Goal: Task Accomplishment & Management: Manage account settings

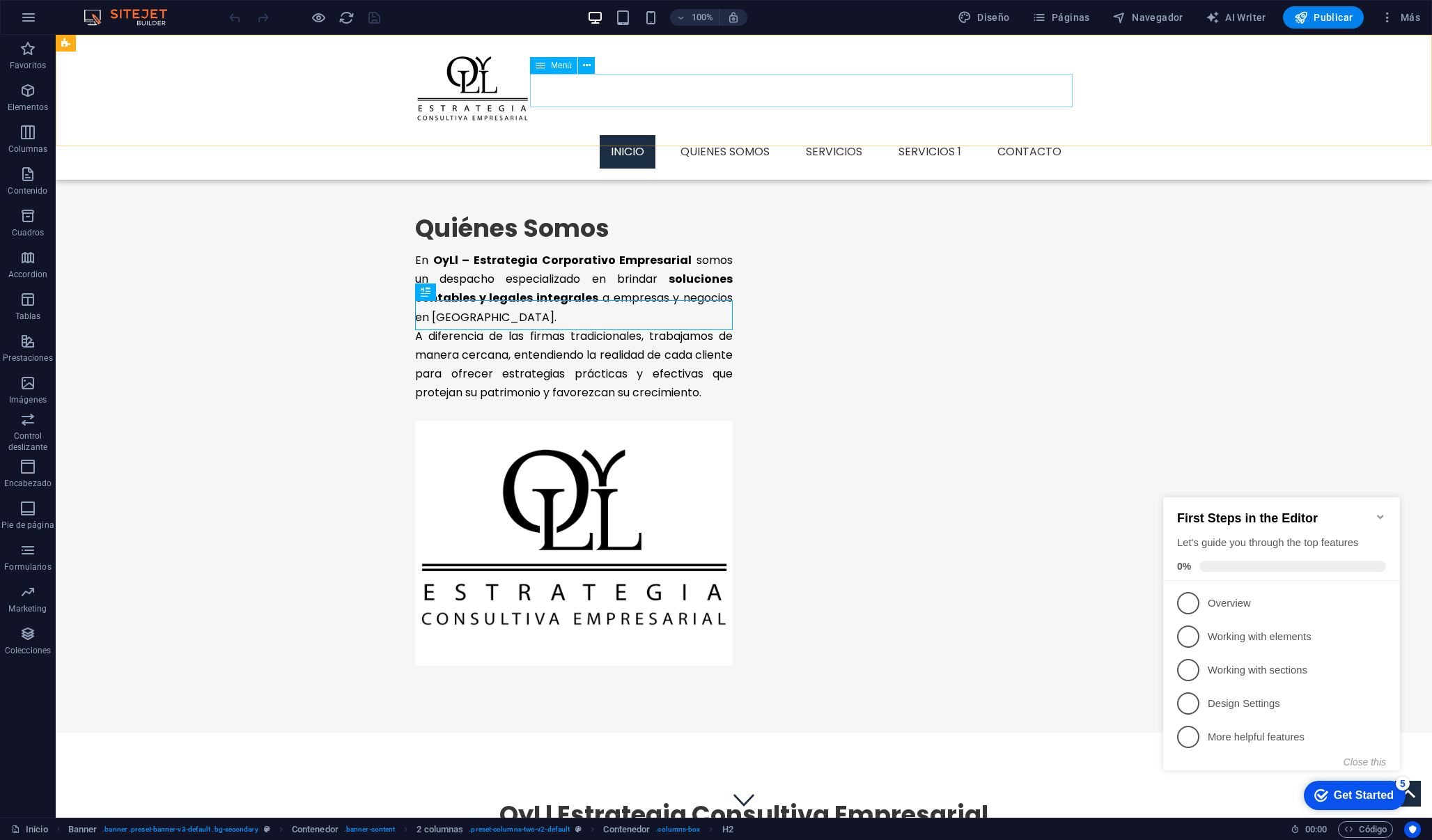
click at [853, 135] on nav "Inicio Quienes Somos Servicios Servicios 1 Contacto" at bounding box center [744, 152] width 658 height 33
click at [1339, 746] on span "Páginas" at bounding box center [1351, 759] width 26 height 26
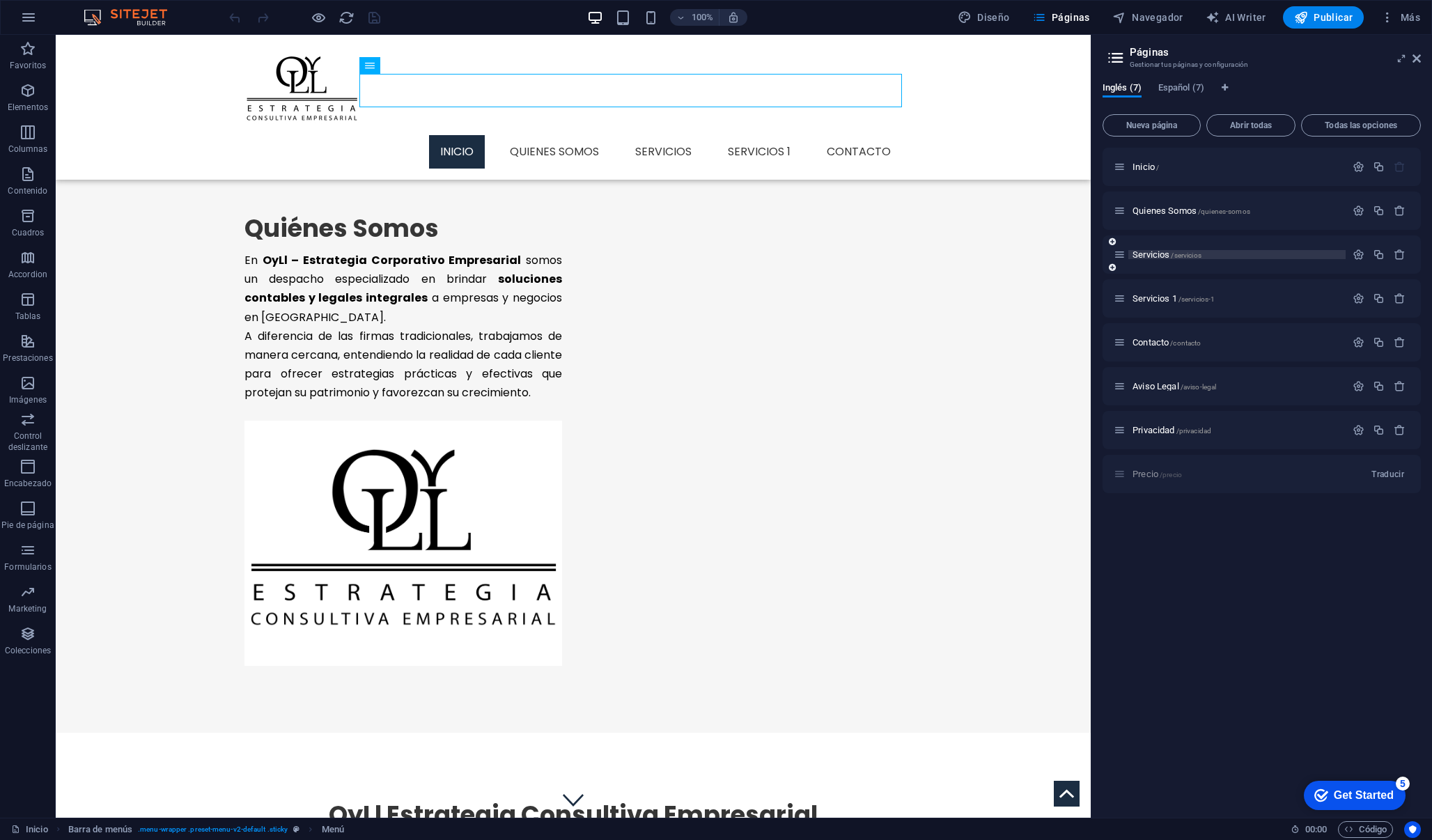
click at [1157, 257] on span "Servicios /servicios" at bounding box center [1166, 254] width 69 height 10
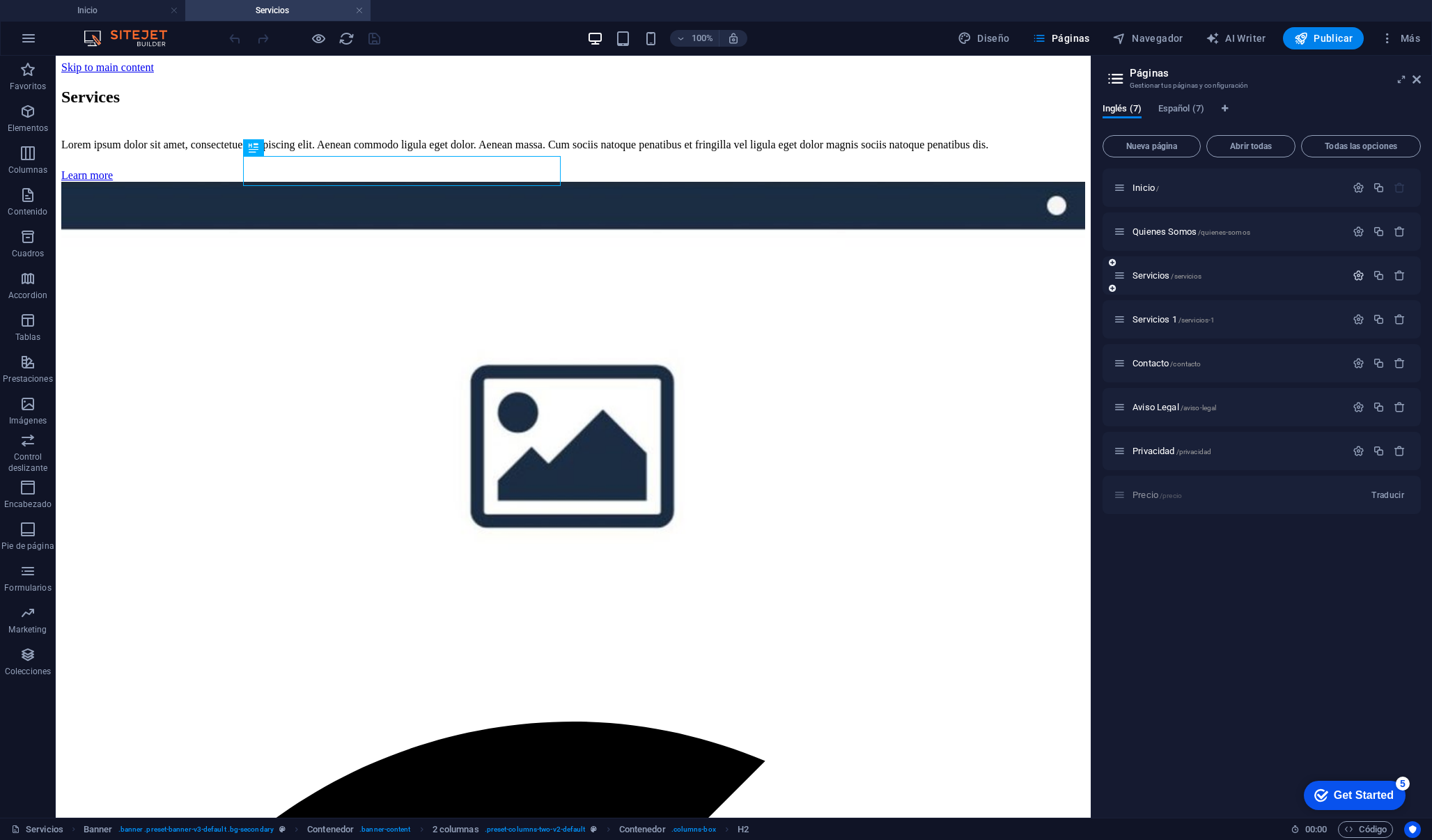
click at [1355, 278] on icon "button" at bounding box center [1358, 275] width 12 height 12
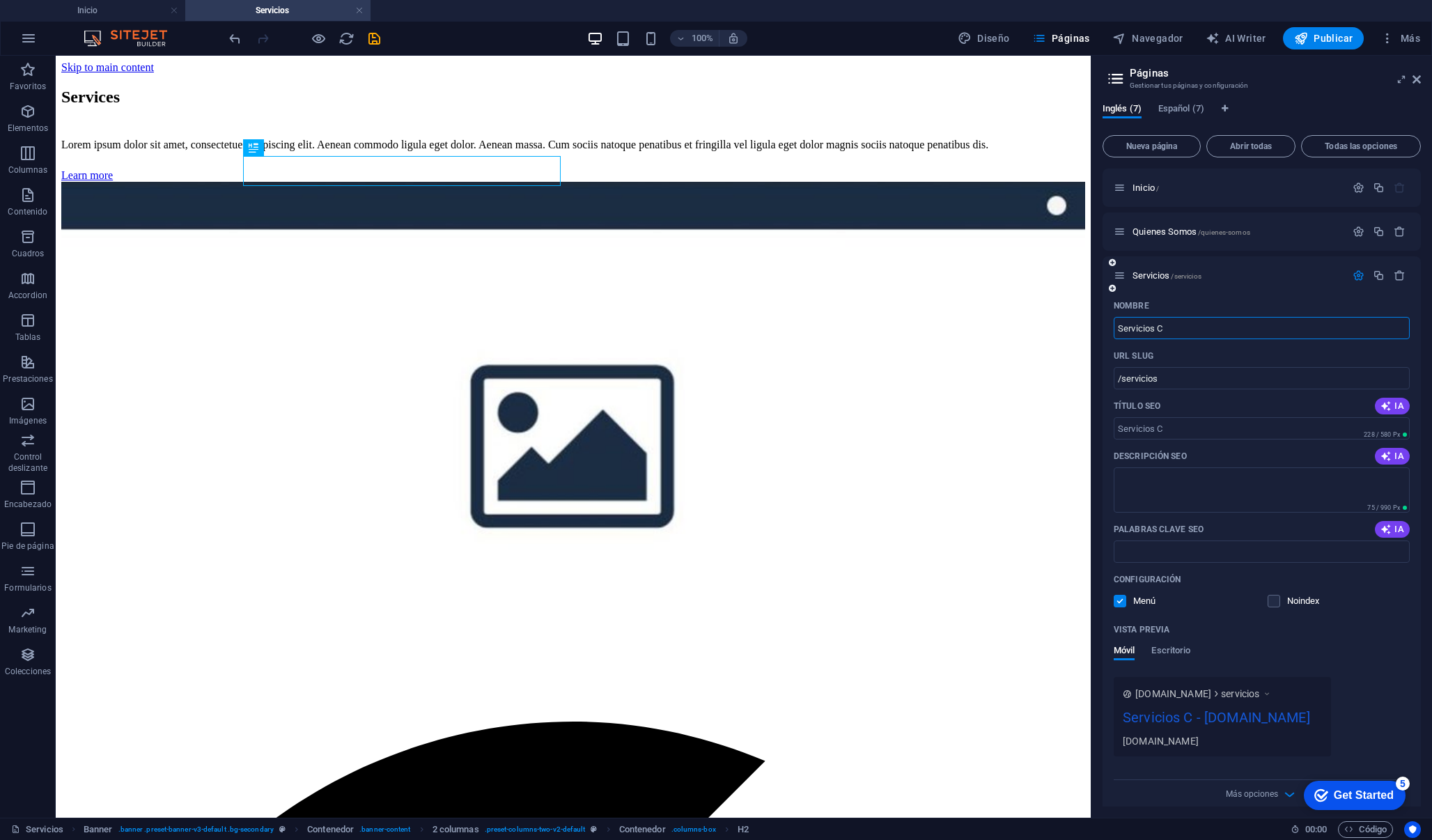
type input "Servicios C"
type input "/servicios-c"
type input "Servicios Conta"
type input "/servicios-conta"
type input "Servicios Contab"
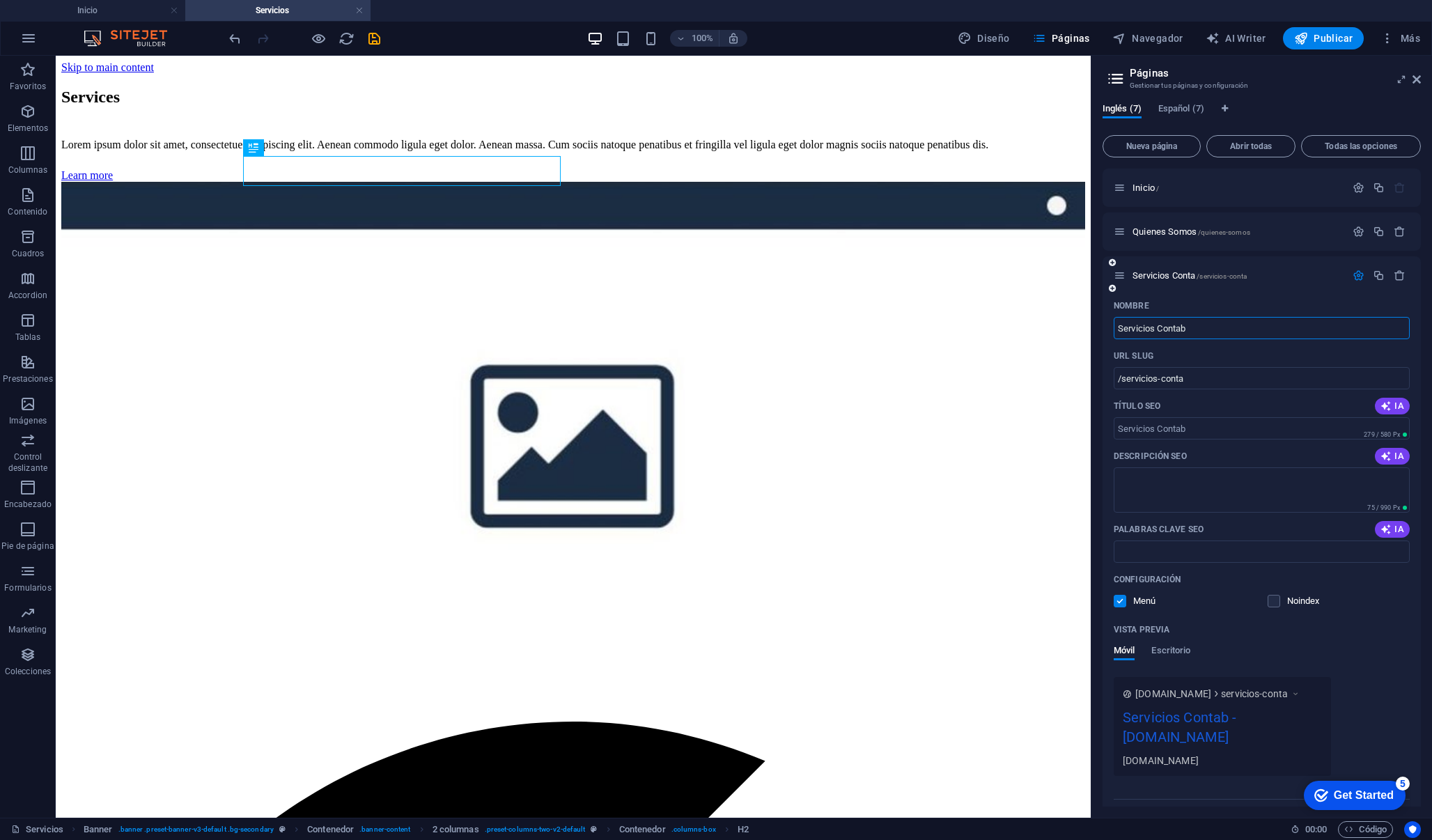
type input "/servicios-contab"
type input "Servicios Contabl"
type input "/servicios-contabl"
type input "Servicios Contables"
type input "/servicios-contables"
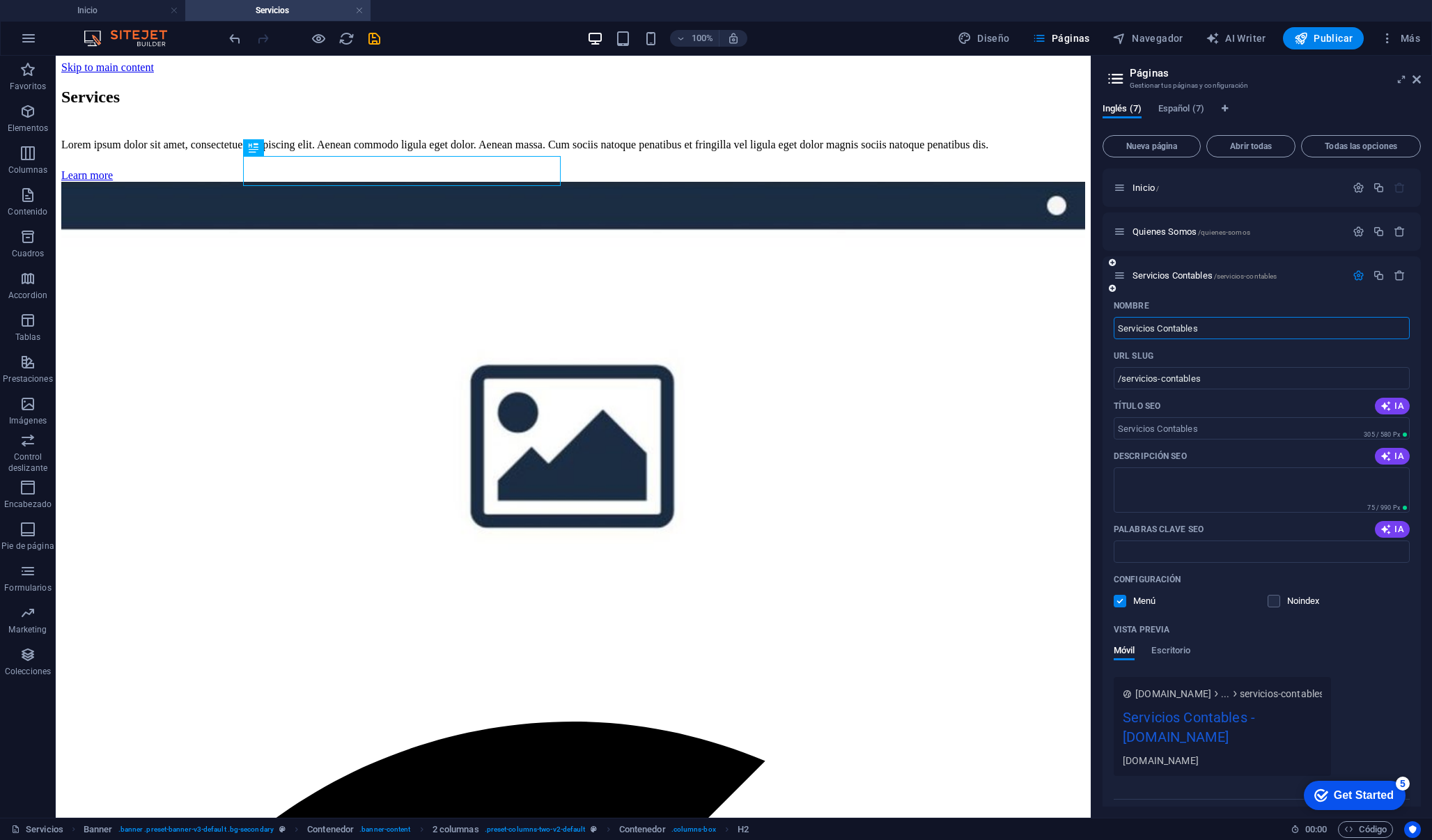
click at [1359, 277] on icon "button" at bounding box center [1358, 275] width 12 height 12
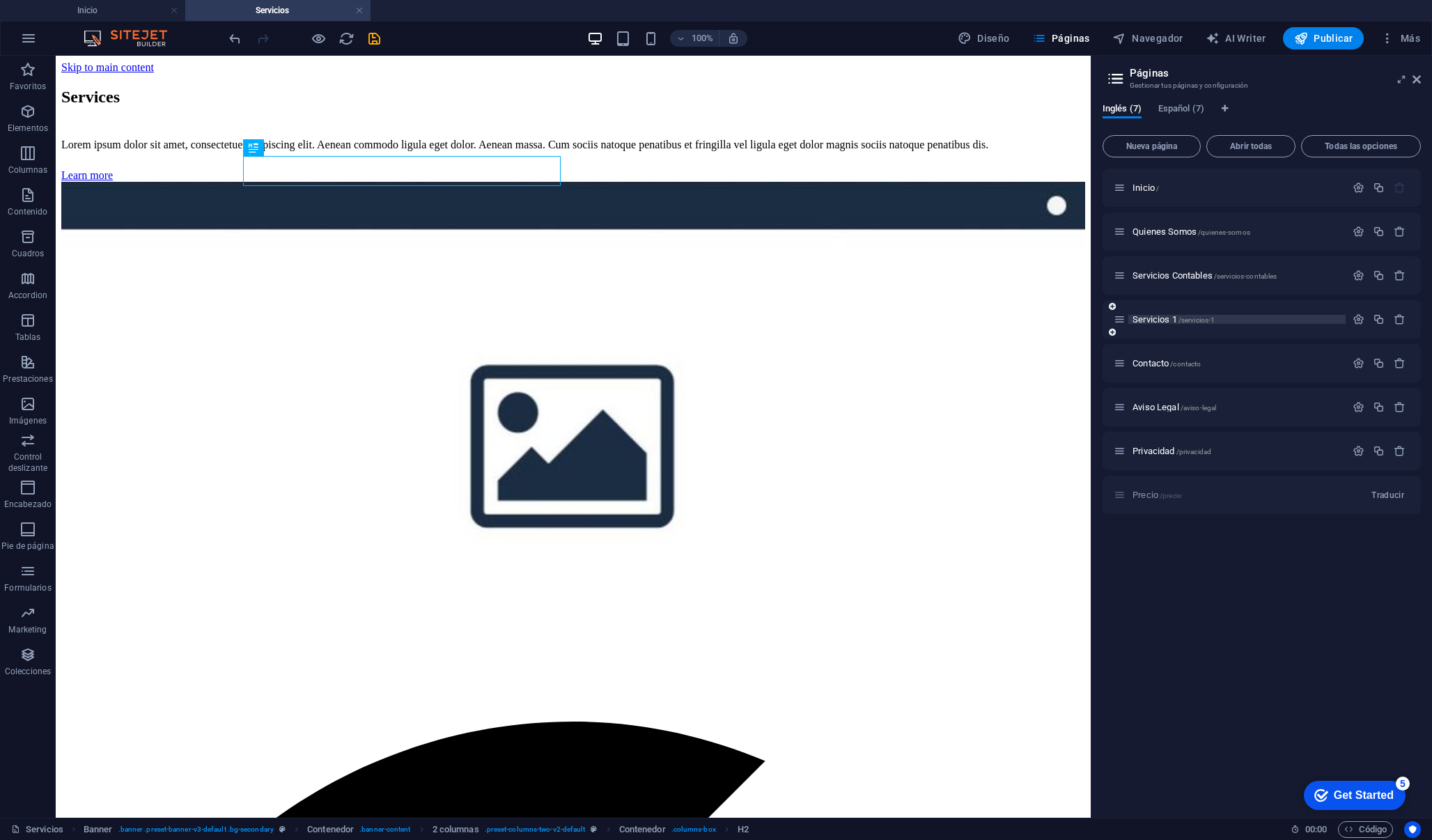
click at [1218, 319] on p "Servicios 1 /servicios-1" at bounding box center [1236, 319] width 209 height 9
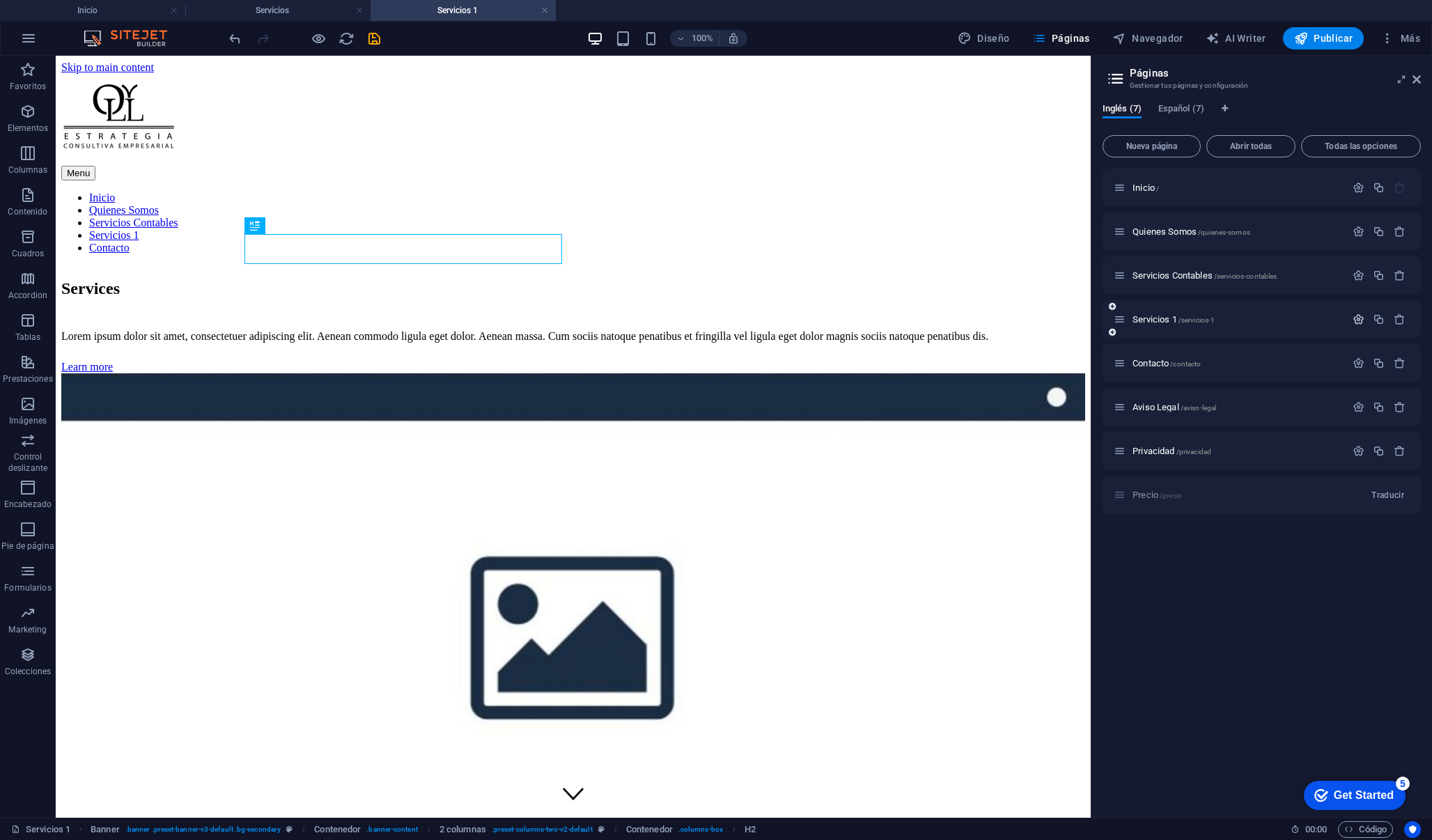
click at [1362, 319] on icon "button" at bounding box center [1358, 319] width 12 height 12
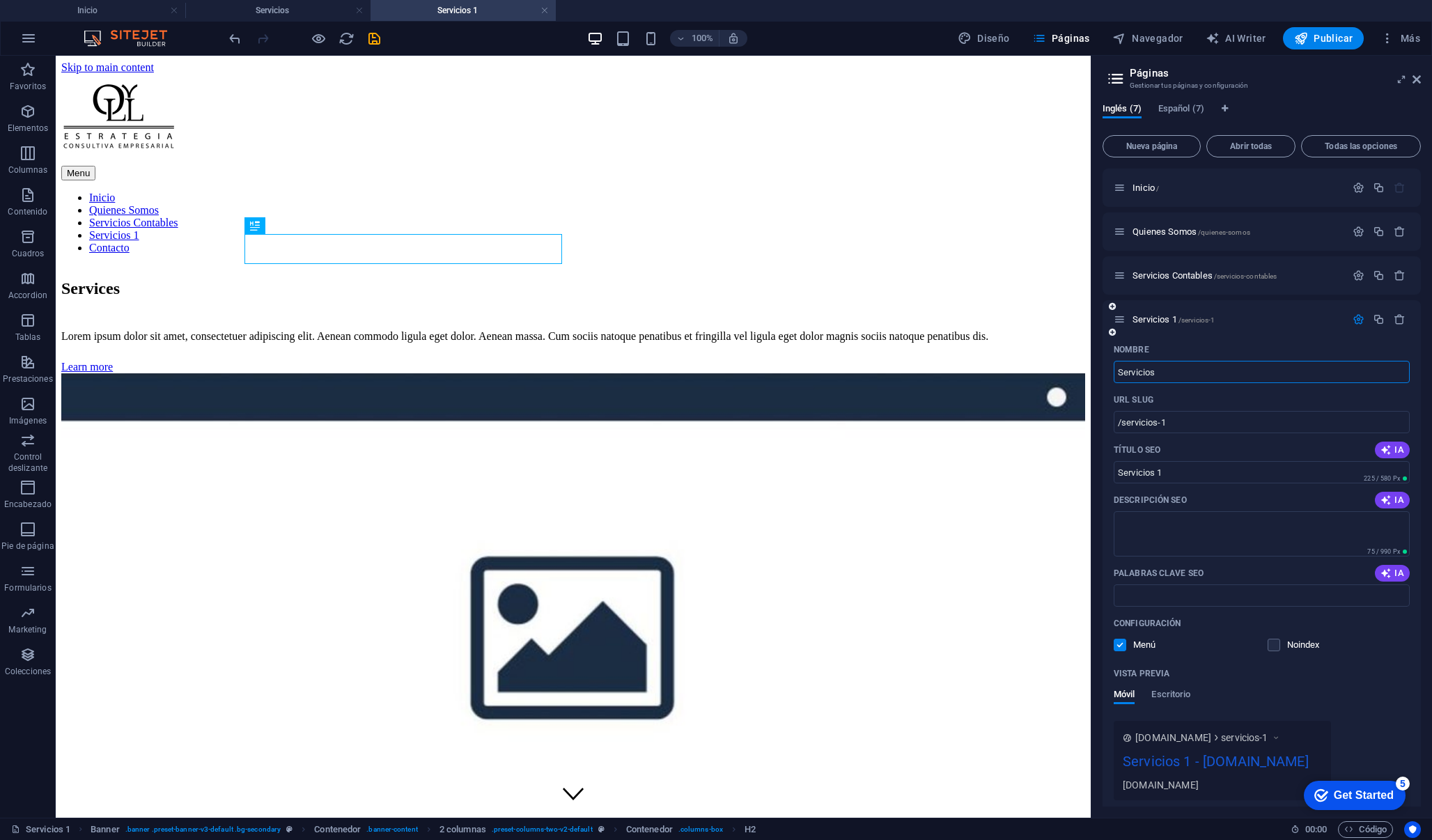
type input "Servicios"
type input "/servicios"
type input "Servicios"
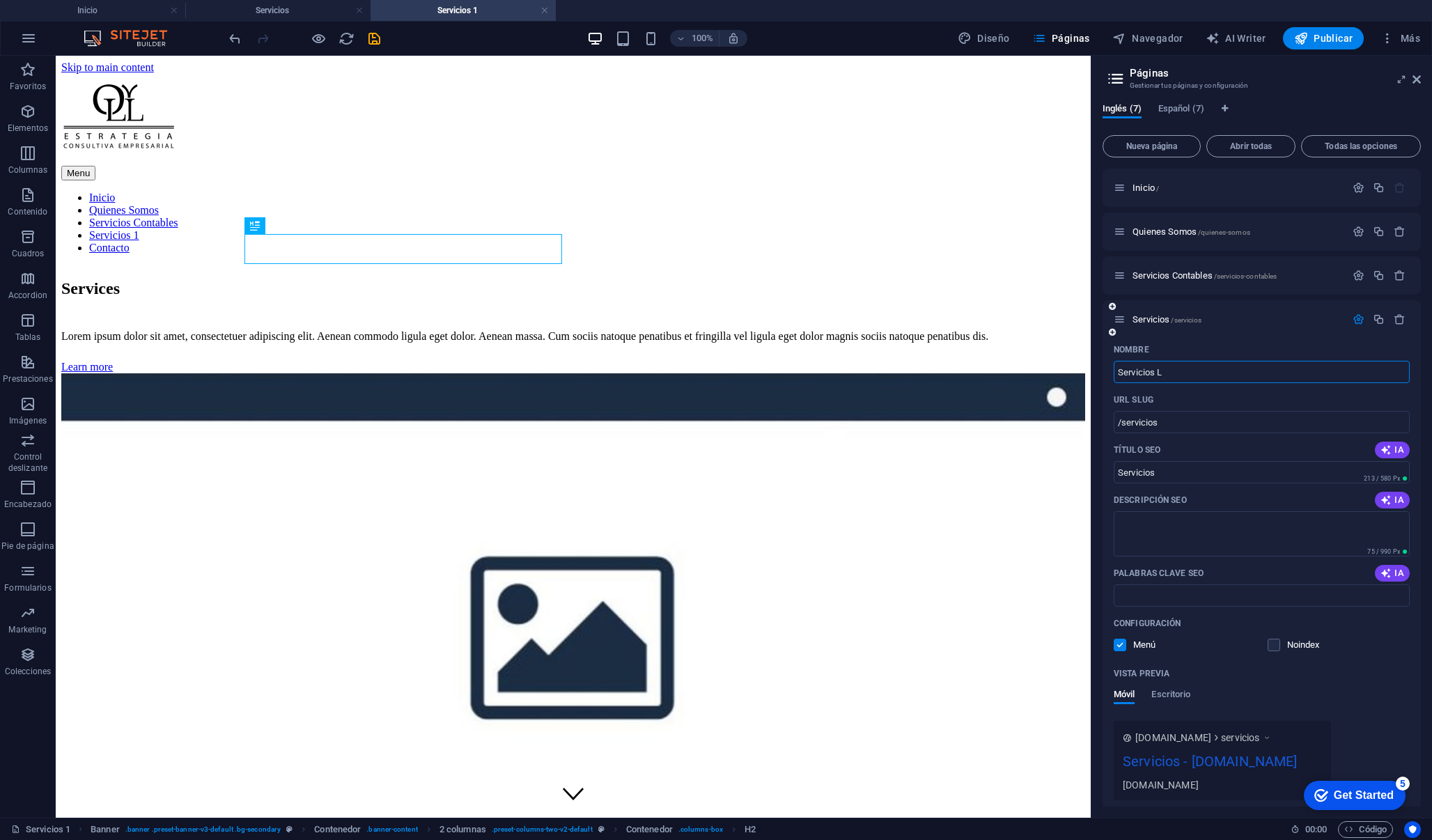
type input "Servicios L"
type input "/servicios-l"
type input "Servicios L"
type input "Servicios Le"
type input "/servicios-le"
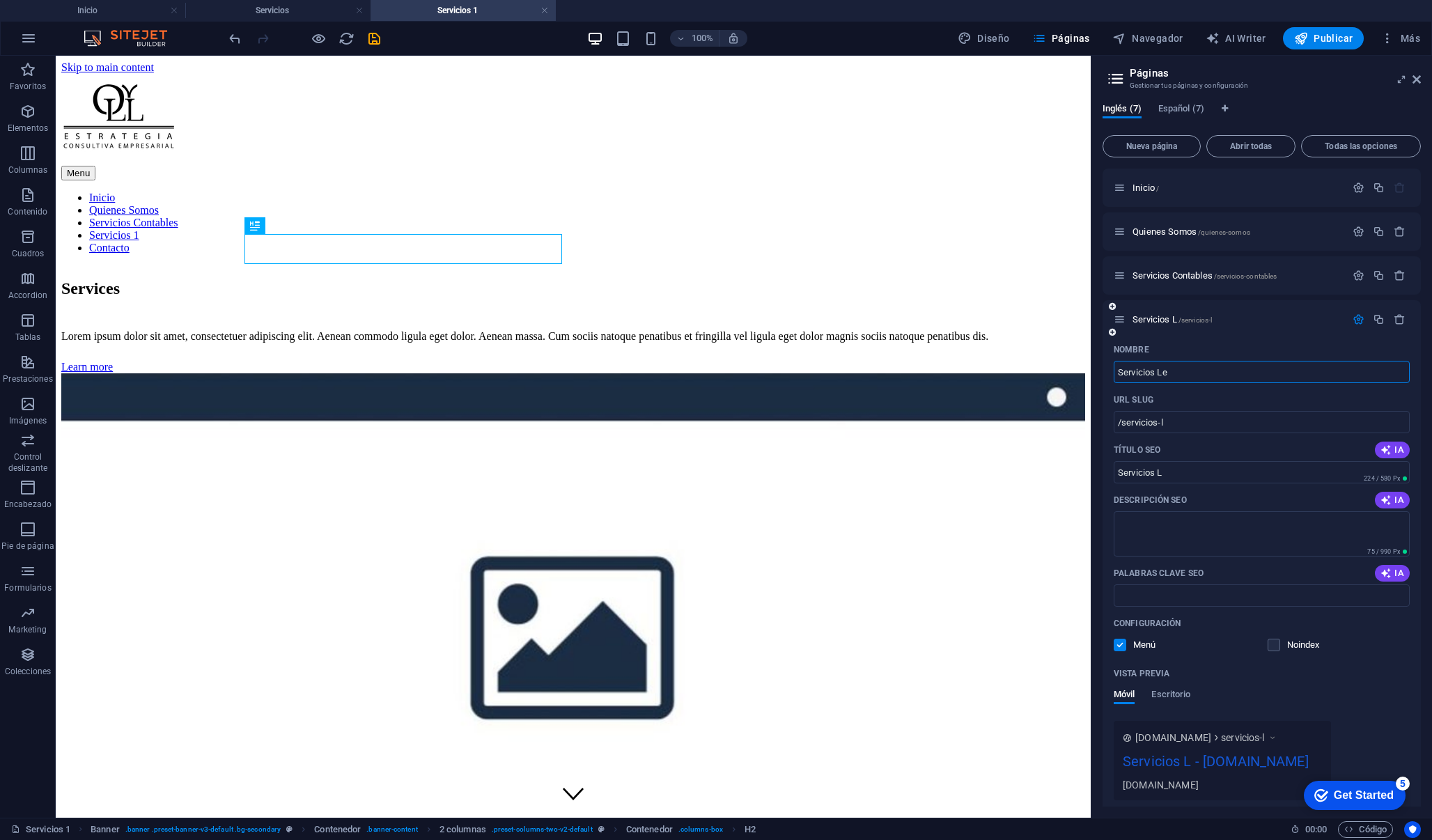
type input "Servicios Le"
type input "Servicios Lega"
type input "/servicios-lega"
type input "Servicios Lega"
type input "Servicios Legal"
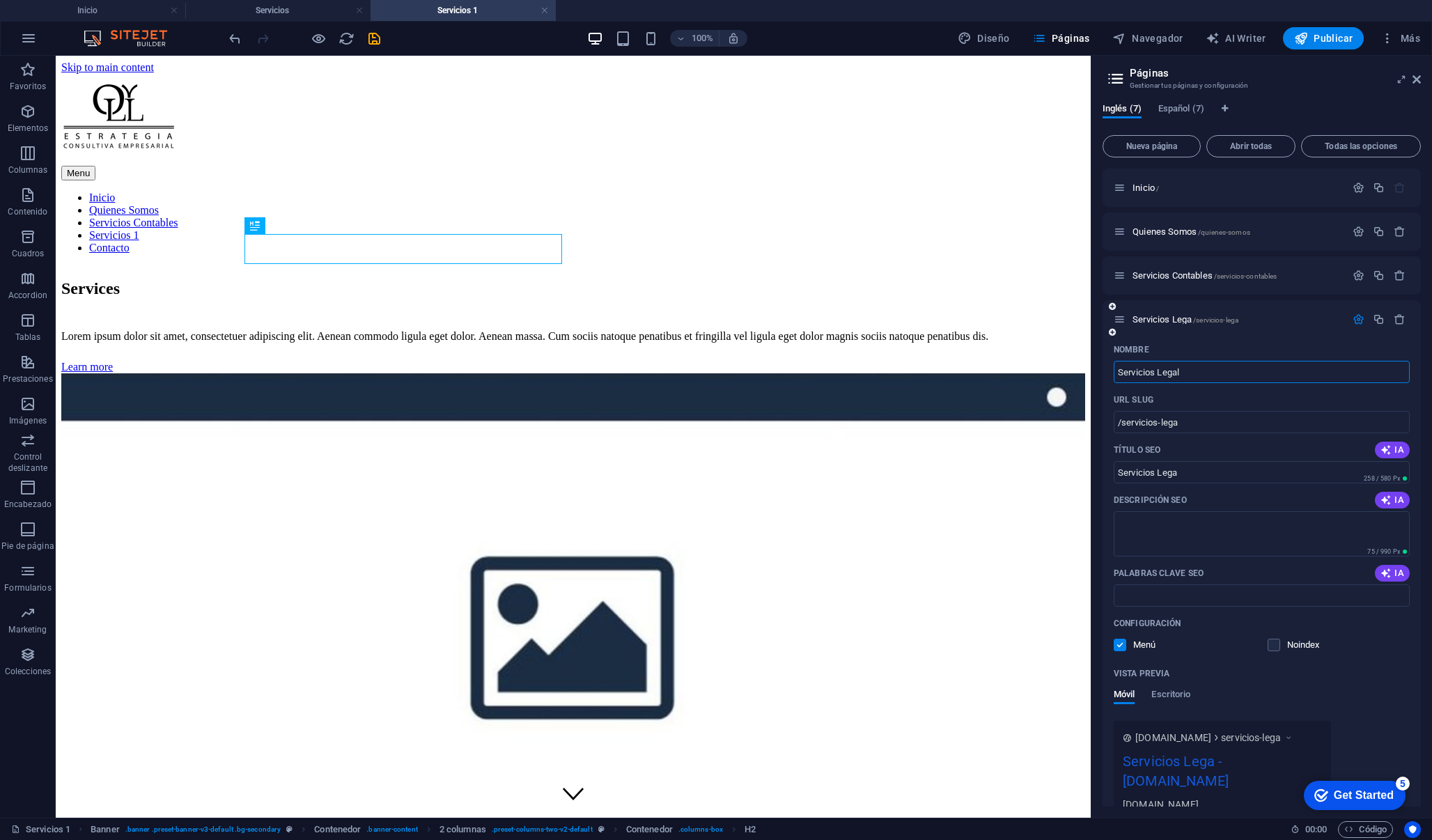
type input "/servicios-legal"
type input "Servicios Legal"
click at [1357, 322] on icon "button" at bounding box center [1358, 319] width 12 height 12
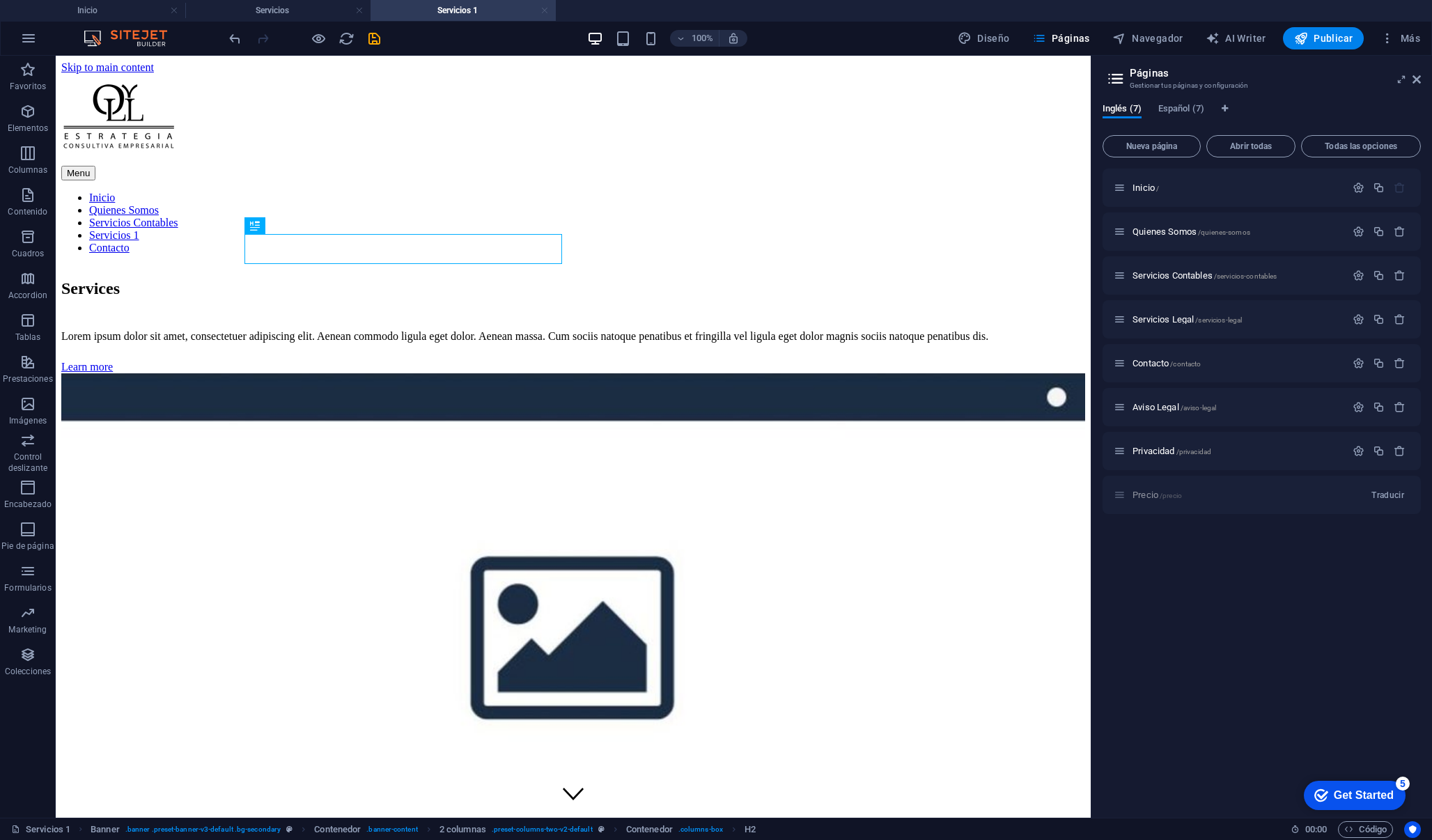
click at [542, 9] on link at bounding box center [545, 10] width 9 height 13
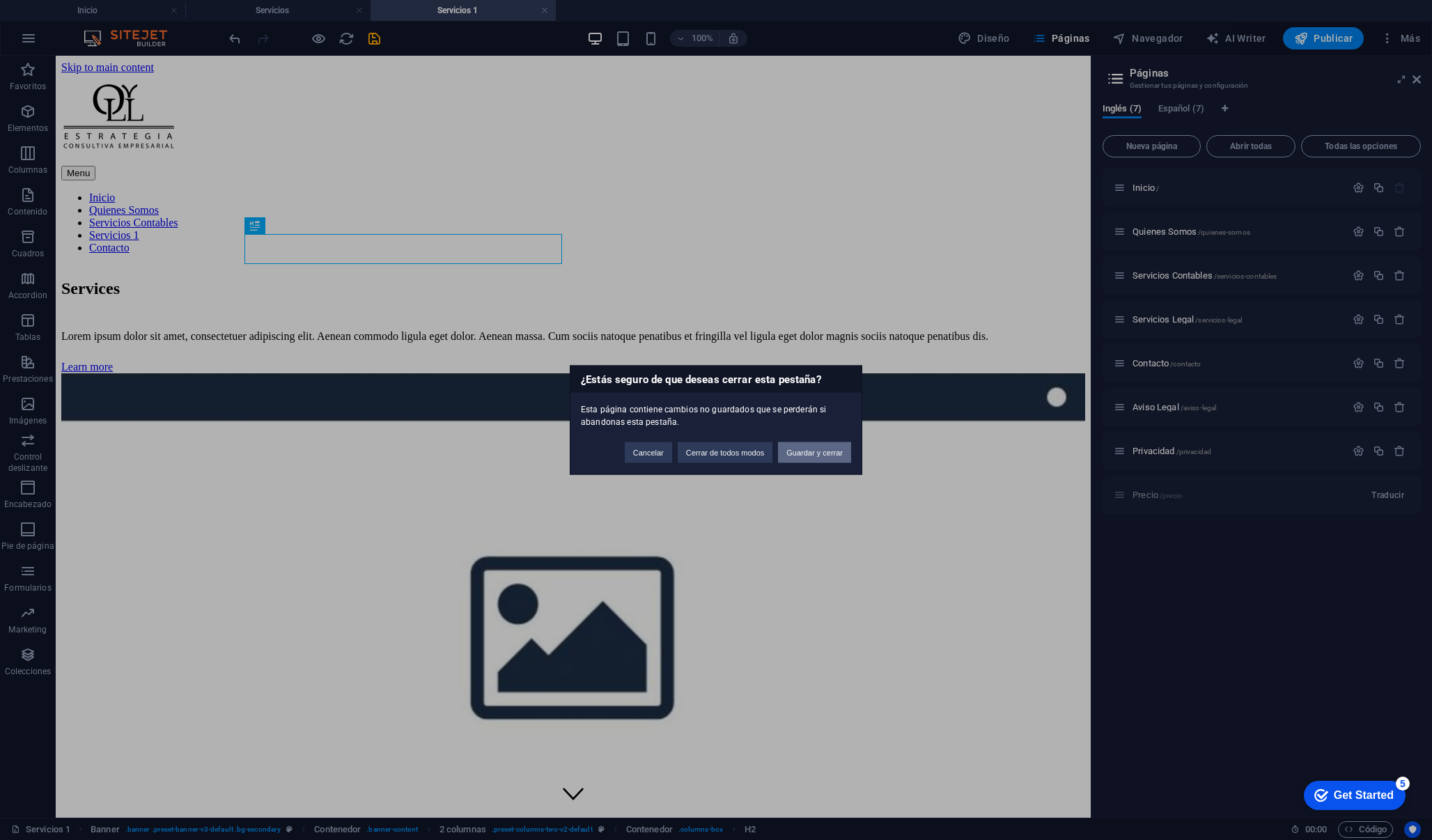
click at [823, 450] on button "Guardar y cerrar" at bounding box center [814, 452] width 73 height 21
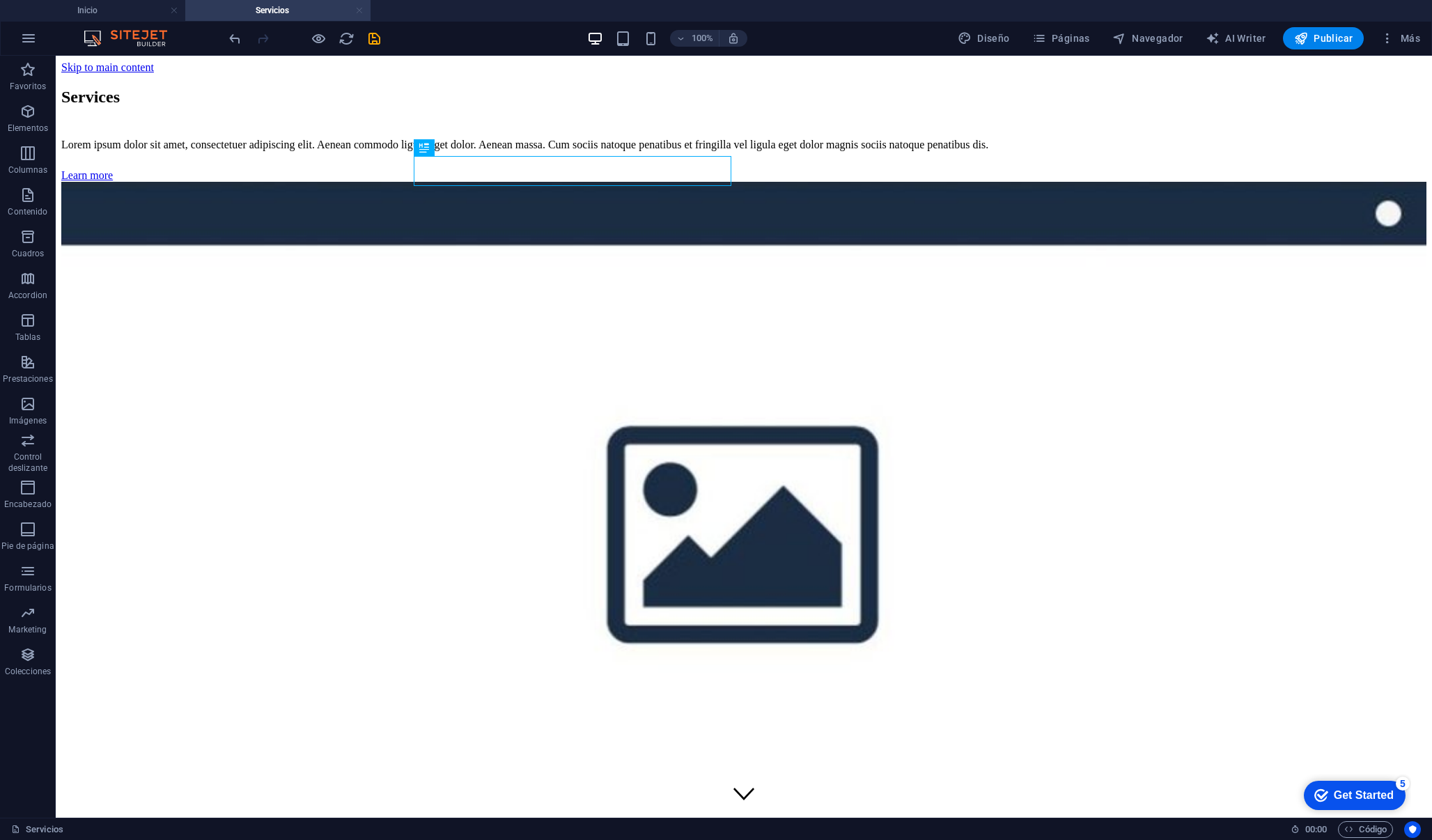
click at [356, 13] on link at bounding box center [359, 10] width 9 height 13
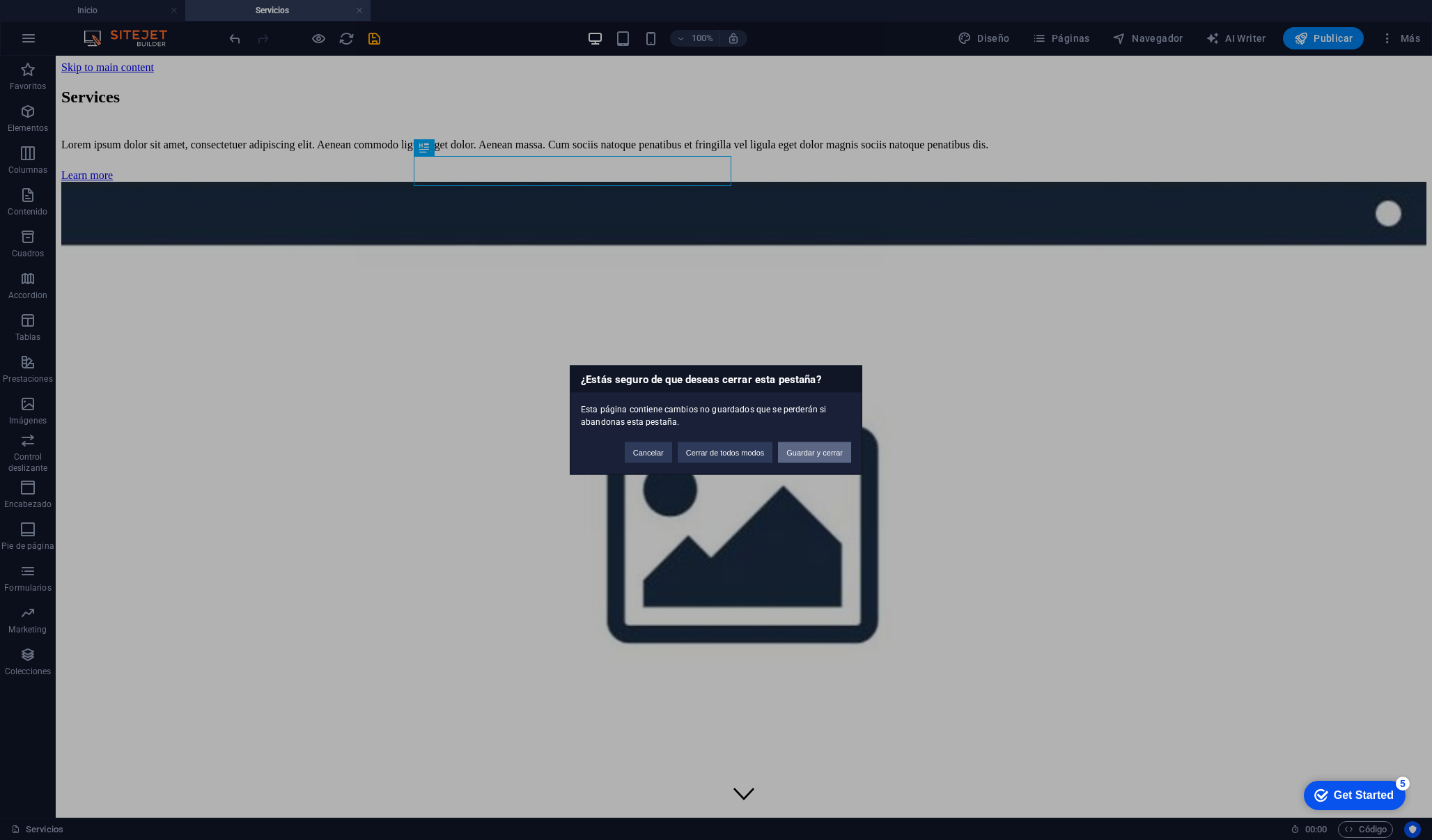
click at [825, 443] on button "Guardar y cerrar" at bounding box center [814, 452] width 73 height 21
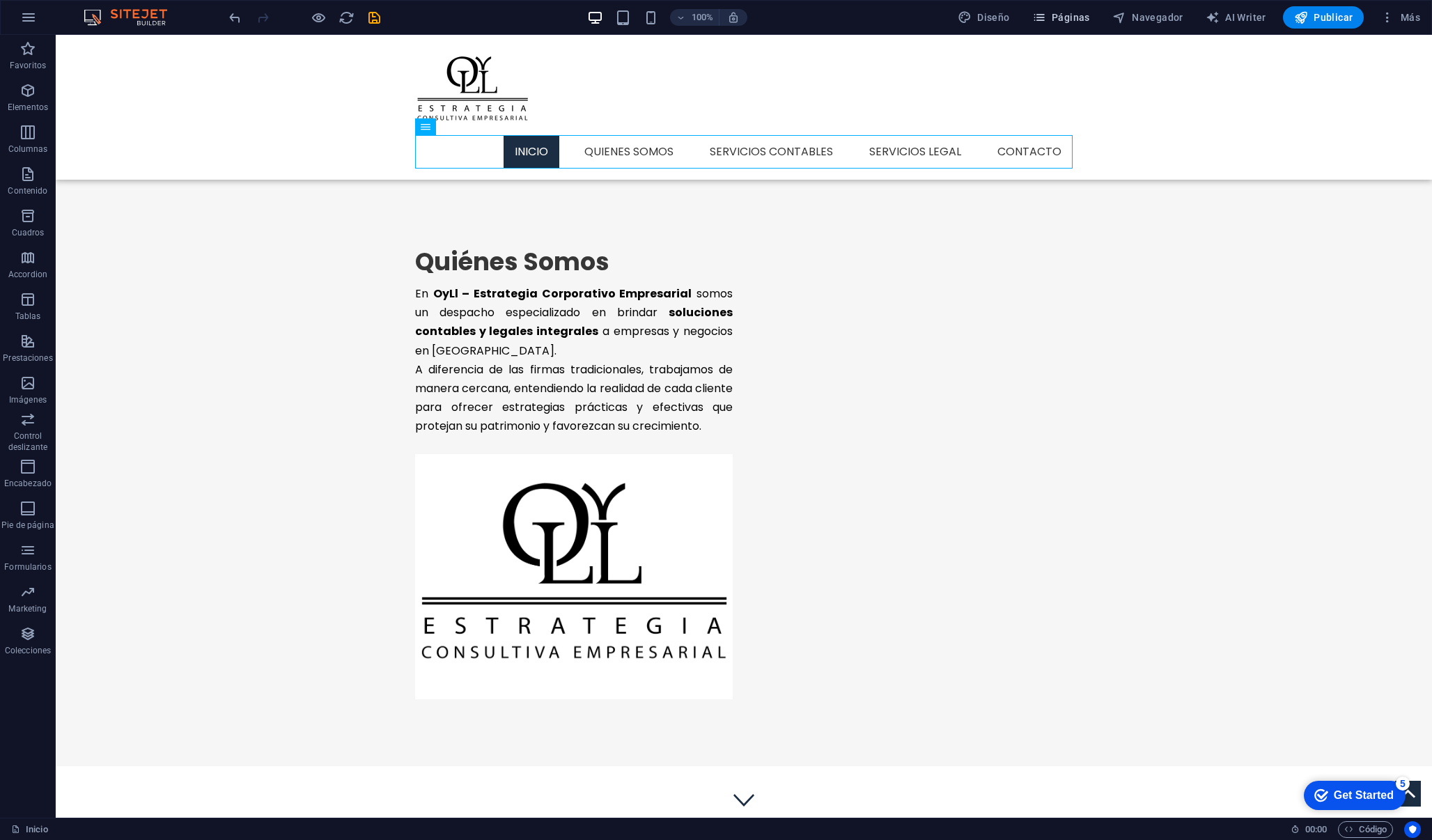
click at [1059, 17] on span "Páginas" at bounding box center [1060, 17] width 58 height 14
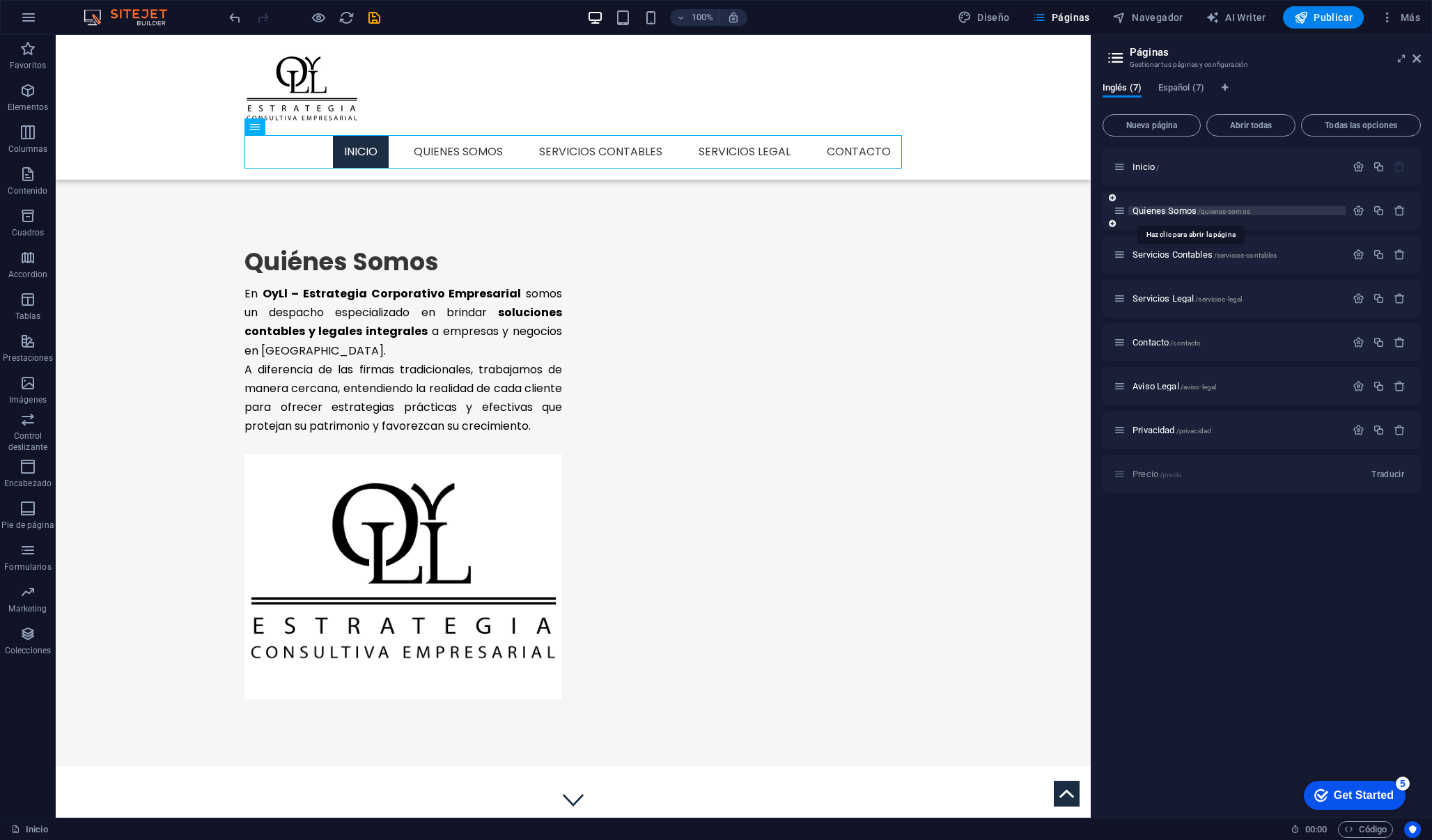
click at [1185, 209] on span "Quienes Somos /quienes-somos" at bounding box center [1190, 210] width 118 height 10
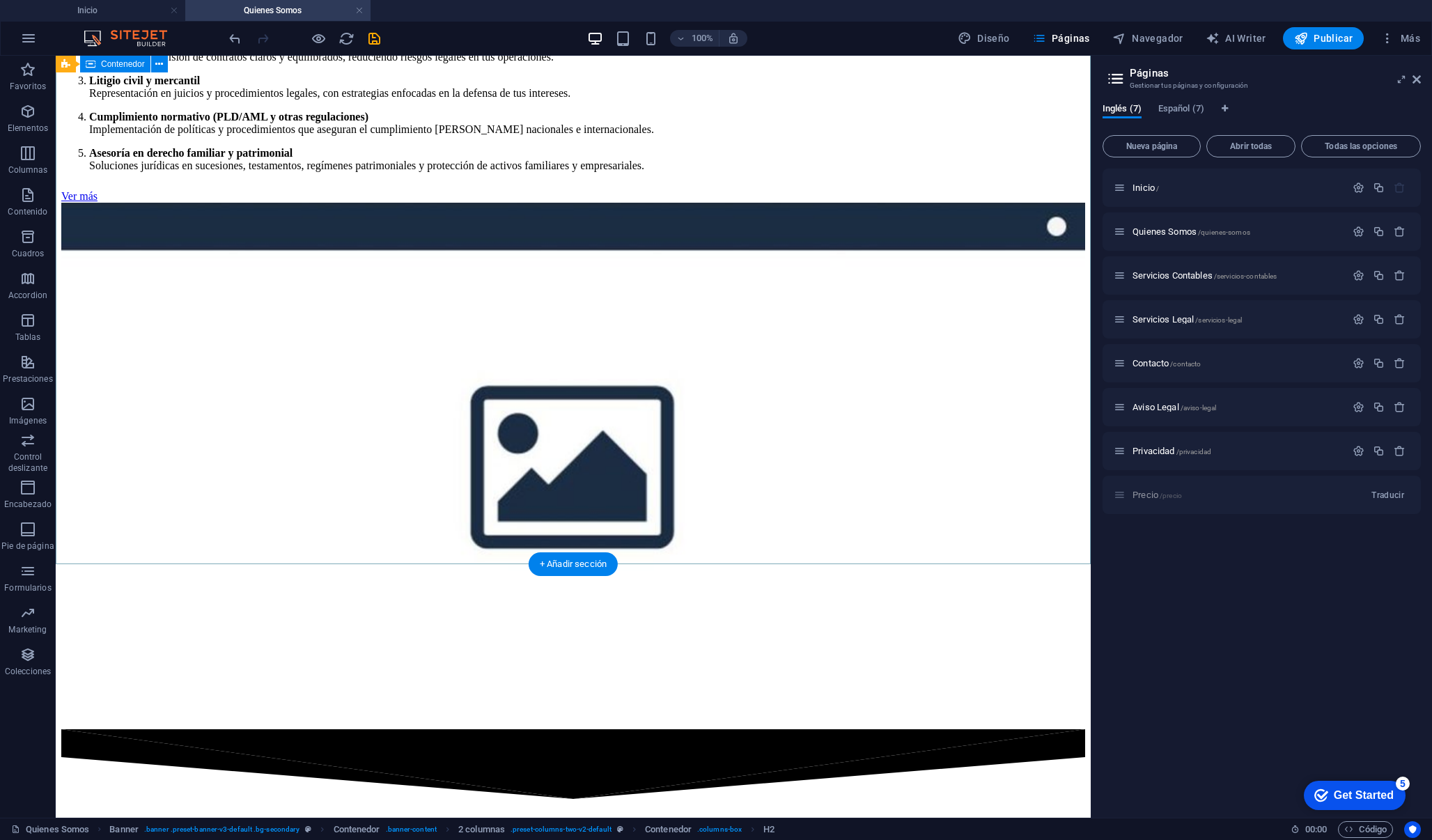
scroll to position [1381, 0]
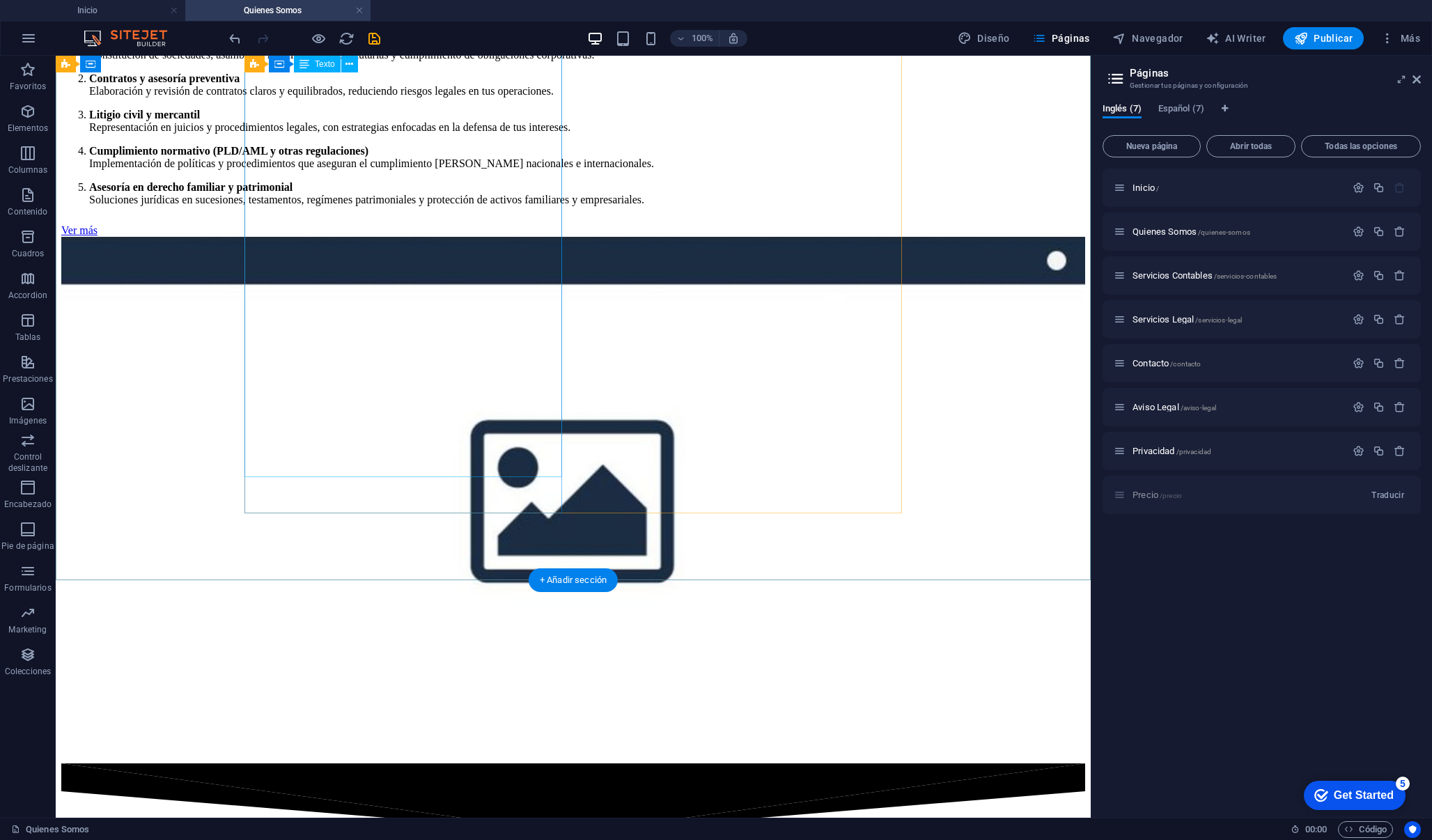
click at [407, 206] on div "En OYLL [DEMOGRAPHIC_DATA] que el aspecto legal es la base para que una empresa…" at bounding box center [573, 13] width 1024 height 385
click at [403, 206] on div "En OYLL [DEMOGRAPHIC_DATA] que el aspecto legal es la base para que una empresa…" at bounding box center [573, 13] width 1024 height 385
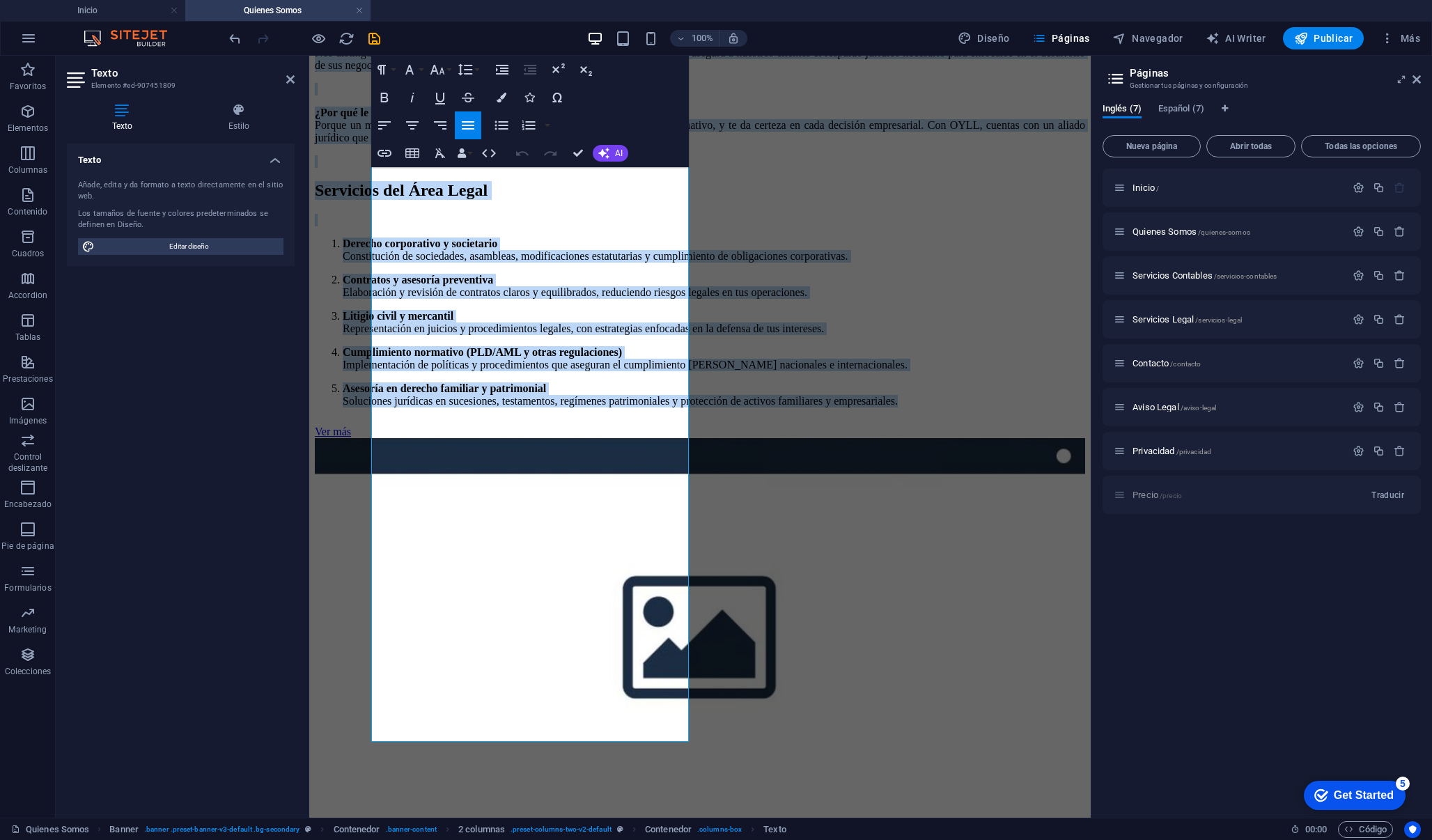
scroll to position [1156, 0]
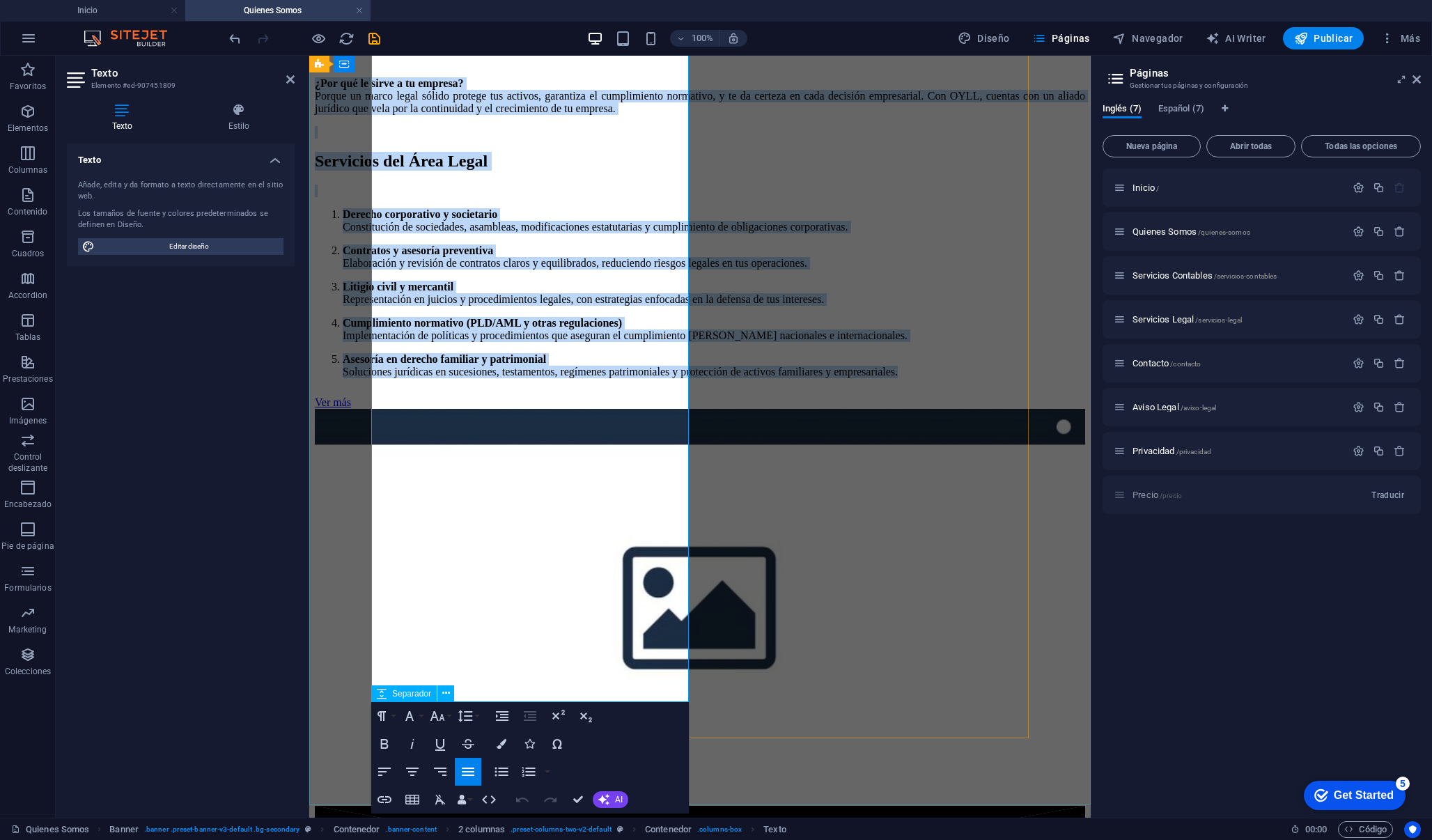
drag, startPoint x: 373, startPoint y: 447, endPoint x: 526, endPoint y: 704, distance: 299.1
click at [526, 410] on div "Área Legal En OYLL [DEMOGRAPHIC_DATA] que el aspecto legal es la base para que …" at bounding box center [700, 156] width 770 height 505
copy div "Lo IPSU dolorsi ame co adipisc elits do ei temp inci utl etd magnaal enima min …"
click at [877, 498] on div at bounding box center [700, 607] width 770 height 397
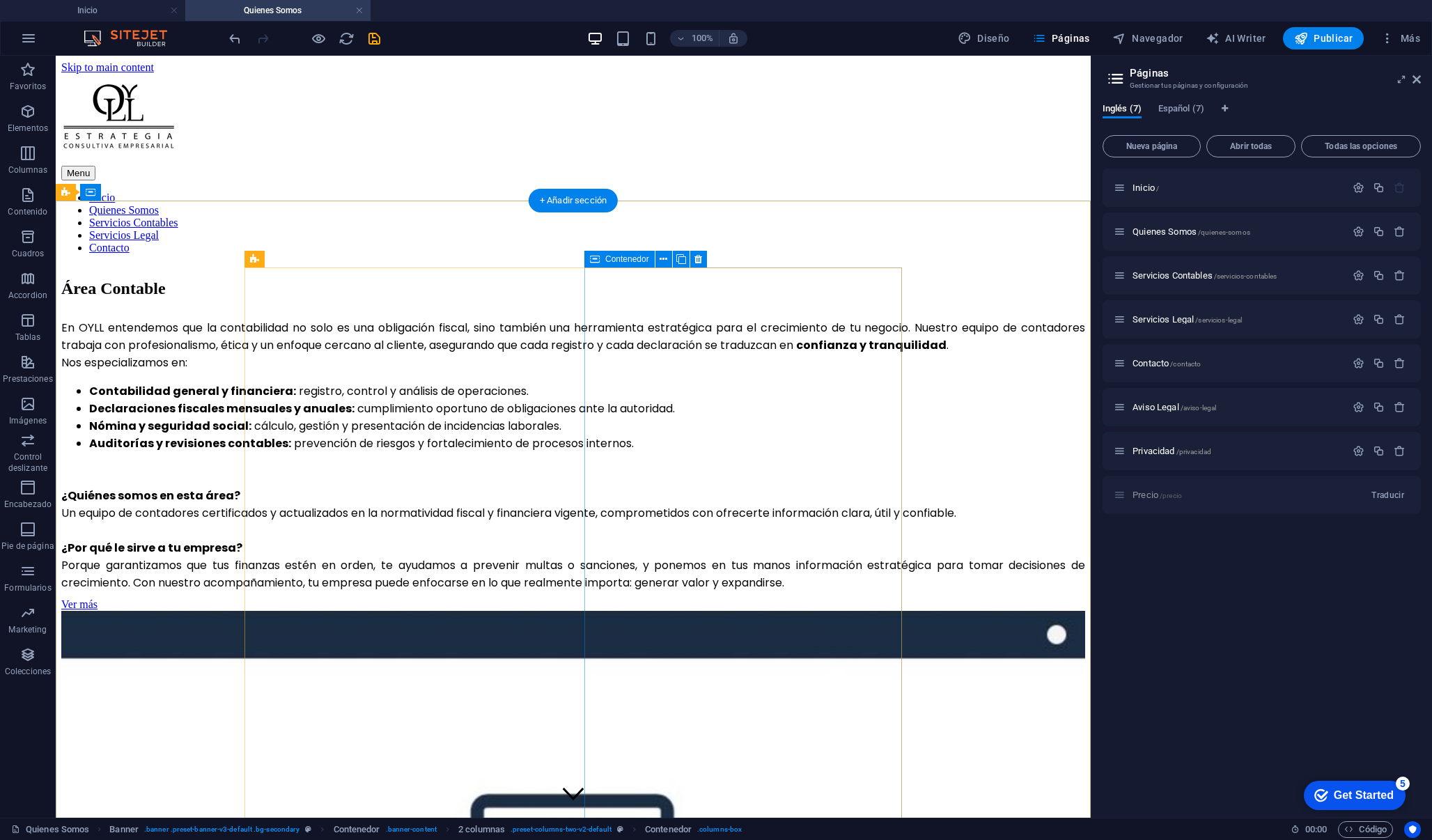
scroll to position [0, 0]
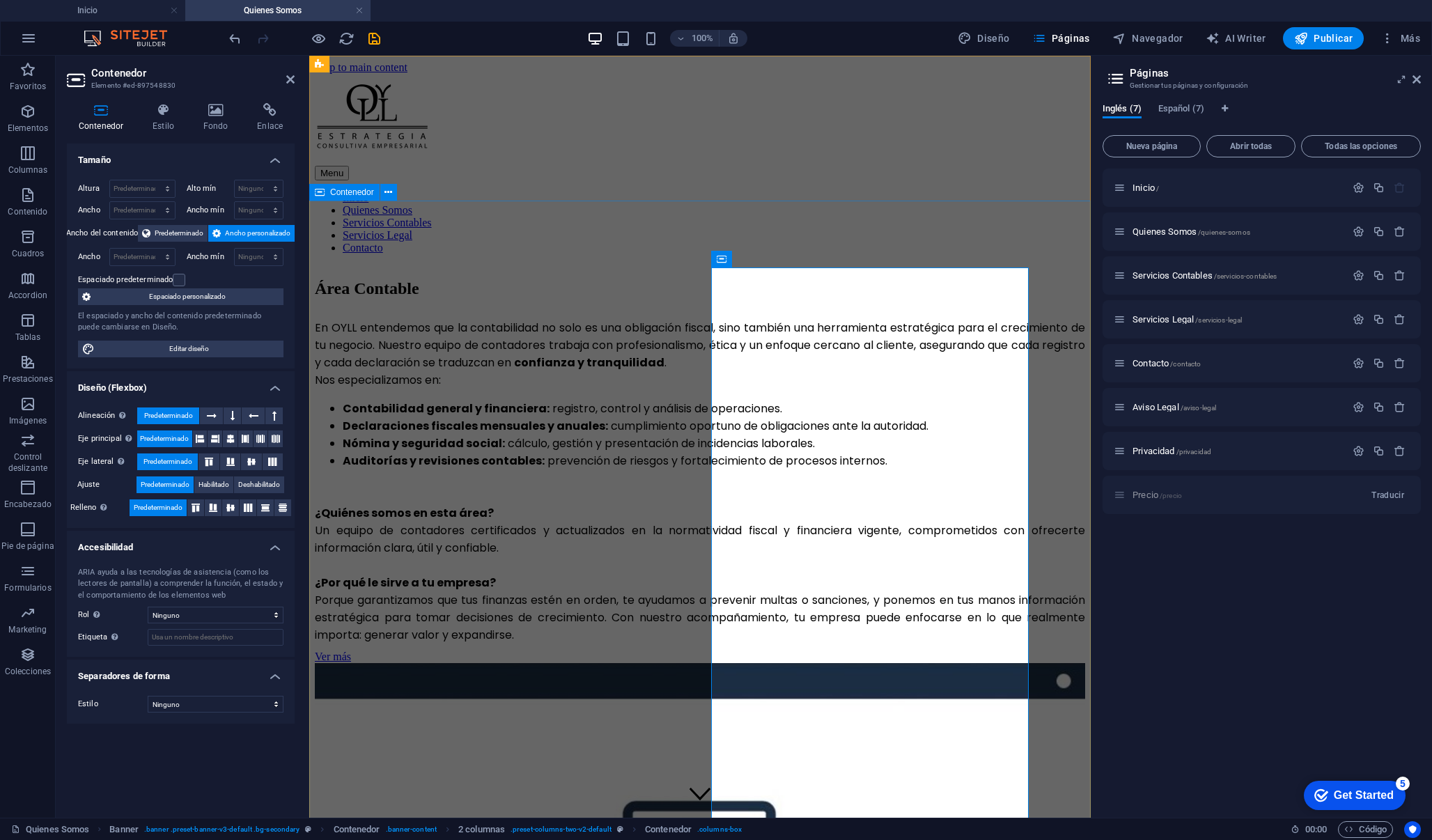
click at [654, 265] on div "Área Contable En OYLL entendemos que la contabilidad no solo es una obligación …" at bounding box center [700, 662] width 770 height 795
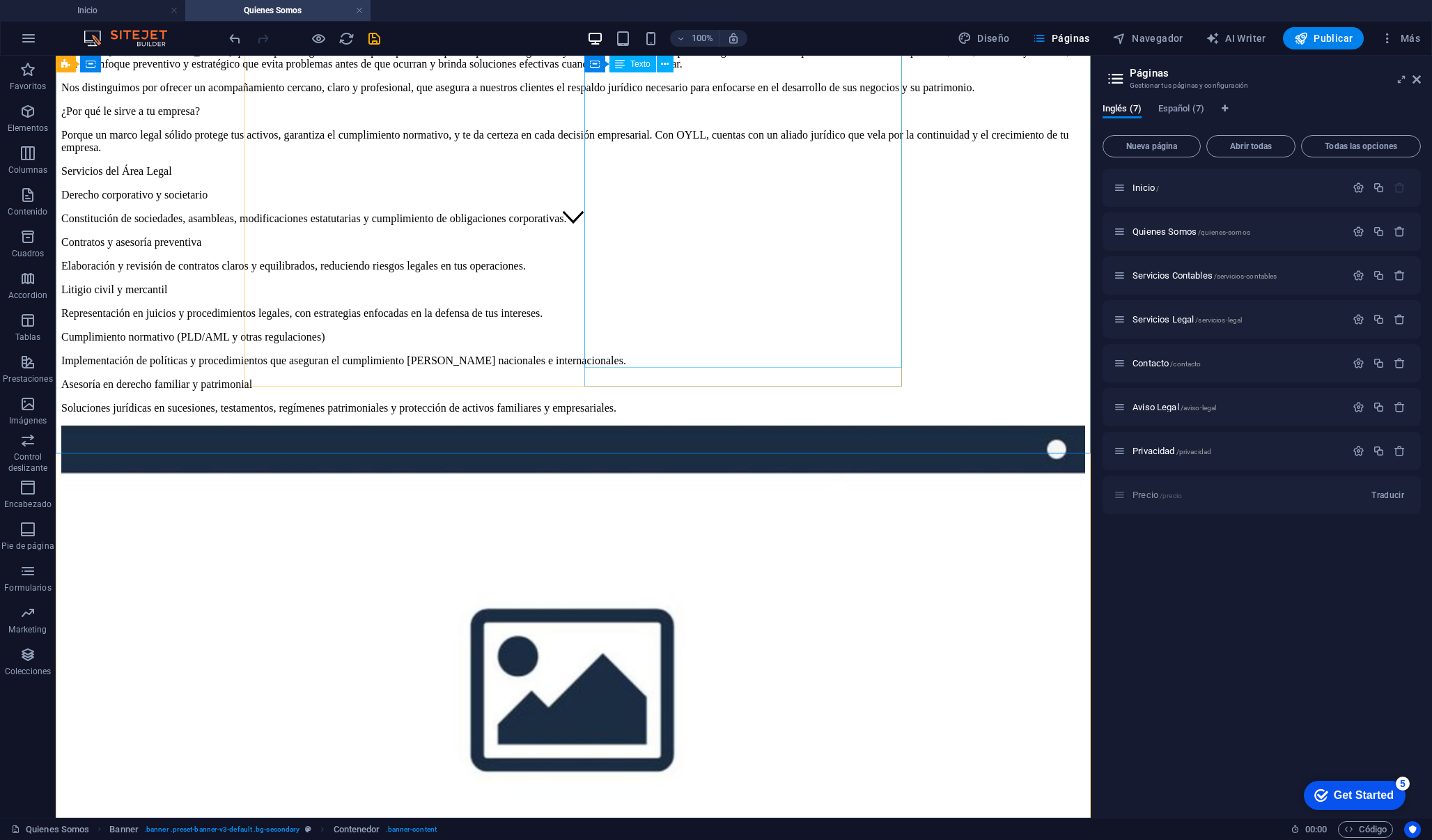
scroll to position [578, 0]
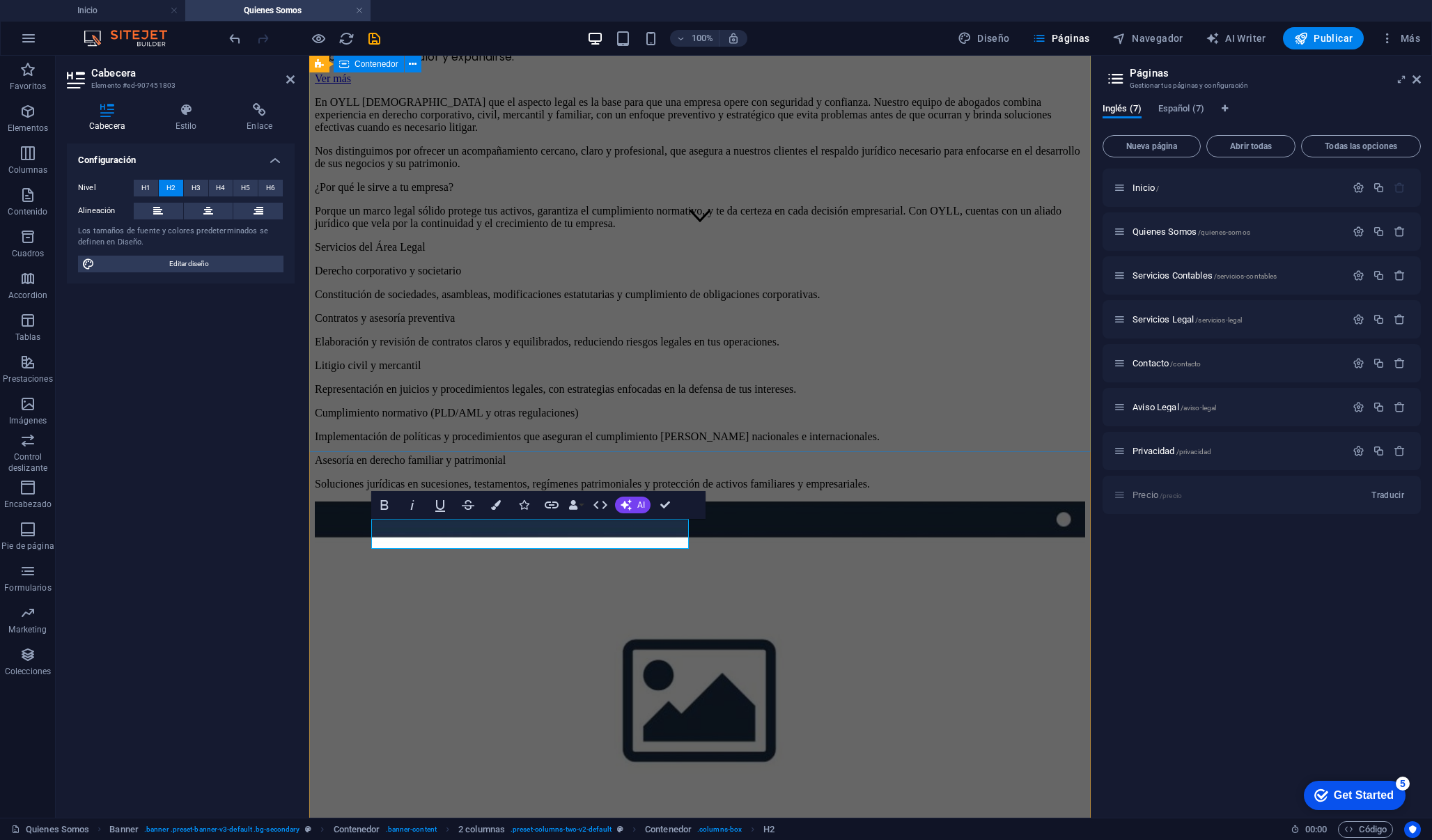
click at [758, 439] on div "Área Contable En OYLL entendemos que la contabilidad no solo es una obligación …" at bounding box center [700, 293] width 770 height 1211
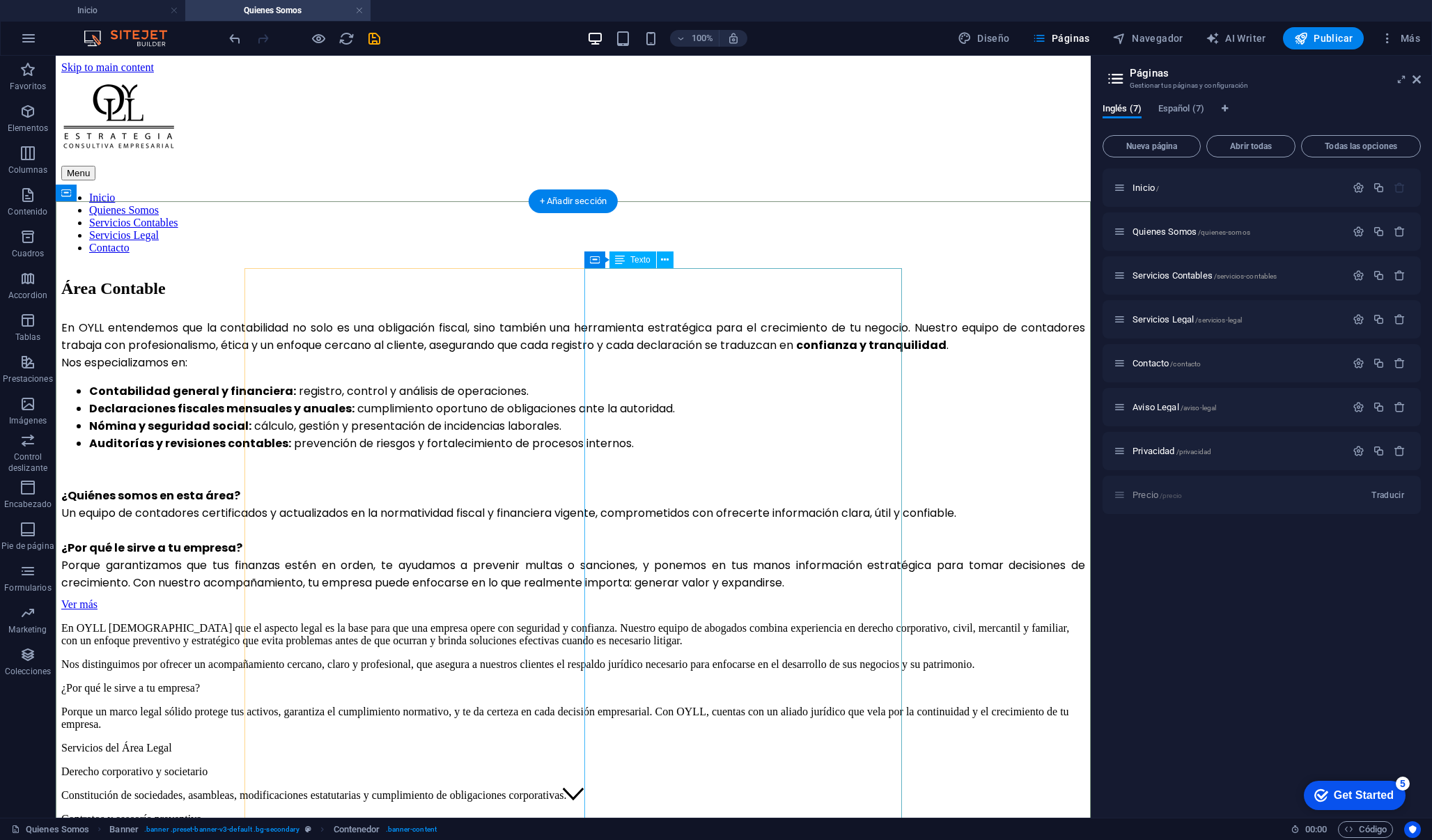
scroll to position [0, 0]
click at [589, 622] on div "En OYLL [DEMOGRAPHIC_DATA] que el aspecto legal es la base para que una empresa…" at bounding box center [573, 807] width 1024 height 369
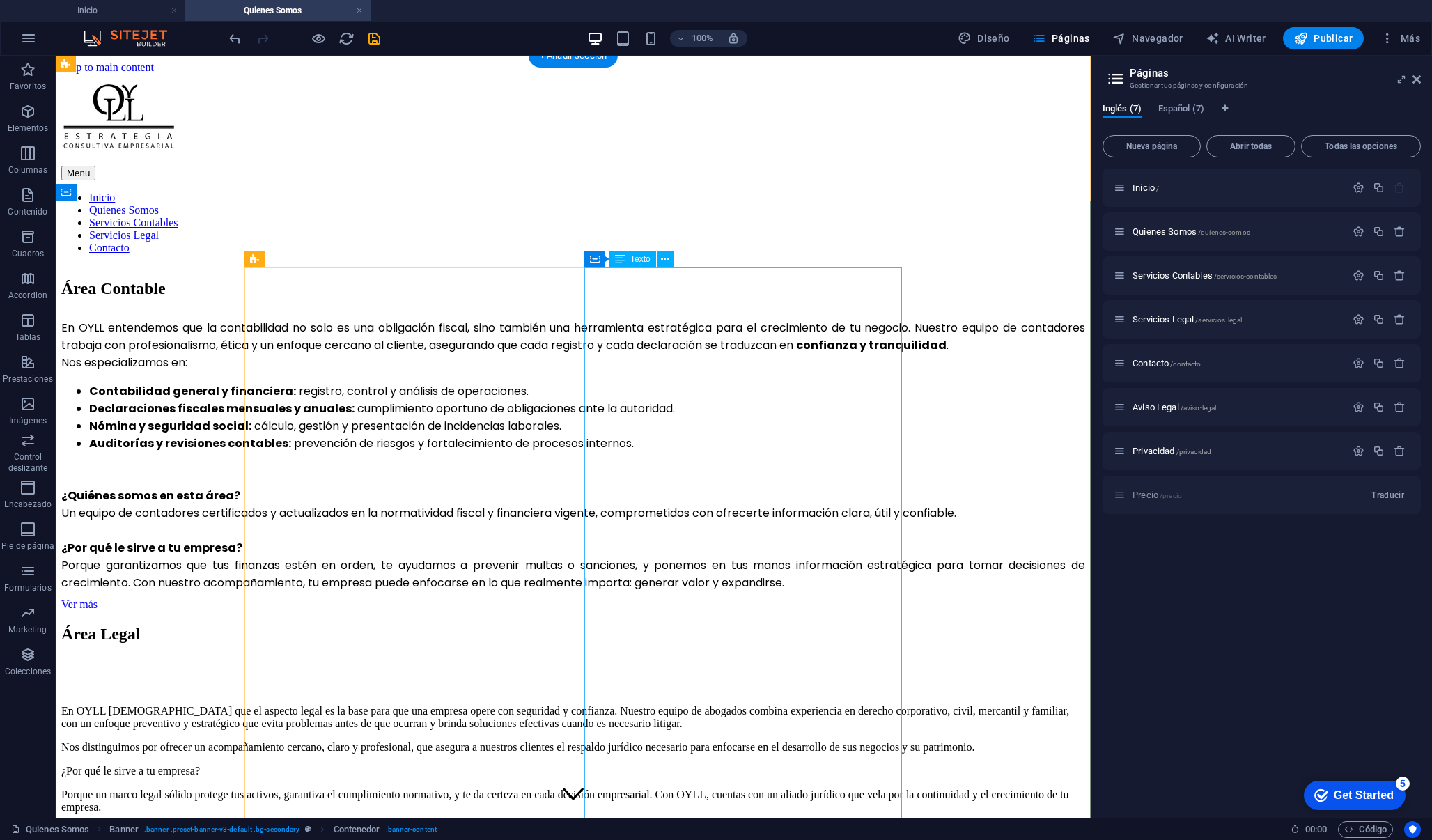
click at [632, 257] on span "Texto" at bounding box center [640, 259] width 21 height 9
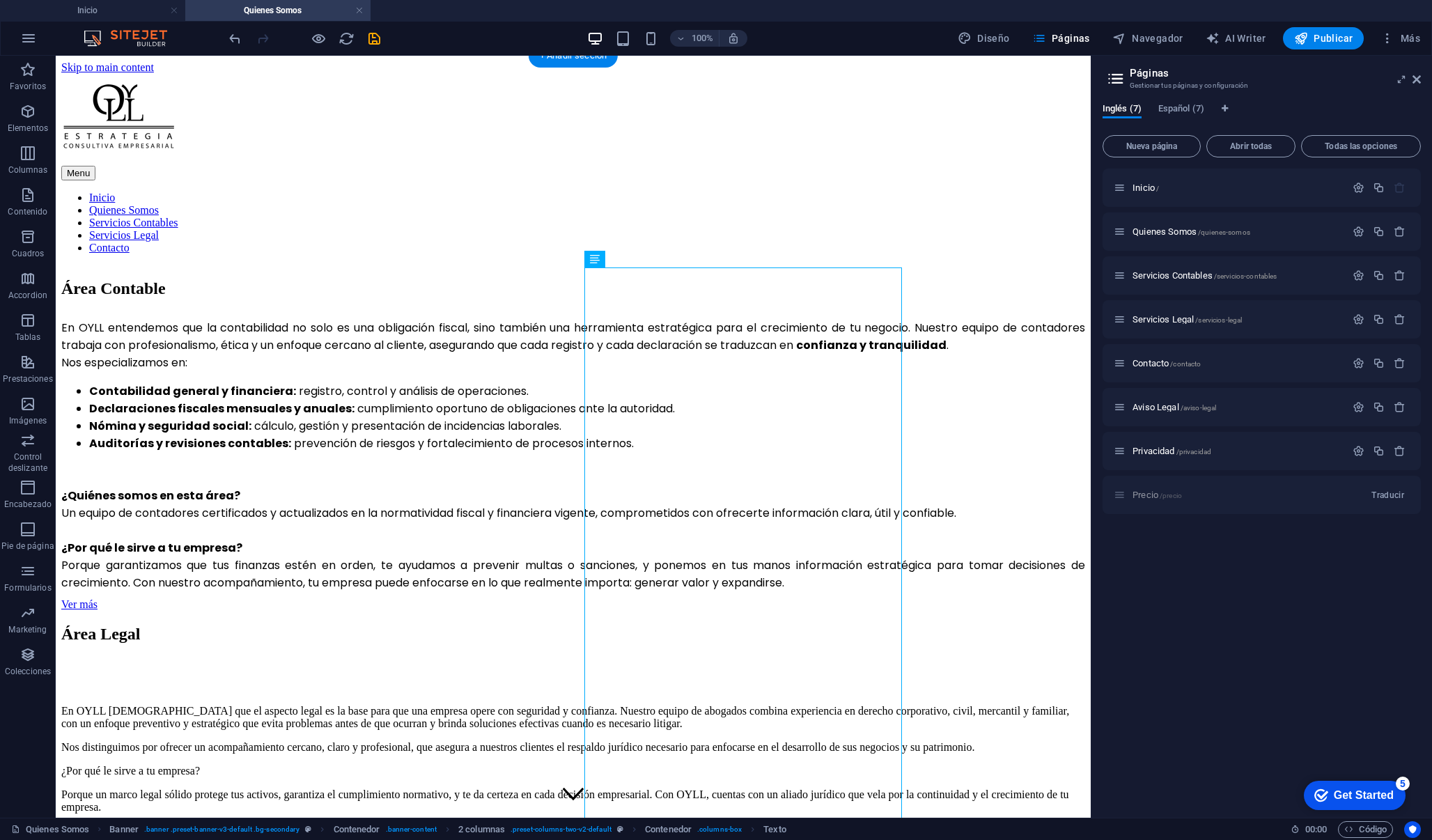
click at [662, 624] on div "Área Legal En OYLL [DEMOGRAPHIC_DATA] que el aspecto legal es la base para que …" at bounding box center [573, 849] width 1024 height 449
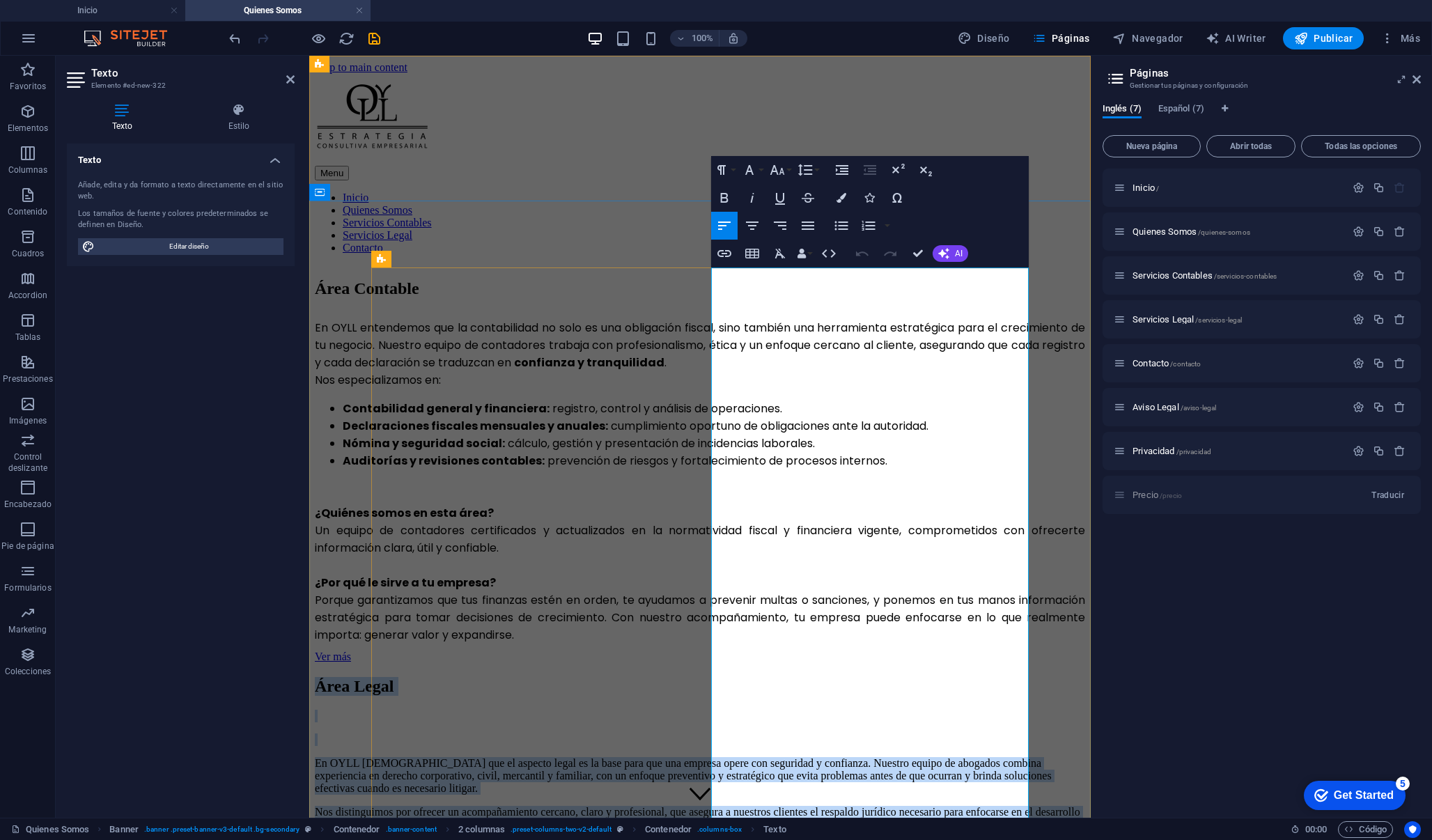
drag, startPoint x: 717, startPoint y: 287, endPoint x: 844, endPoint y: 667, distance: 400.7
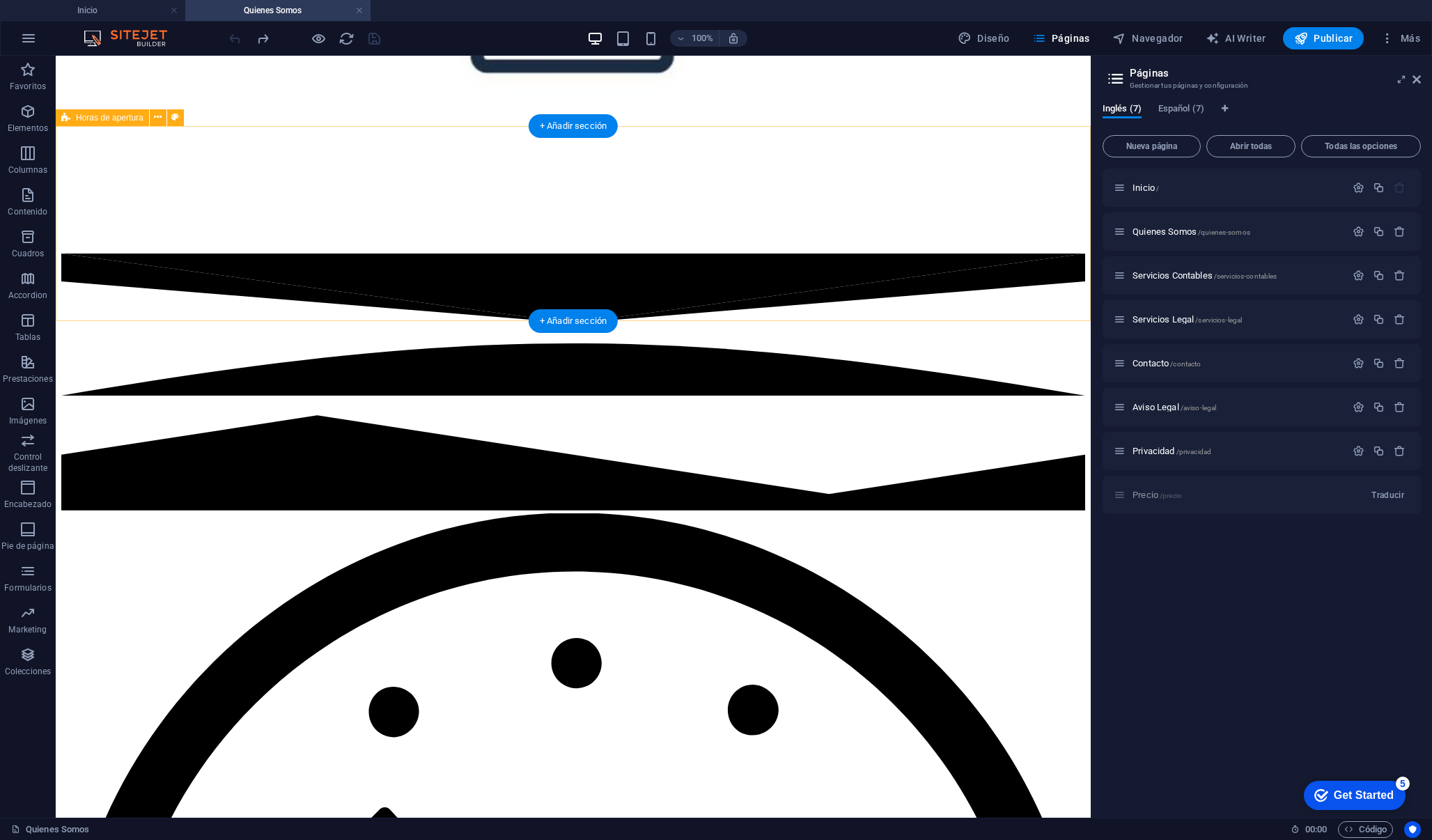
scroll to position [1890, 0]
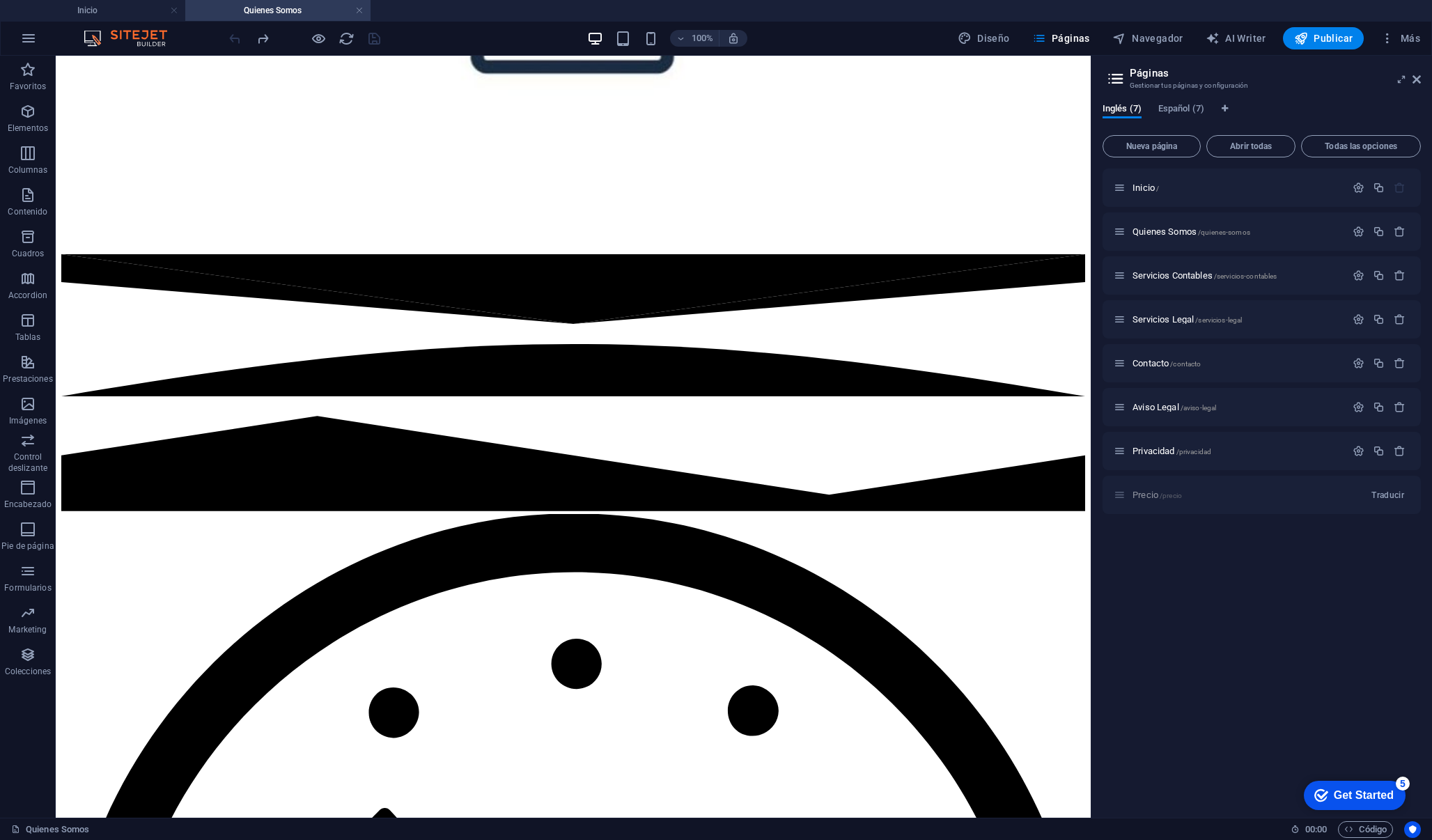
click at [145, 22] on div "100% Diseño Páginas Navegador AI Writer Publicar Más" at bounding box center [716, 38] width 1430 height 33
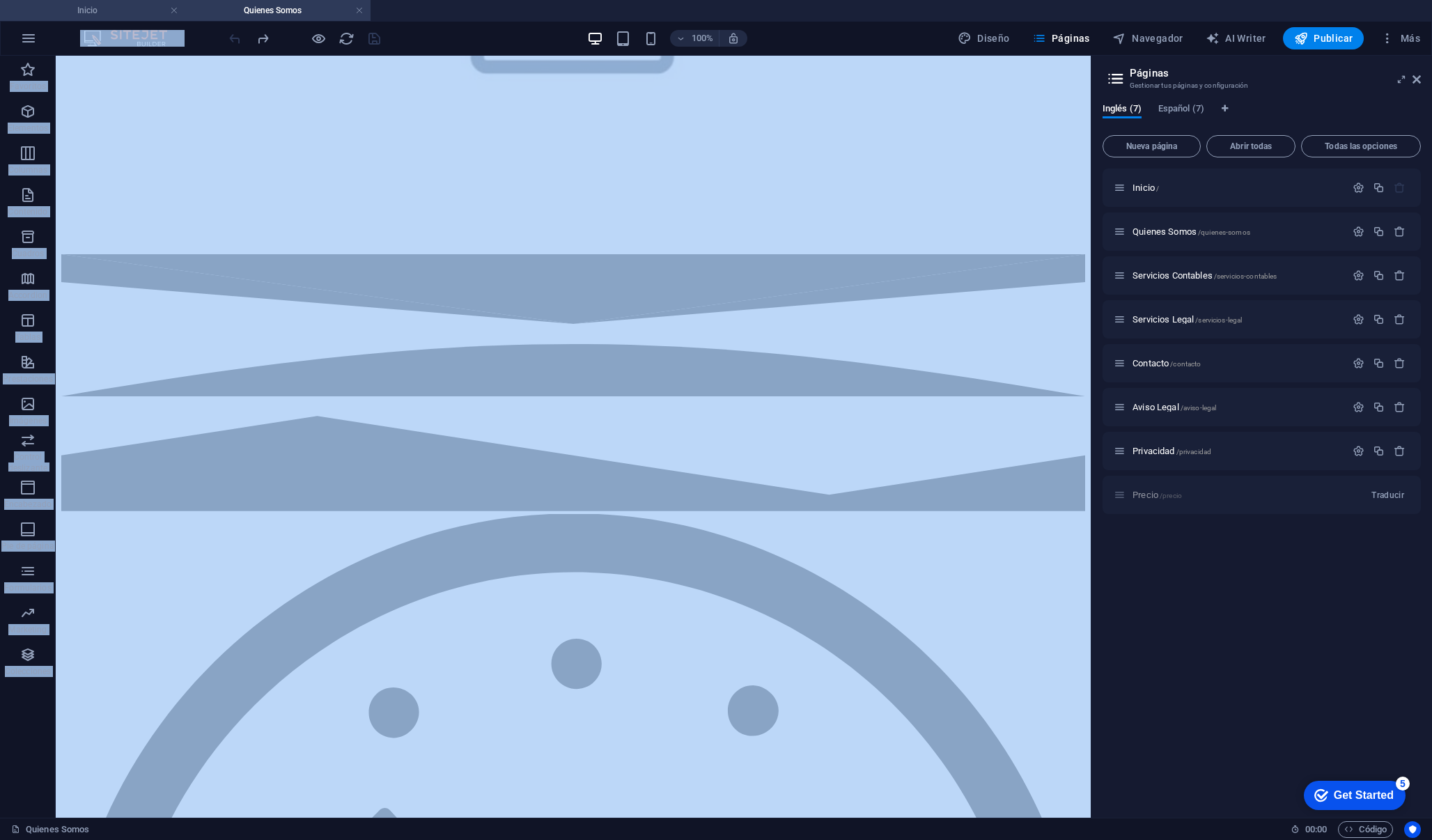
click at [144, 56] on div "Inicio Quienes Somos Favoritos Elementos Columnas Contenido Cuadros Accordion T…" at bounding box center [545, 437] width 1091 height 762
click at [145, 17] on h4 "Inicio" at bounding box center [92, 10] width 186 height 15
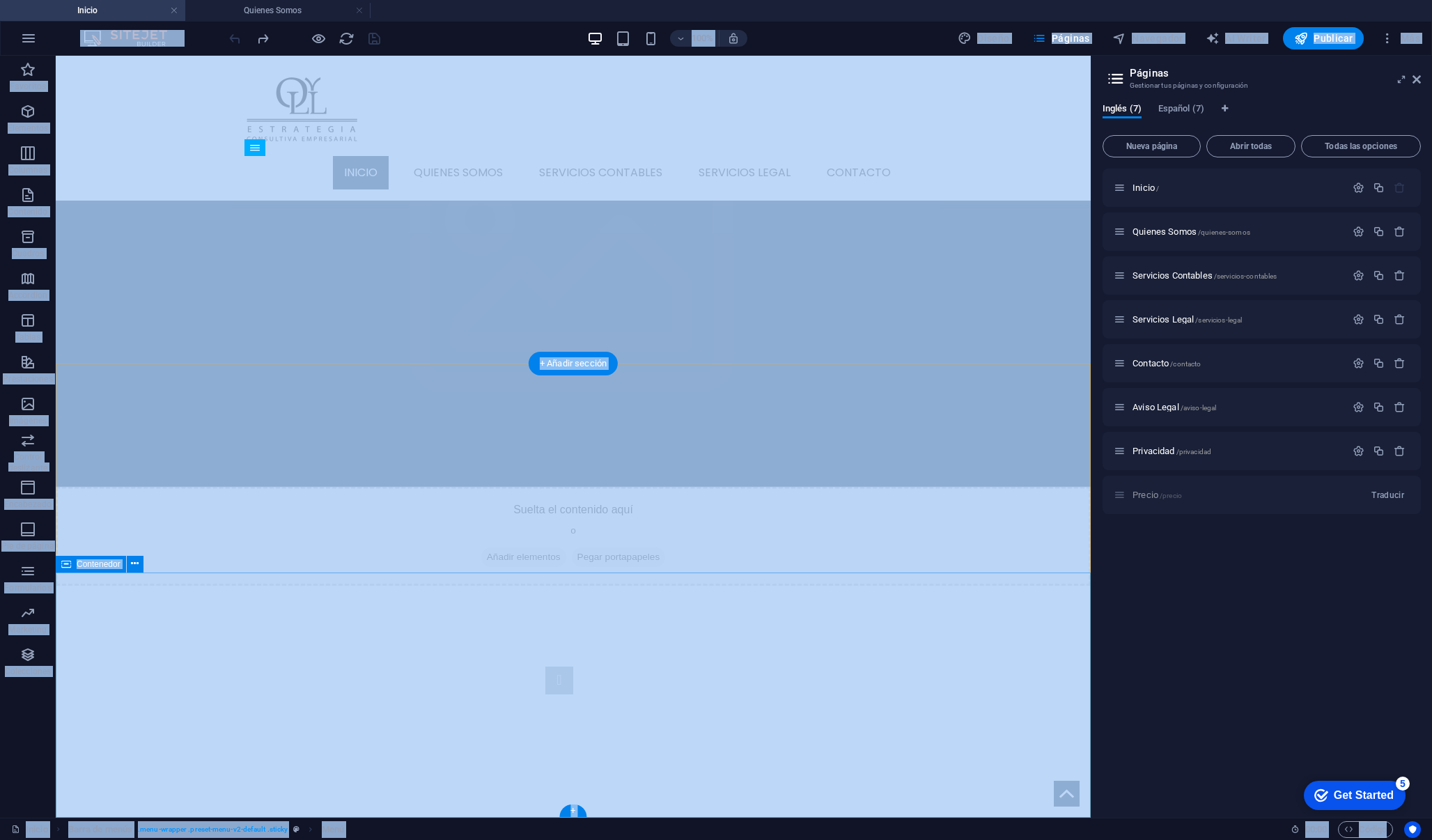
scroll to position [1275, 0]
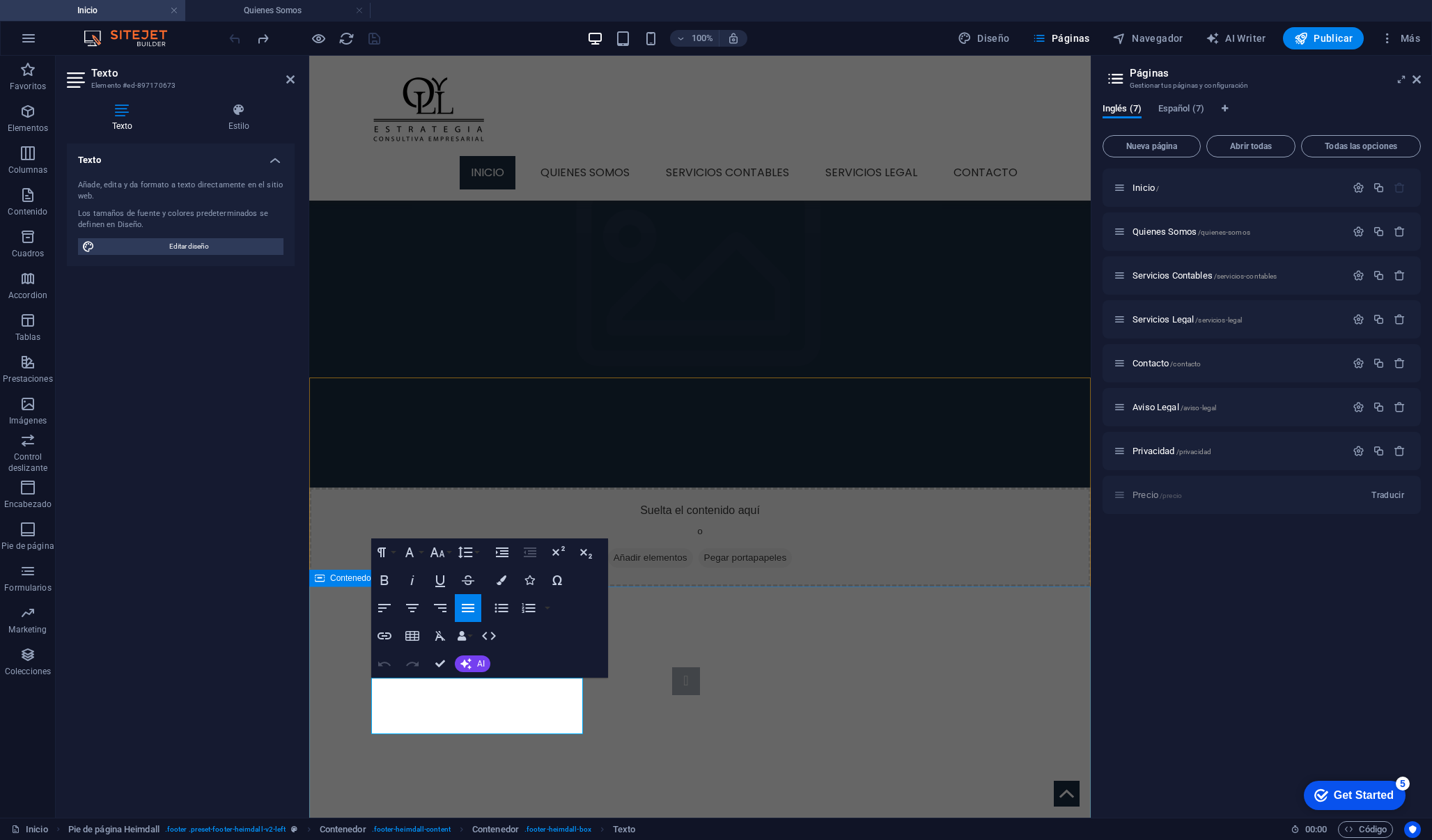
scroll to position [1262, 0]
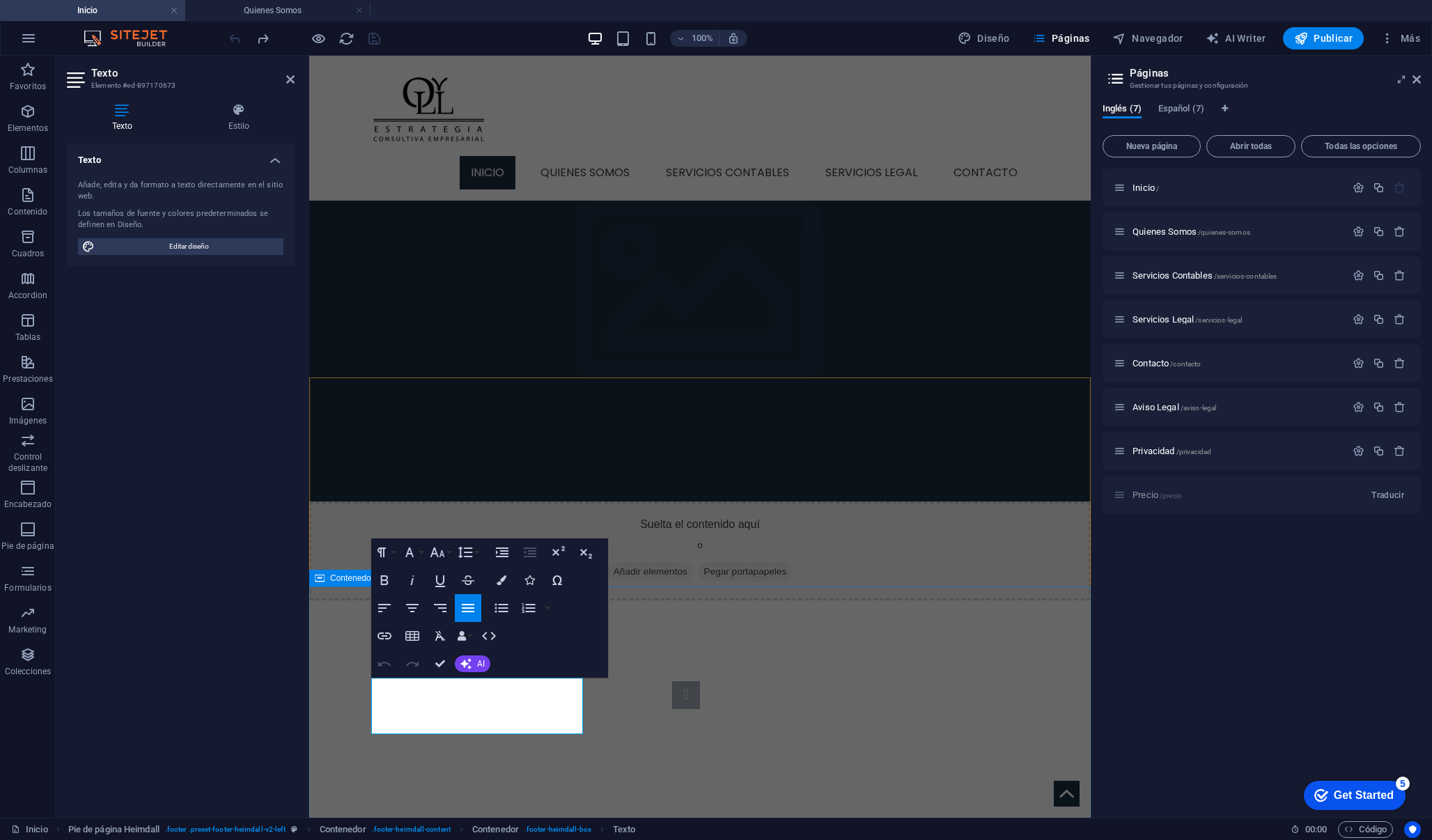
drag, startPoint x: 554, startPoint y: 720, endPoint x: 366, endPoint y: 682, distance: 191.8
copy span "Conéctate con Oyll y accede a información actualizada sobre servicios contables…"
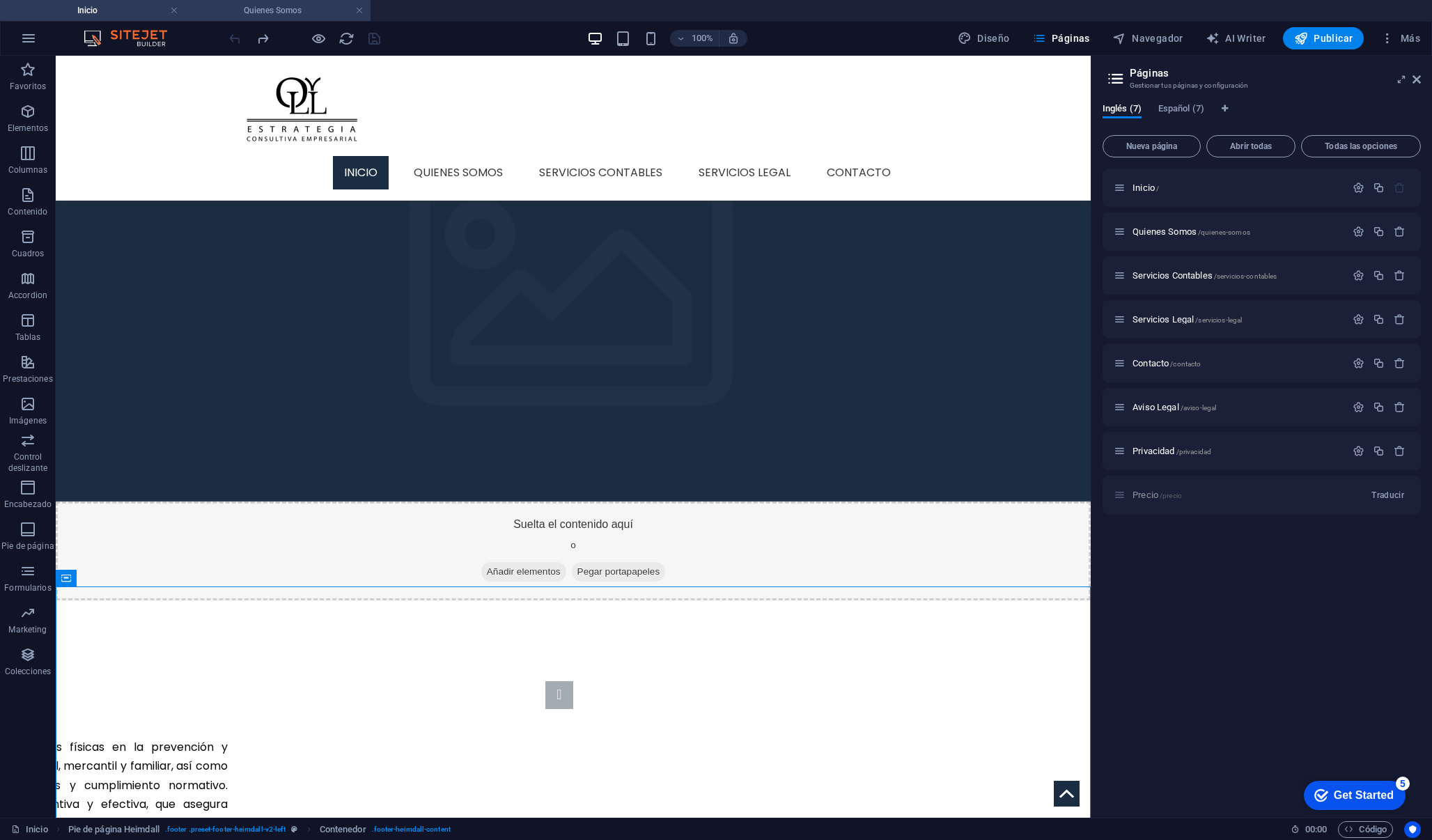
click at [322, 16] on h4 "Quienes Somos" at bounding box center [278, 10] width 186 height 15
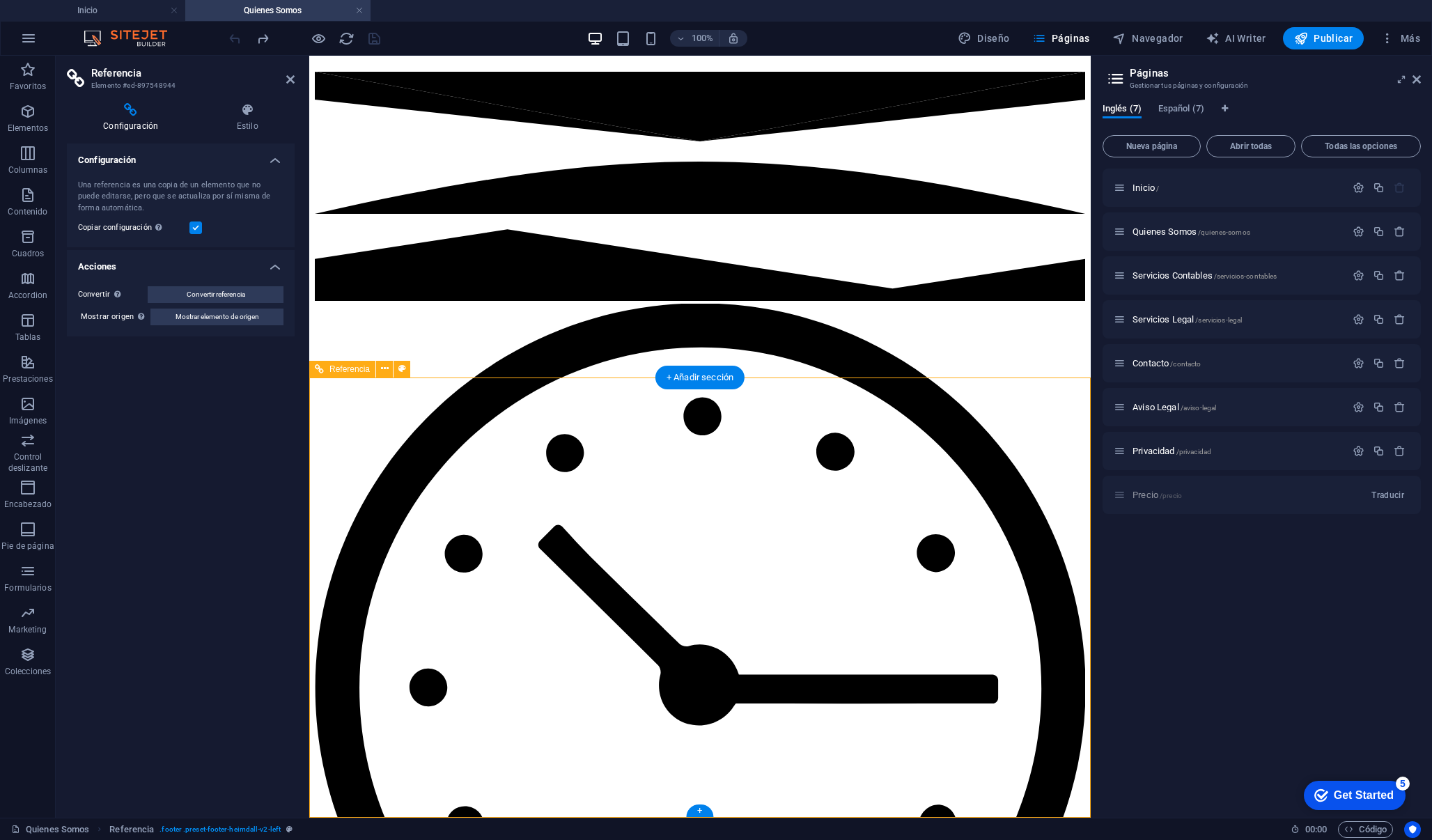
drag, startPoint x: 549, startPoint y: 707, endPoint x: 525, endPoint y: 706, distance: 24.0
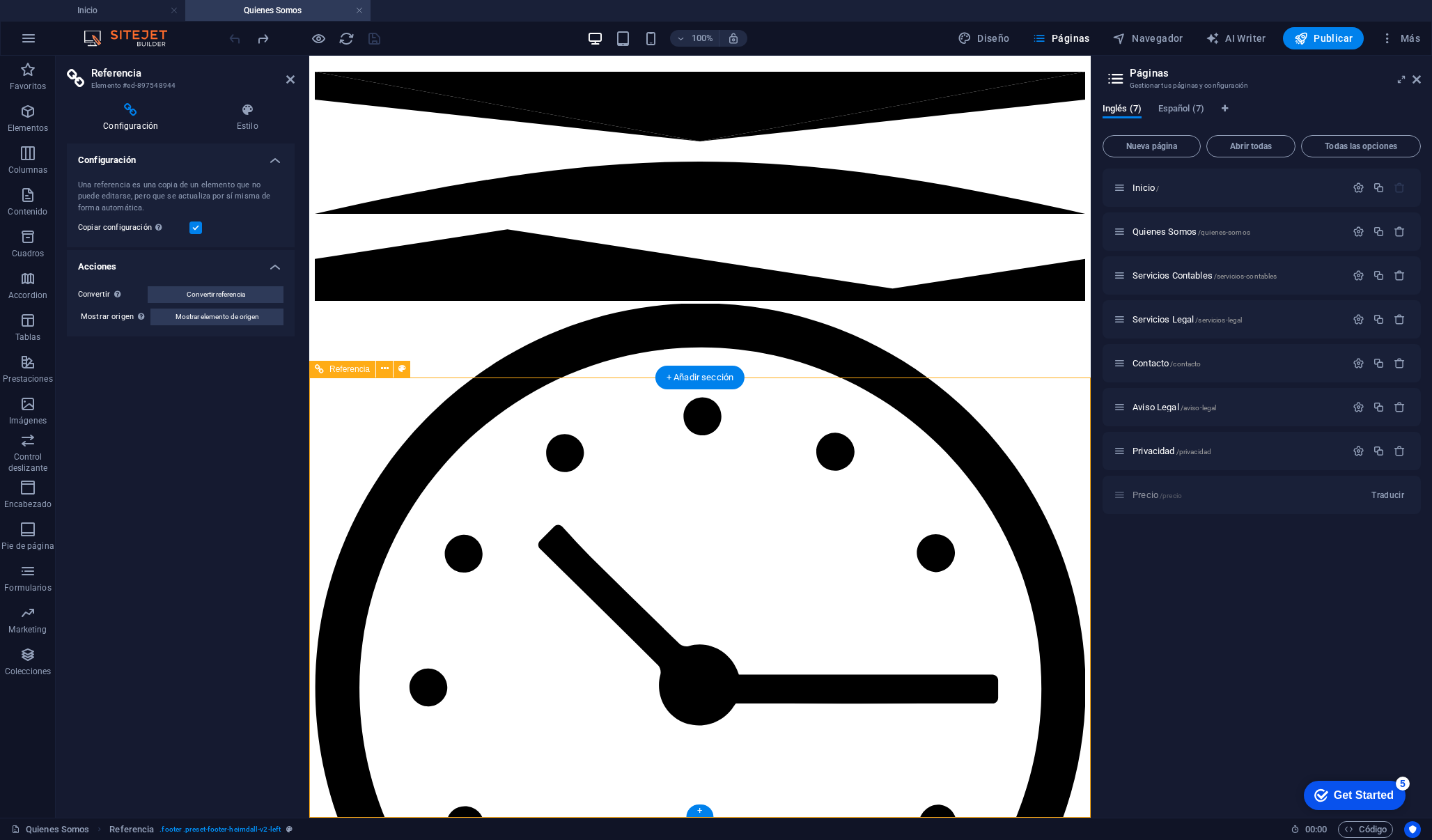
drag, startPoint x: 293, startPoint y: 83, endPoint x: 254, endPoint y: 61, distance: 44.8
click at [293, 83] on icon at bounding box center [291, 80] width 9 height 11
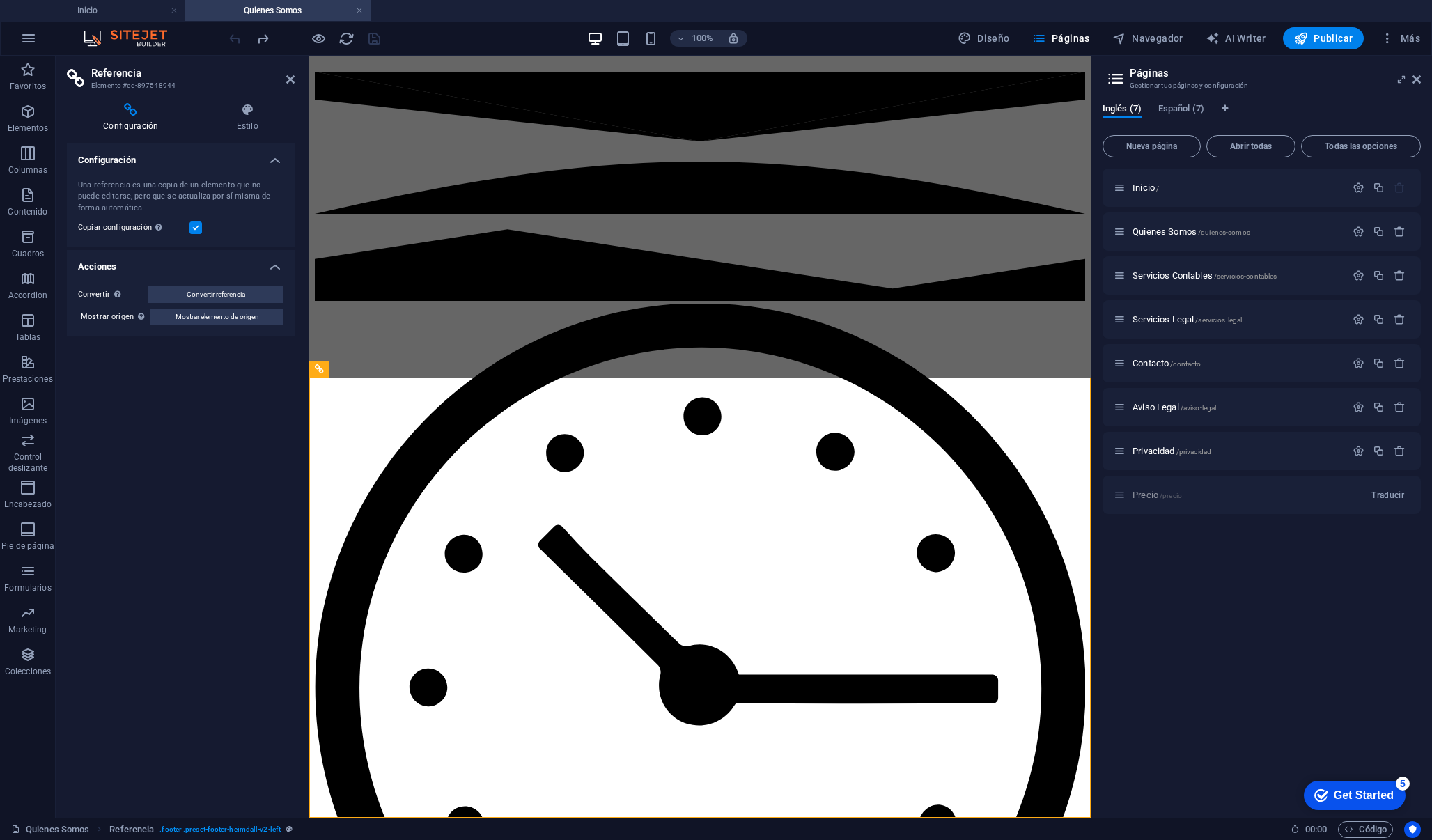
click at [194, 226] on label at bounding box center [196, 228] width 13 height 13
click at [0, 0] on input "Copiar configuración Usa la misma configuración (flex, animación, posición, est…" at bounding box center [0, 0] width 0 height 0
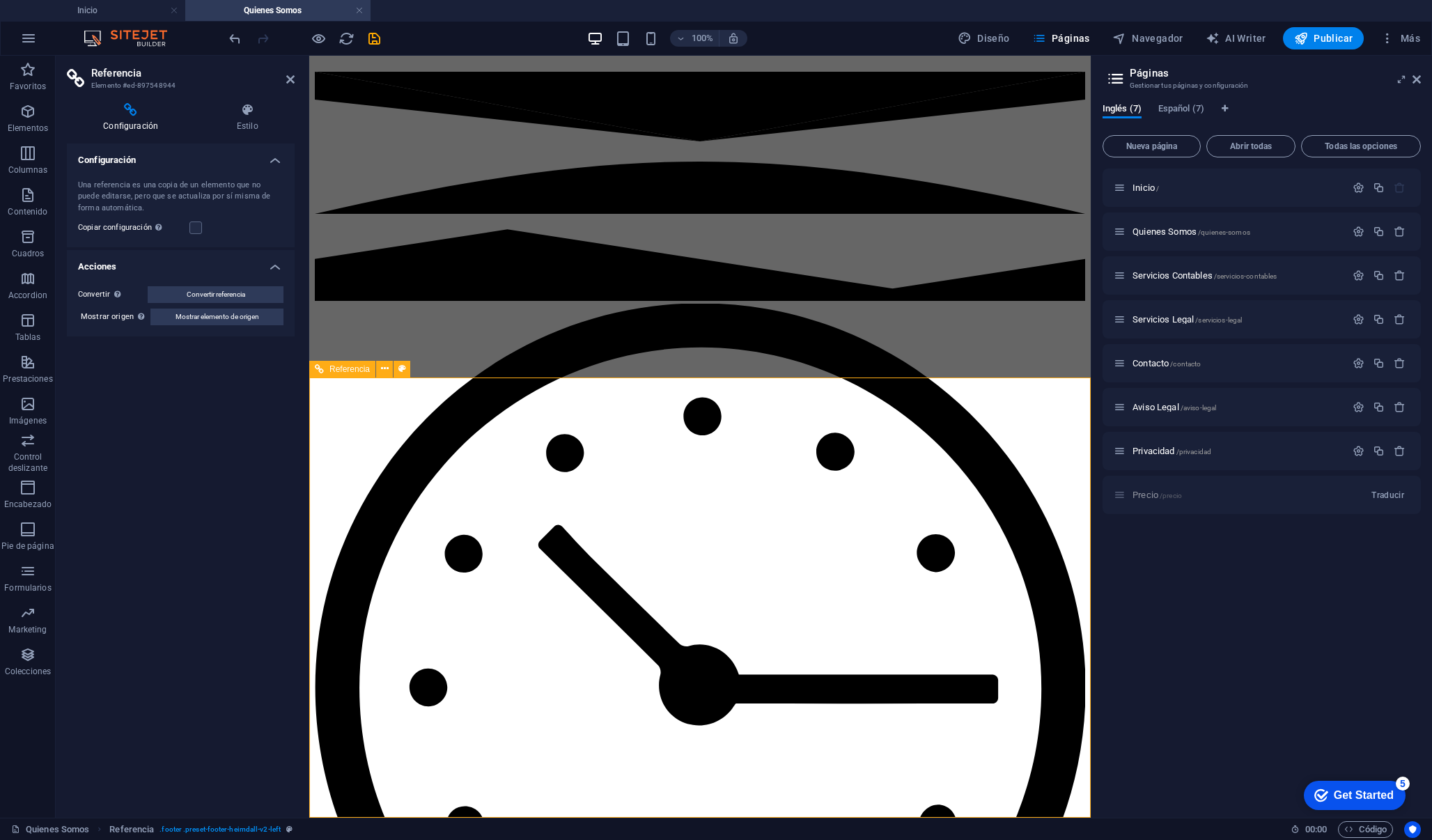
click at [198, 223] on label at bounding box center [196, 228] width 13 height 13
click at [0, 0] on input "Copiar configuración Usa la misma configuración (flex, animación, posición, est…" at bounding box center [0, 0] width 0 height 0
click at [252, 120] on h4 "Estilo" at bounding box center [247, 118] width 95 height 29
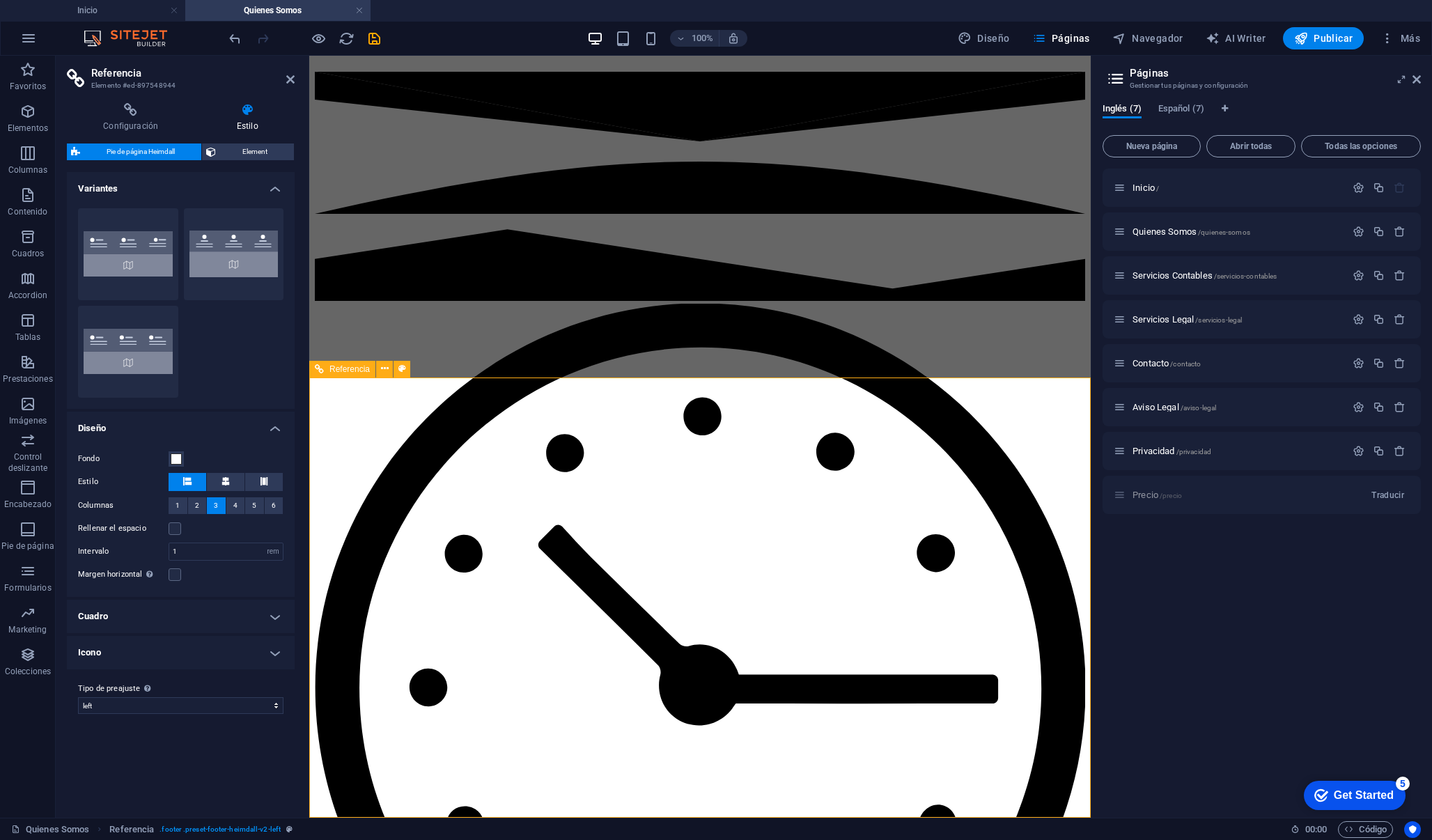
click at [276, 623] on h4 "Cuadro" at bounding box center [181, 617] width 227 height 33
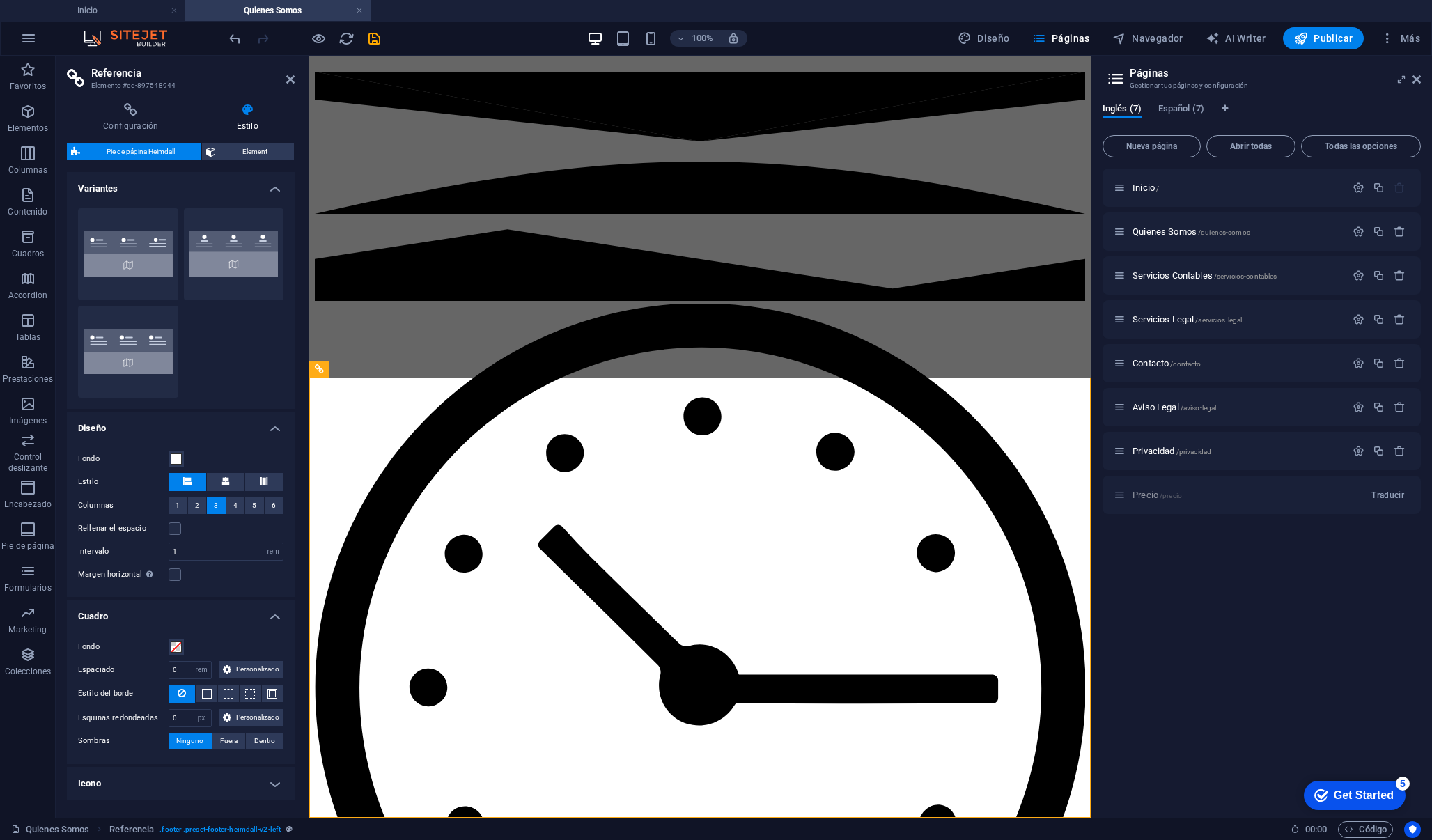
click at [276, 624] on h4 "Cuadro" at bounding box center [181, 613] width 227 height 25
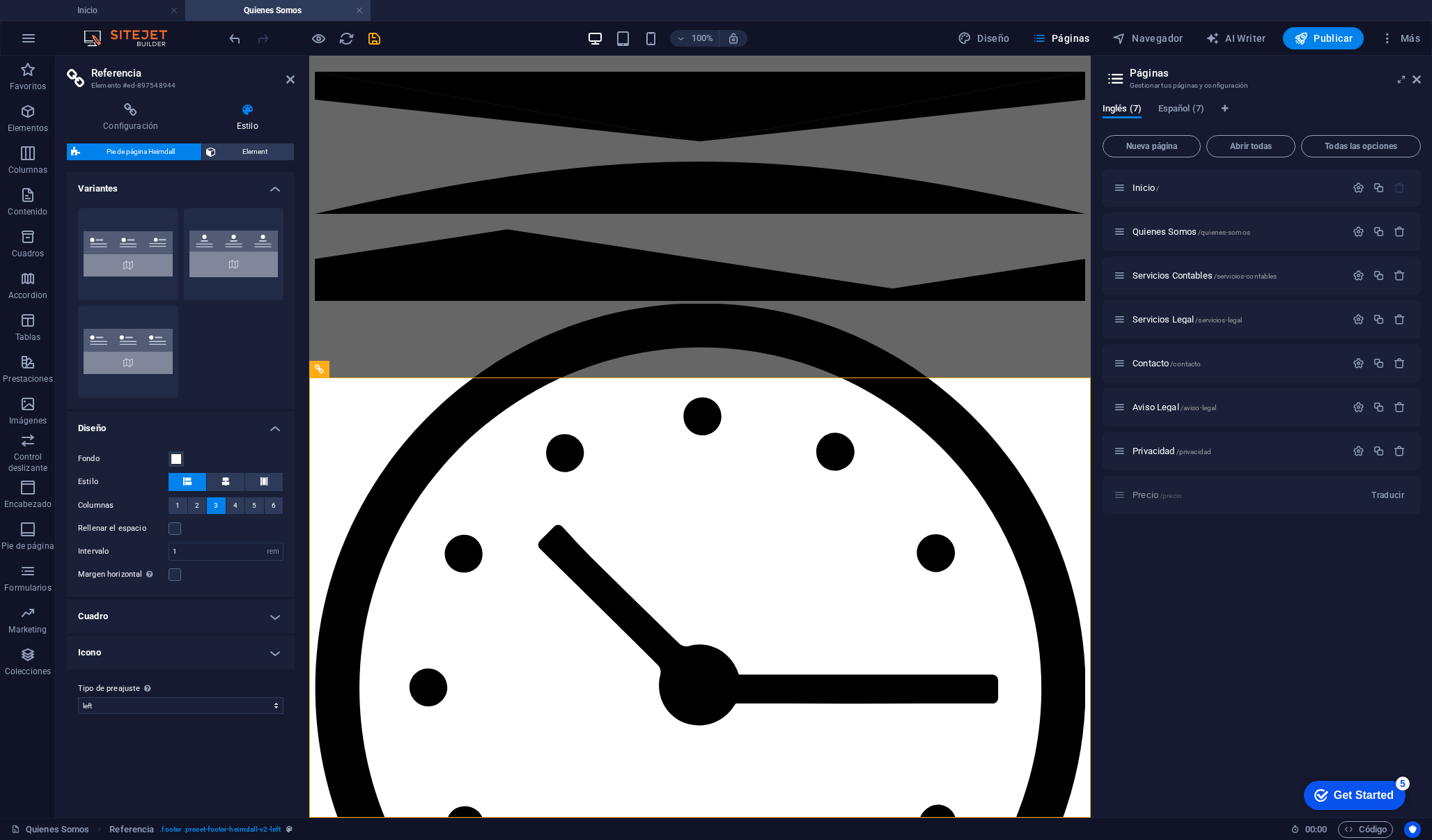
click at [277, 431] on h4 "Diseño" at bounding box center [181, 424] width 227 height 25
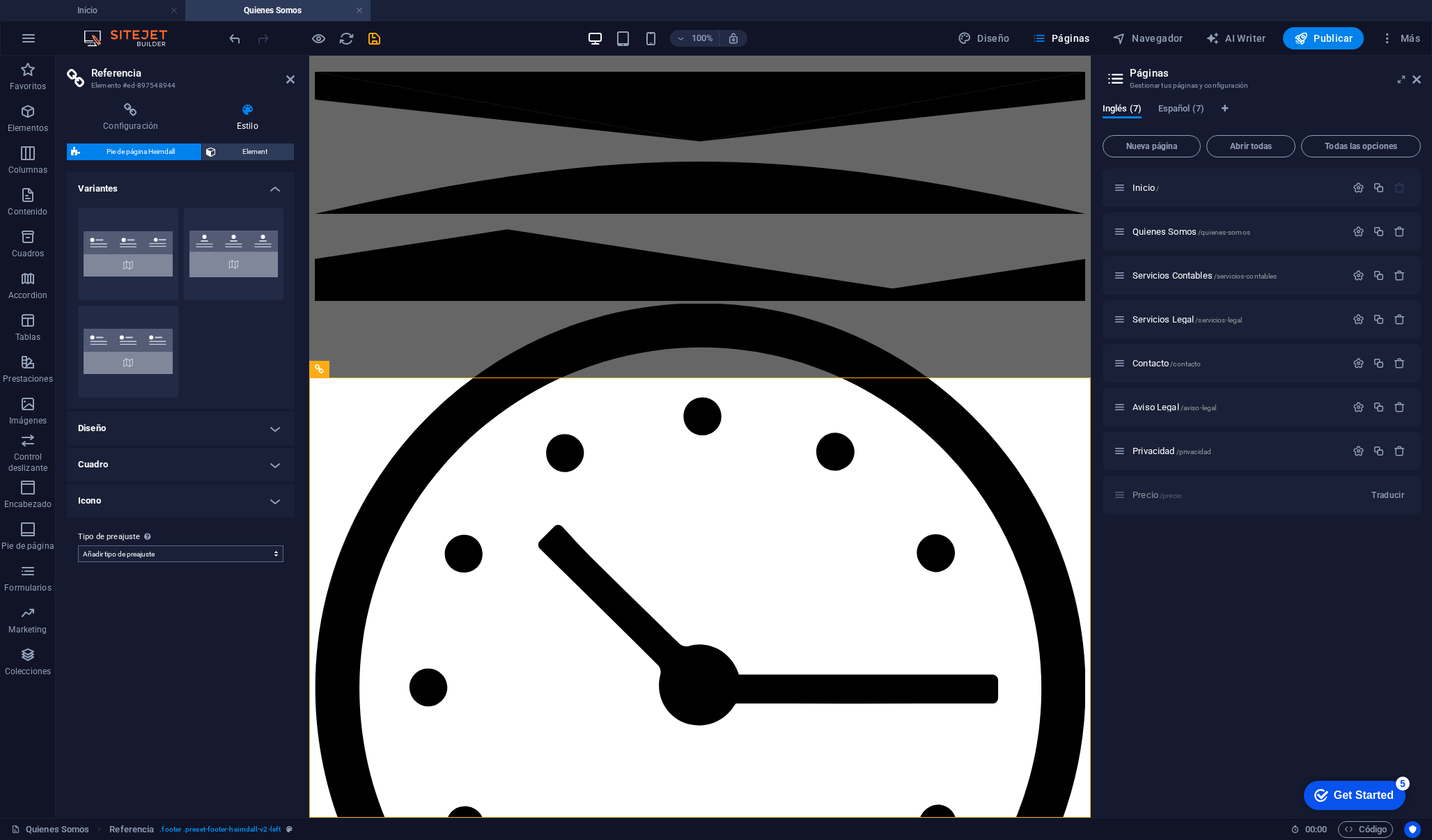
select select "preset-footer-heimdall-v2-left"
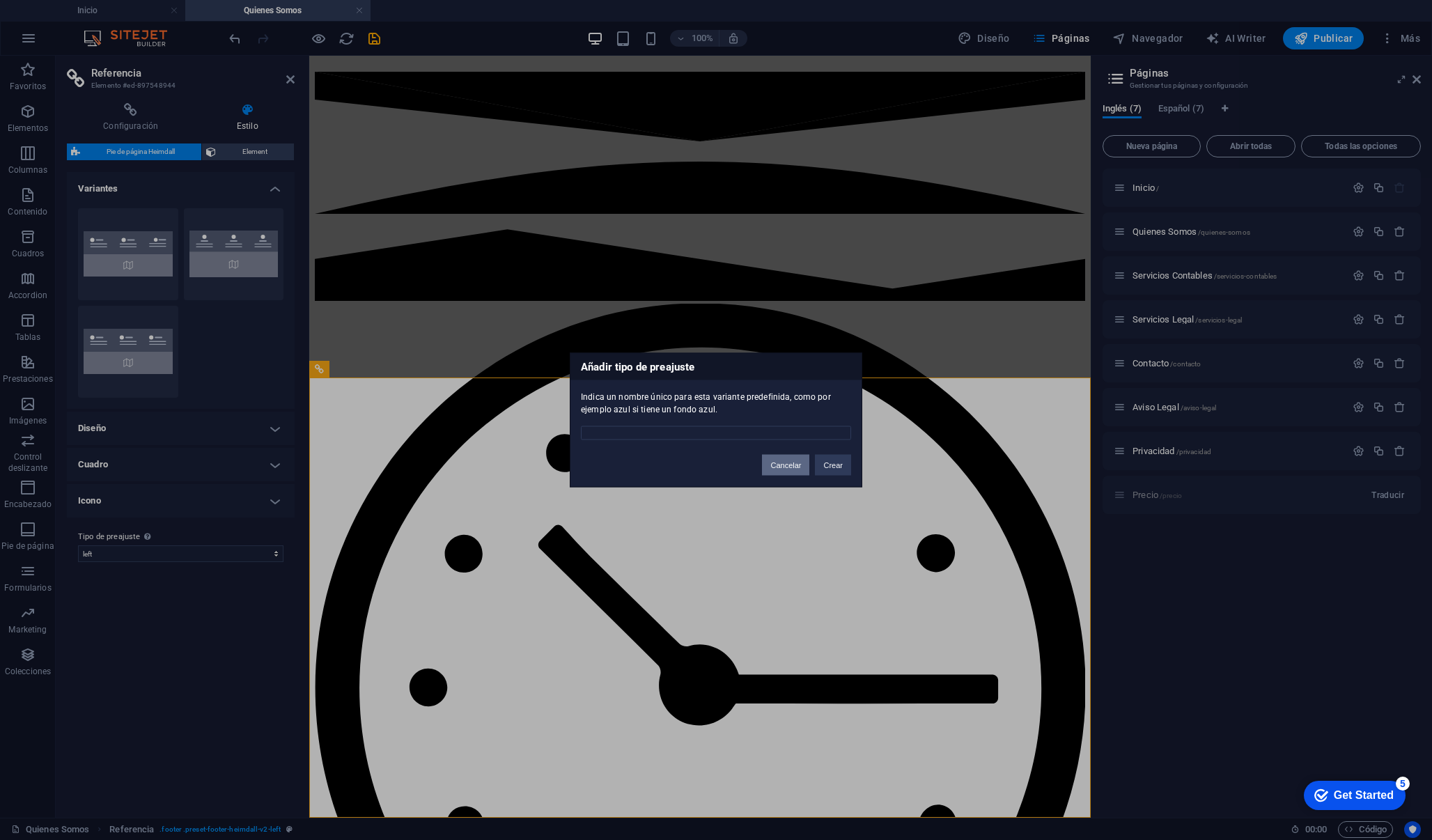
click at [789, 461] on button "Cancelar" at bounding box center [785, 465] width 47 height 21
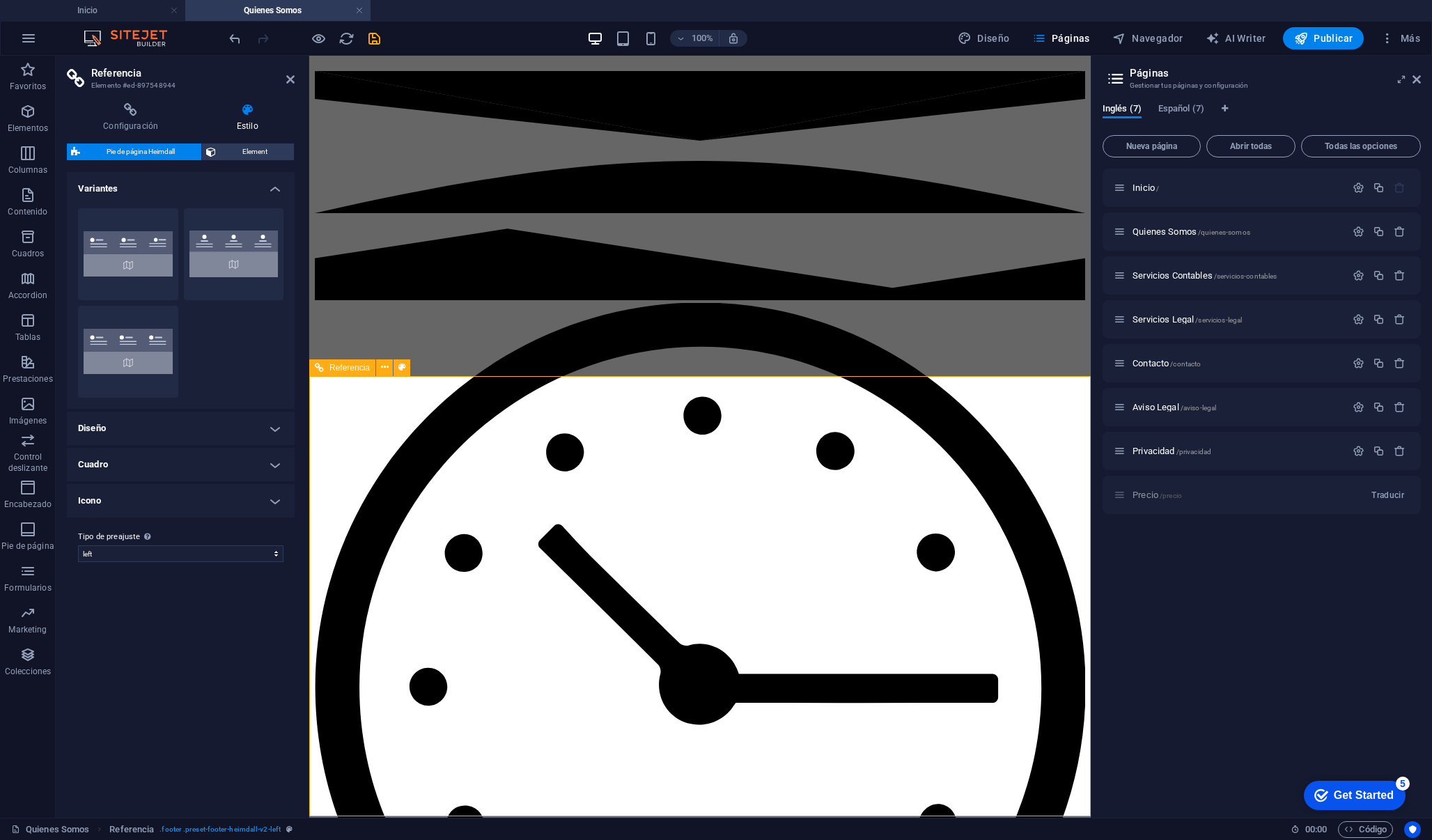
scroll to position [1890, 0]
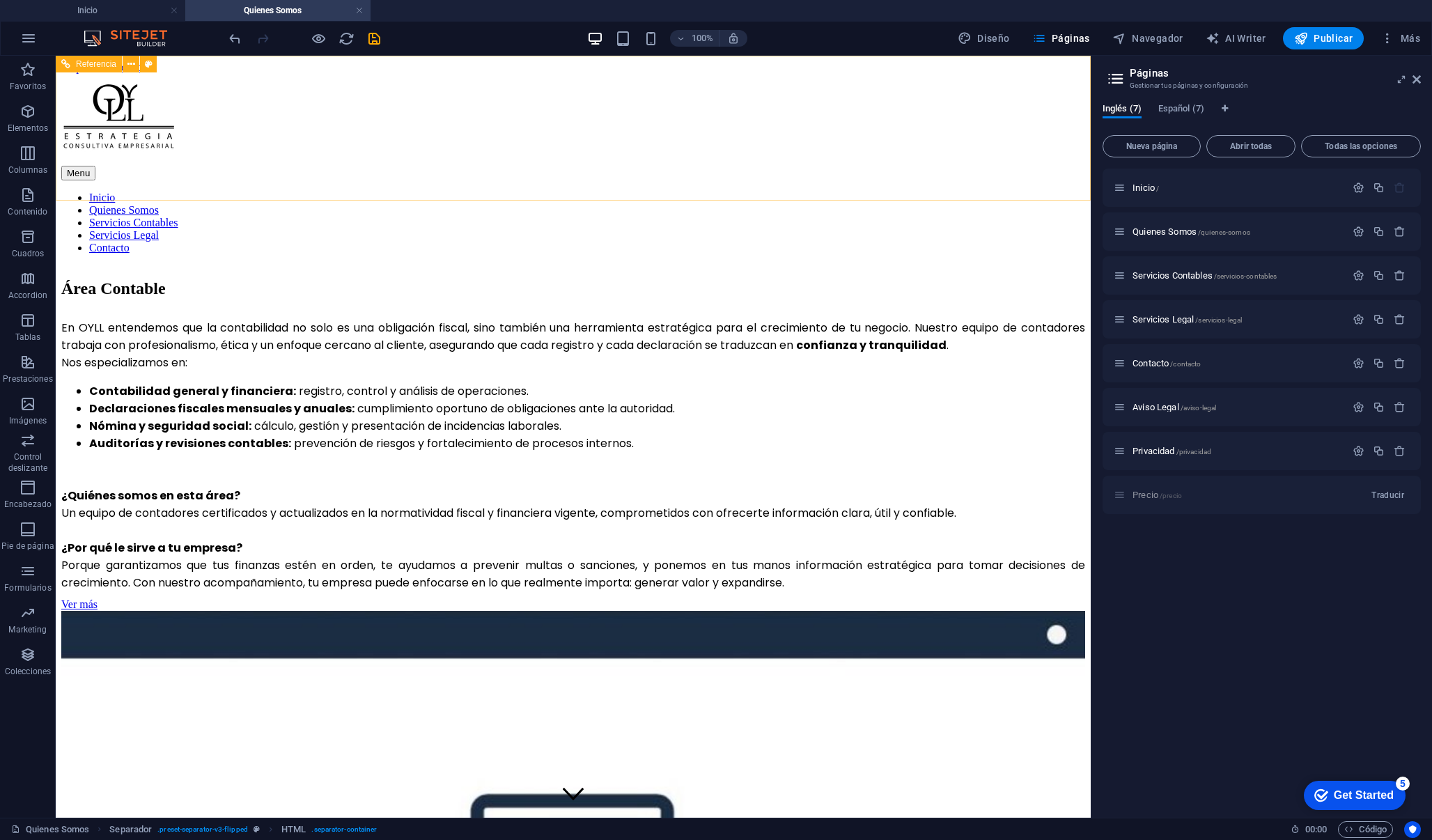
scroll to position [0, 0]
click at [743, 192] on nav "Inicio Quienes Somos Servicios Contables Servicios Legal Contacto" at bounding box center [573, 223] width 1024 height 62
click at [740, 192] on nav "Inicio Quienes Somos Servicios Contables Servicios Legal Contacto" at bounding box center [573, 223] width 1024 height 62
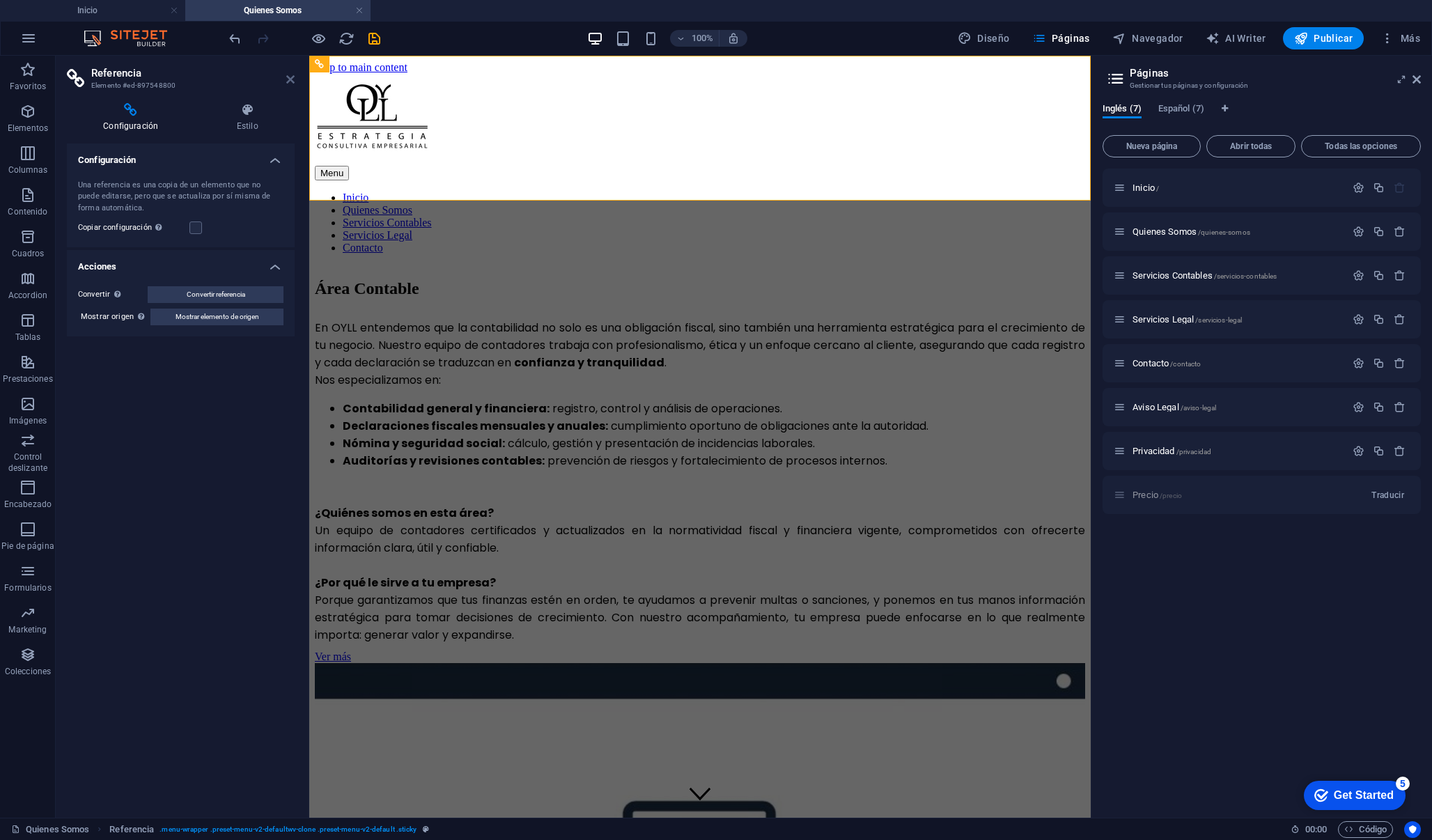
click at [293, 78] on icon at bounding box center [291, 80] width 9 height 11
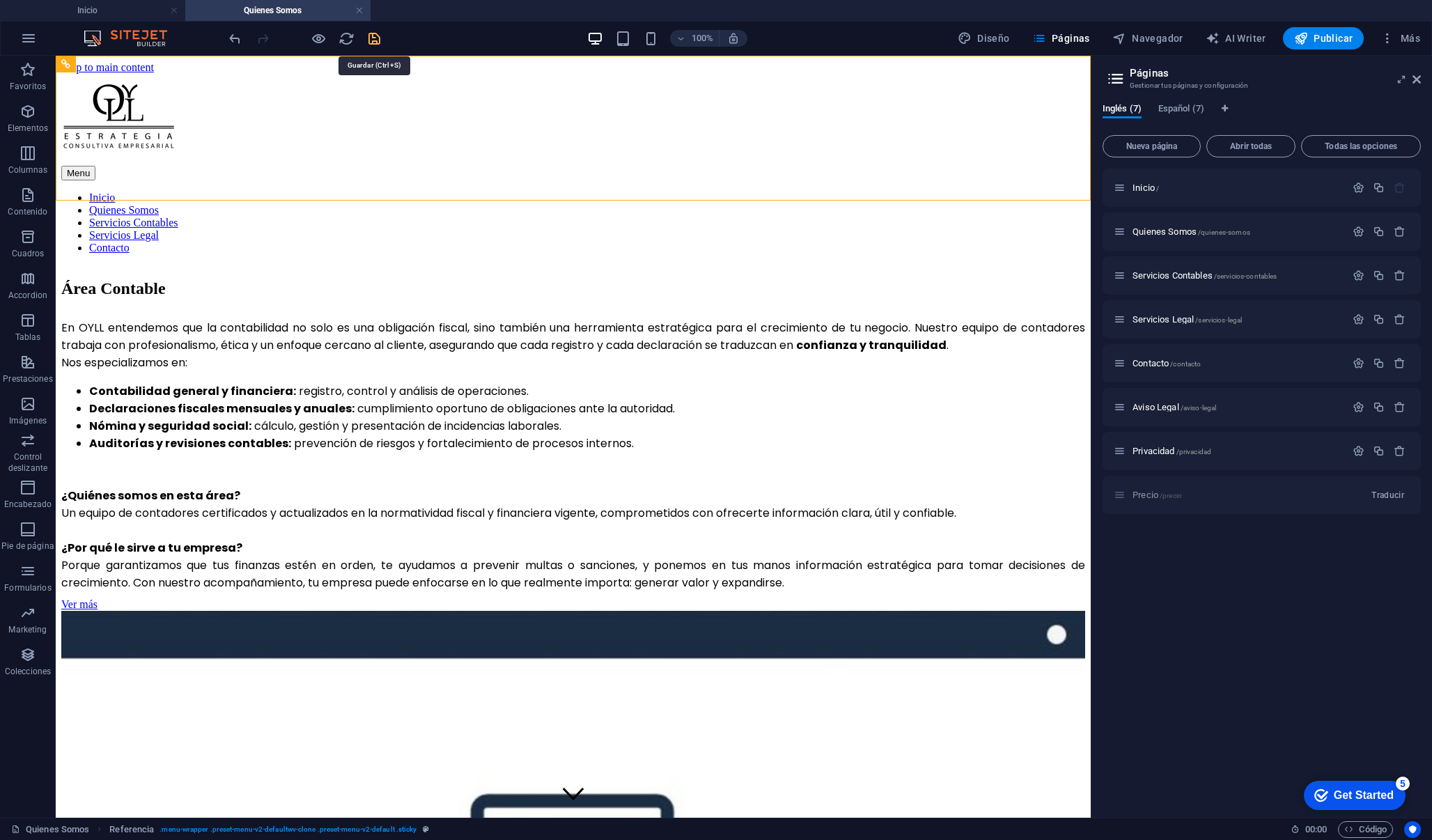
click at [376, 39] on icon "save" at bounding box center [374, 39] width 16 height 16
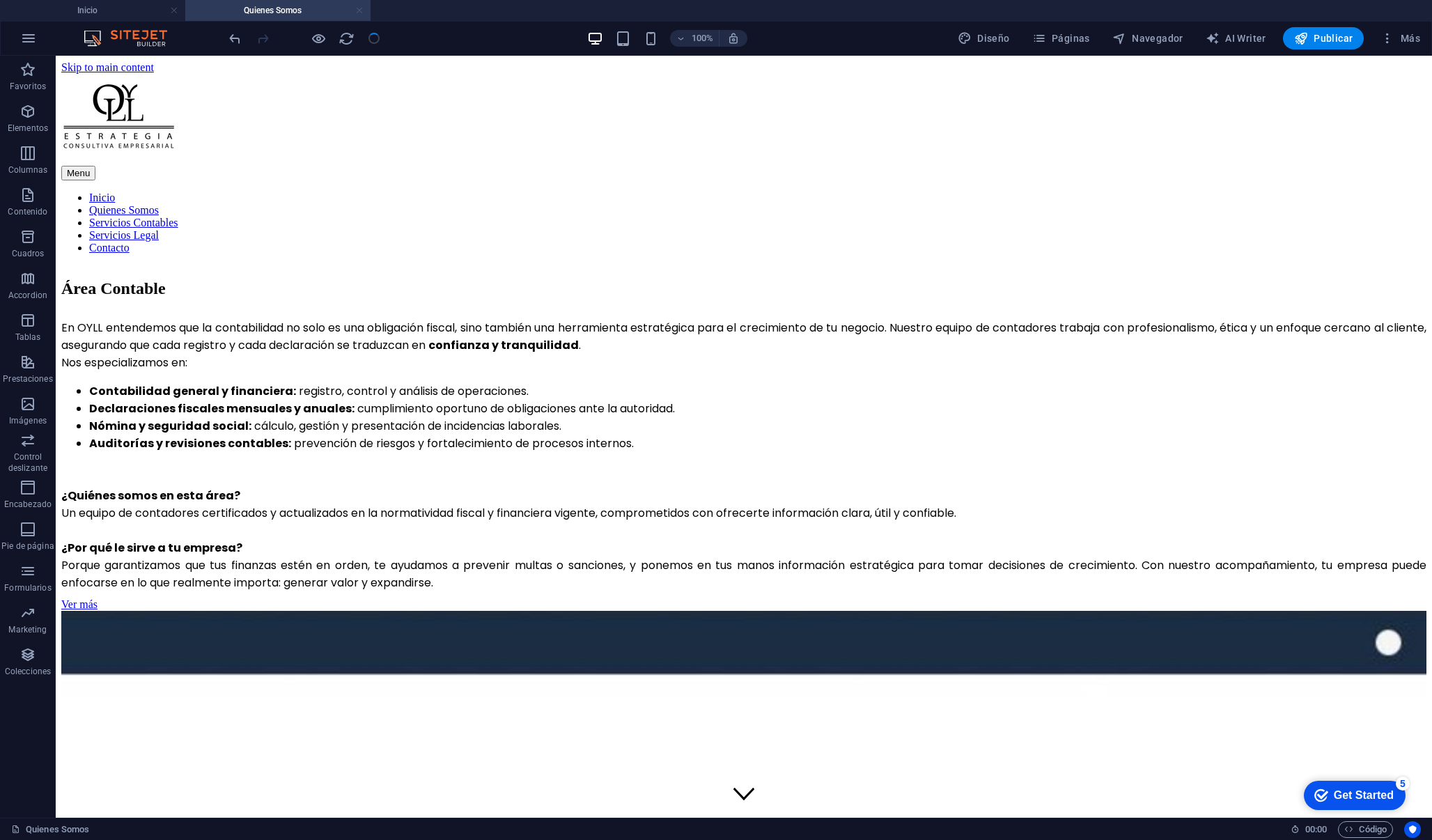
click at [360, 13] on link at bounding box center [359, 10] width 9 height 13
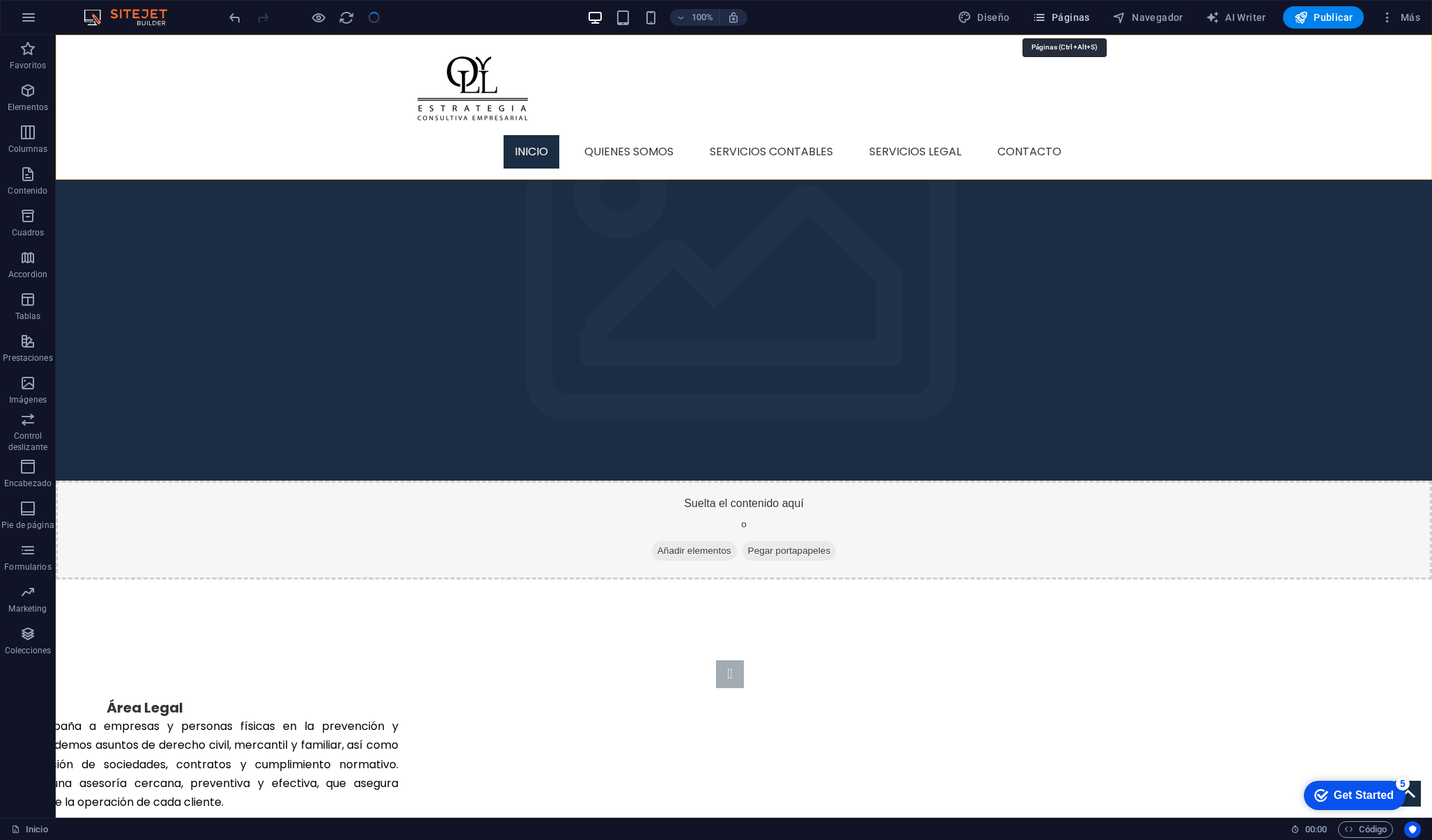
click at [1085, 19] on span "Páginas" at bounding box center [1060, 17] width 58 height 14
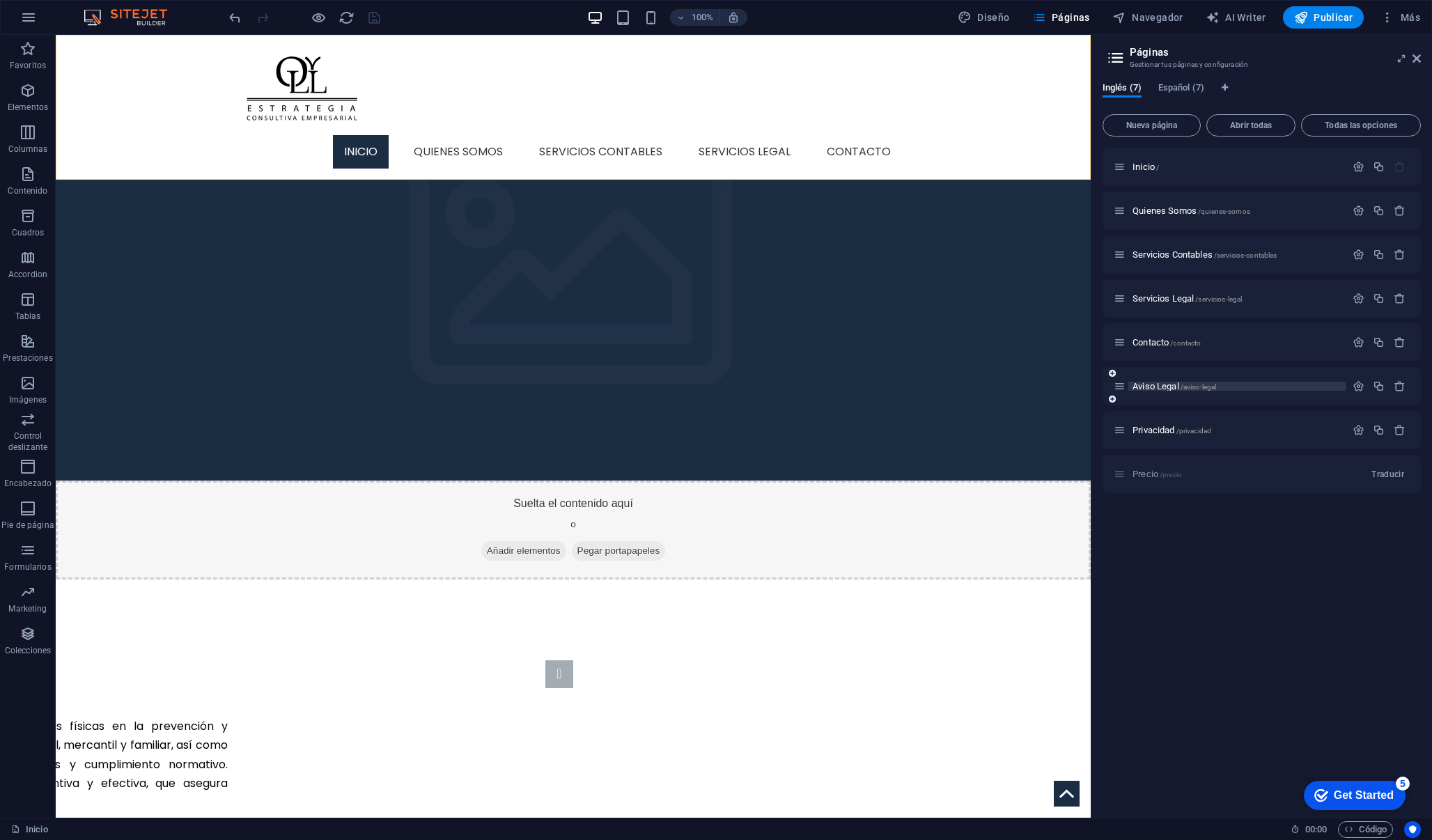
drag, startPoint x: 1163, startPoint y: 386, endPoint x: 409, endPoint y: 105, distance: 804.7
click at [1163, 386] on span "Aviso Legal /aviso-legal" at bounding box center [1174, 386] width 84 height 10
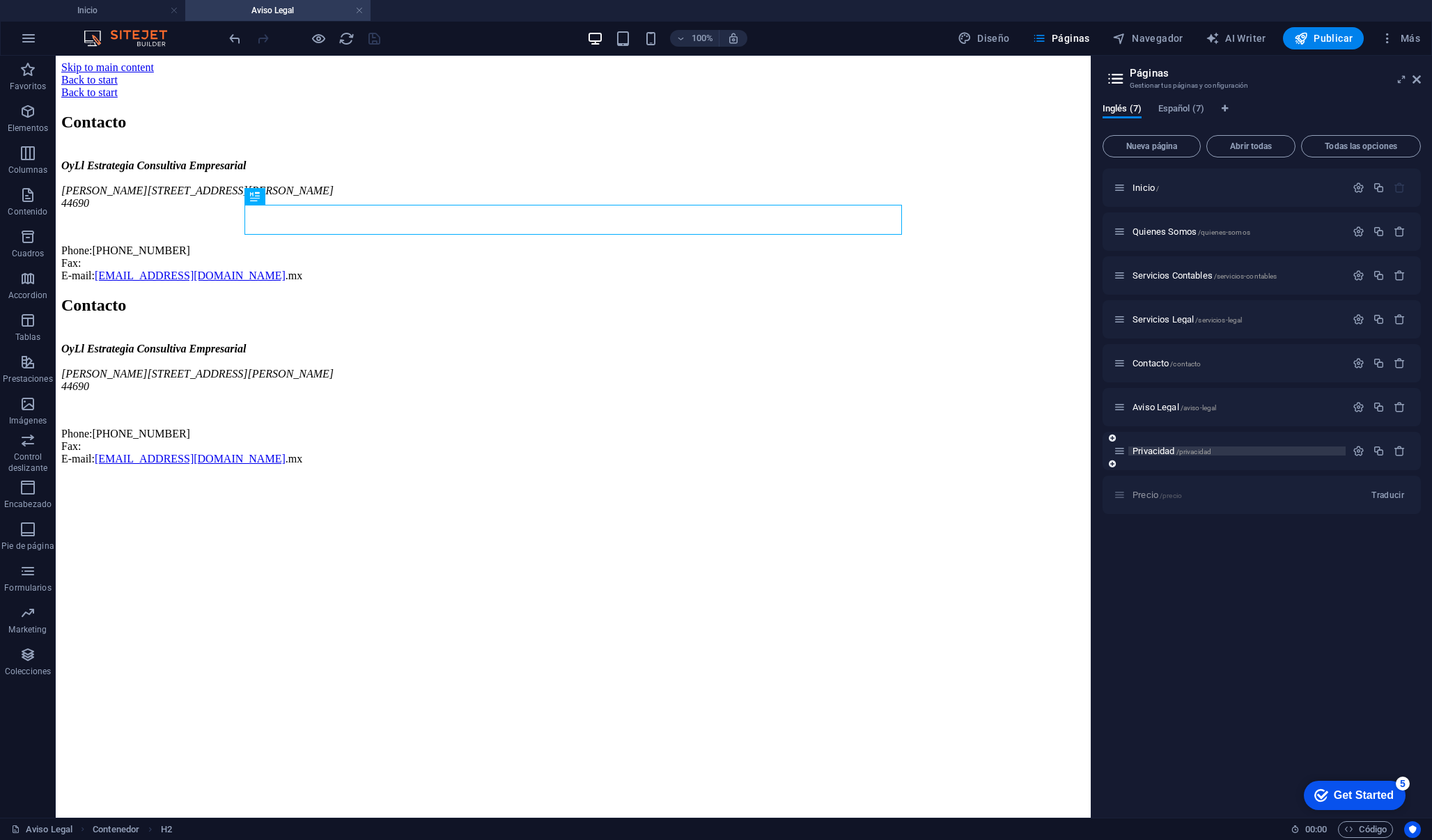
click at [1168, 446] on span "Privacidad /privacidad" at bounding box center [1171, 451] width 79 height 10
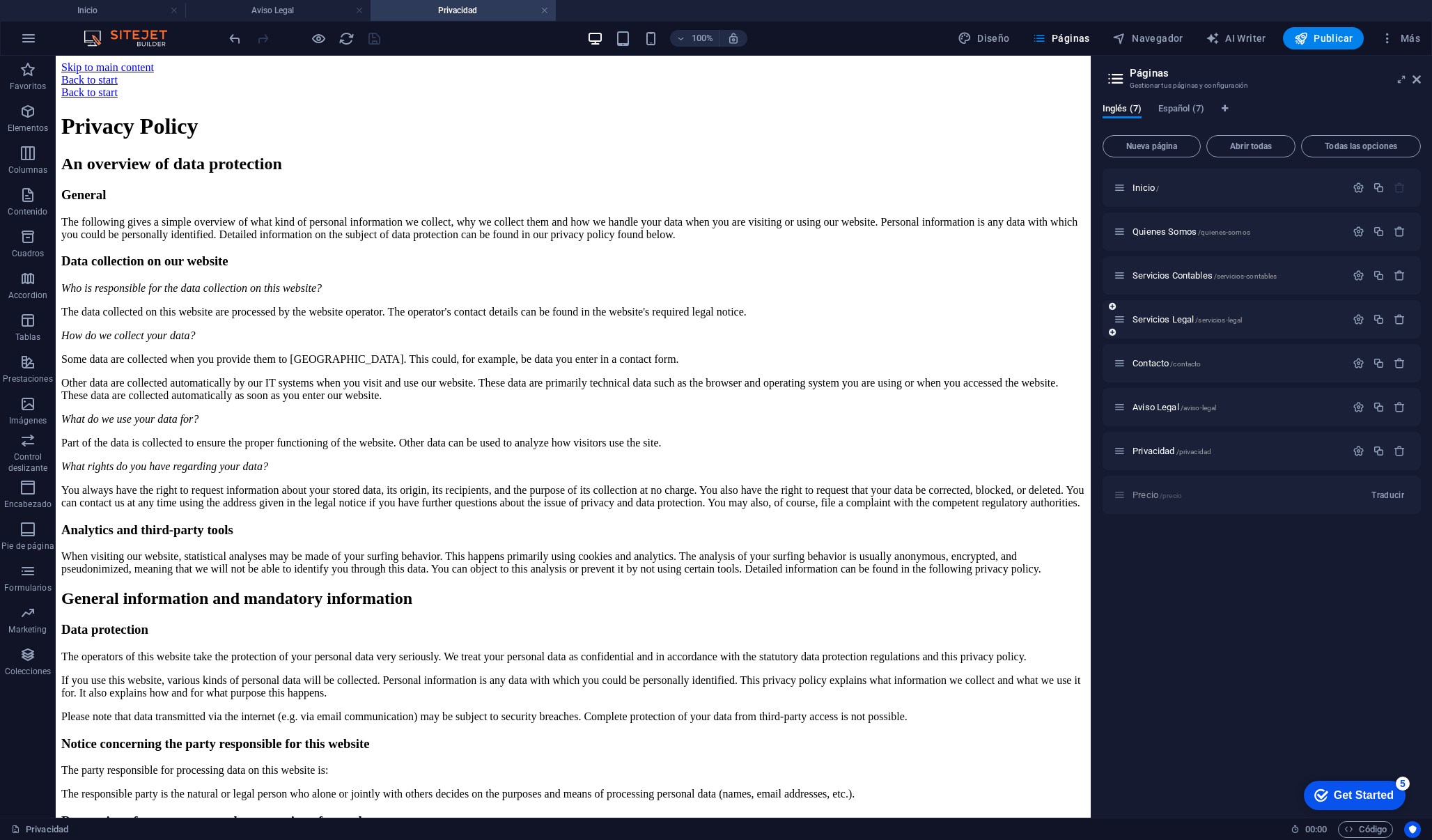
click at [1170, 327] on div "Servicios Legal /servicios-legal" at bounding box center [1230, 319] width 232 height 16
click at [1170, 321] on span "Servicios Legal /servicios-legal" at bounding box center [1186, 319] width 110 height 10
click at [1170, 344] on div "Contacto /contacto" at bounding box center [1261, 363] width 318 height 39
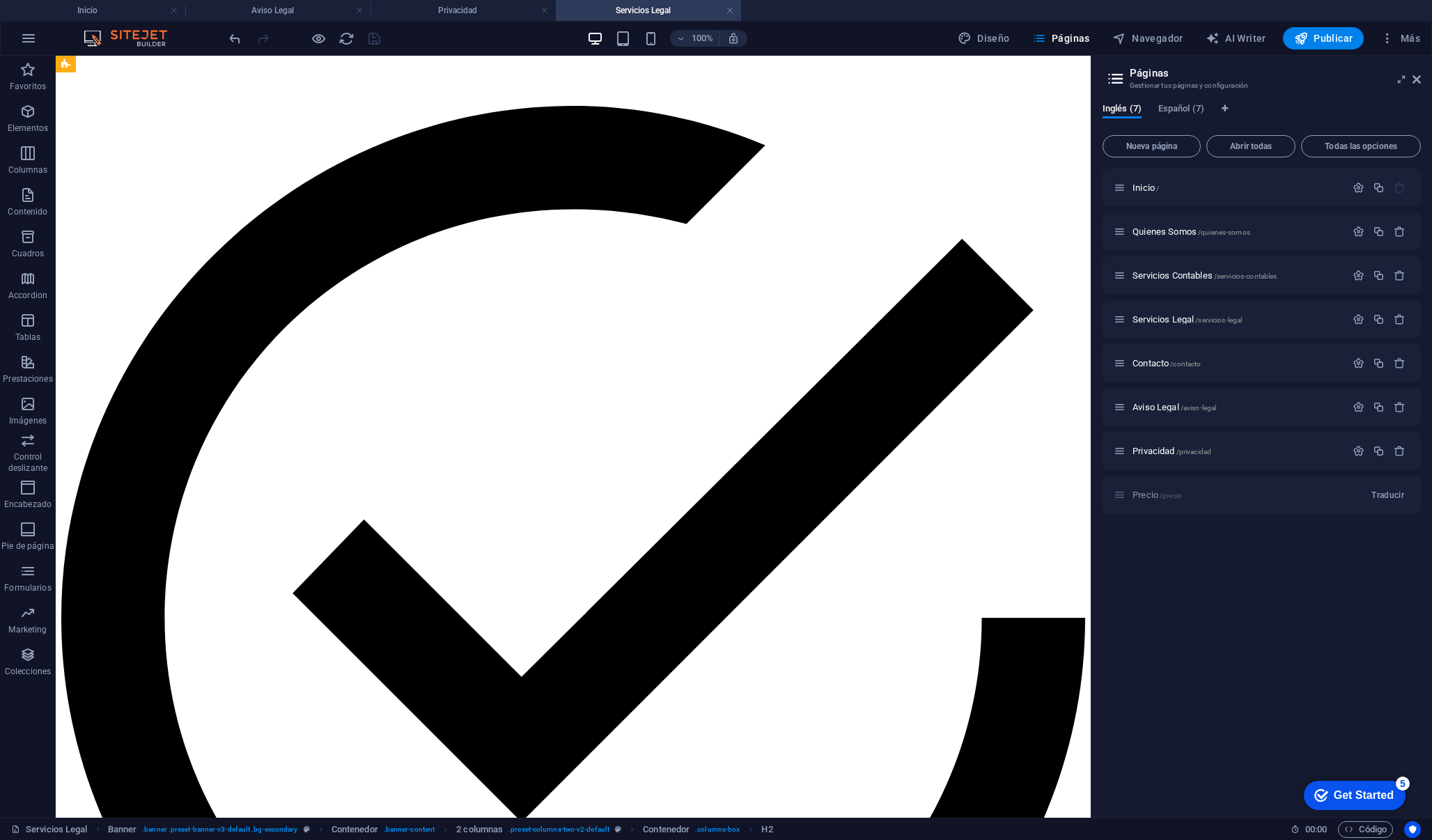
scroll to position [814, 0]
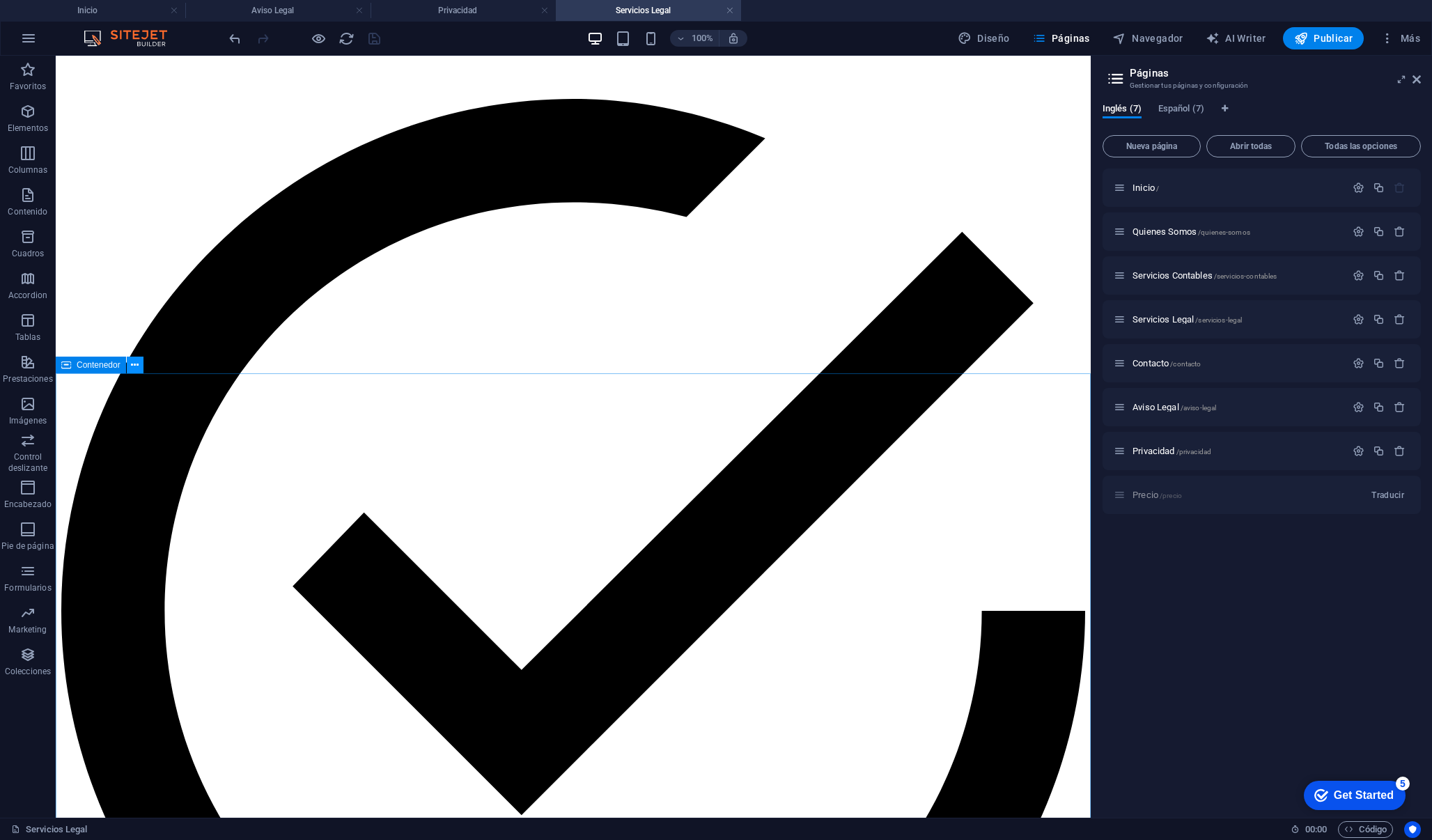
click at [132, 368] on icon at bounding box center [135, 365] width 8 height 15
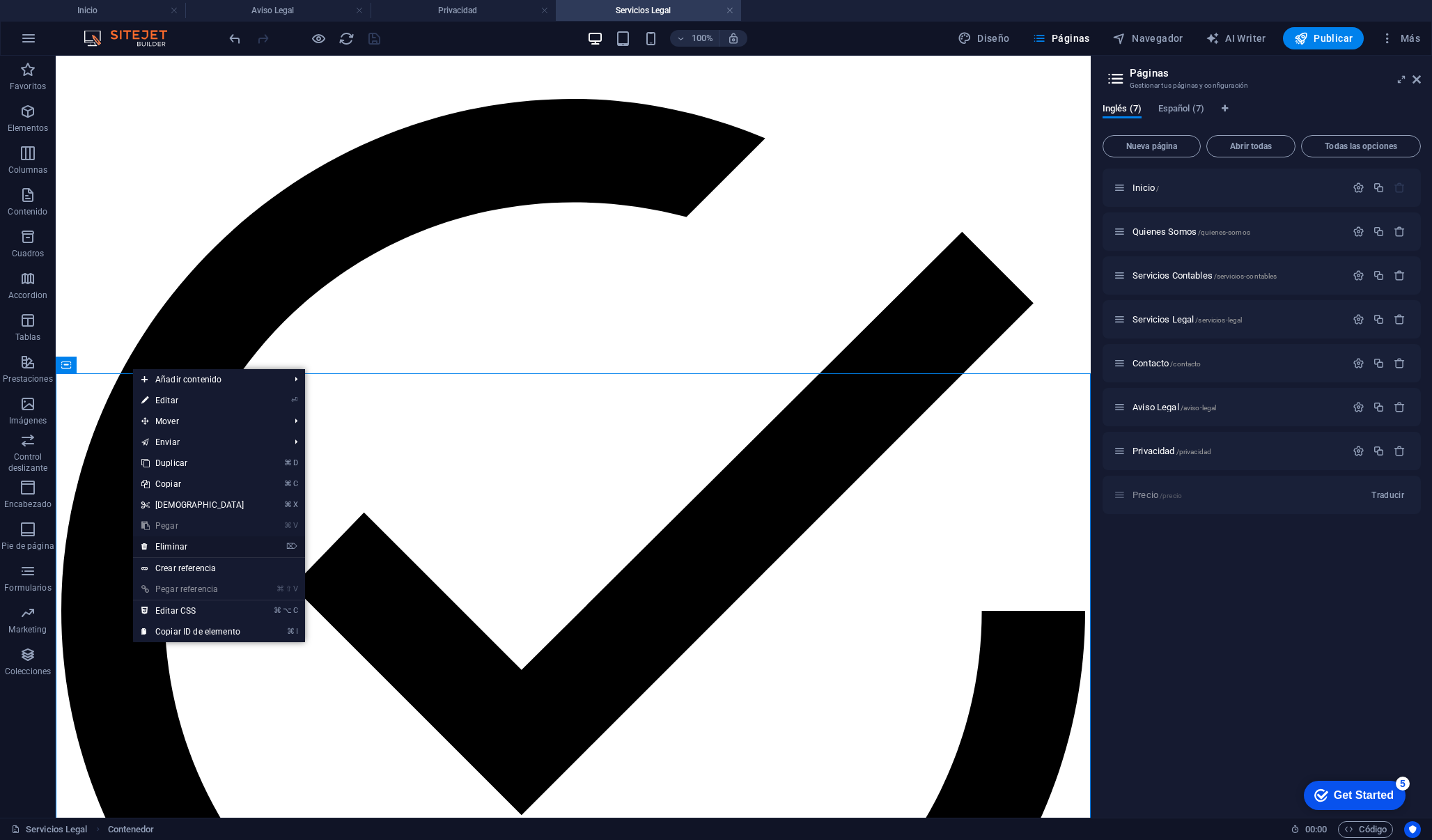
click at [193, 544] on link "⌦ Eliminar" at bounding box center [193, 546] width 120 height 21
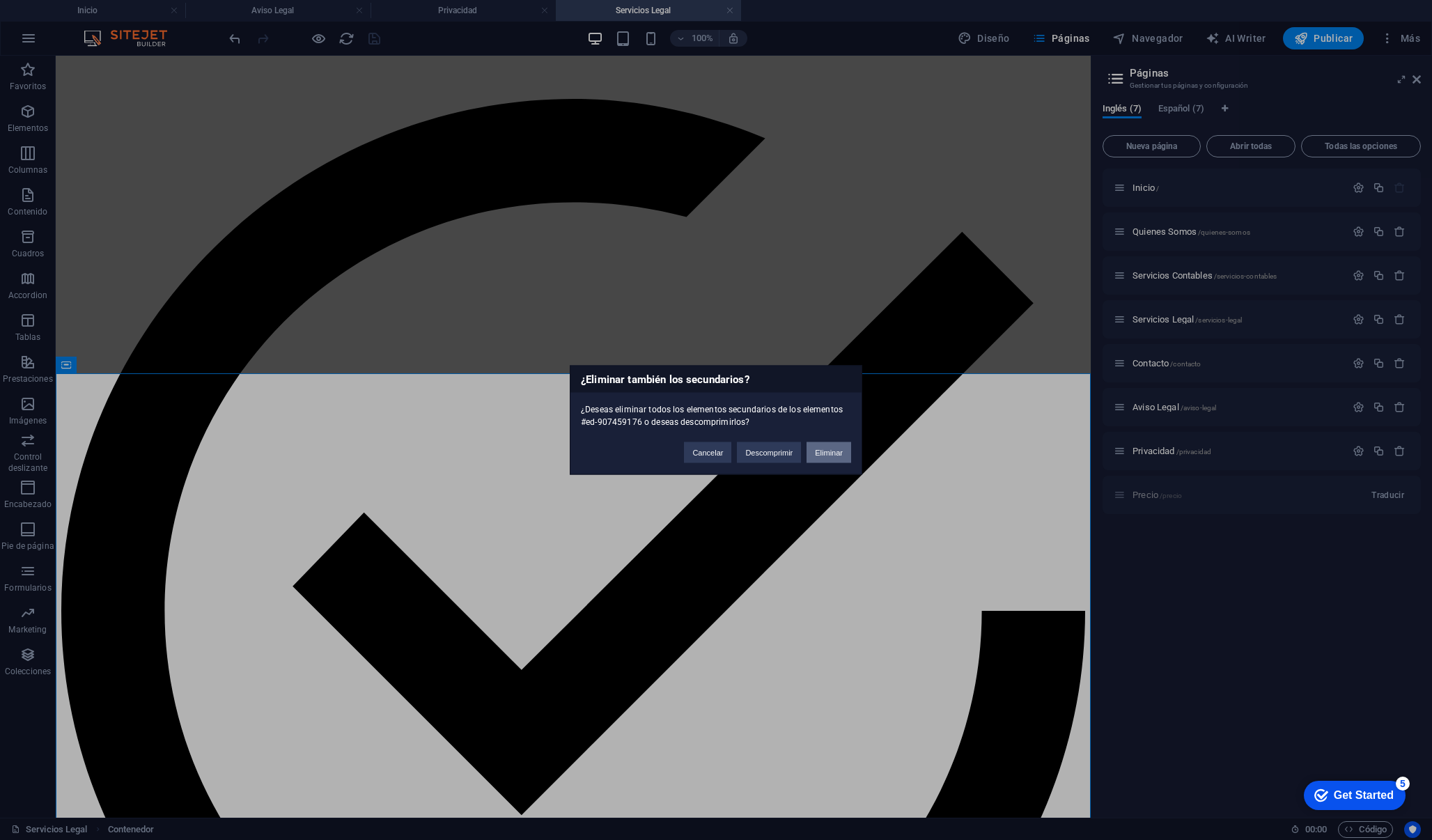
click at [830, 450] on button "Eliminar" at bounding box center [829, 452] width 44 height 21
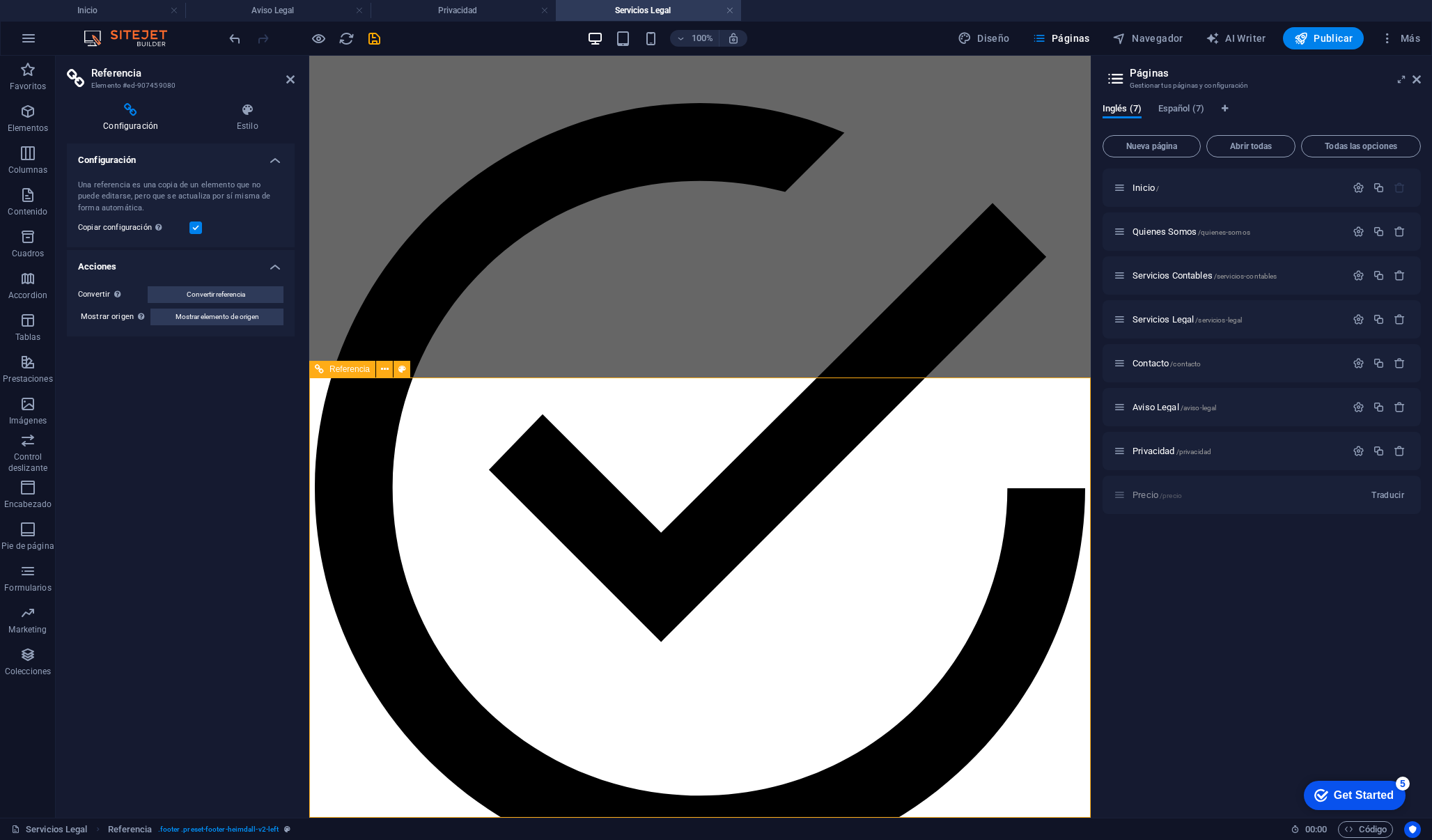
click at [292, 82] on icon at bounding box center [291, 80] width 9 height 11
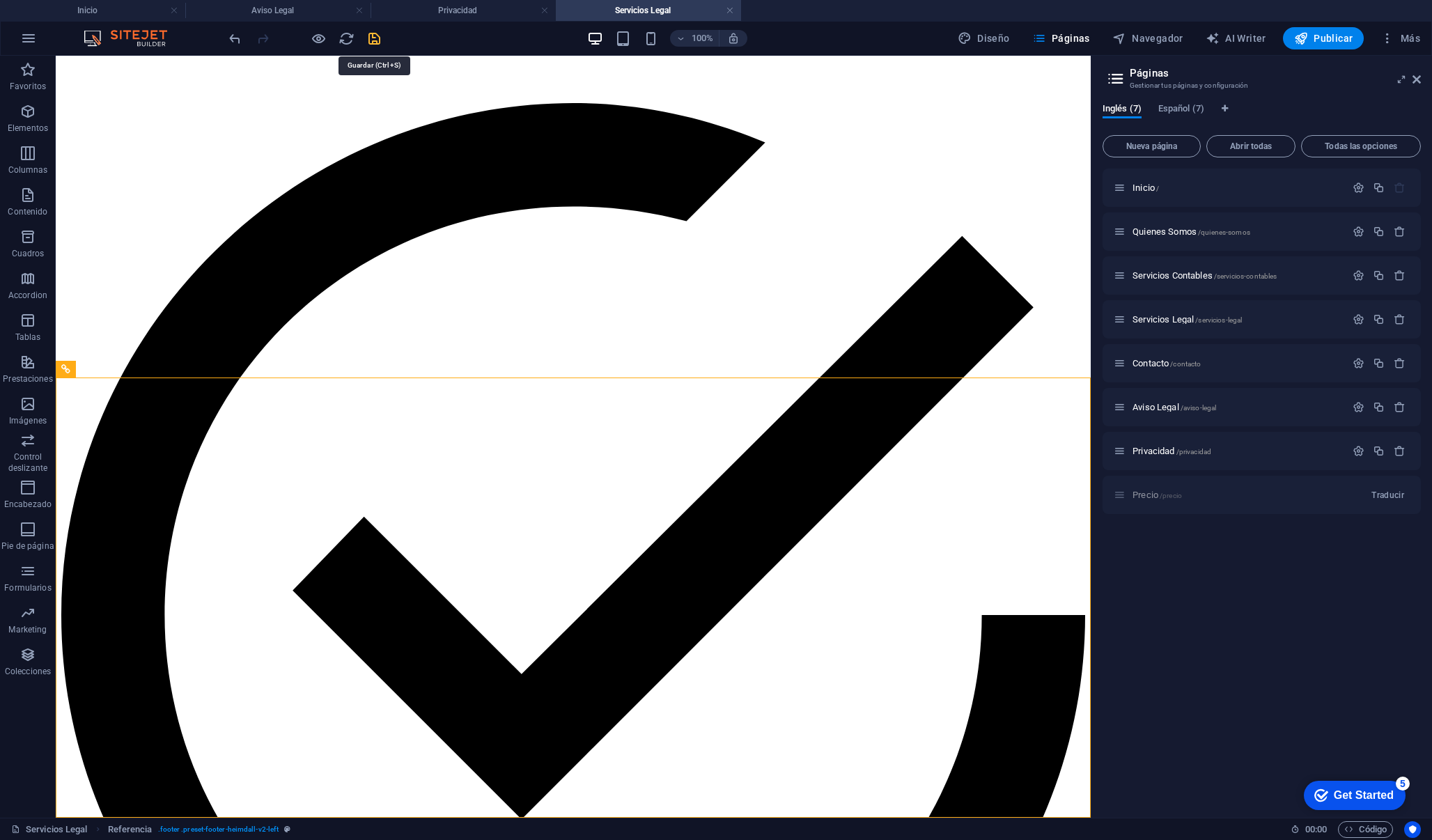
click at [372, 43] on icon "save" at bounding box center [374, 39] width 16 height 16
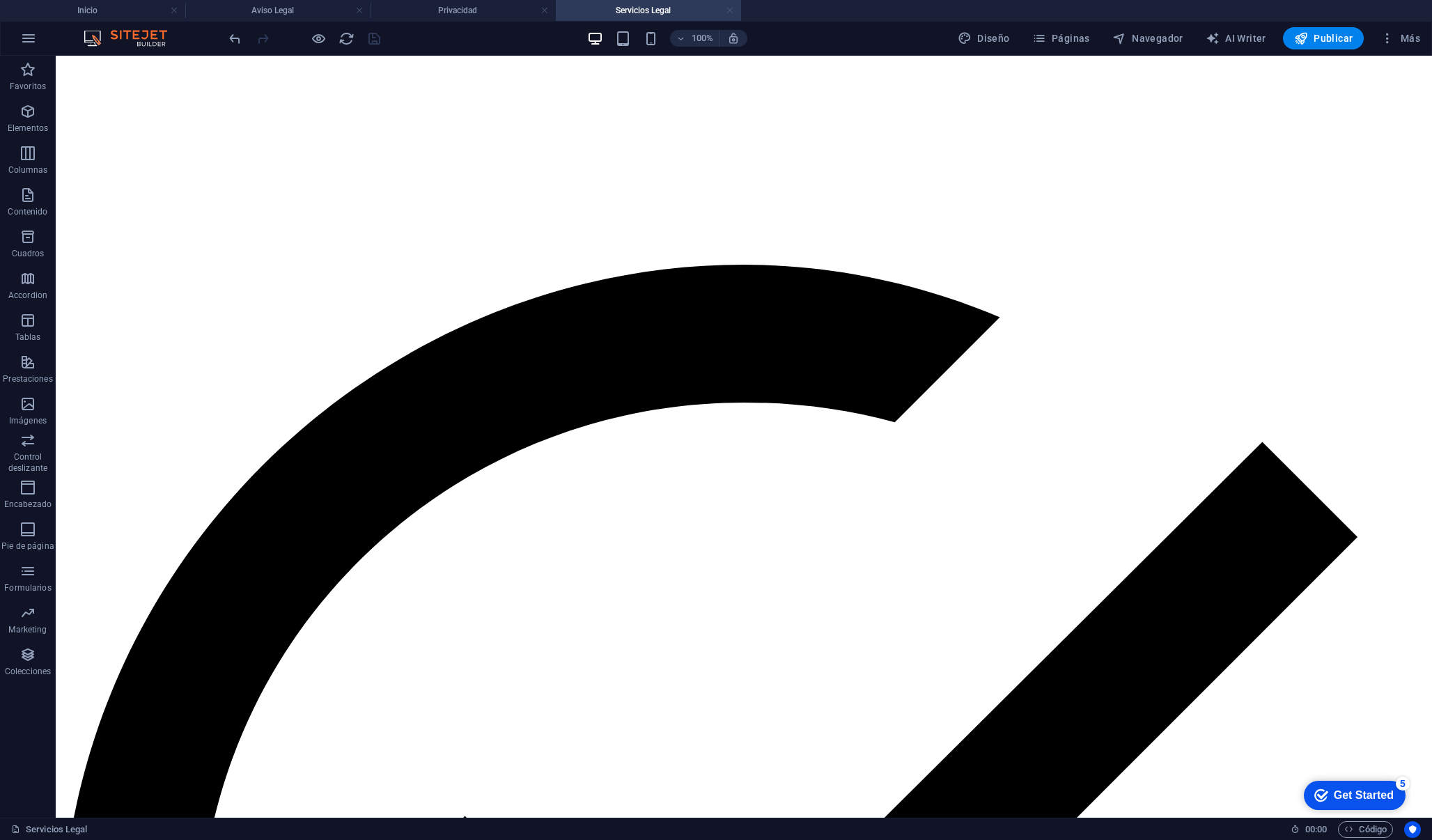
click at [729, 11] on link at bounding box center [729, 10] width 9 height 13
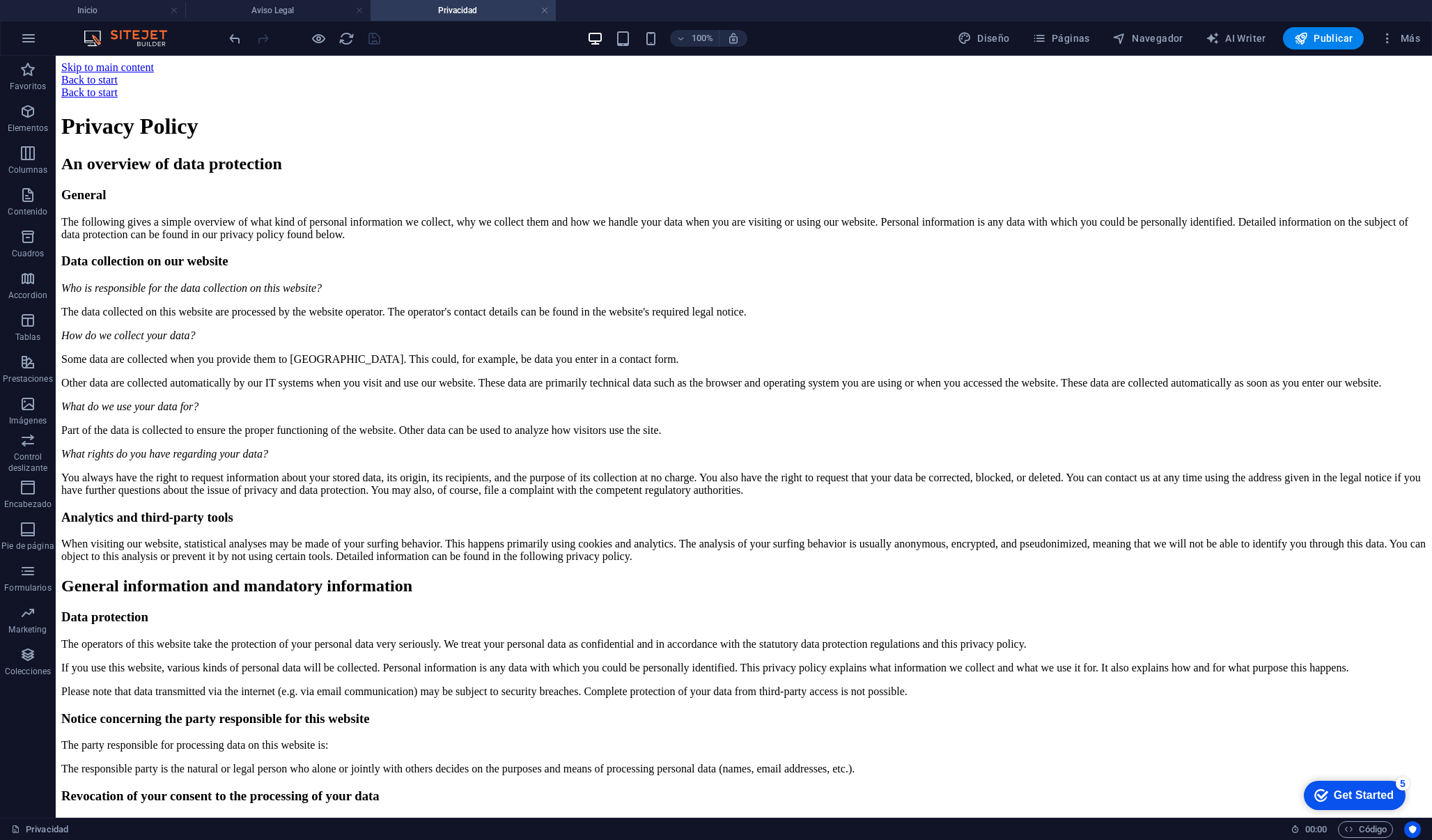
click at [550, 14] on h4 "Privacidad" at bounding box center [463, 10] width 186 height 15
click at [541, 14] on link at bounding box center [545, 10] width 9 height 13
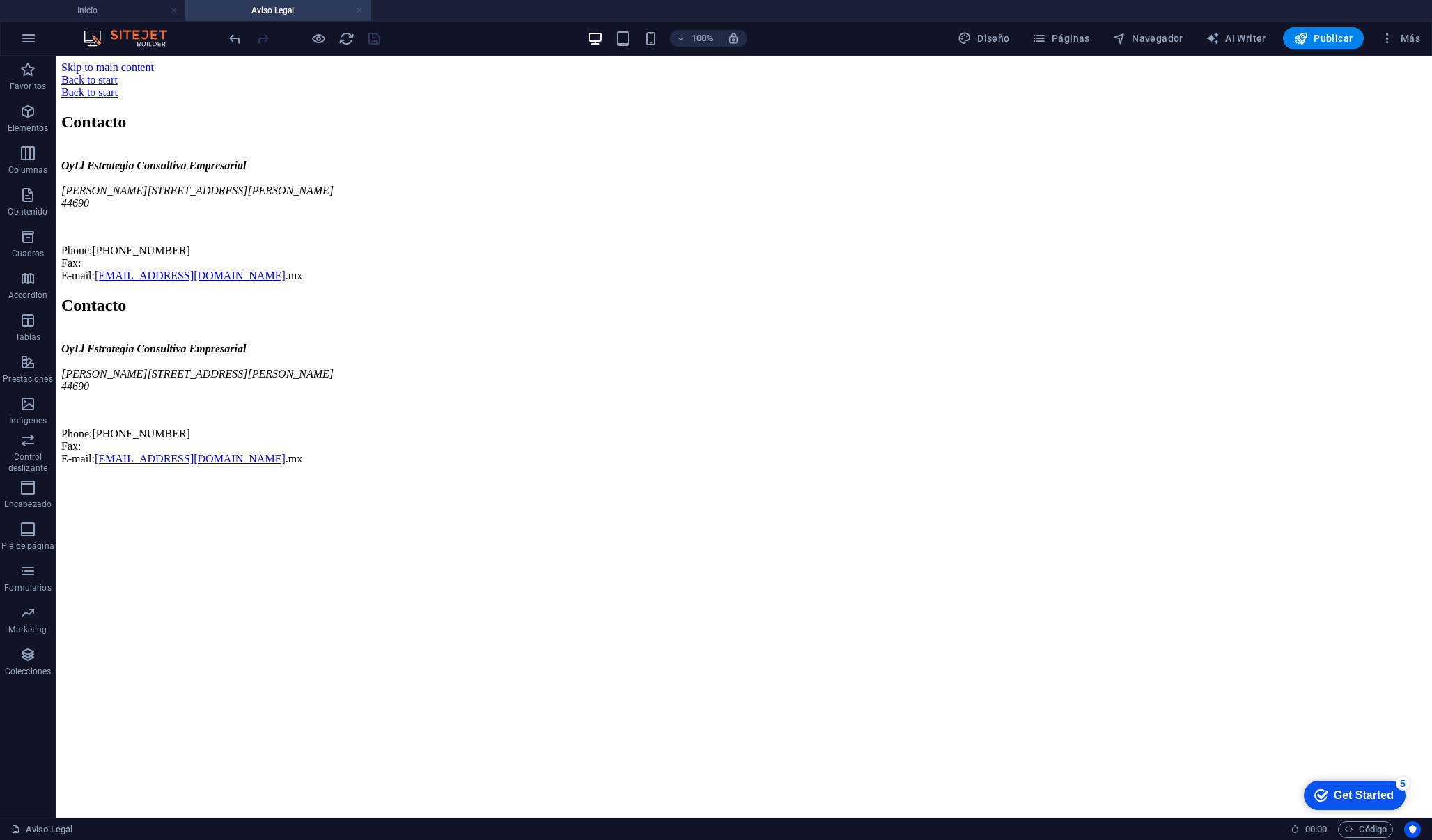
click at [360, 13] on link at bounding box center [359, 10] width 9 height 13
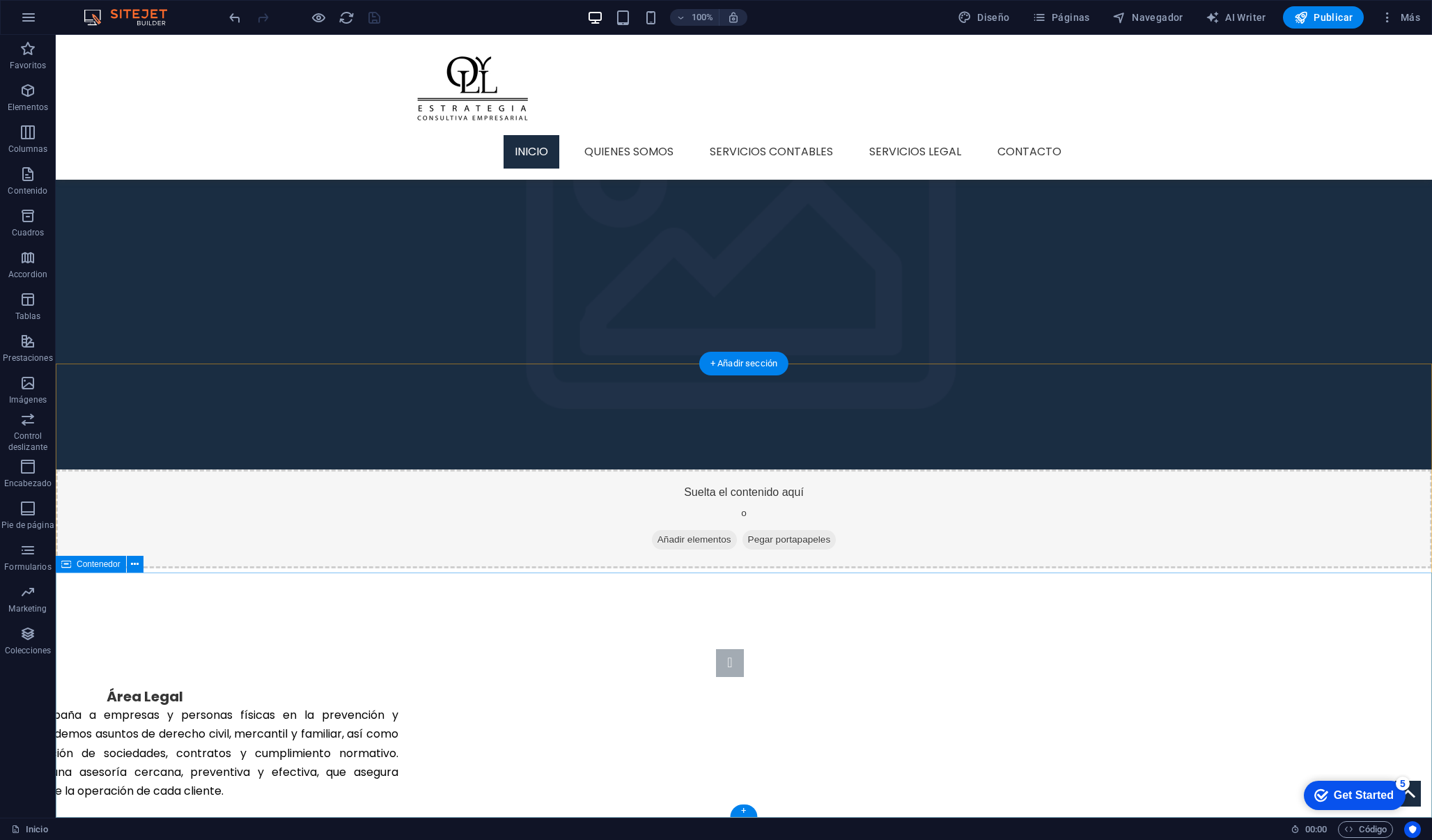
scroll to position [1272, 0]
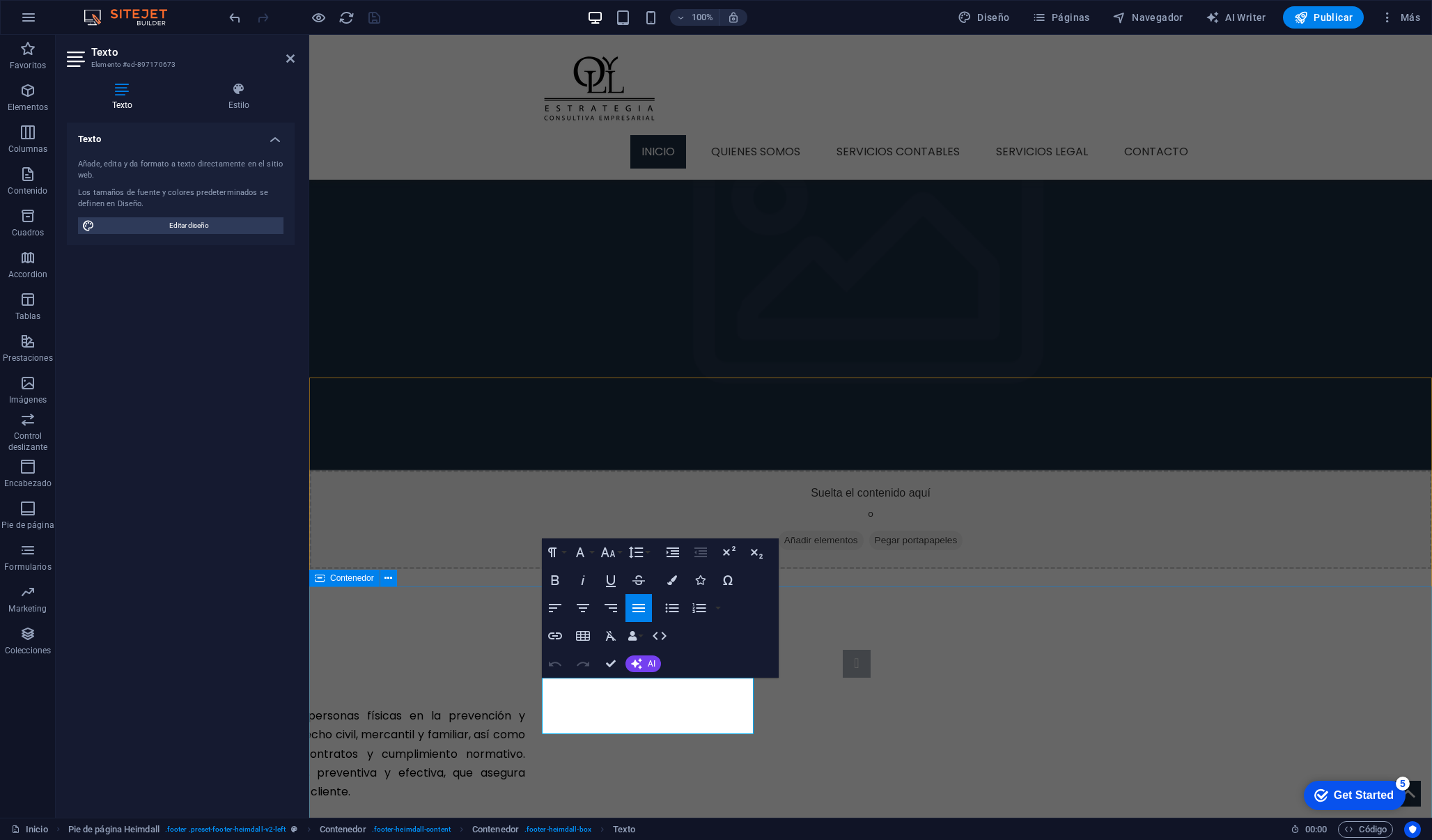
scroll to position [1258, 0]
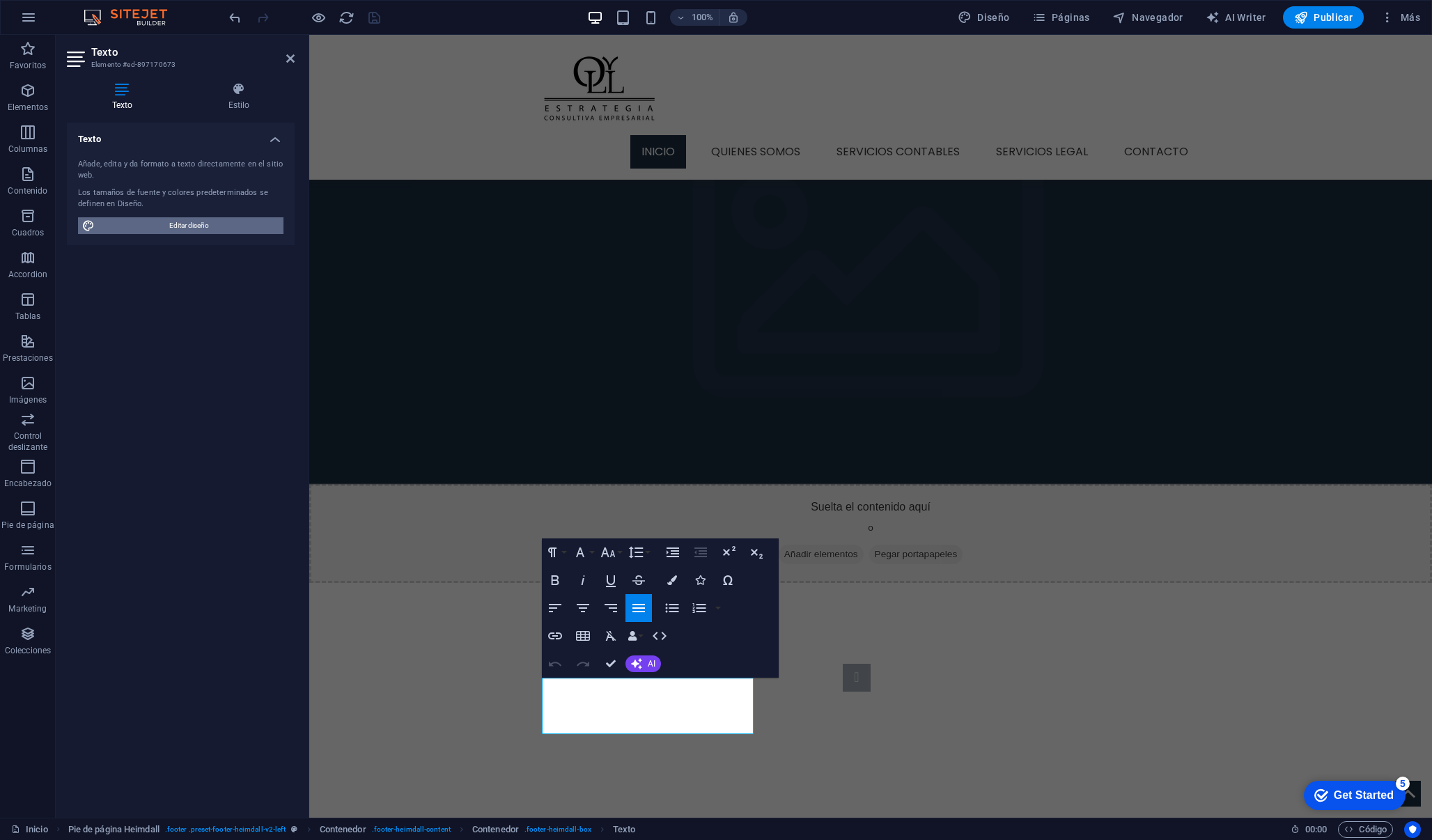
click at [219, 225] on span "Editar diseño" at bounding box center [189, 225] width 180 height 17
select select "px"
select select "300"
select select "px"
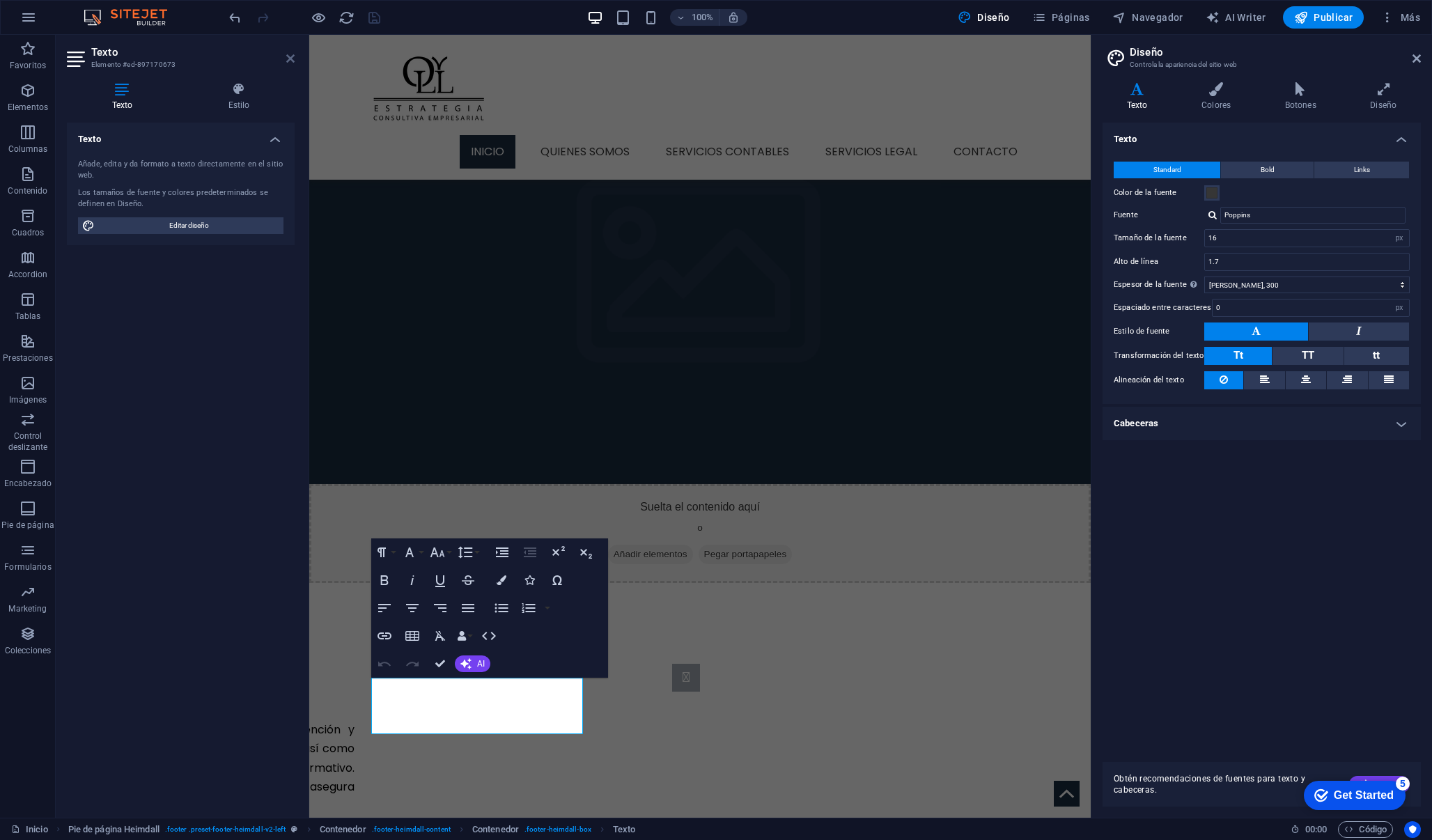
click at [291, 64] on link at bounding box center [291, 58] width 9 height 12
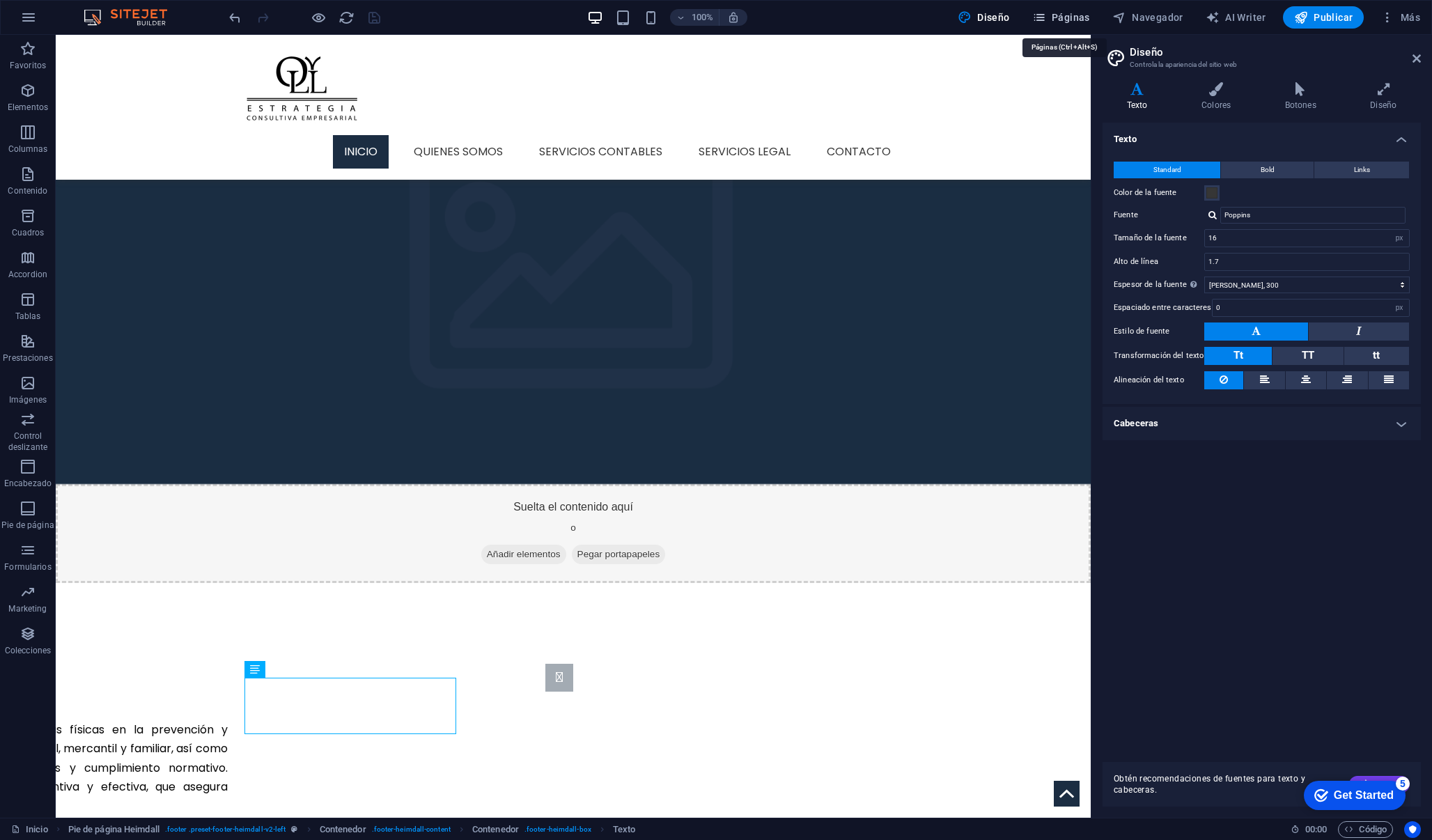
click at [1060, 25] on button "Páginas" at bounding box center [1060, 17] width 69 height 22
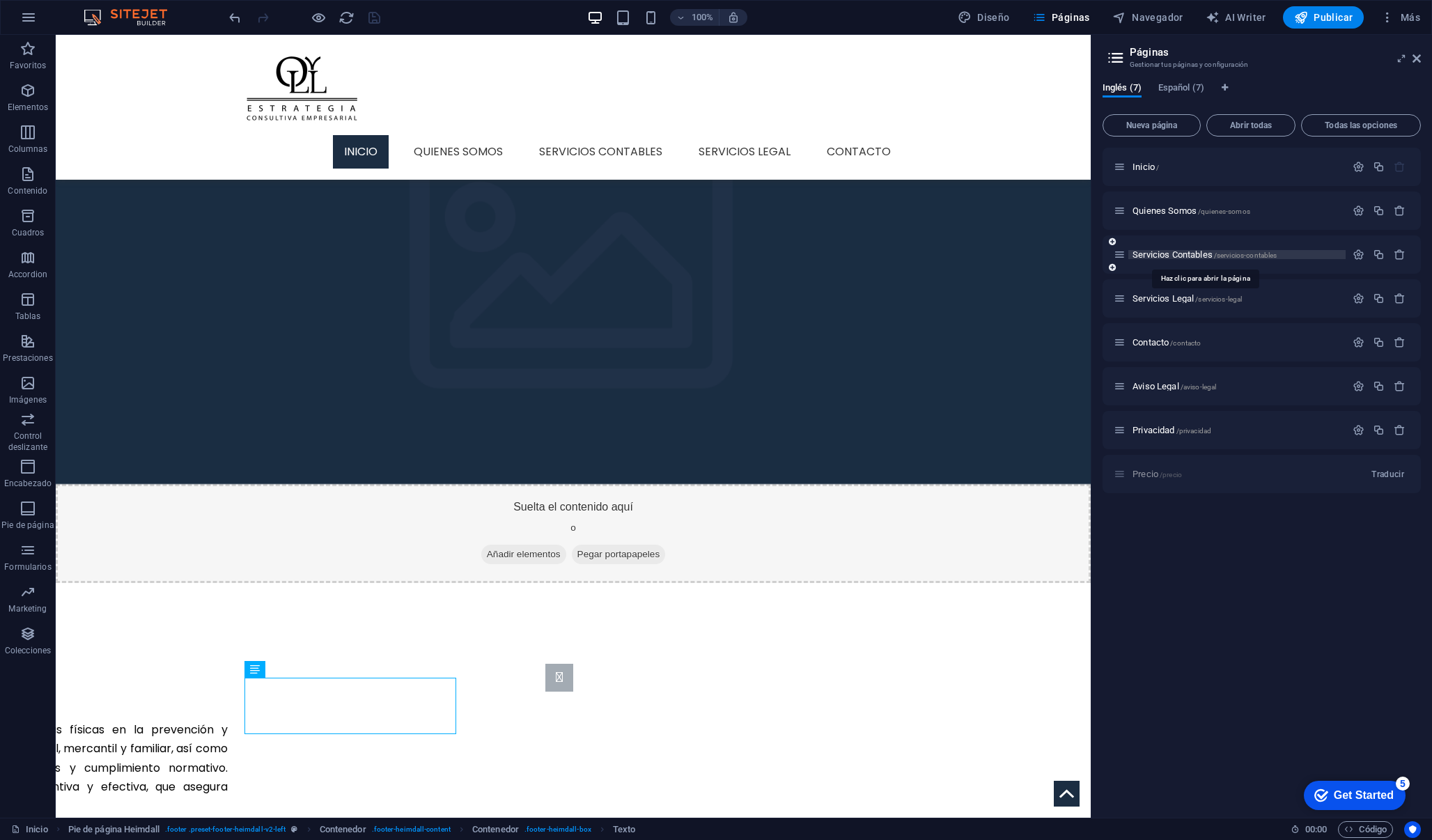
click at [1174, 254] on span "Servicios Contables /servicios-contables" at bounding box center [1204, 254] width 144 height 10
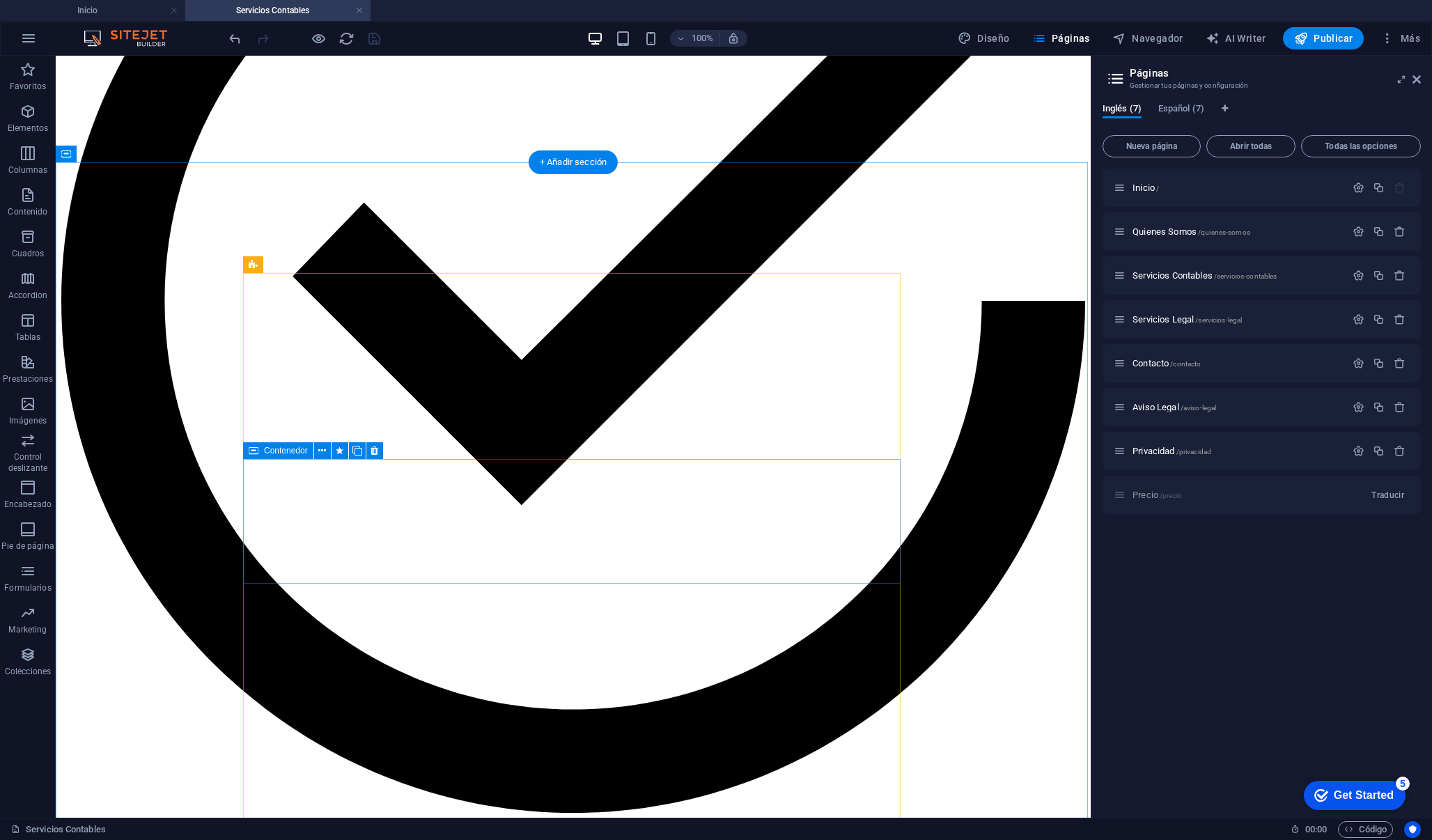
scroll to position [926, 0]
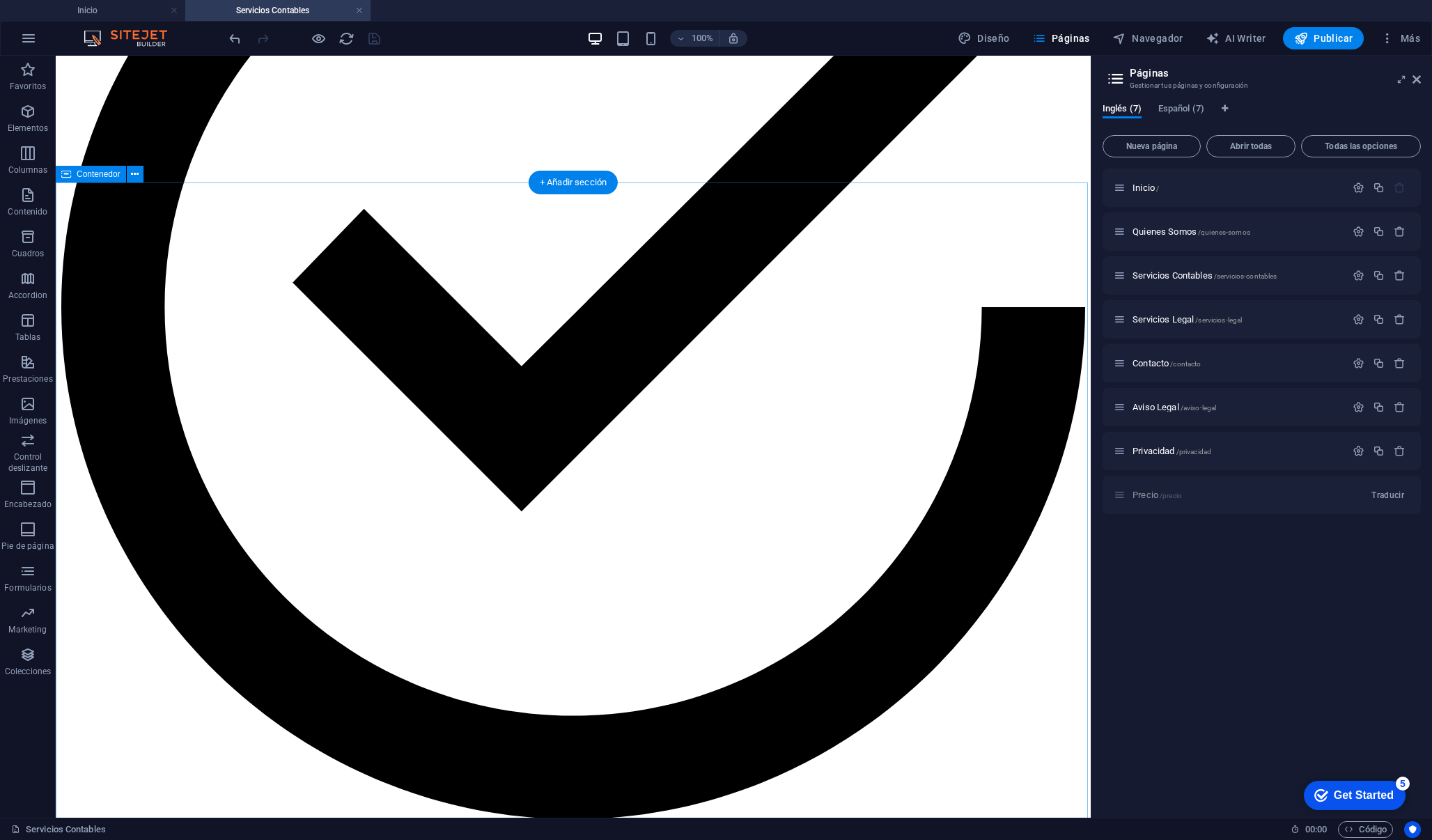
click at [139, 171] on icon at bounding box center [135, 174] width 8 height 15
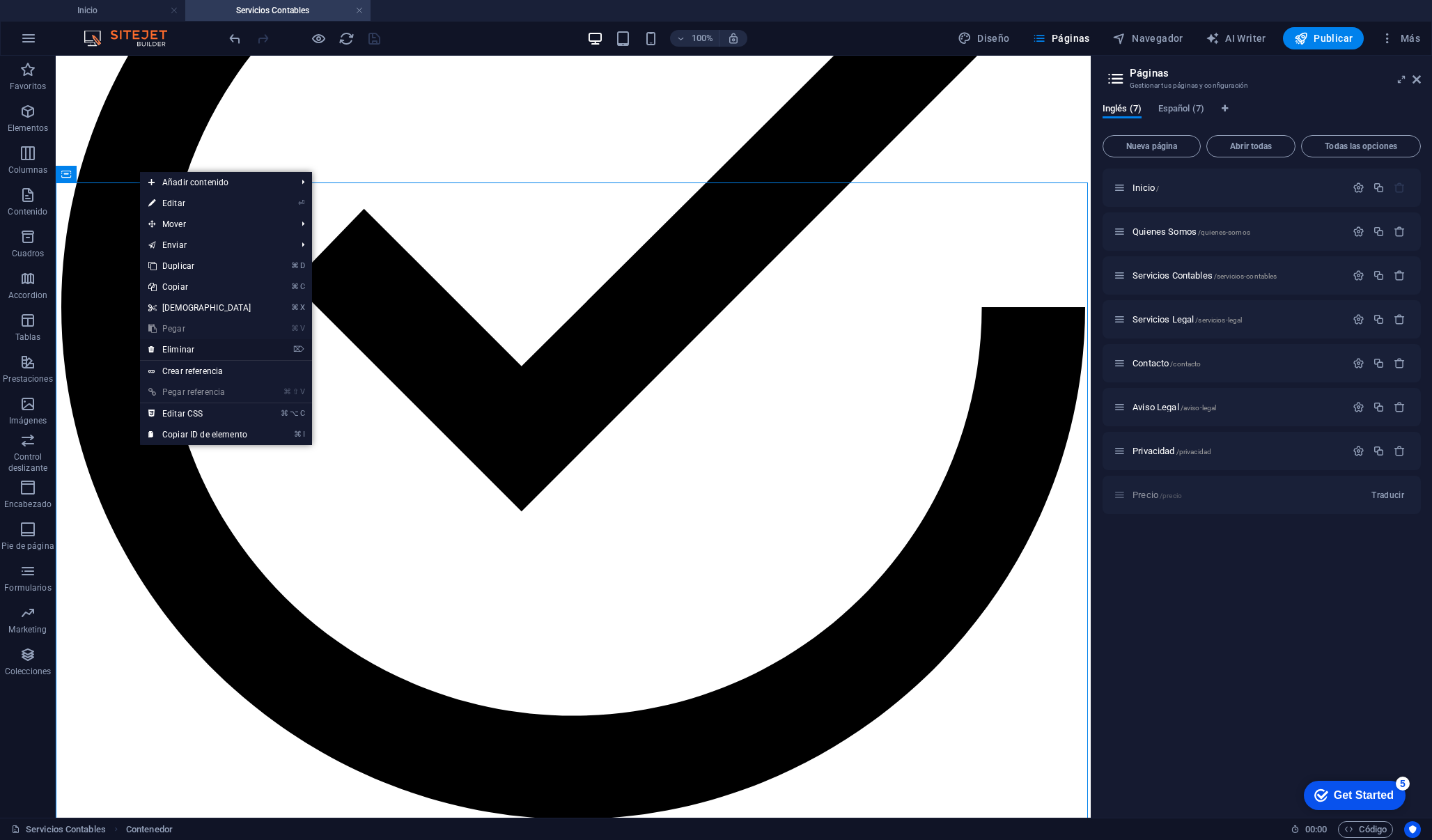
click at [171, 347] on link "⌦ Eliminar" at bounding box center [200, 350] width 120 height 21
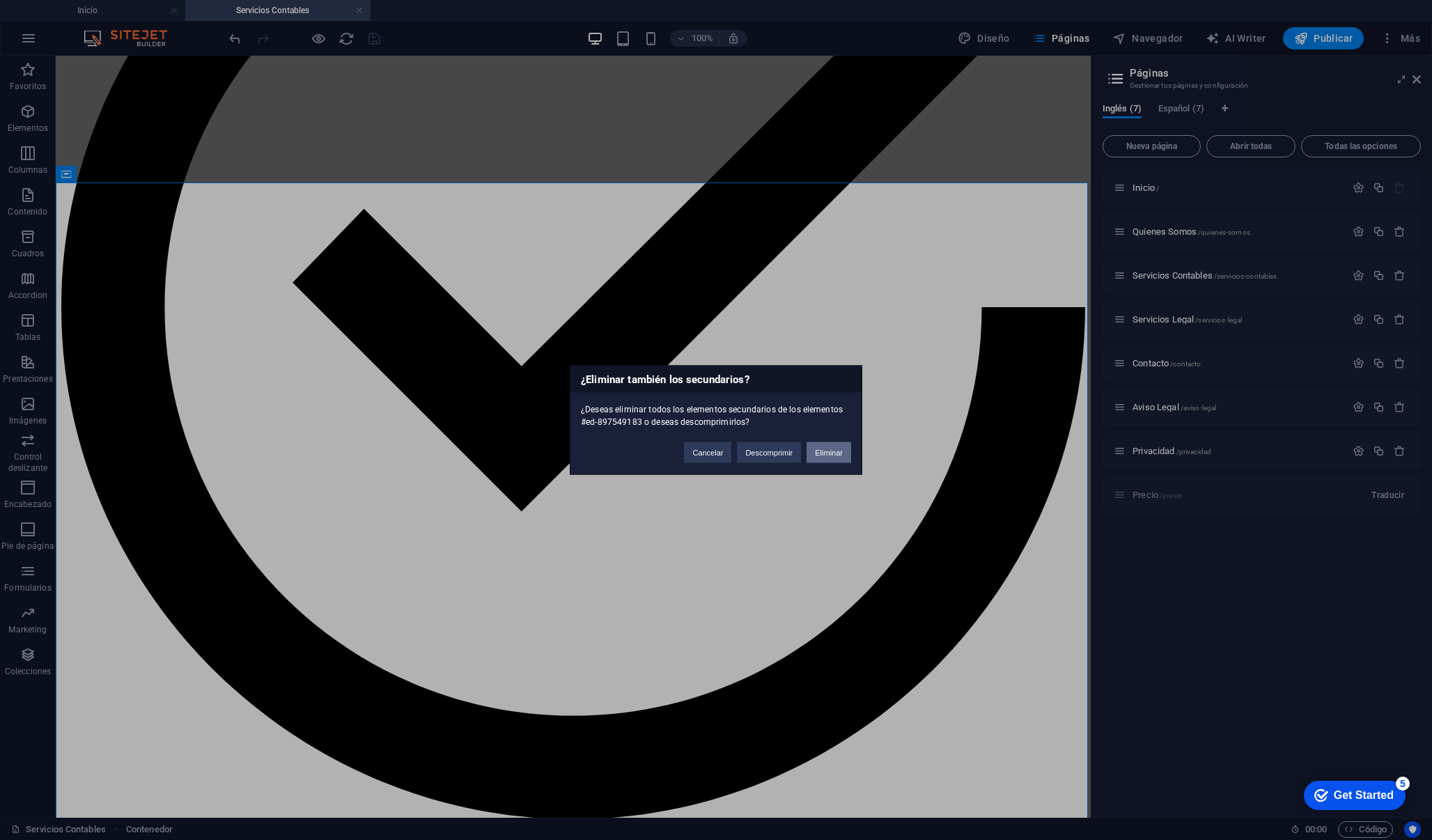
click at [829, 452] on button "Eliminar" at bounding box center [829, 452] width 44 height 21
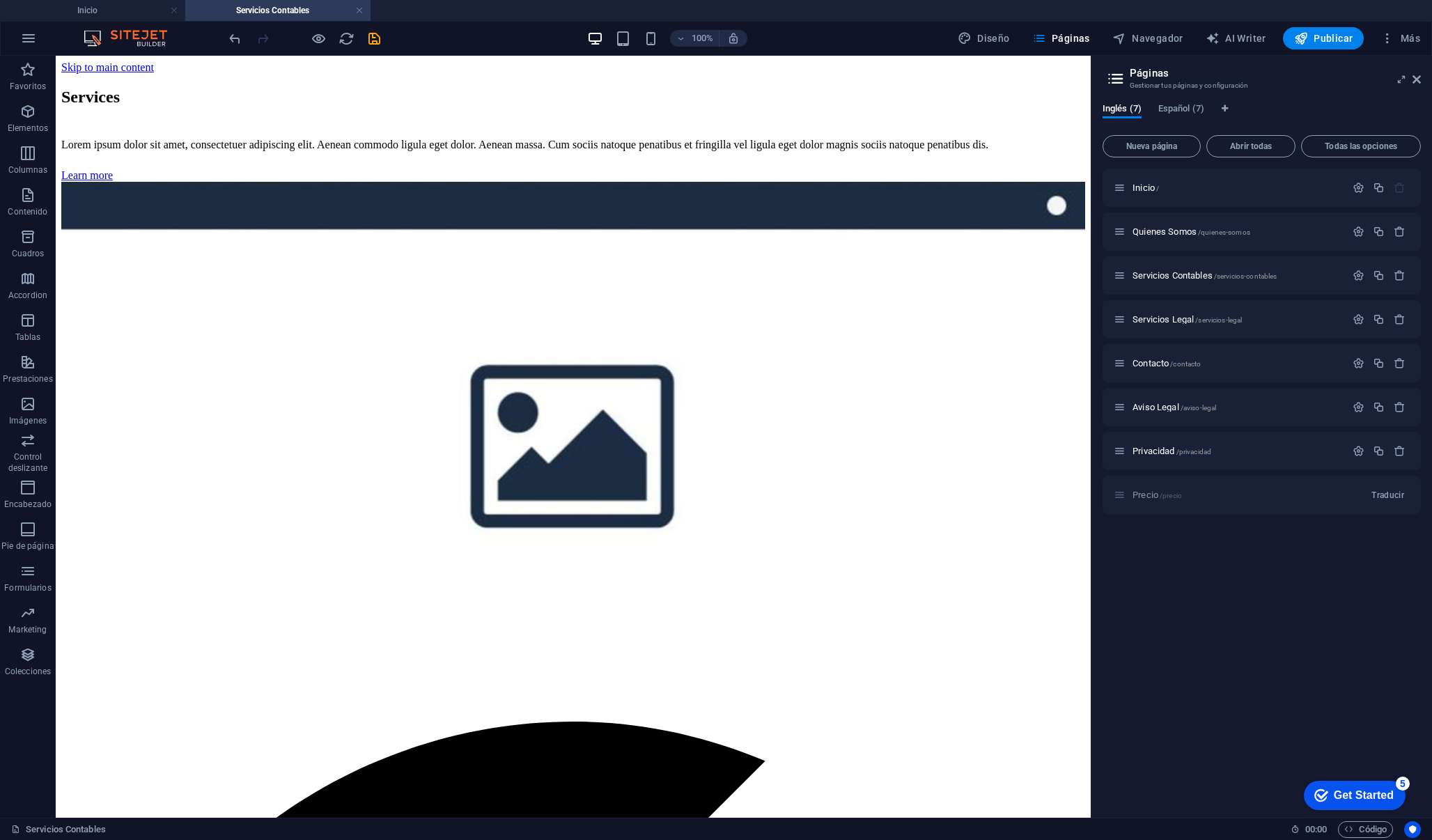
scroll to position [0, 0]
click at [377, 44] on icon "save" at bounding box center [374, 39] width 16 height 16
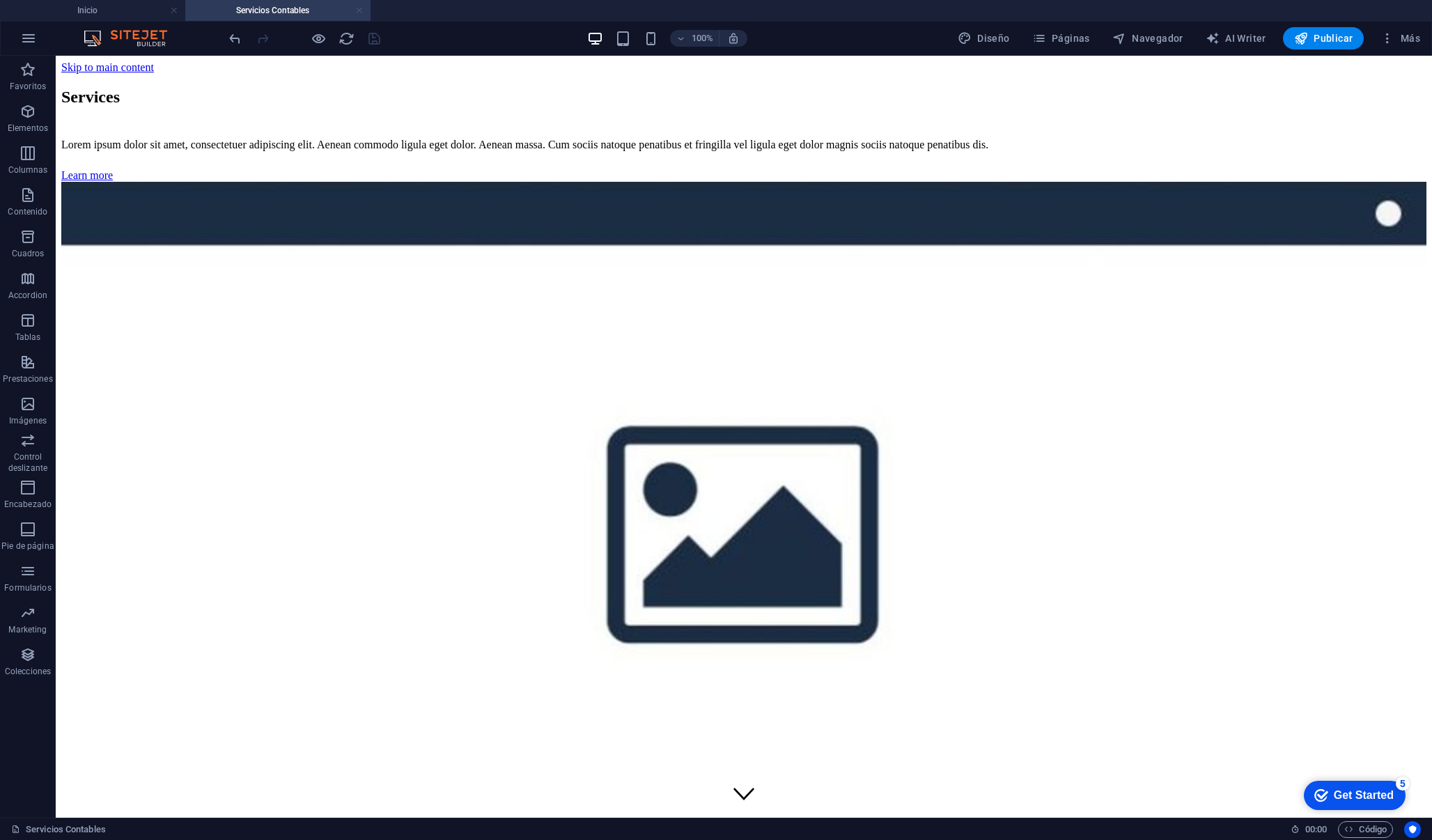
click at [358, 10] on link at bounding box center [359, 10] width 9 height 13
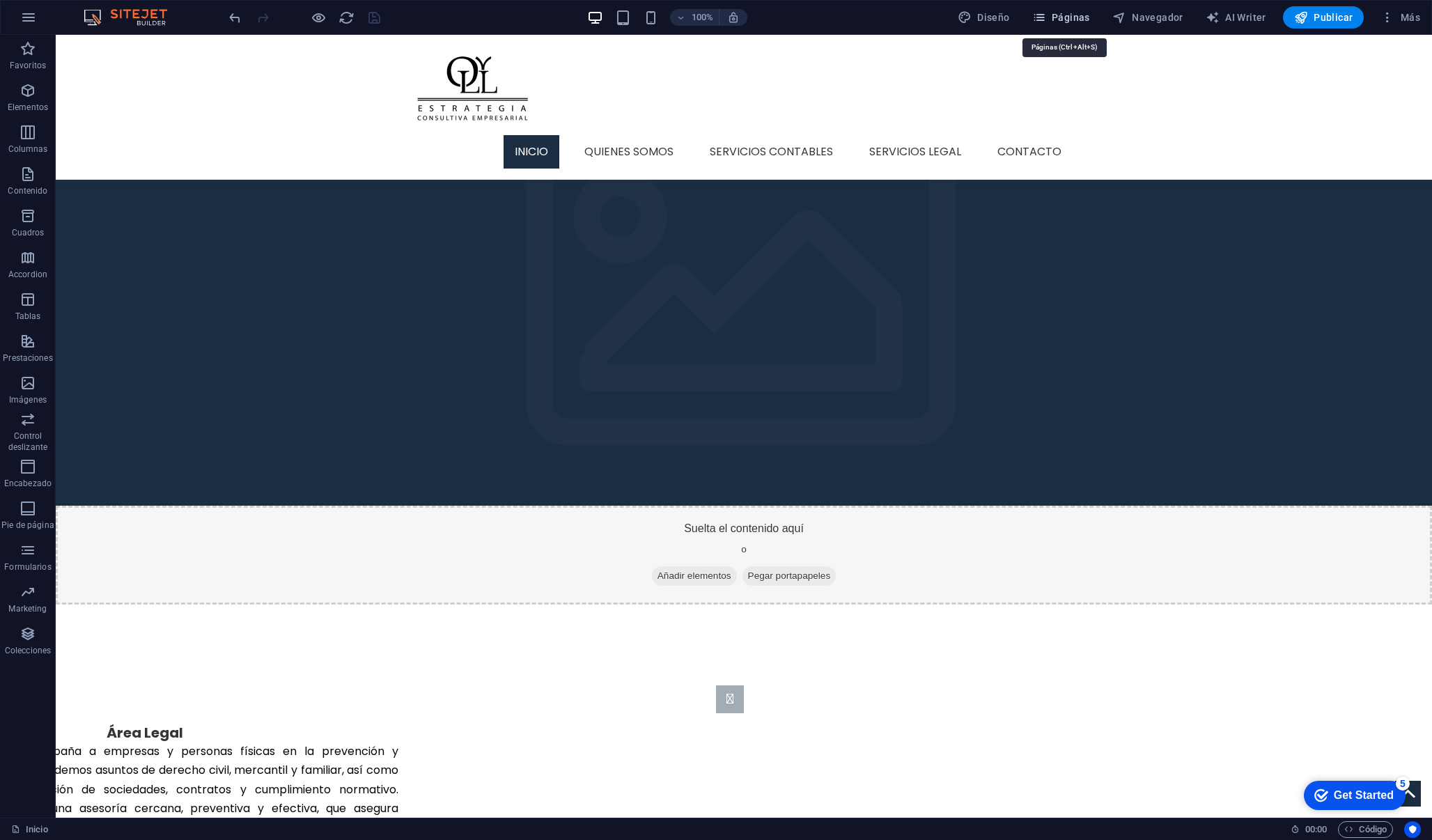
click at [1059, 17] on span "Páginas" at bounding box center [1060, 17] width 58 height 14
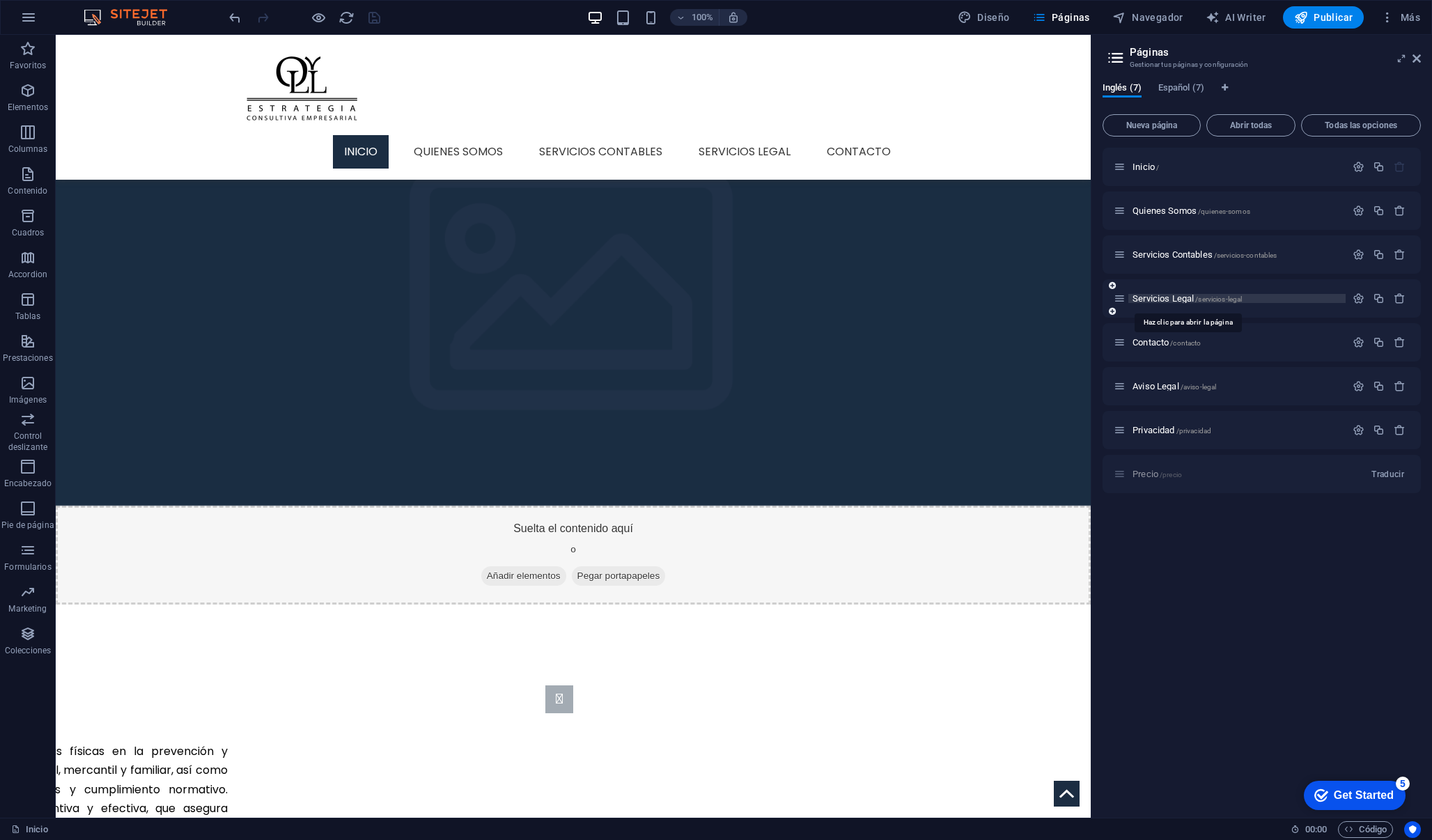
click at [1177, 296] on span "Servicios Legal /servicios-legal" at bounding box center [1186, 298] width 110 height 10
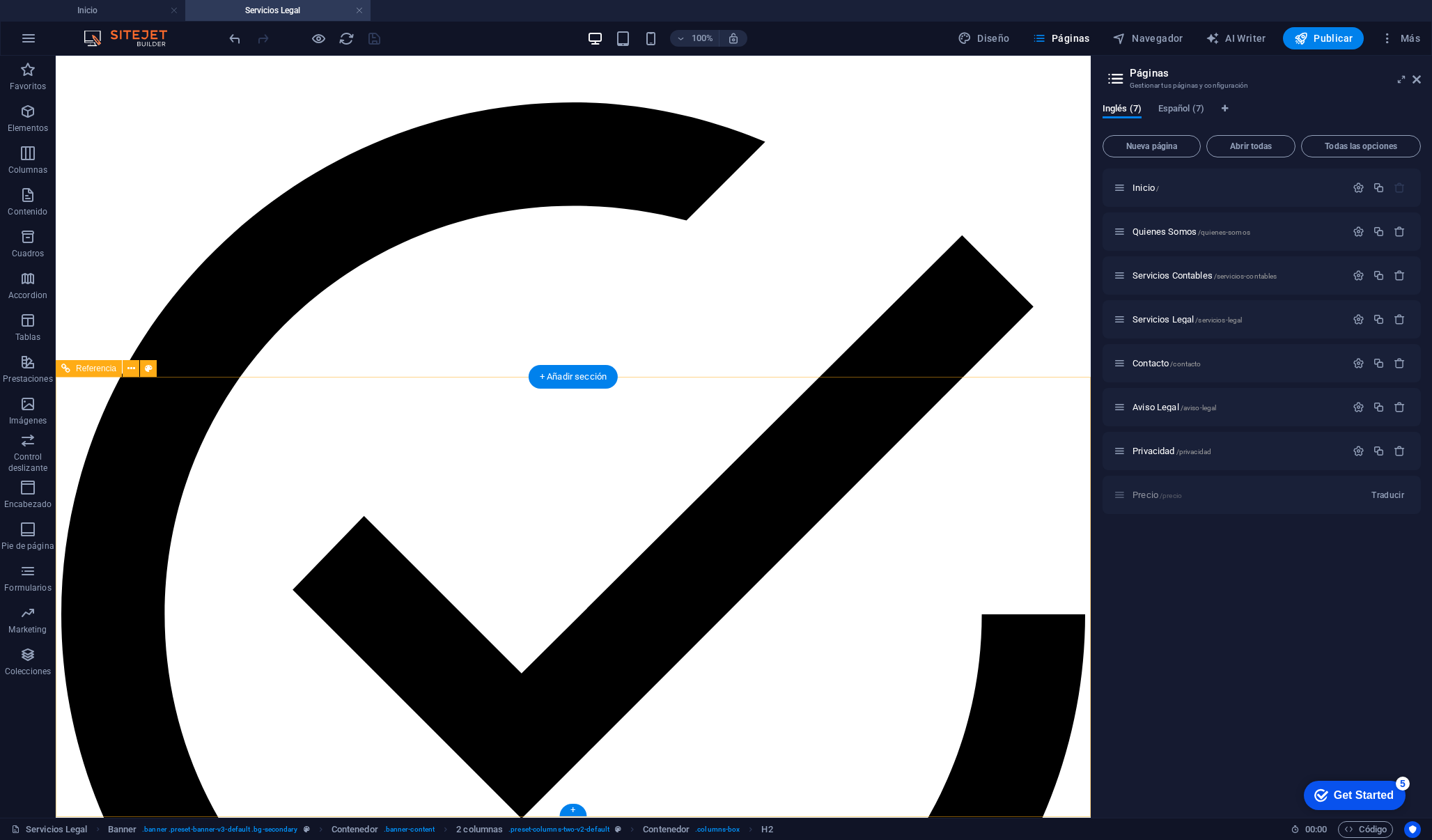
scroll to position [810, 0]
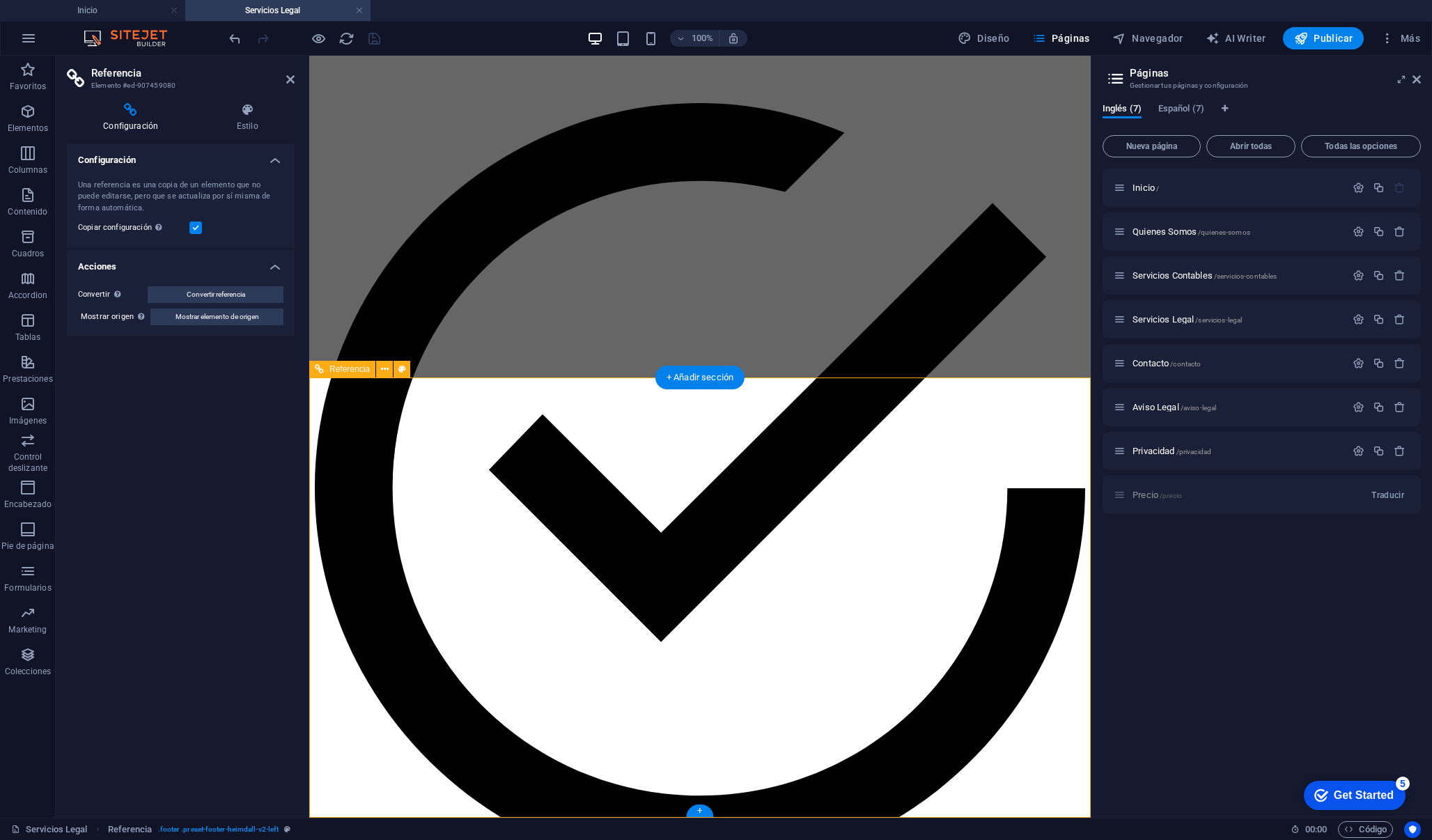
click at [279, 156] on h4 "Configuración" at bounding box center [181, 156] width 227 height 25
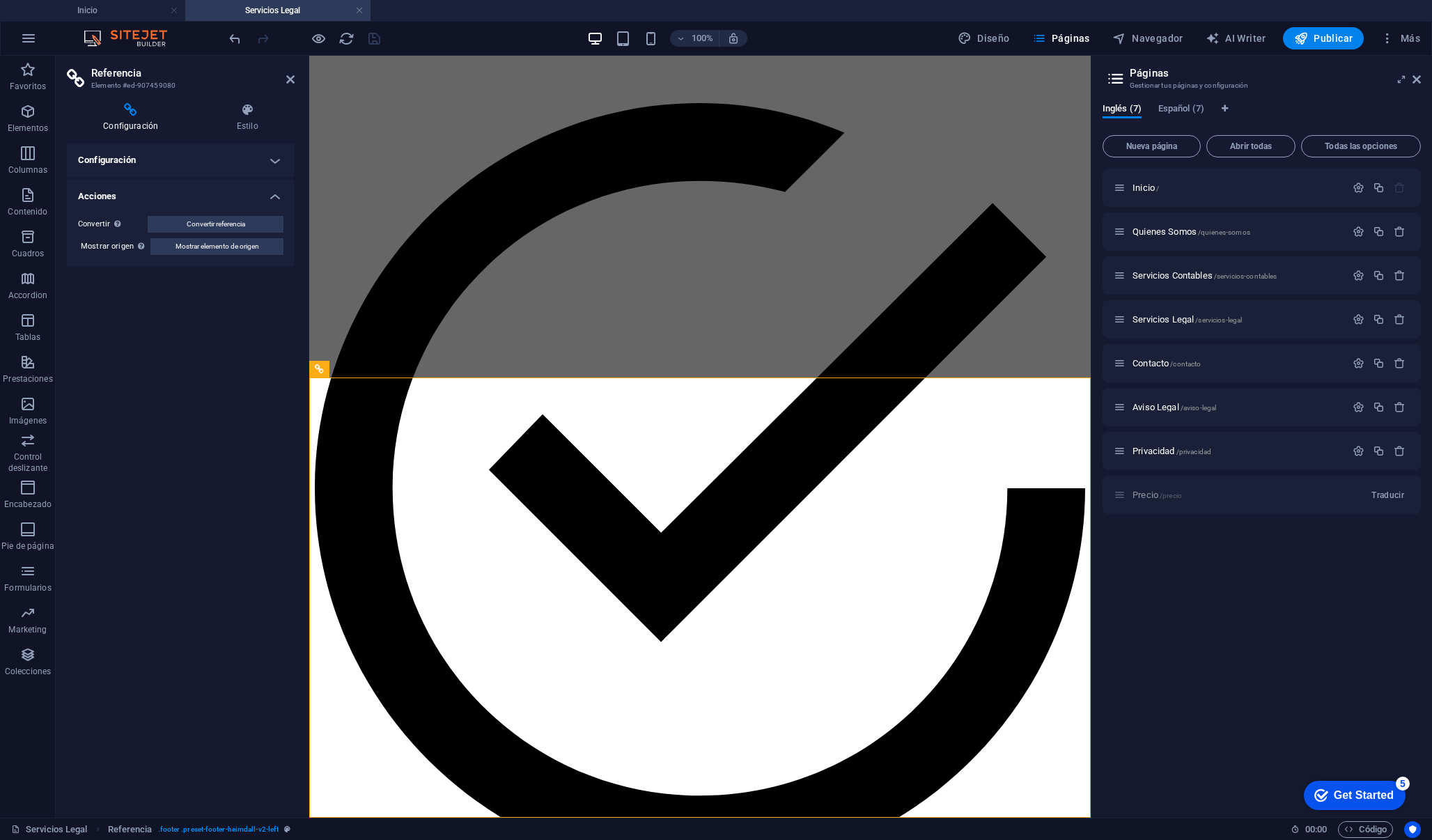
click at [133, 196] on h4 "Acciones" at bounding box center [181, 193] width 227 height 25
click at [132, 120] on h4 "Configuración" at bounding box center [133, 118] width 133 height 29
click at [127, 103] on icon at bounding box center [130, 111] width 127 height 14
click at [130, 107] on icon at bounding box center [130, 111] width 127 height 14
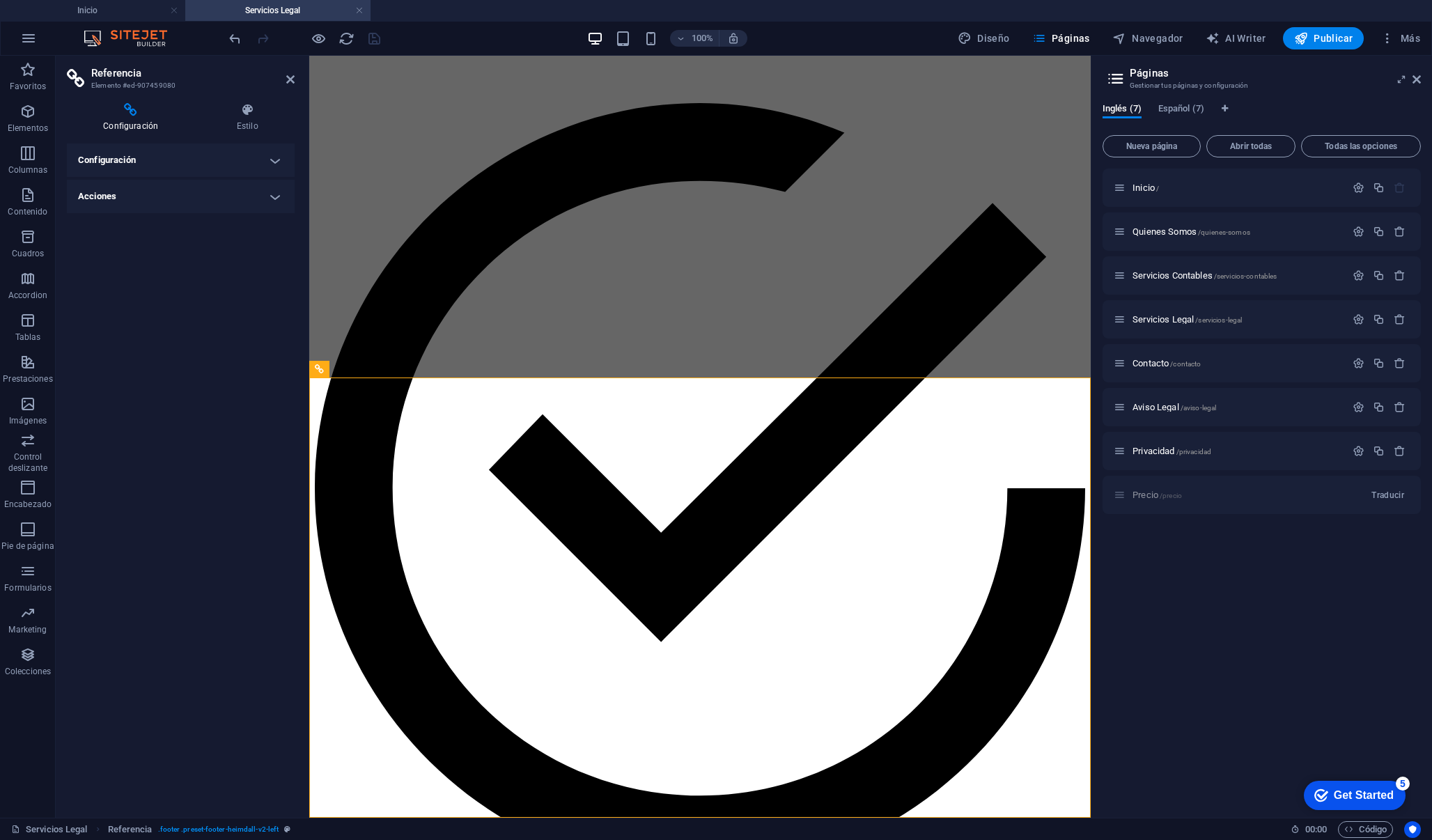
click at [129, 117] on h4 "Configuración" at bounding box center [133, 118] width 133 height 29
click at [292, 81] on icon at bounding box center [291, 80] width 9 height 11
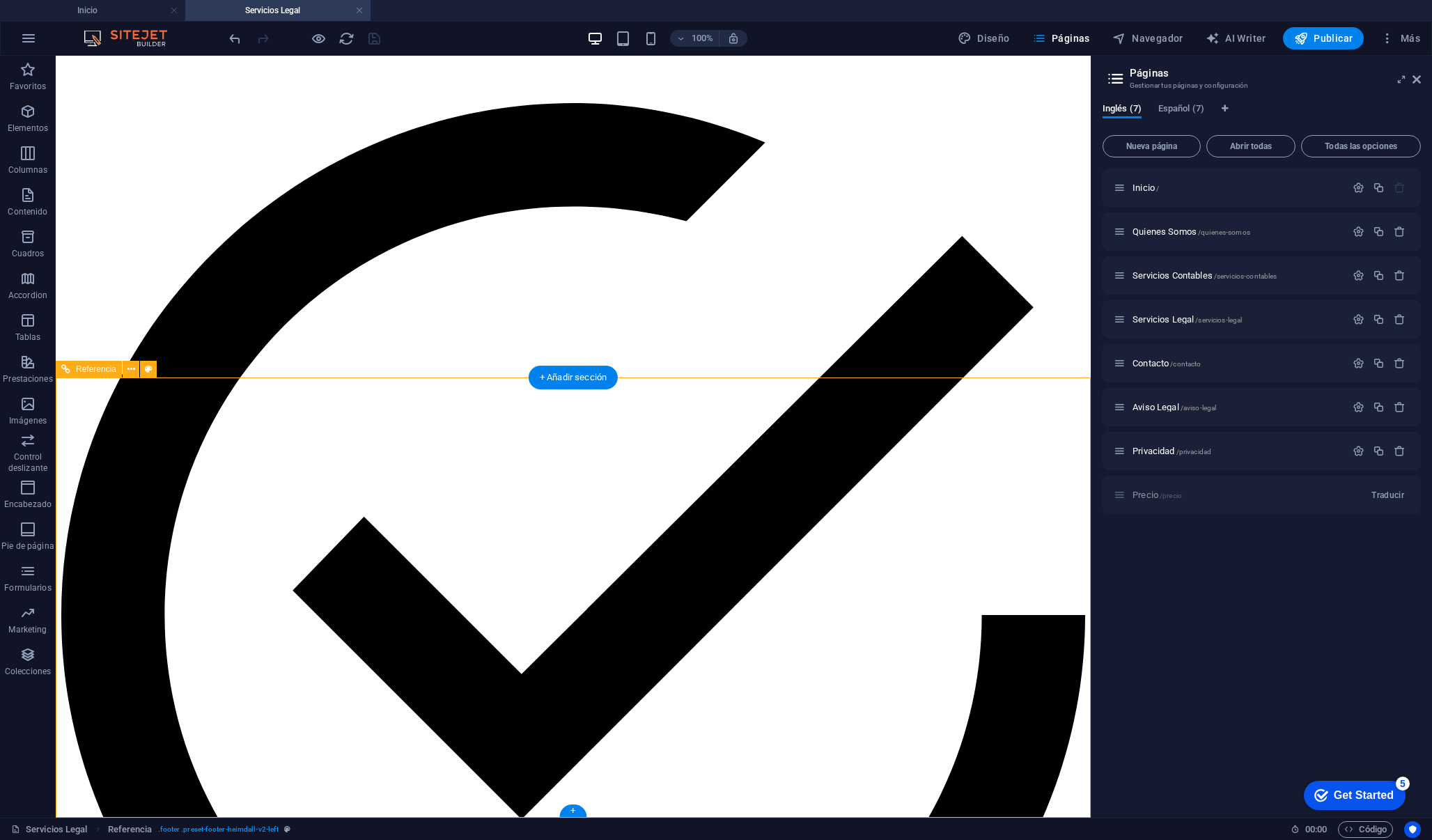
click at [582, 379] on div "+ Añadir sección" at bounding box center [573, 377] width 89 height 24
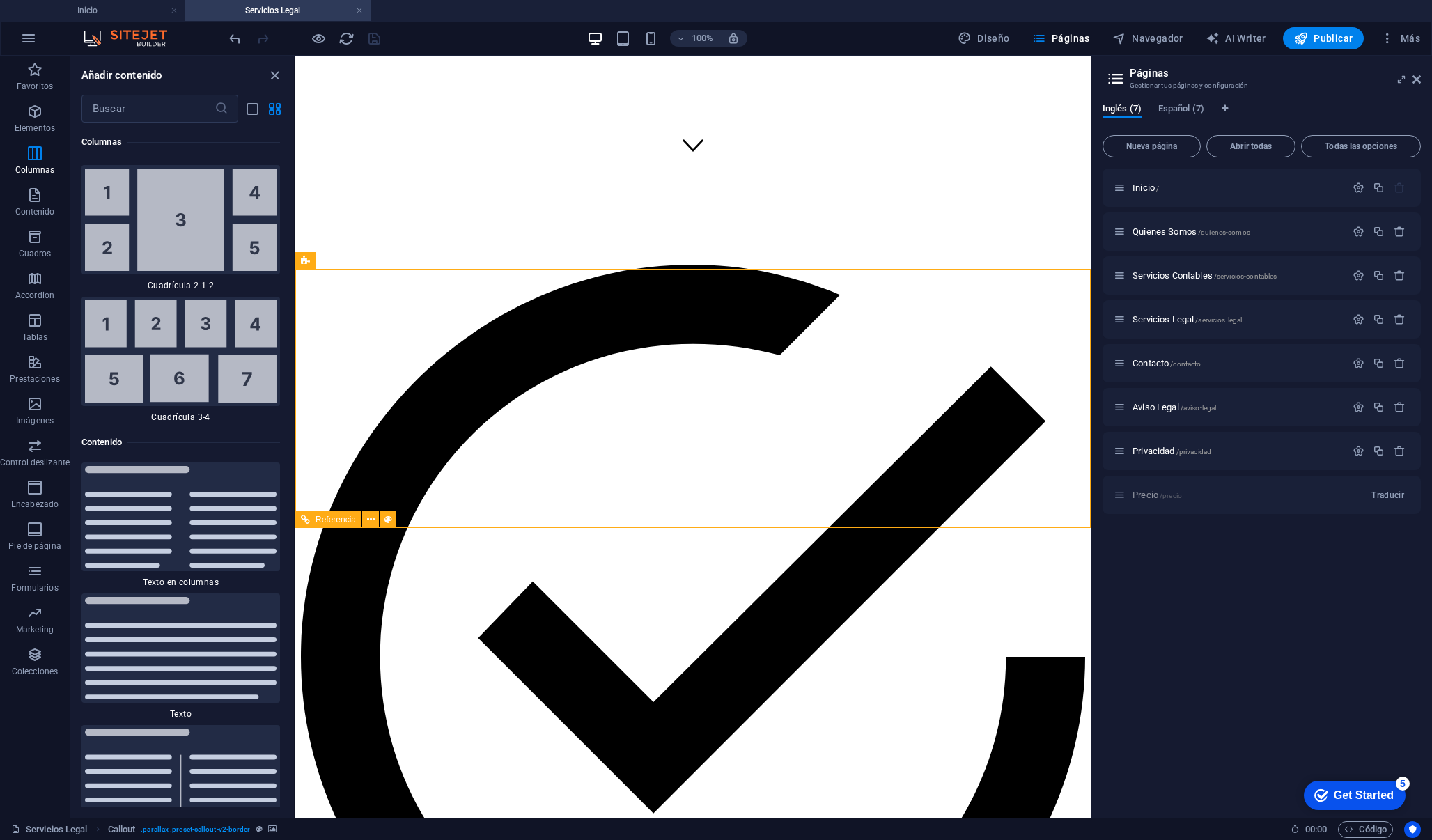
scroll to position [636, 0]
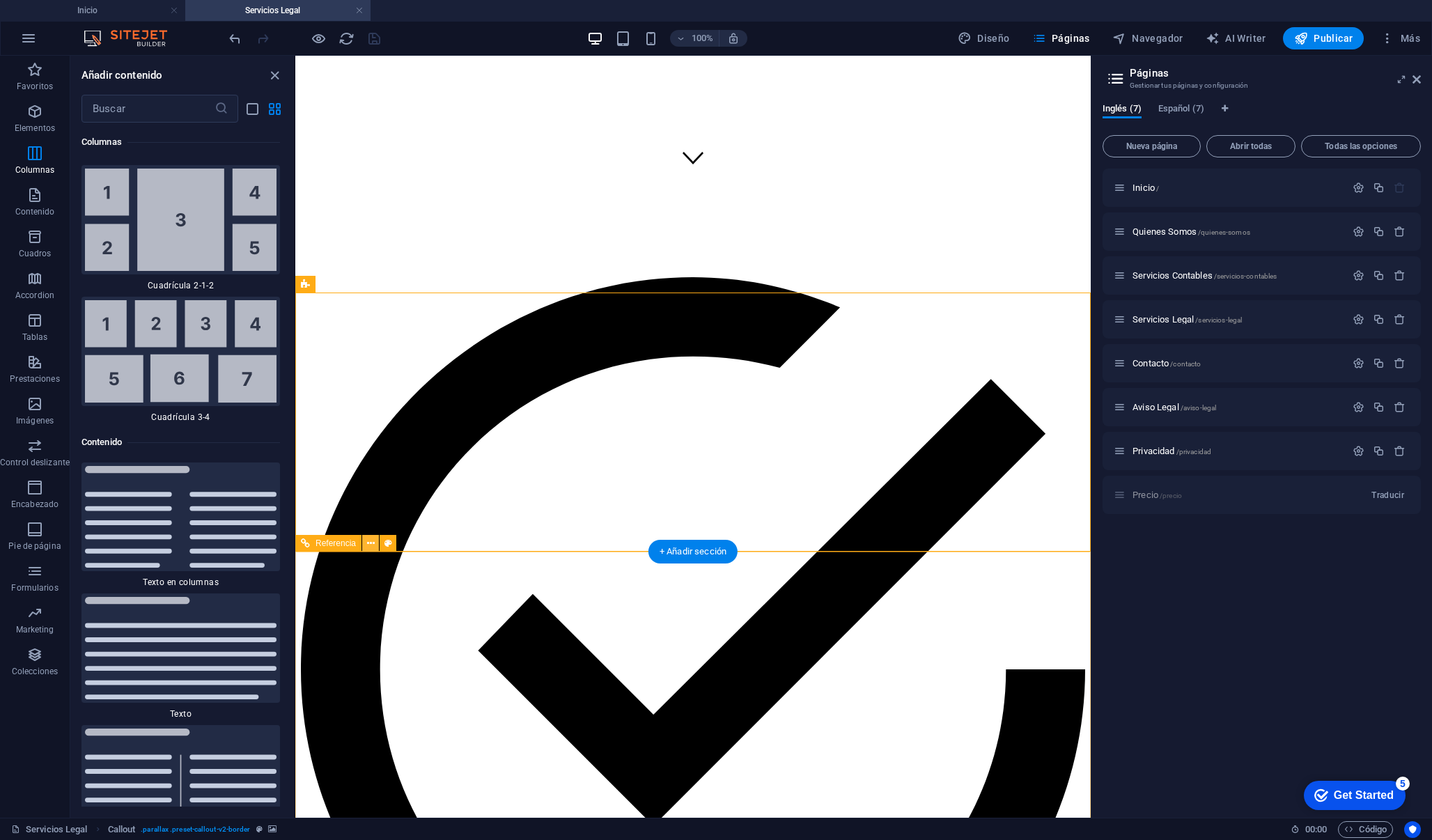
click at [372, 543] on icon at bounding box center [371, 543] width 8 height 15
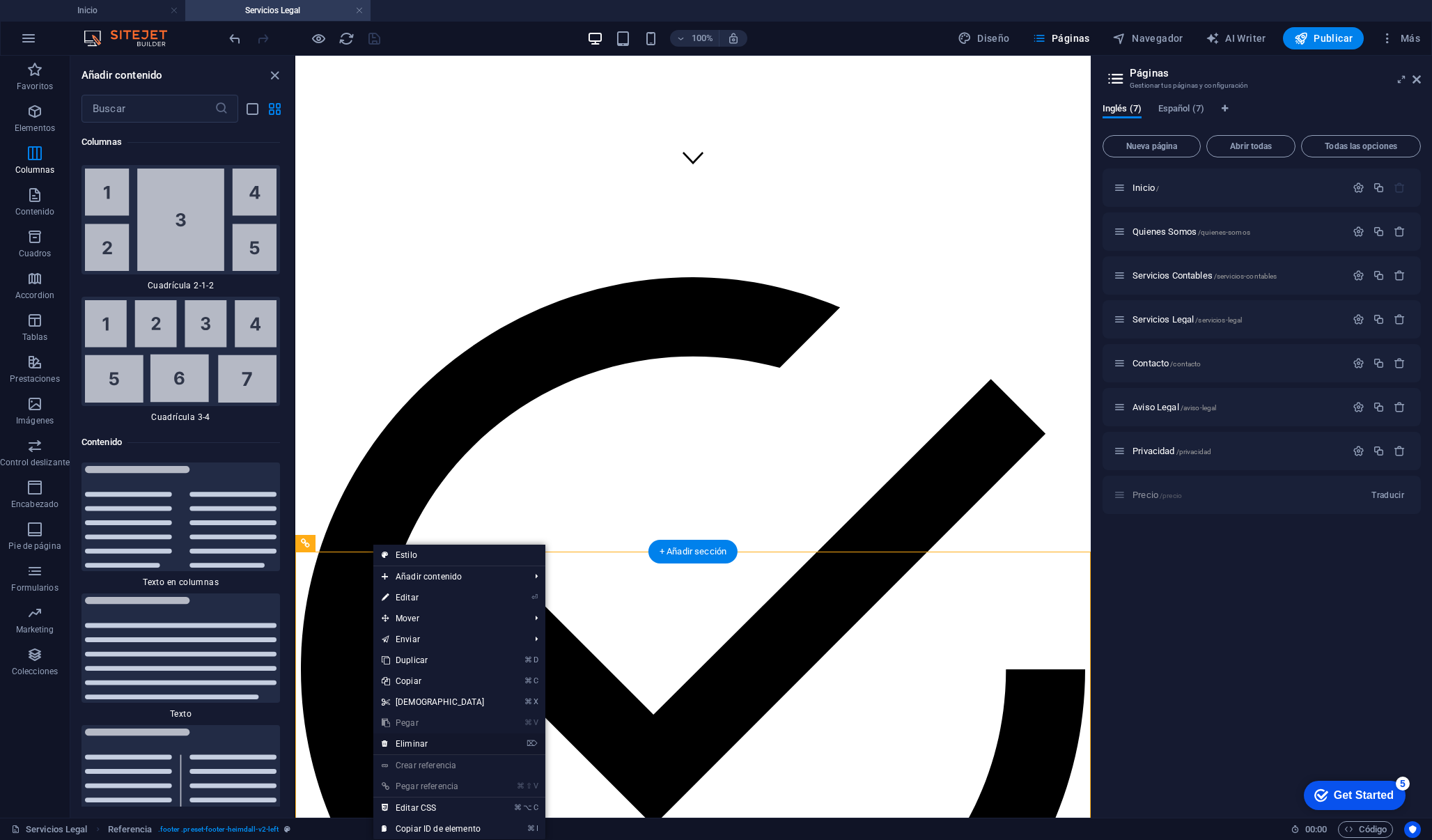
click at [415, 748] on link "⌦ Eliminar" at bounding box center [433, 744] width 120 height 21
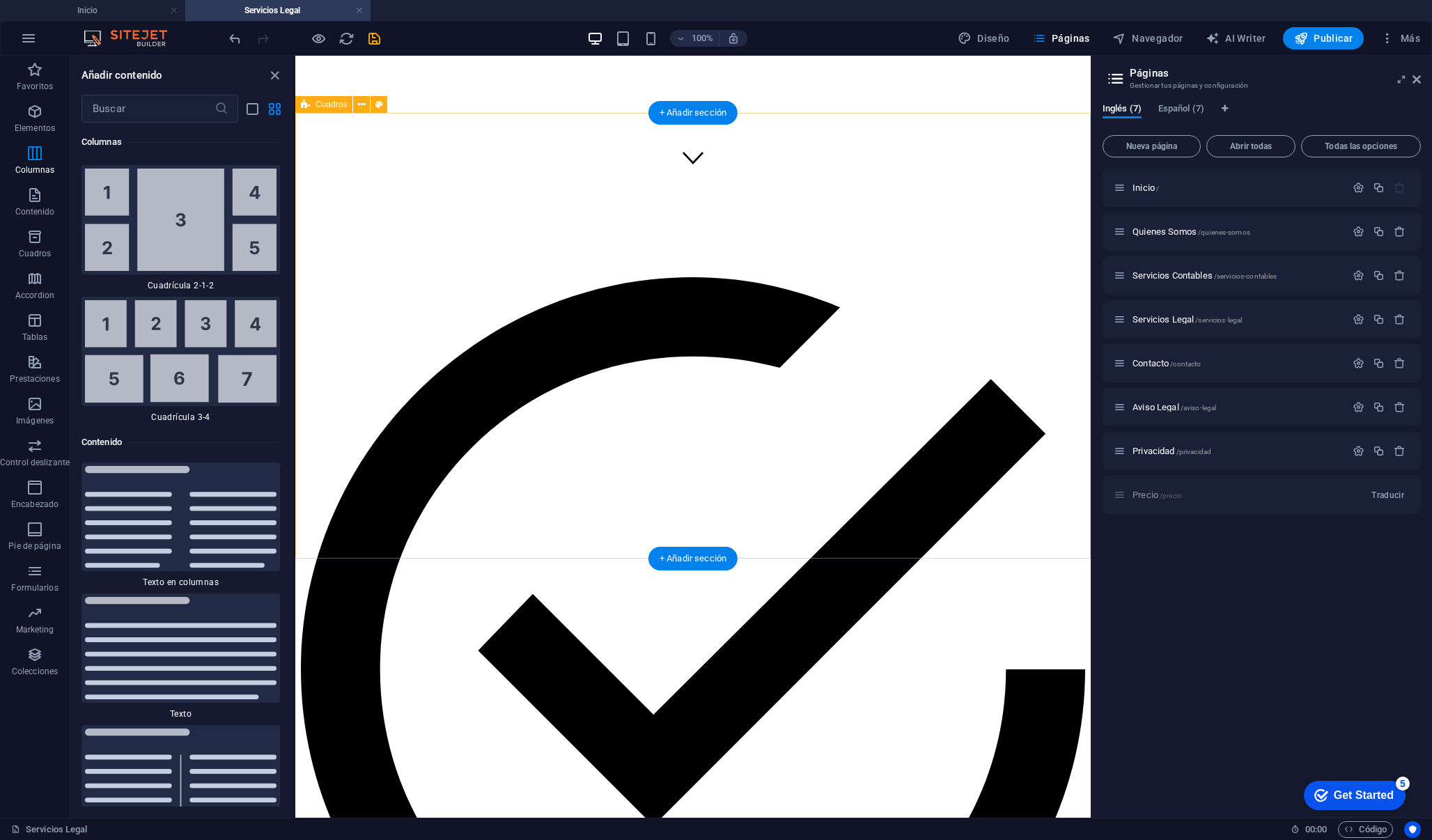
scroll to position [369, 0]
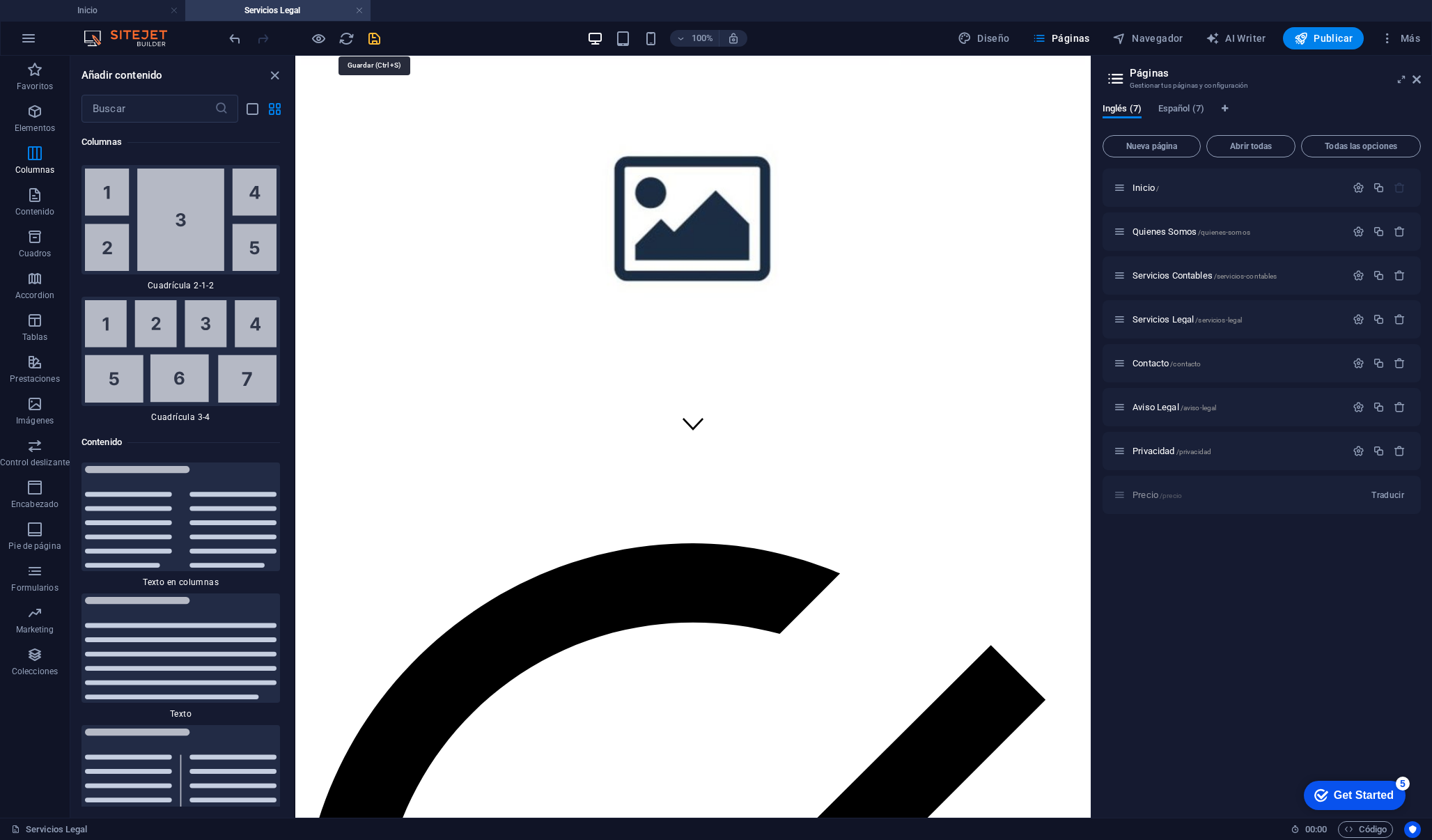
click at [379, 38] on icon "save" at bounding box center [374, 39] width 16 height 16
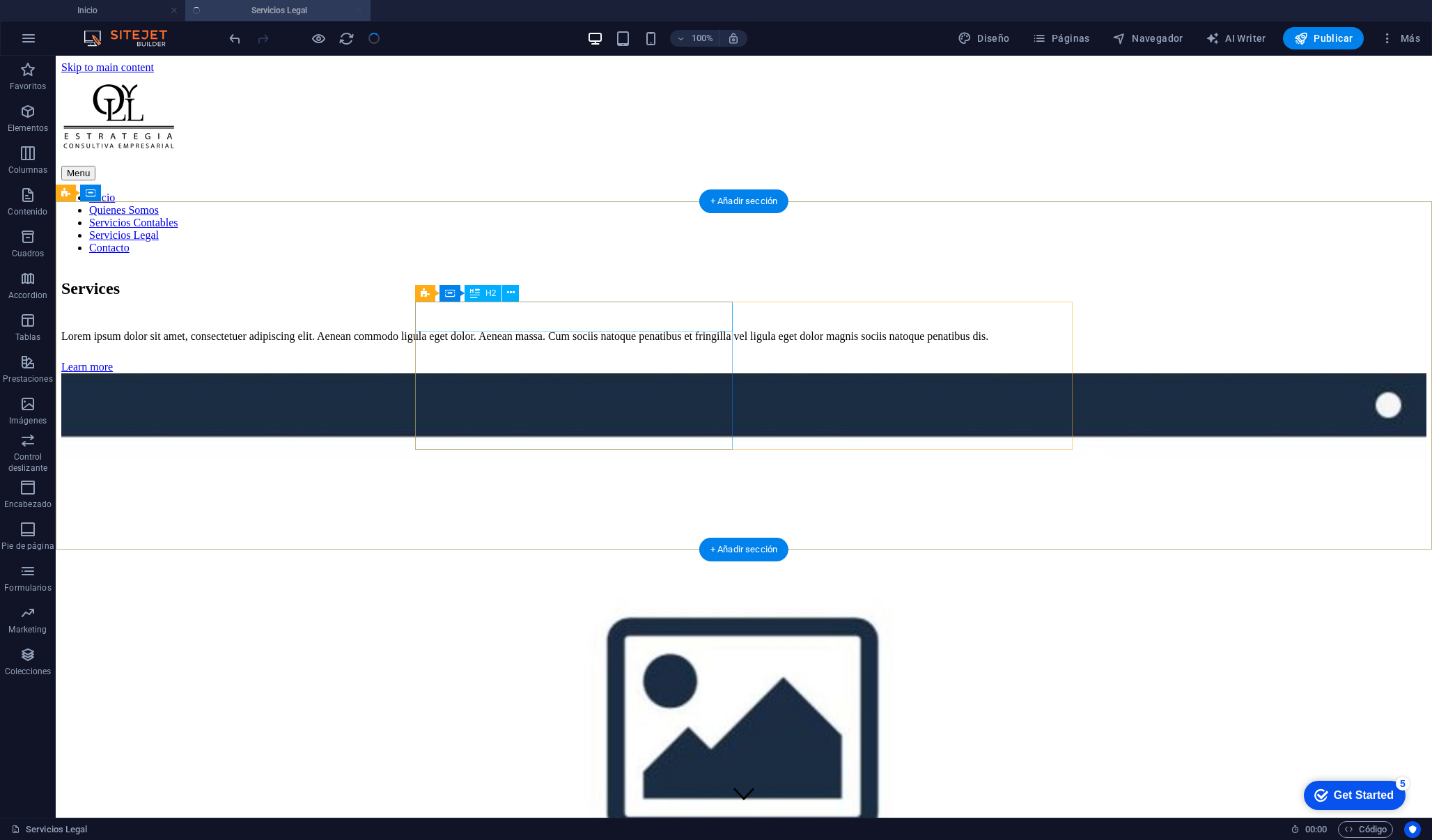
scroll to position [0, 0]
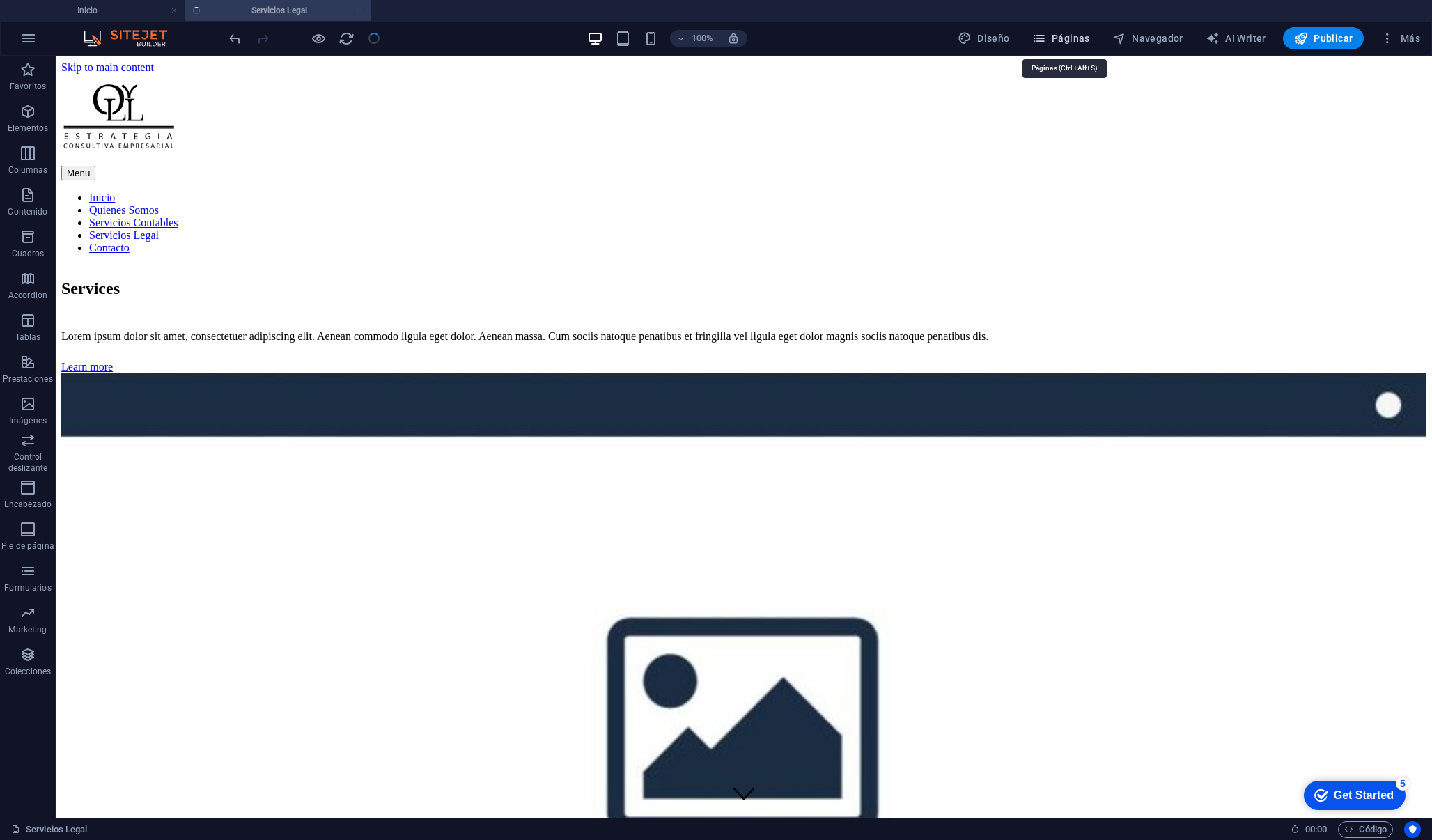
click at [1077, 44] on span "Páginas" at bounding box center [1060, 39] width 58 height 14
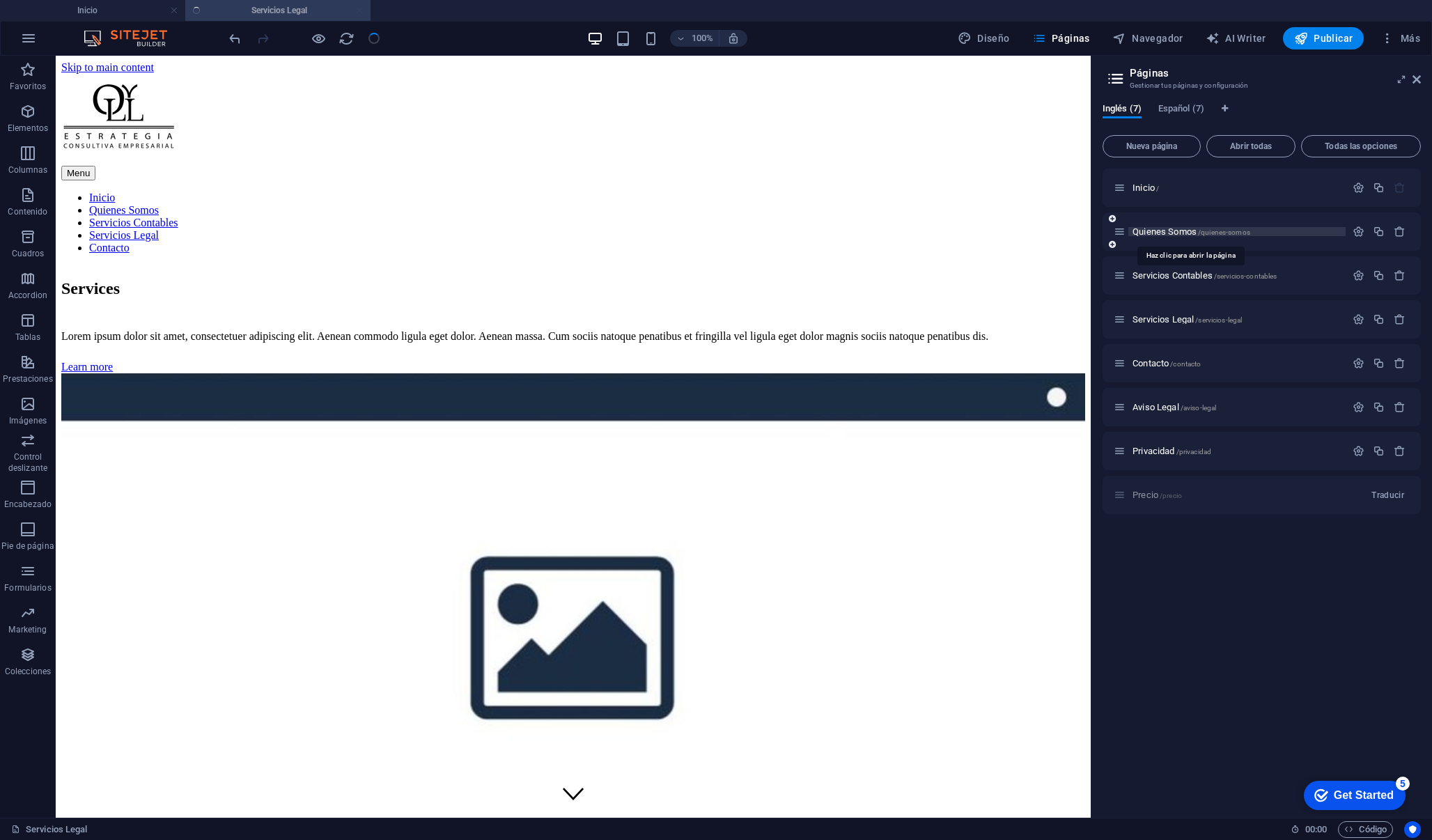
click at [1184, 228] on span "Quienes Somos /quienes-somos" at bounding box center [1190, 231] width 118 height 10
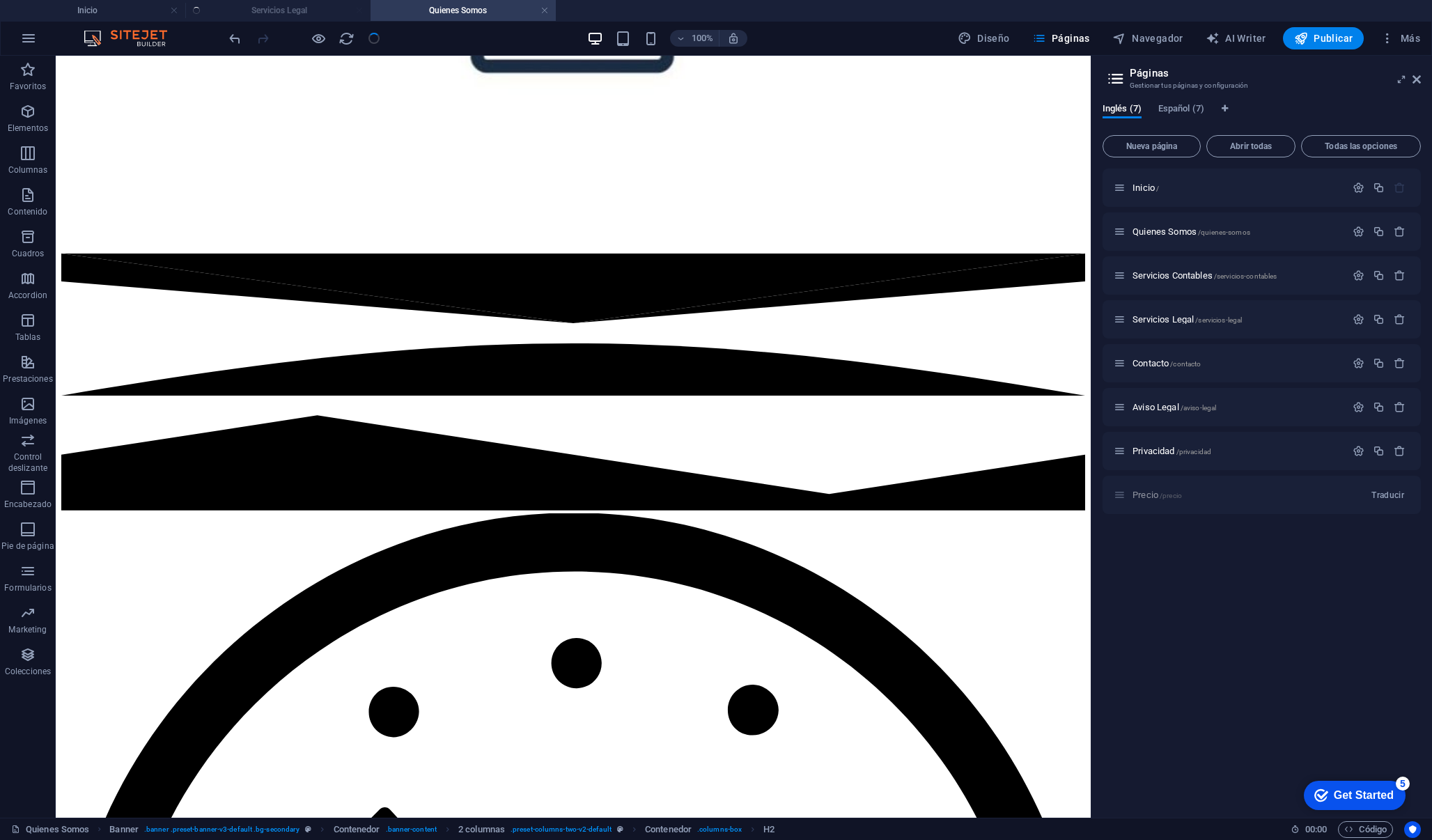
scroll to position [1890, 0]
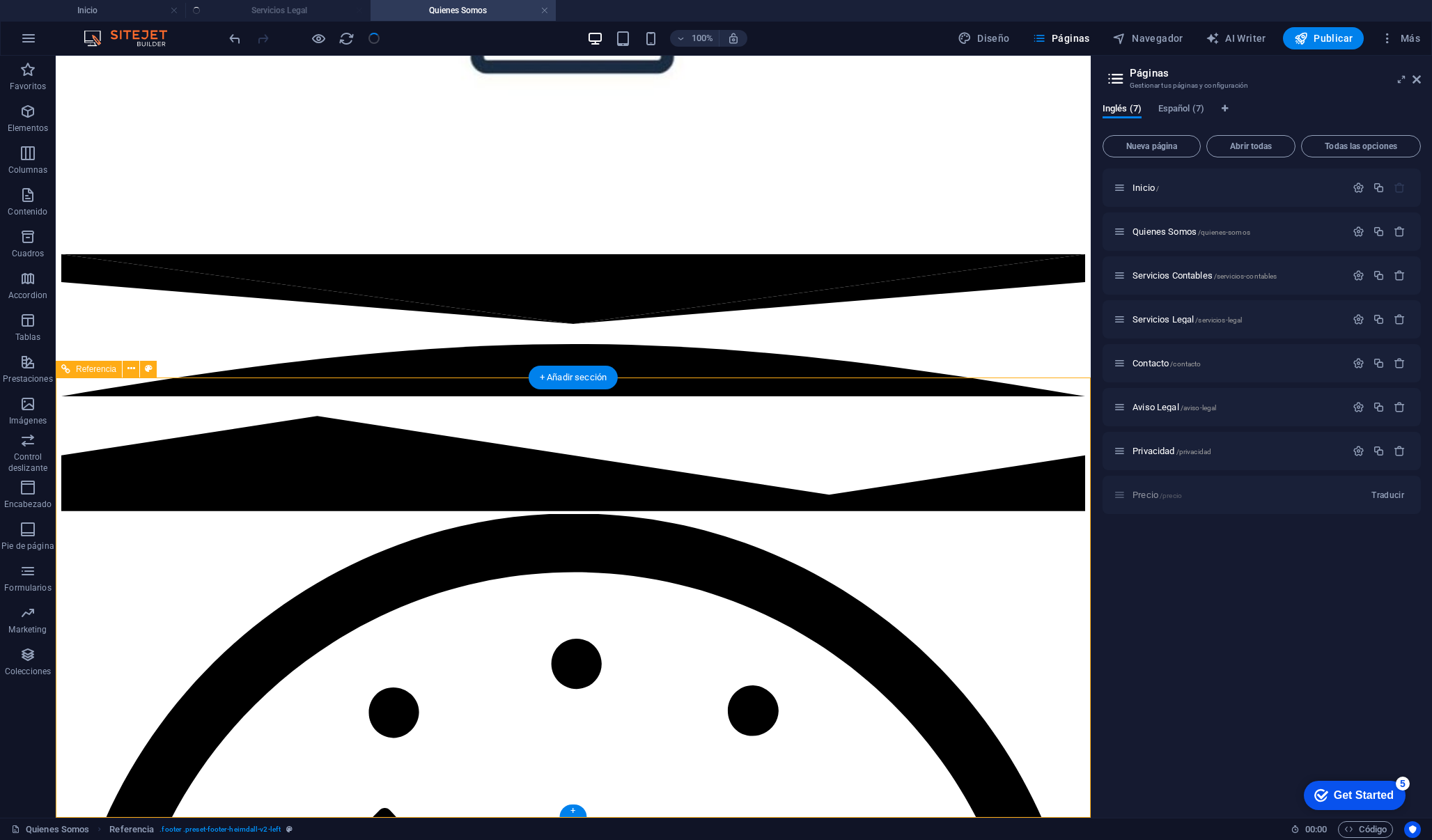
click at [133, 369] on icon at bounding box center [131, 369] width 8 height 15
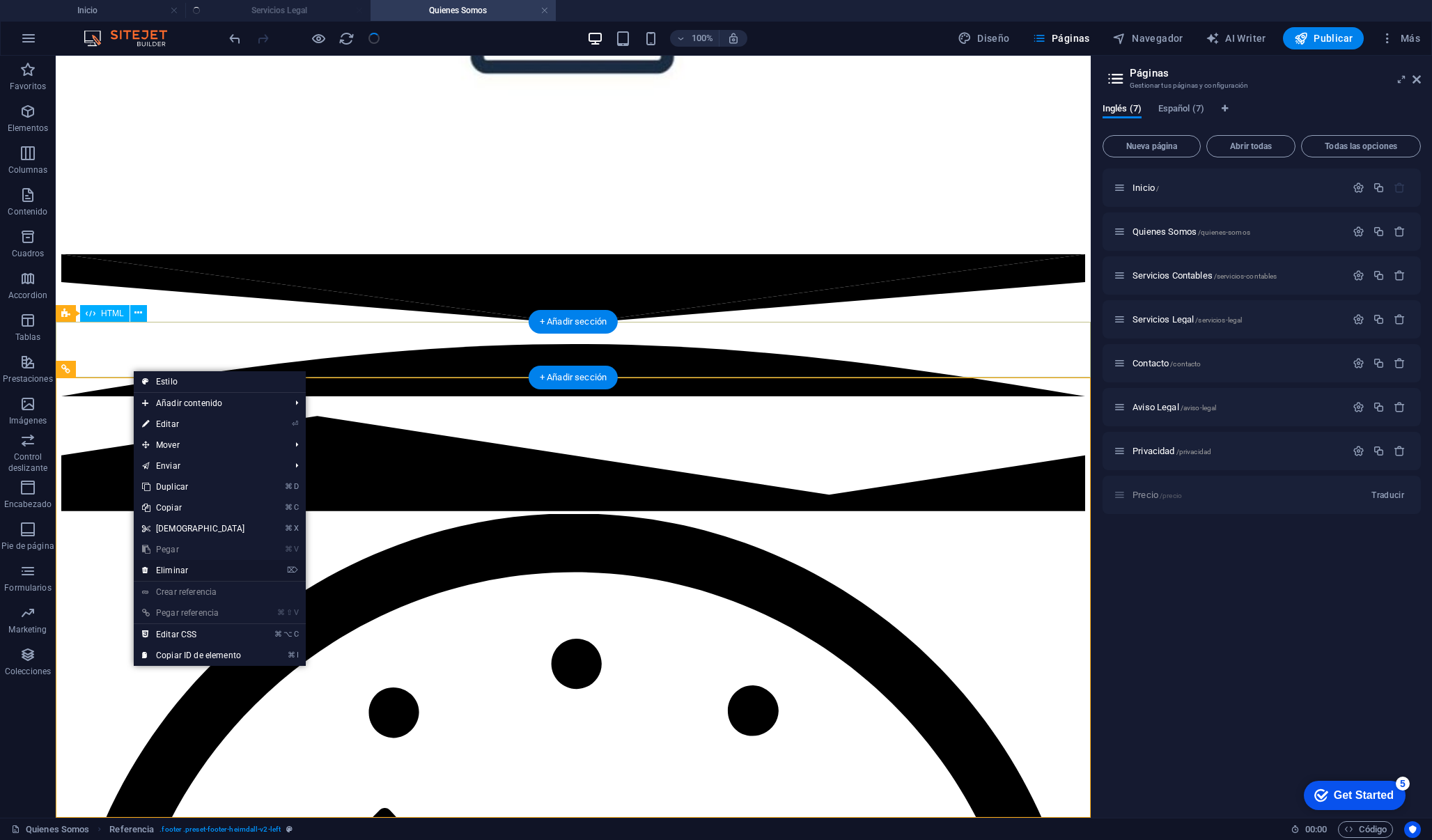
click at [175, 565] on link "⌦ Eliminar" at bounding box center [193, 570] width 120 height 21
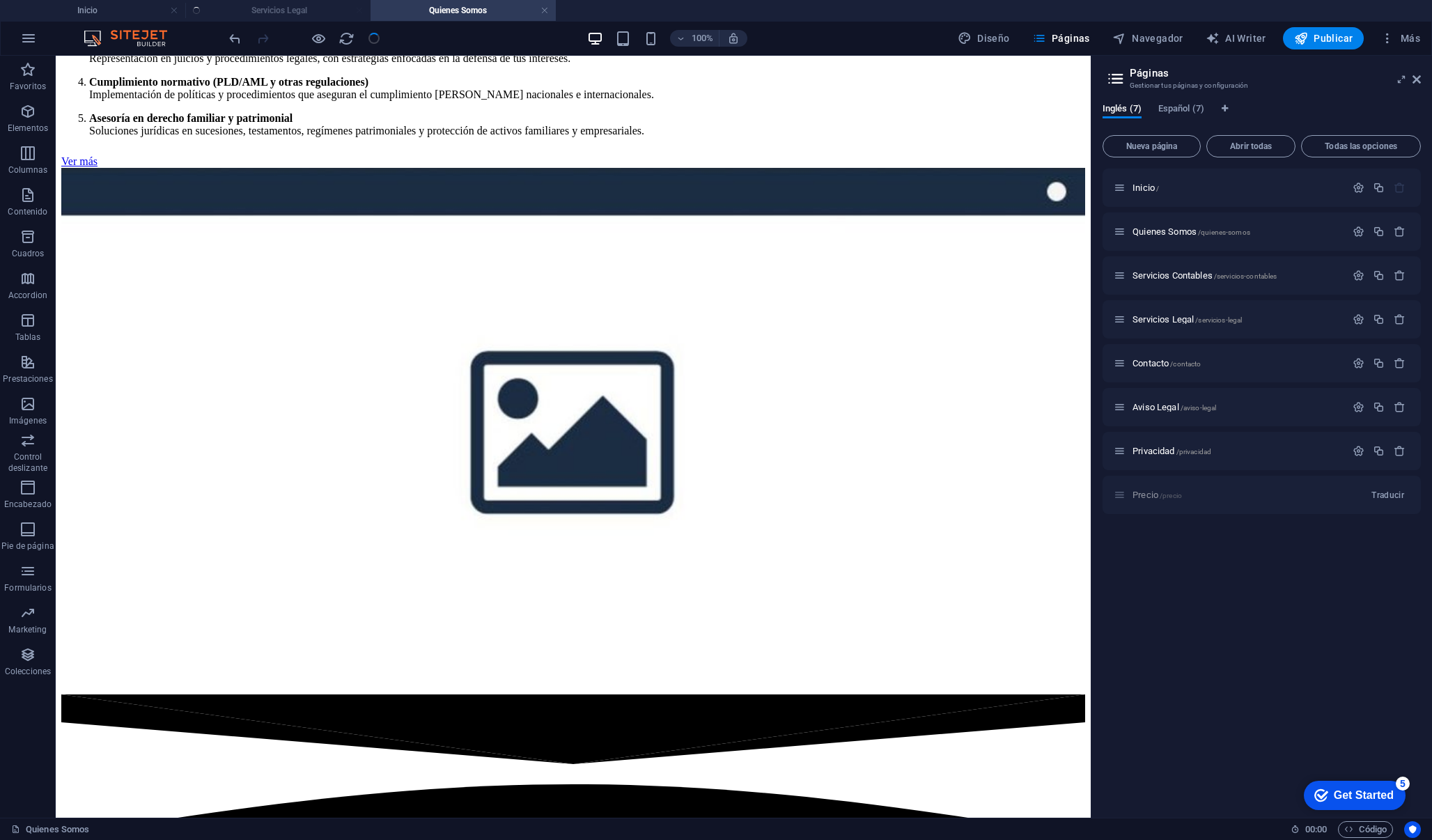
click at [344, 15] on ul "Inicio Servicios Legal Quienes Somos" at bounding box center [716, 10] width 1432 height 21
click at [542, 11] on link at bounding box center [545, 10] width 9 height 13
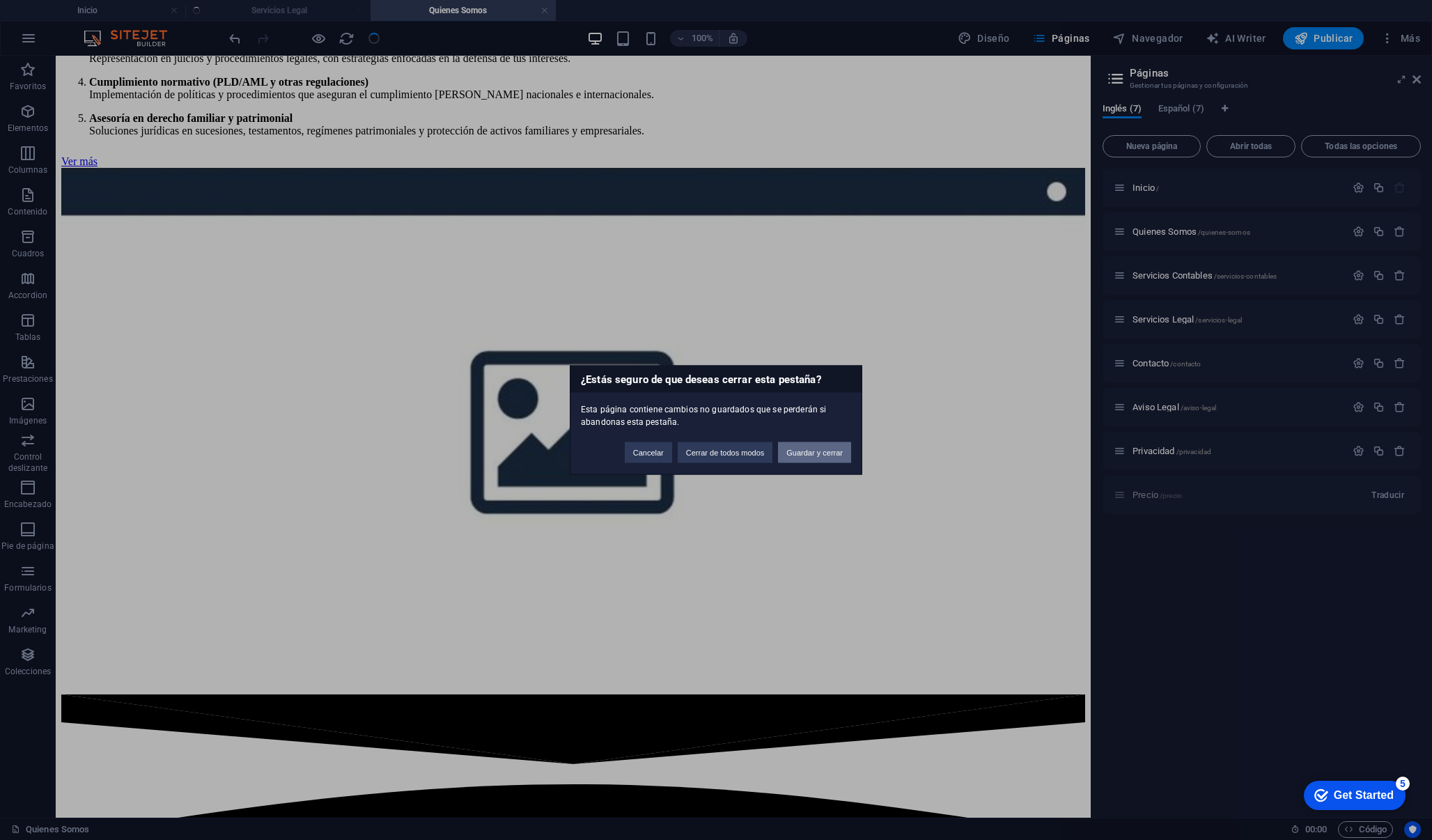
click at [808, 460] on button "Guardar y cerrar" at bounding box center [814, 452] width 73 height 21
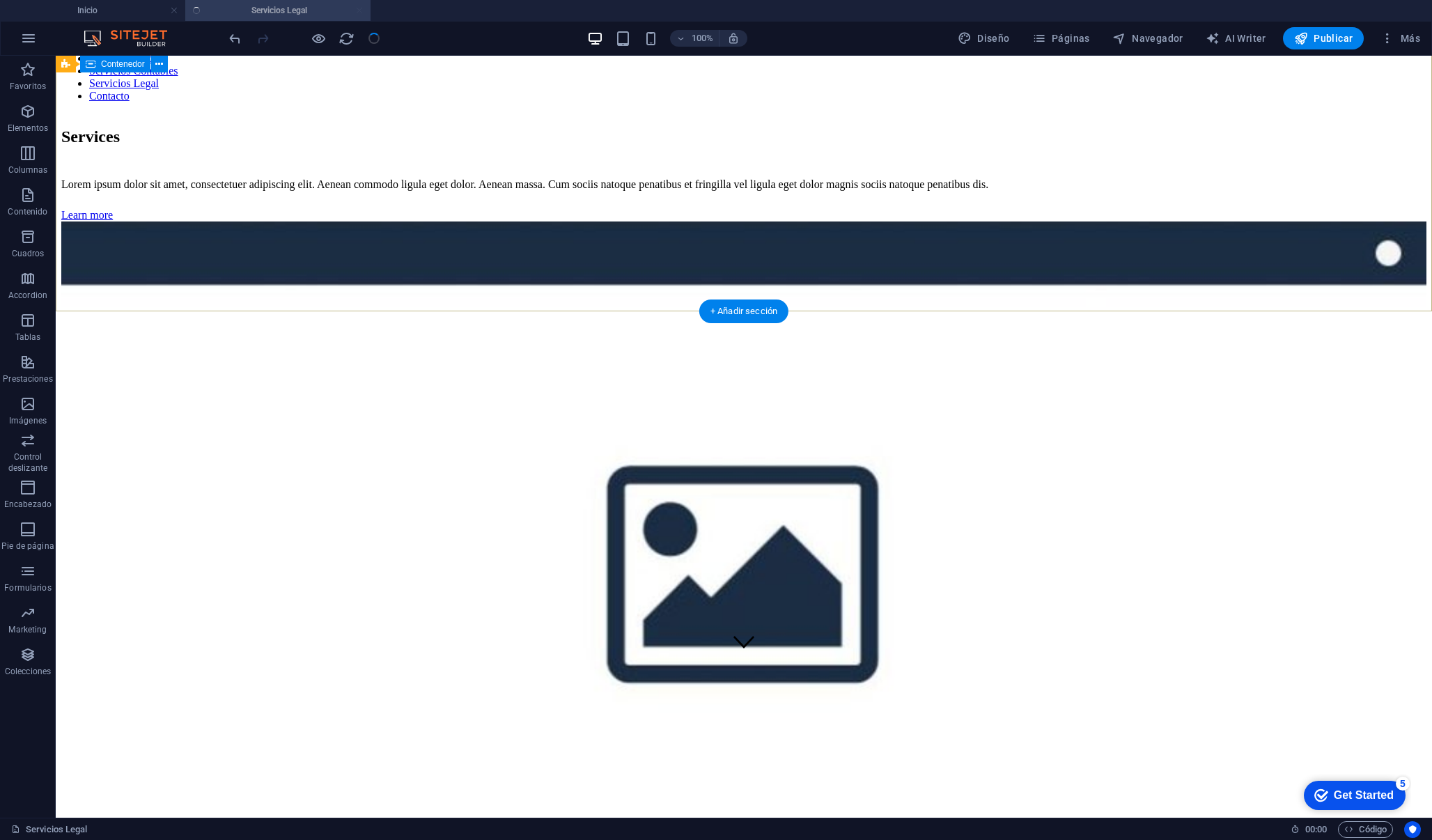
scroll to position [190, 0]
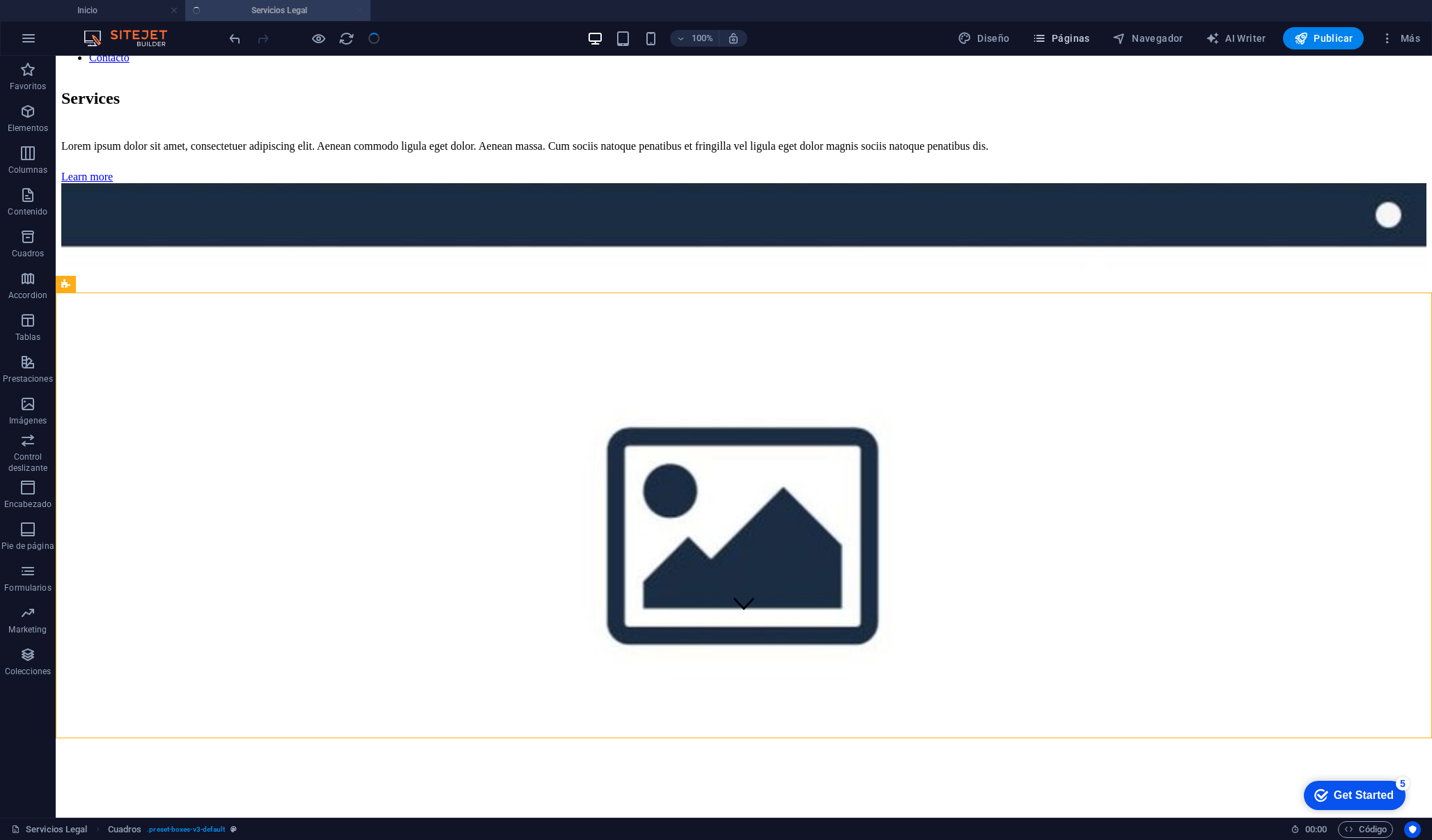
click at [1072, 32] on span "Páginas" at bounding box center [1060, 39] width 58 height 14
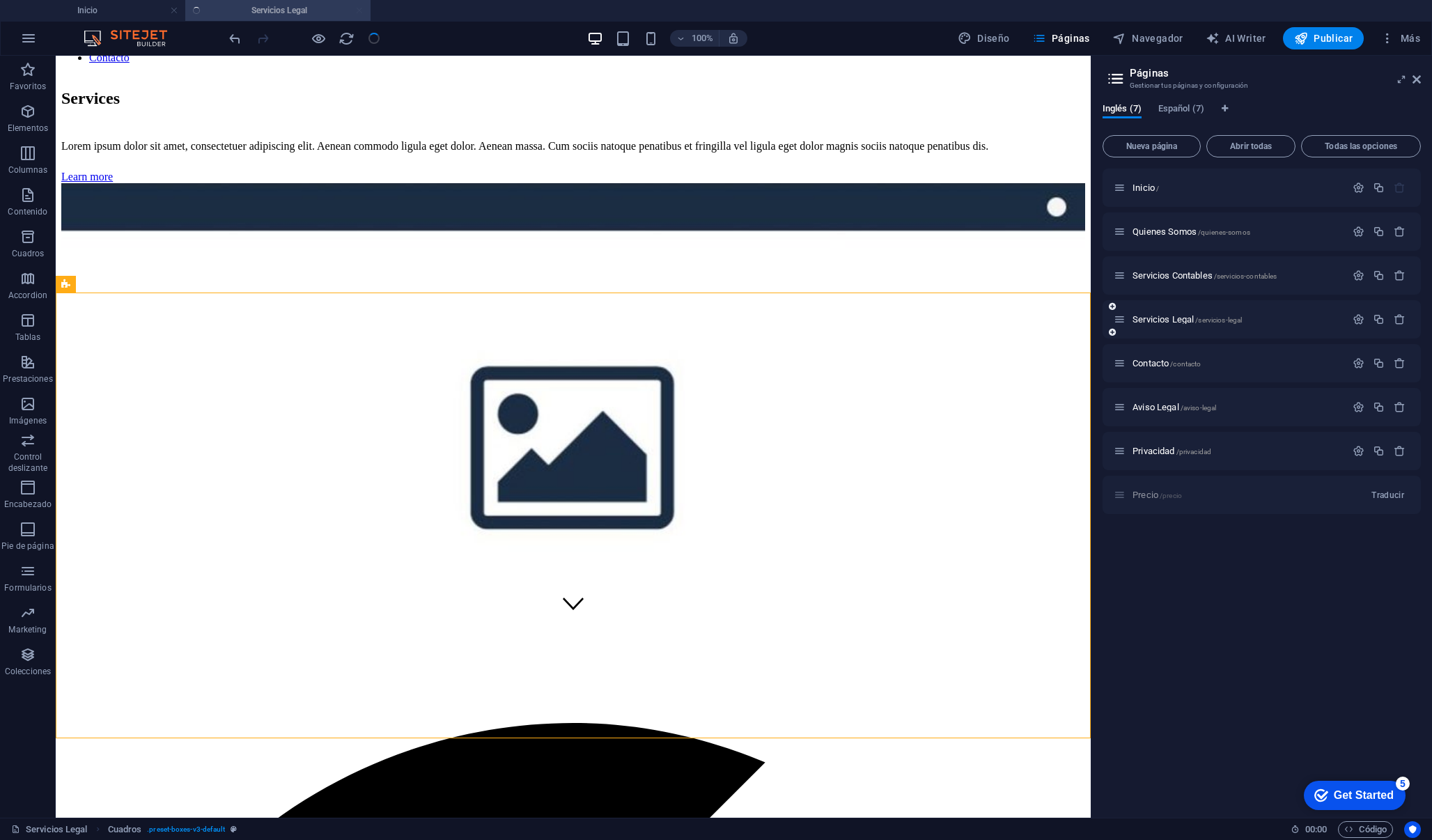
click at [1164, 324] on div "Servicios Legal /servicios-legal" at bounding box center [1230, 319] width 232 height 16
click at [1357, 321] on icon "button" at bounding box center [1358, 319] width 12 height 12
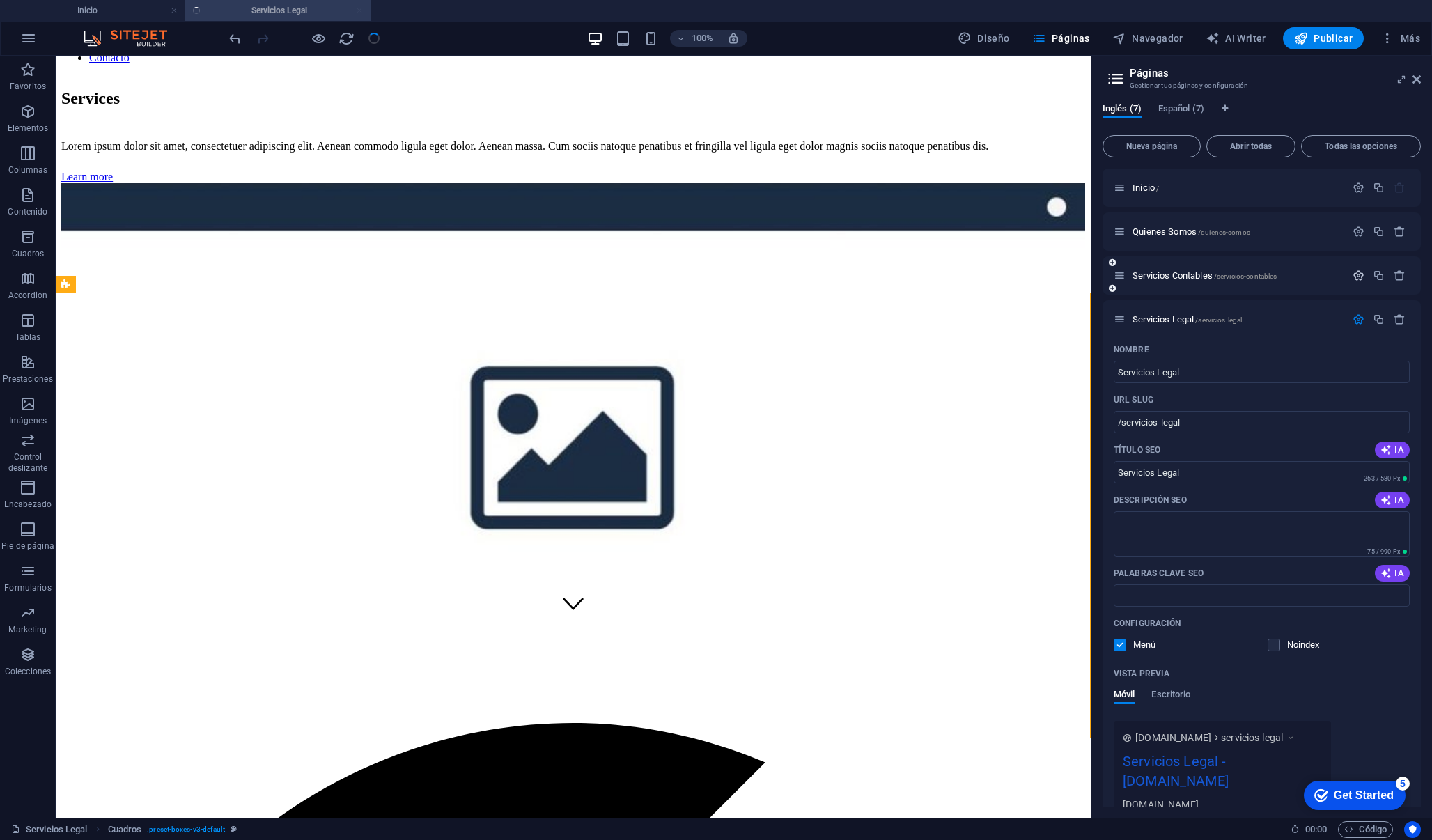
click at [1359, 274] on icon "button" at bounding box center [1358, 275] width 12 height 12
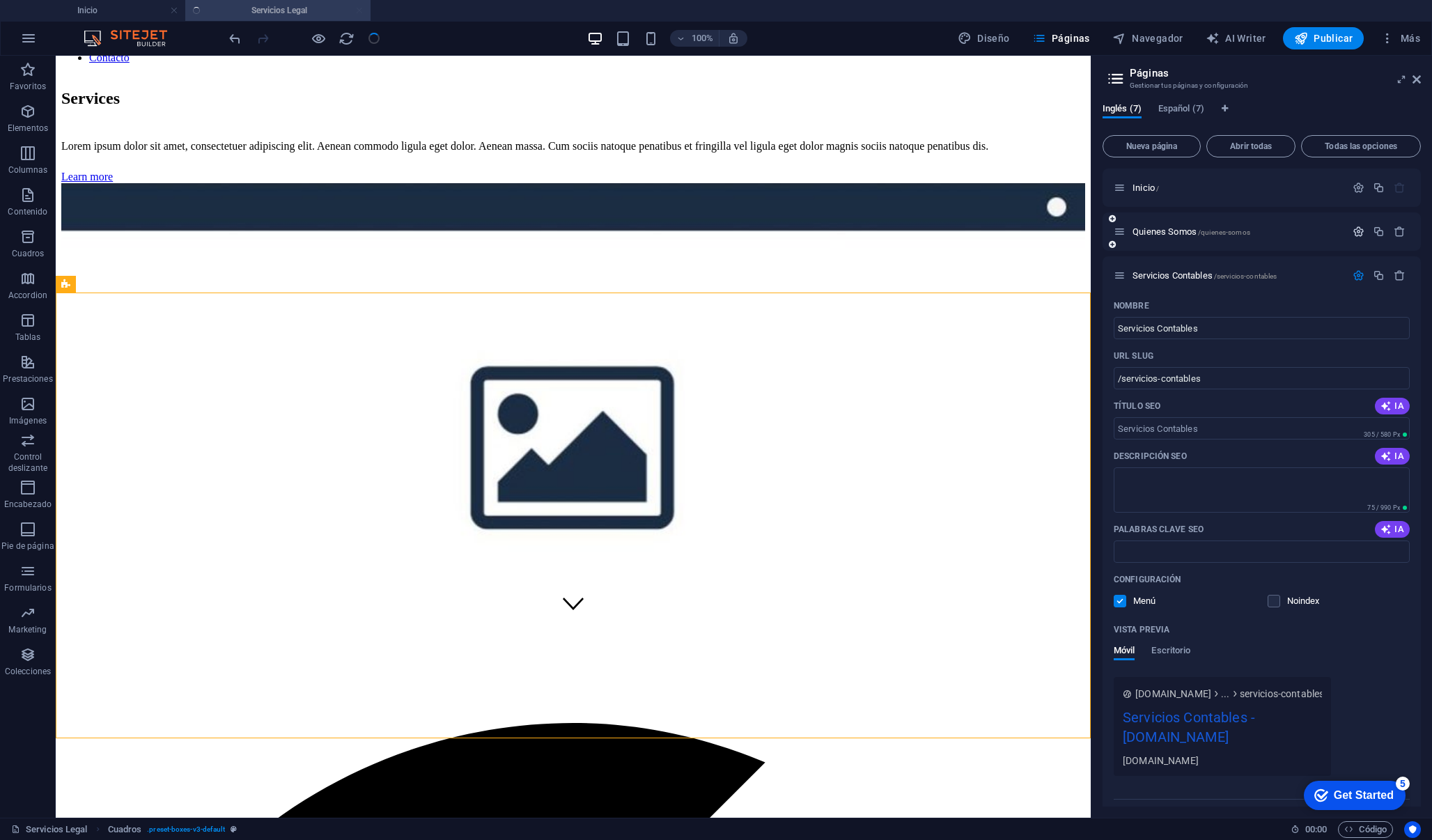
click at [1353, 230] on icon "button" at bounding box center [1358, 231] width 12 height 12
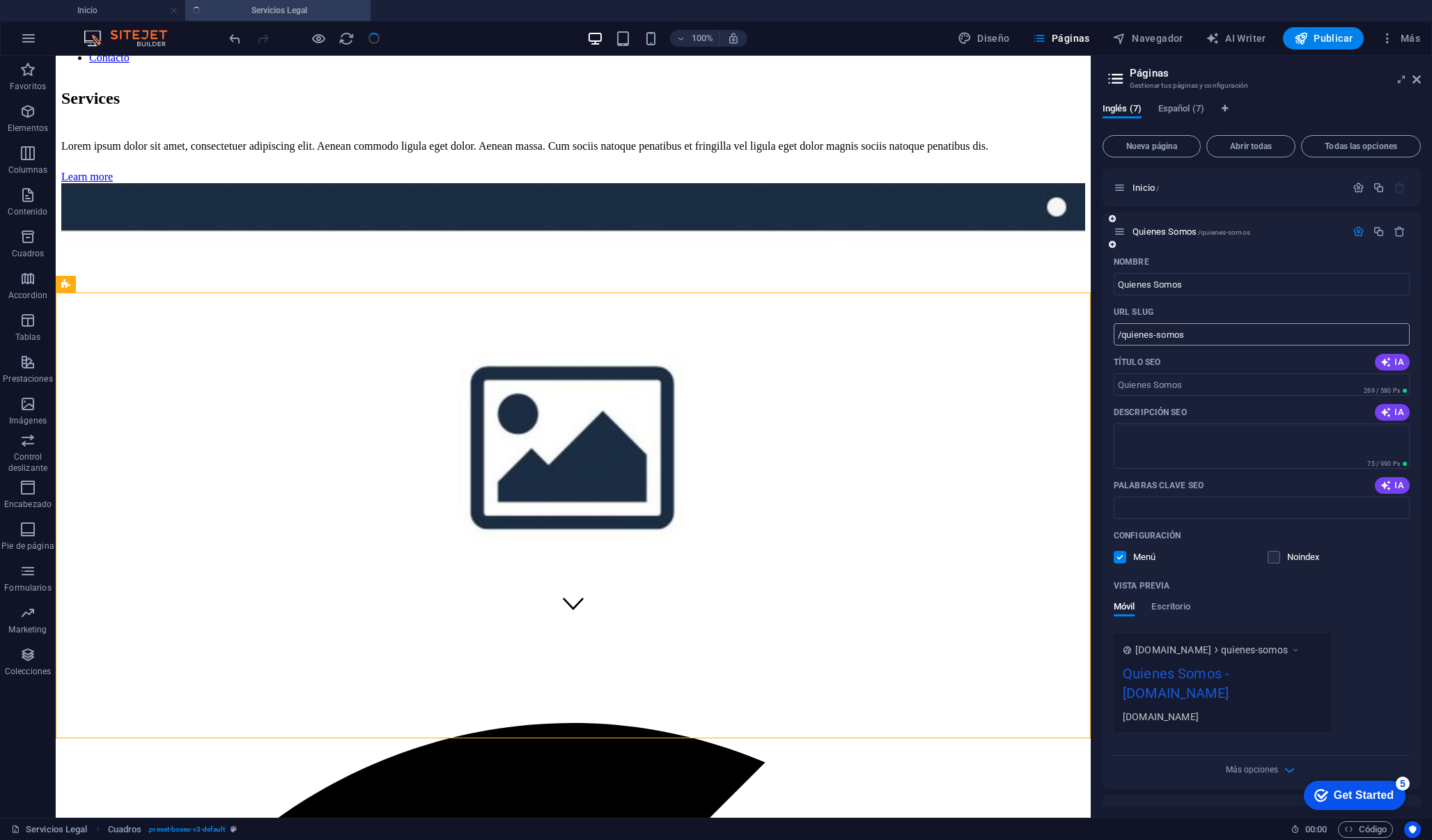
click at [1268, 329] on input "/quienes-somos" at bounding box center [1261, 334] width 296 height 22
click at [1392, 152] on button "Todas las opciones" at bounding box center [1361, 146] width 120 height 22
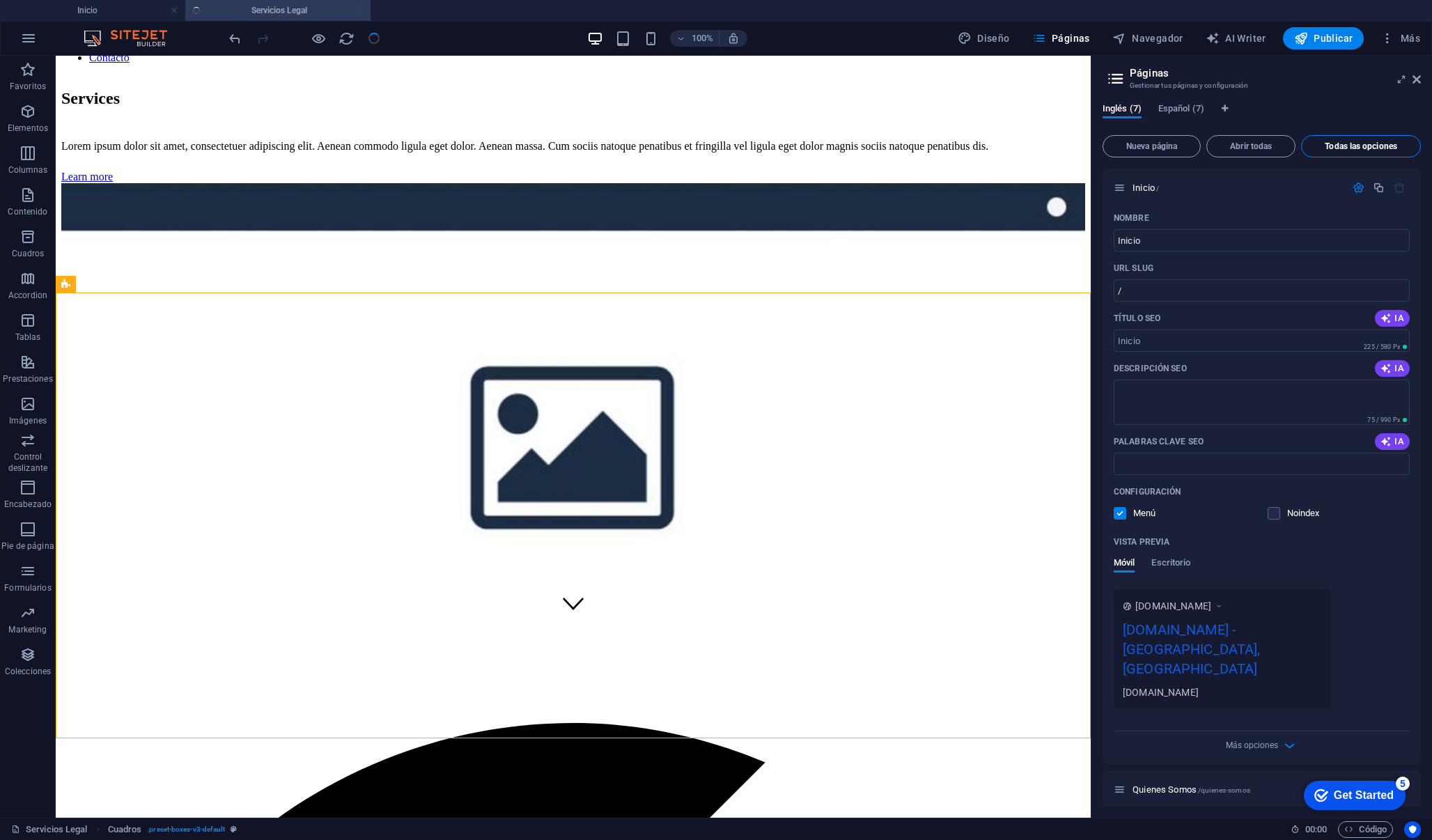
scroll to position [3151, 0]
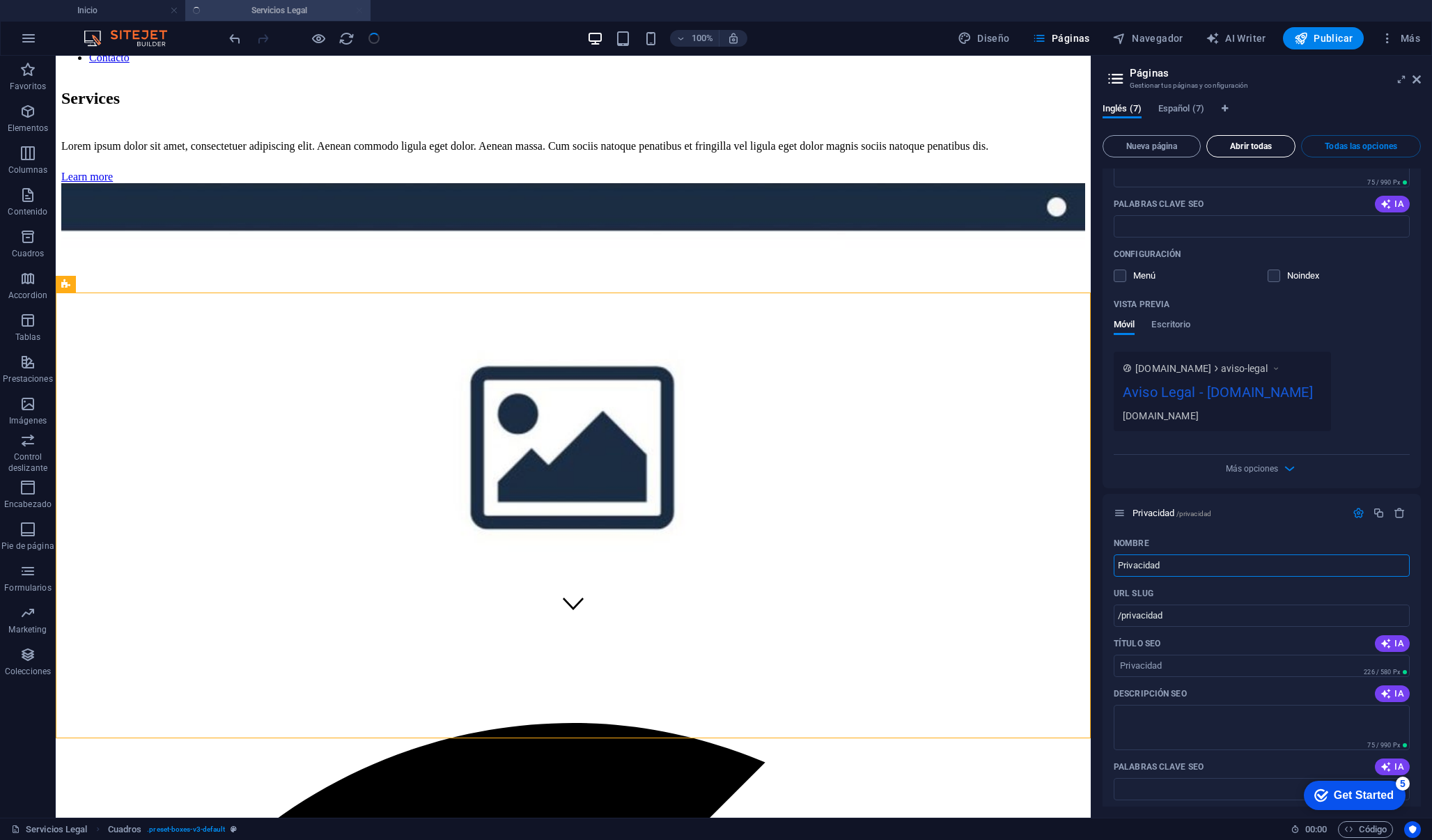
click at [1265, 142] on span "Abrir todas" at bounding box center [1250, 146] width 77 height 9
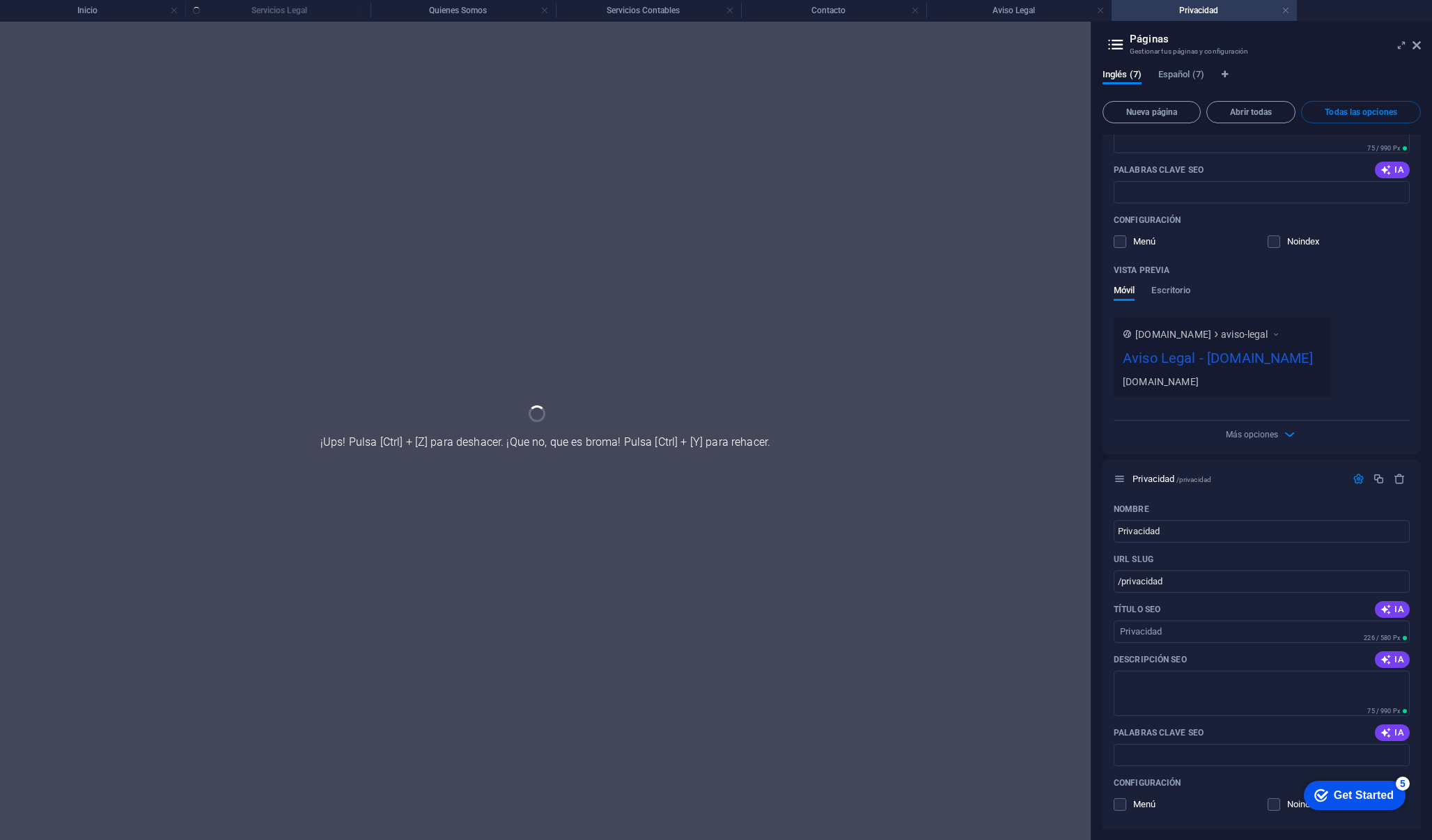
scroll to position [1219, 0]
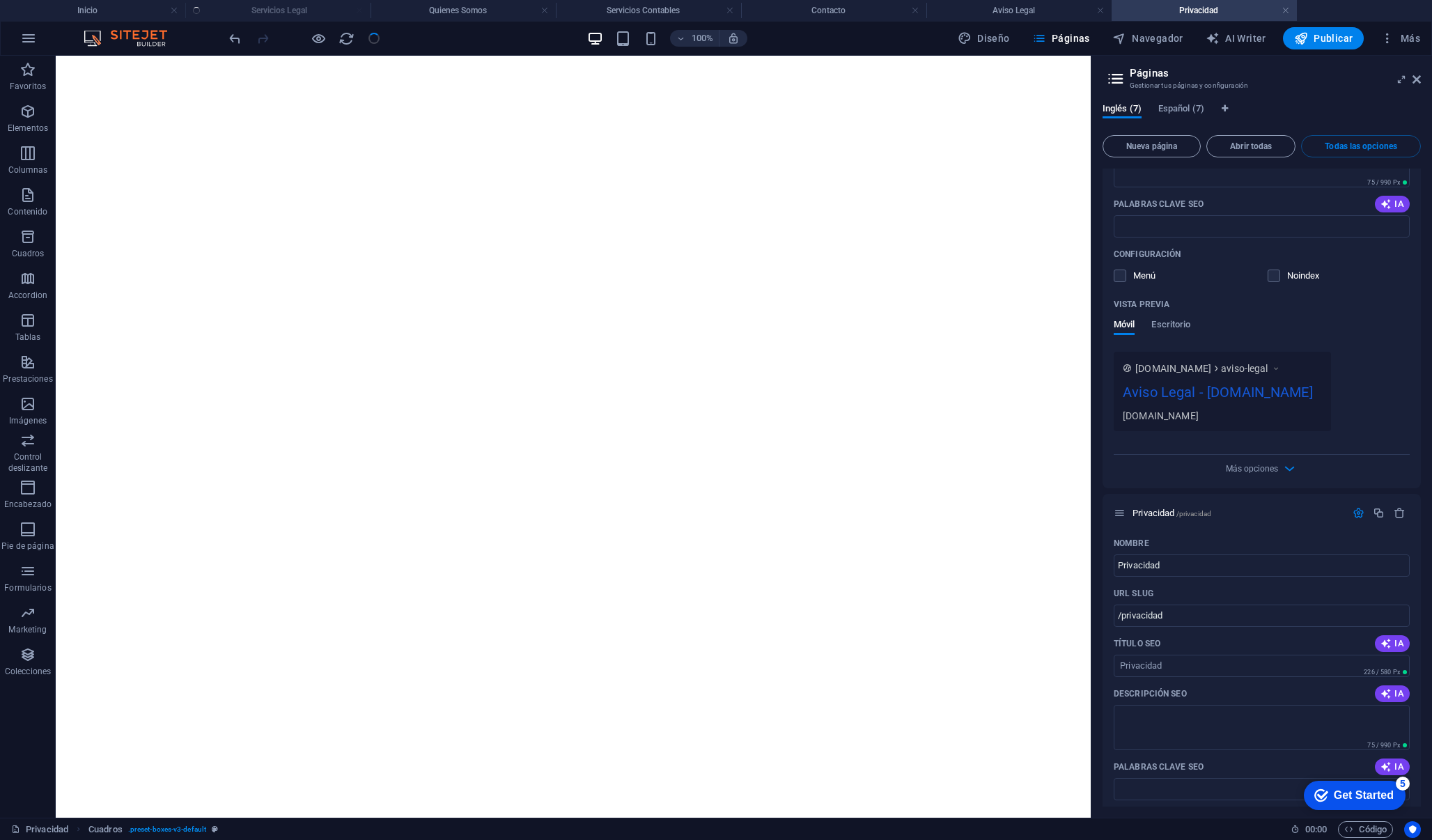
click at [1247, 119] on div "Inglés (7) Español (7)" at bounding box center [1261, 117] width 318 height 27
click at [1194, 109] on span "Español (7)" at bounding box center [1181, 110] width 46 height 20
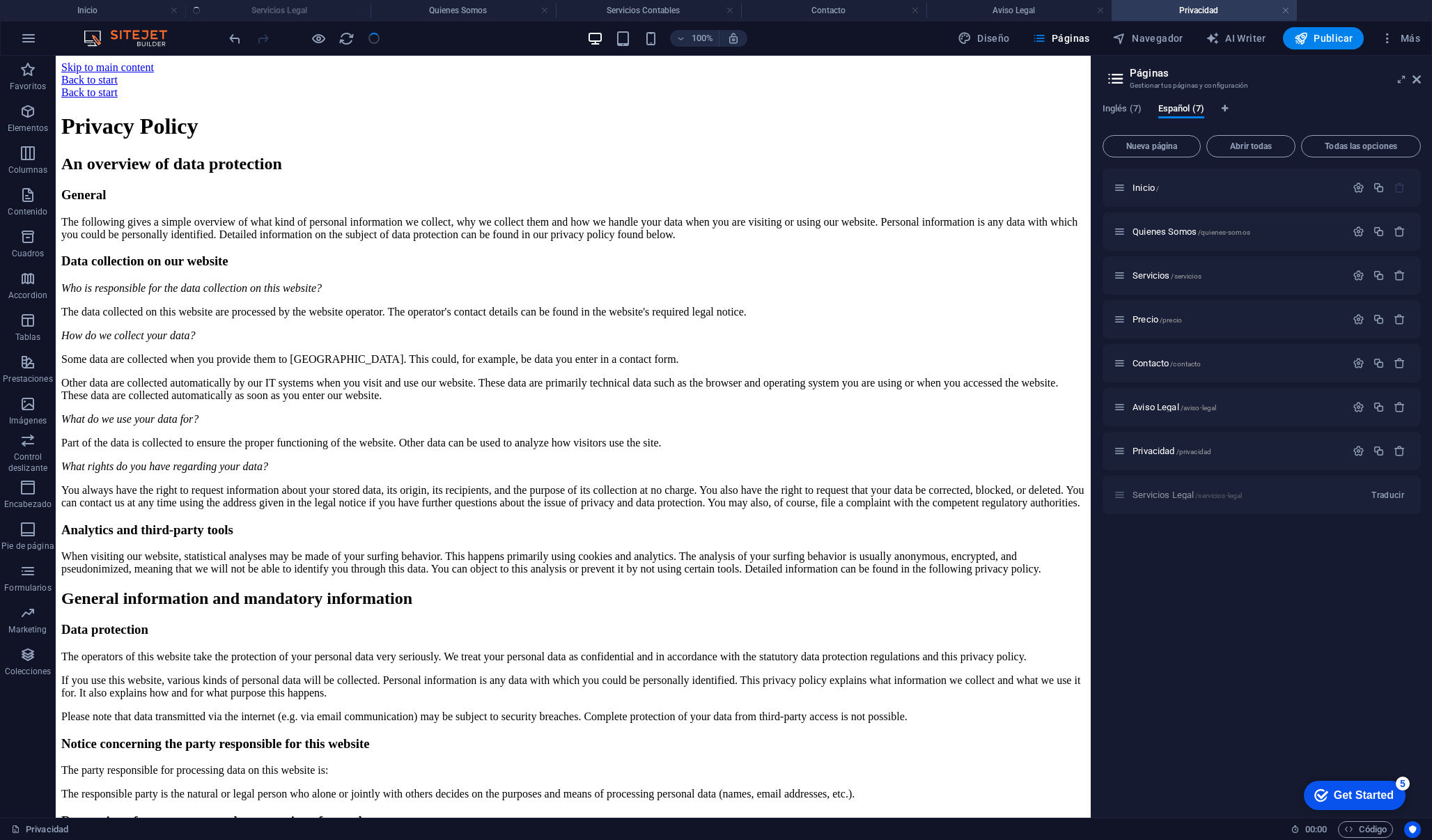
scroll to position [0, 0]
click at [1221, 107] on span "Pestañas de idiomas" at bounding box center [1225, 108] width 9 height 9
select select "44"
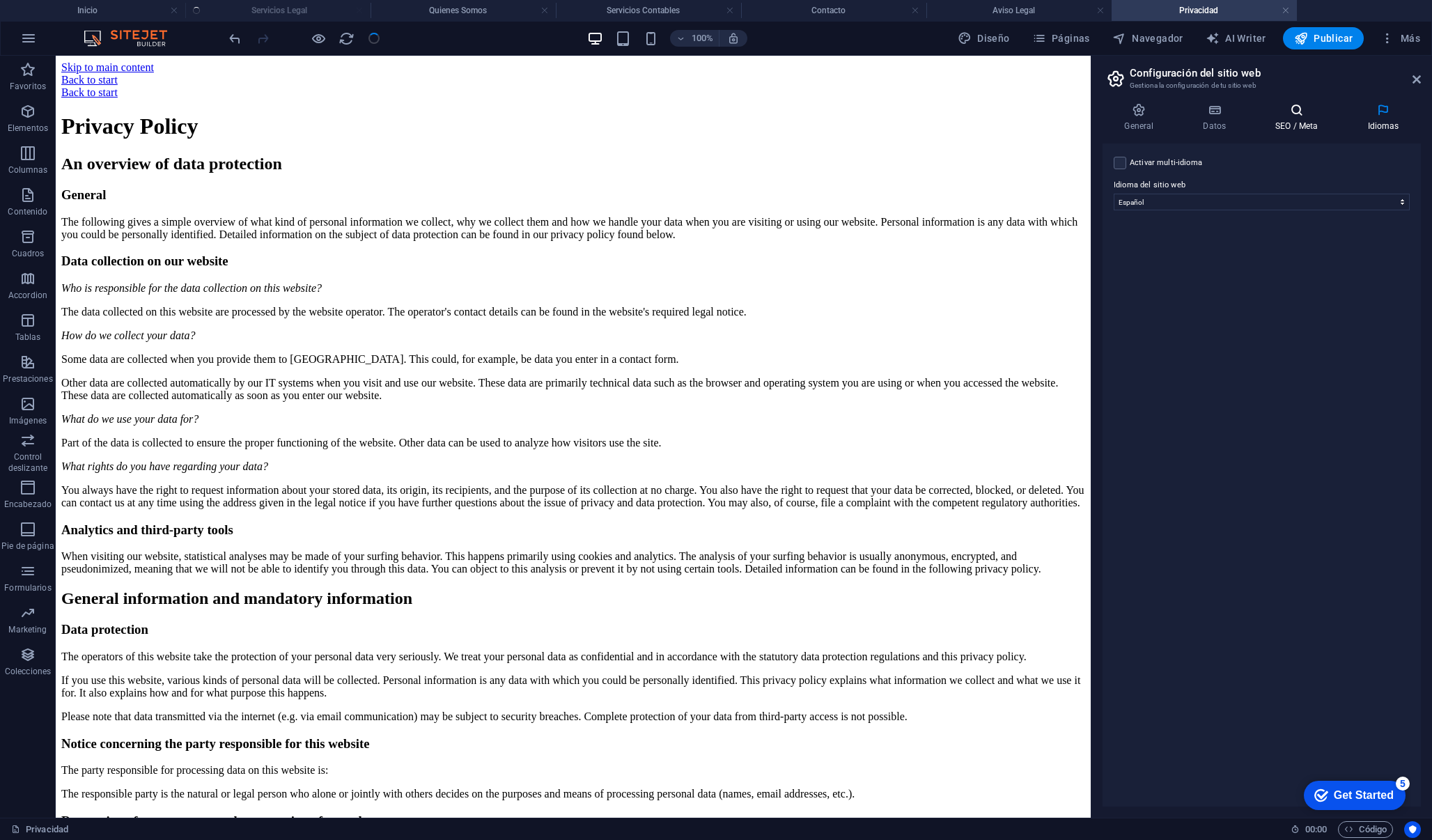
click at [1309, 121] on h4 "SEO / Meta" at bounding box center [1299, 118] width 92 height 29
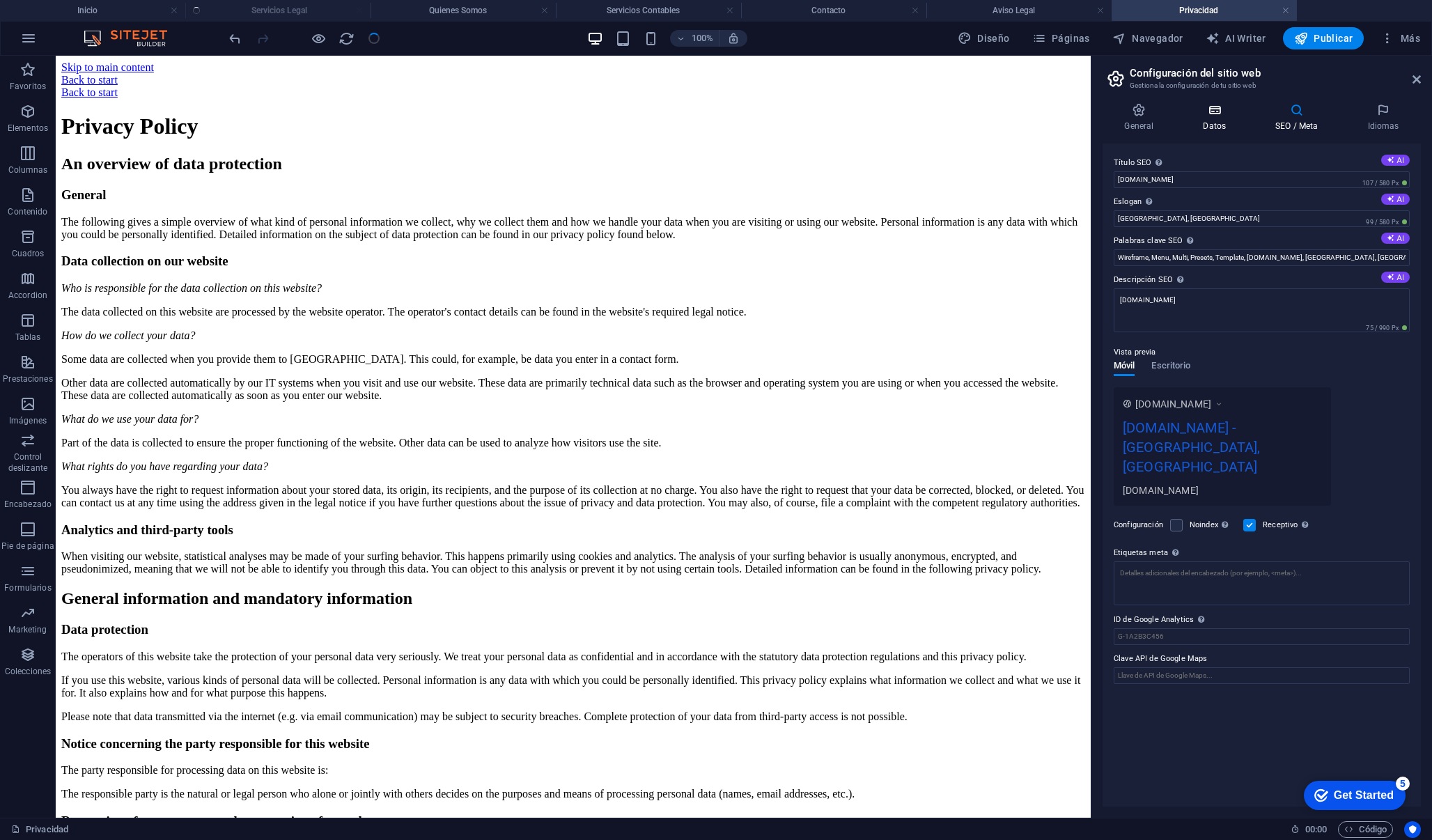
click at [1240, 109] on icon at bounding box center [1214, 111] width 67 height 14
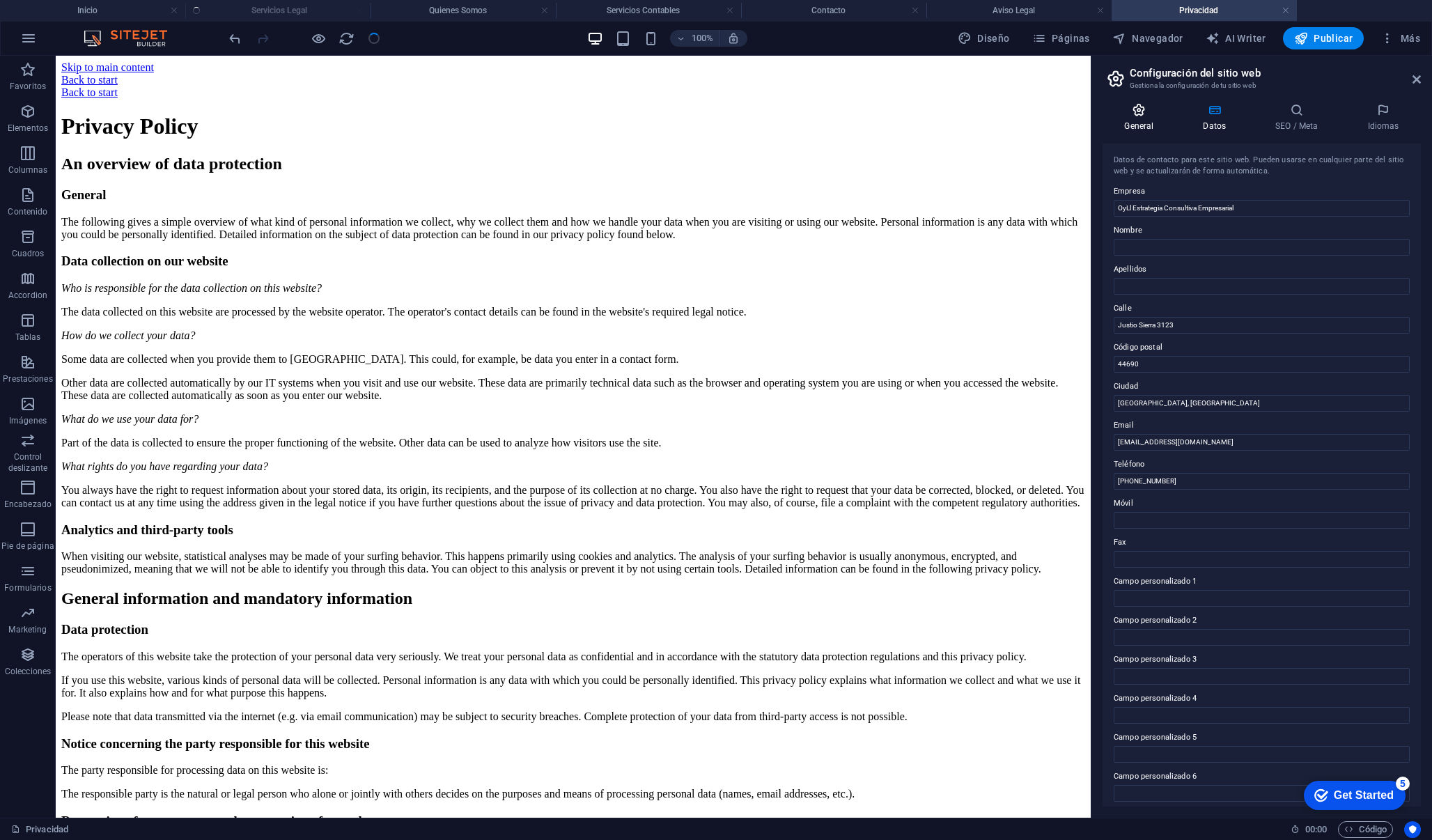
click at [1156, 116] on icon at bounding box center [1139, 111] width 73 height 14
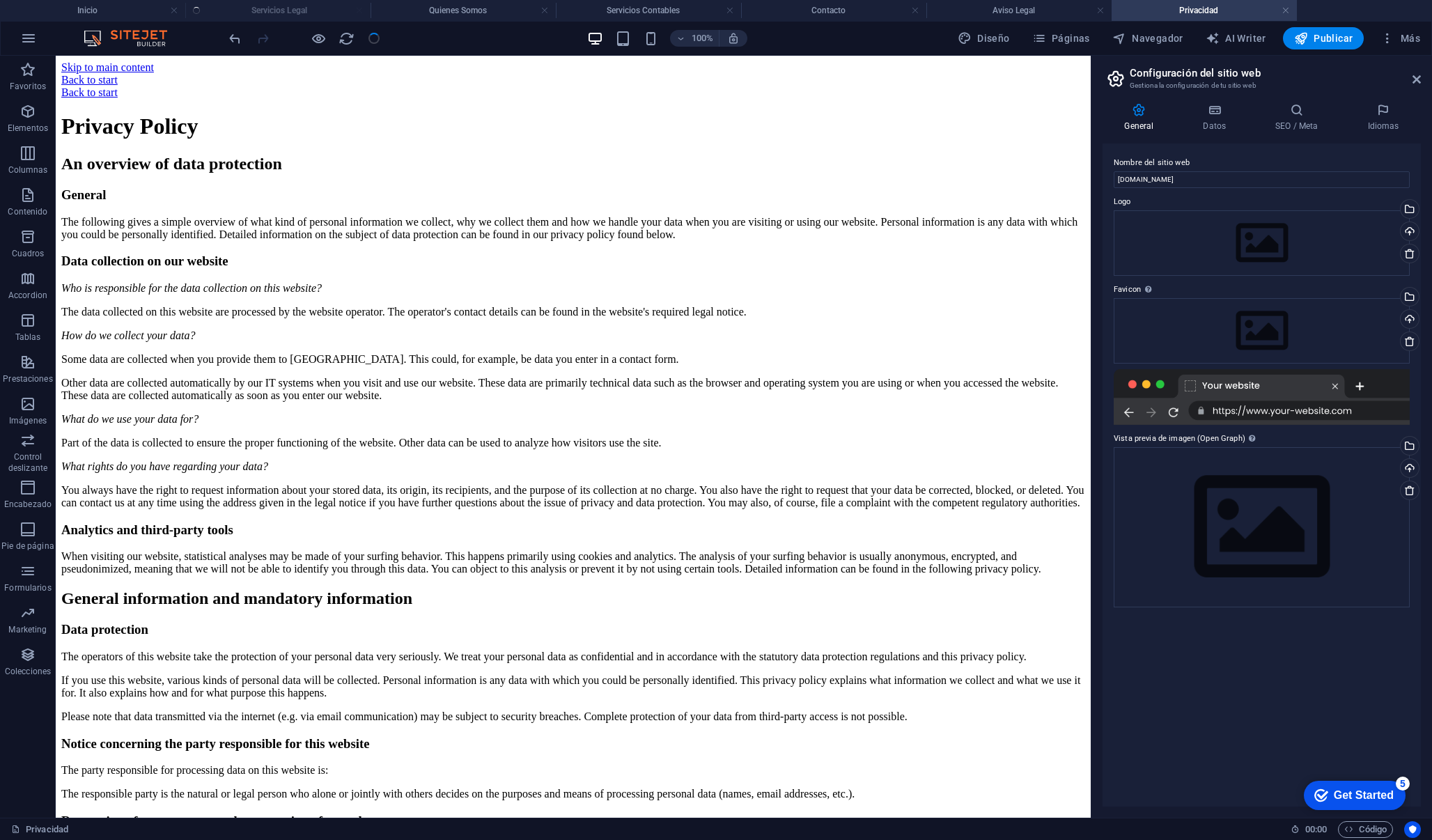
click at [1138, 116] on icon at bounding box center [1139, 111] width 73 height 14
drag, startPoint x: 1416, startPoint y: 79, endPoint x: 1360, endPoint y: 23, distance: 79.2
click at [1416, 79] on icon at bounding box center [1416, 80] width 9 height 11
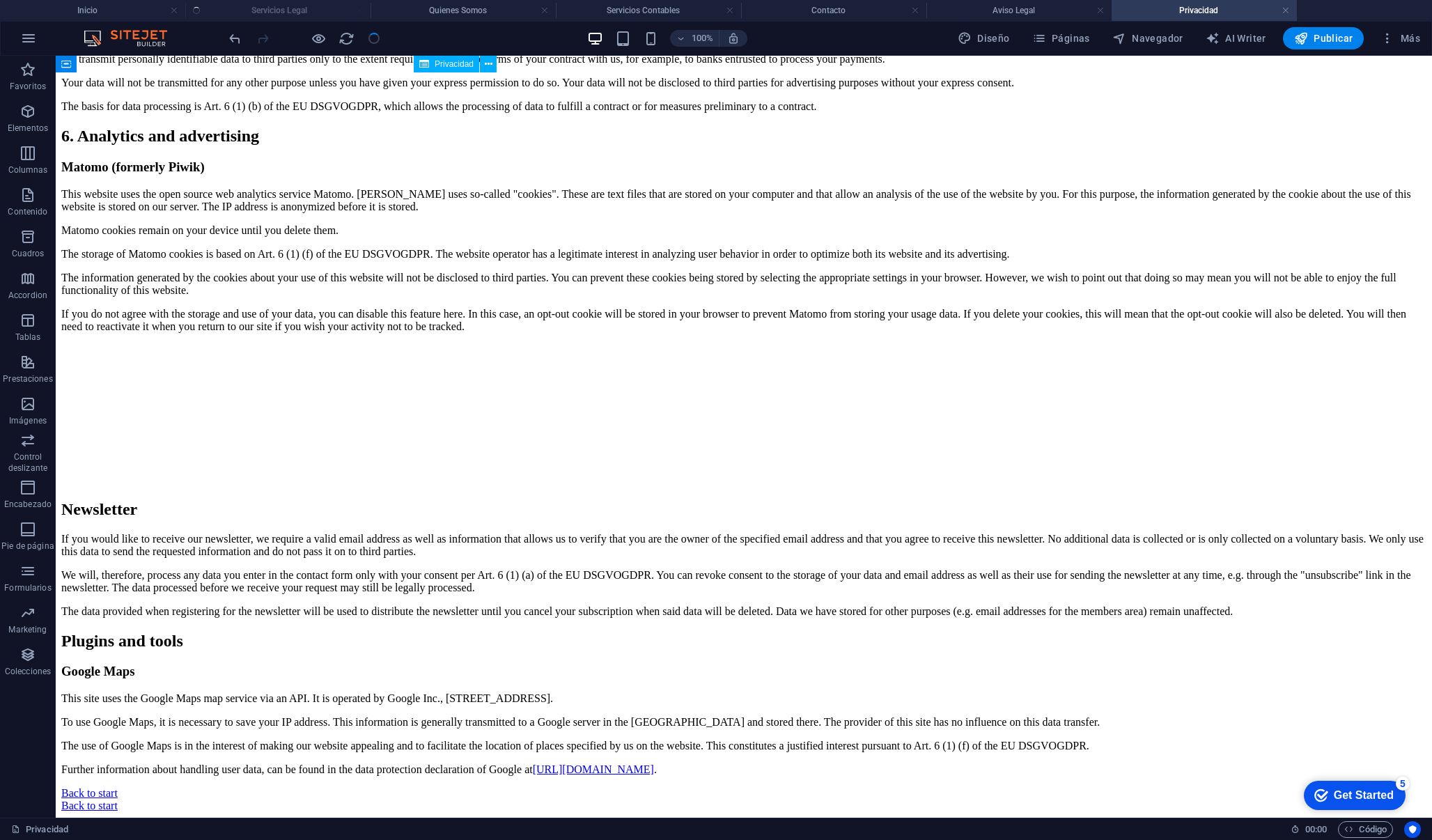
scroll to position [5945, 0]
click at [1293, 5] on h4 "Privacidad" at bounding box center [1204, 10] width 186 height 15
click at [1284, 13] on link at bounding box center [1285, 10] width 9 height 13
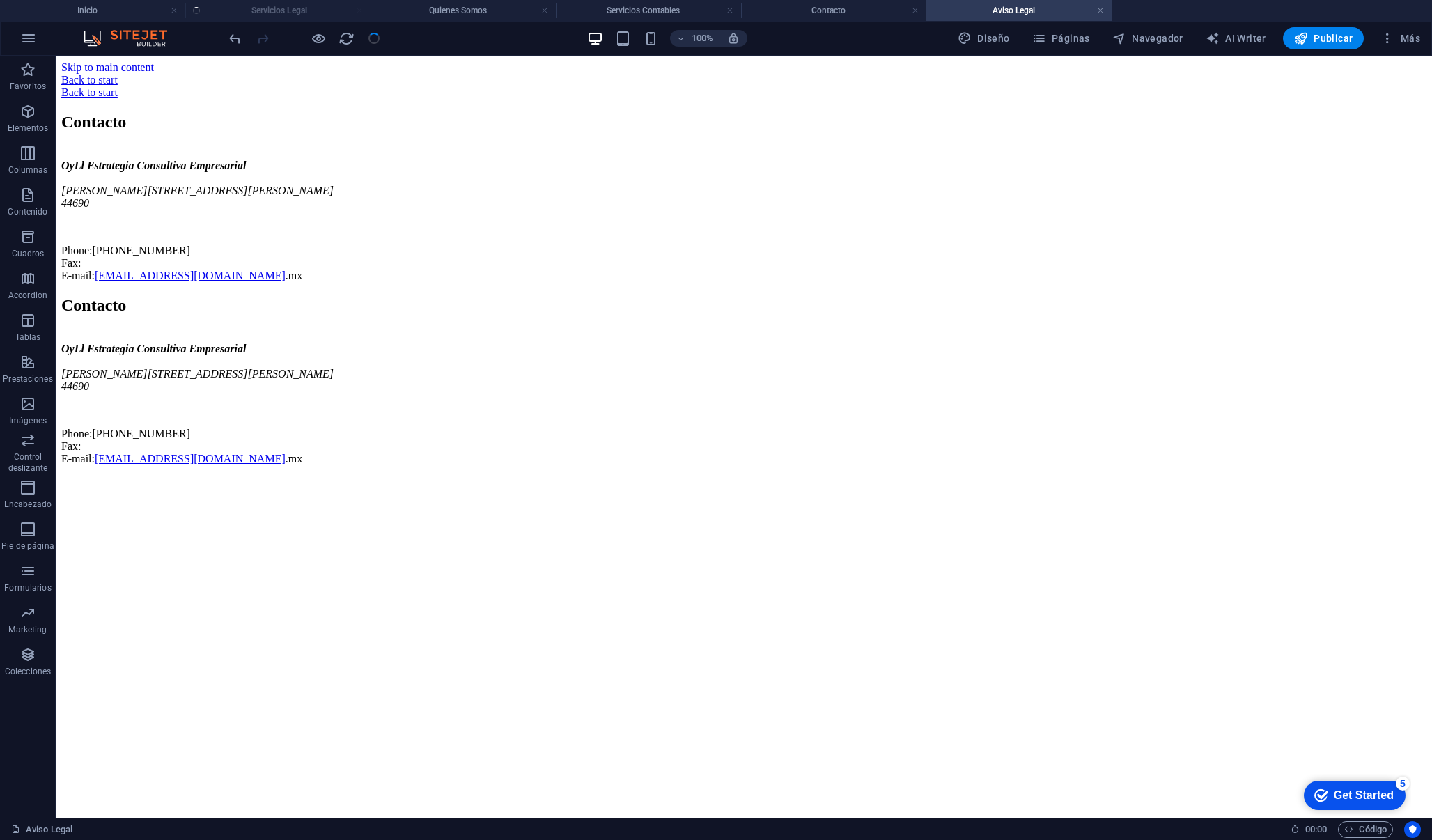
click at [1105, 10] on h4 "Aviso Legal" at bounding box center [1018, 10] width 186 height 15
click at [1102, 11] on link at bounding box center [1100, 10] width 9 height 13
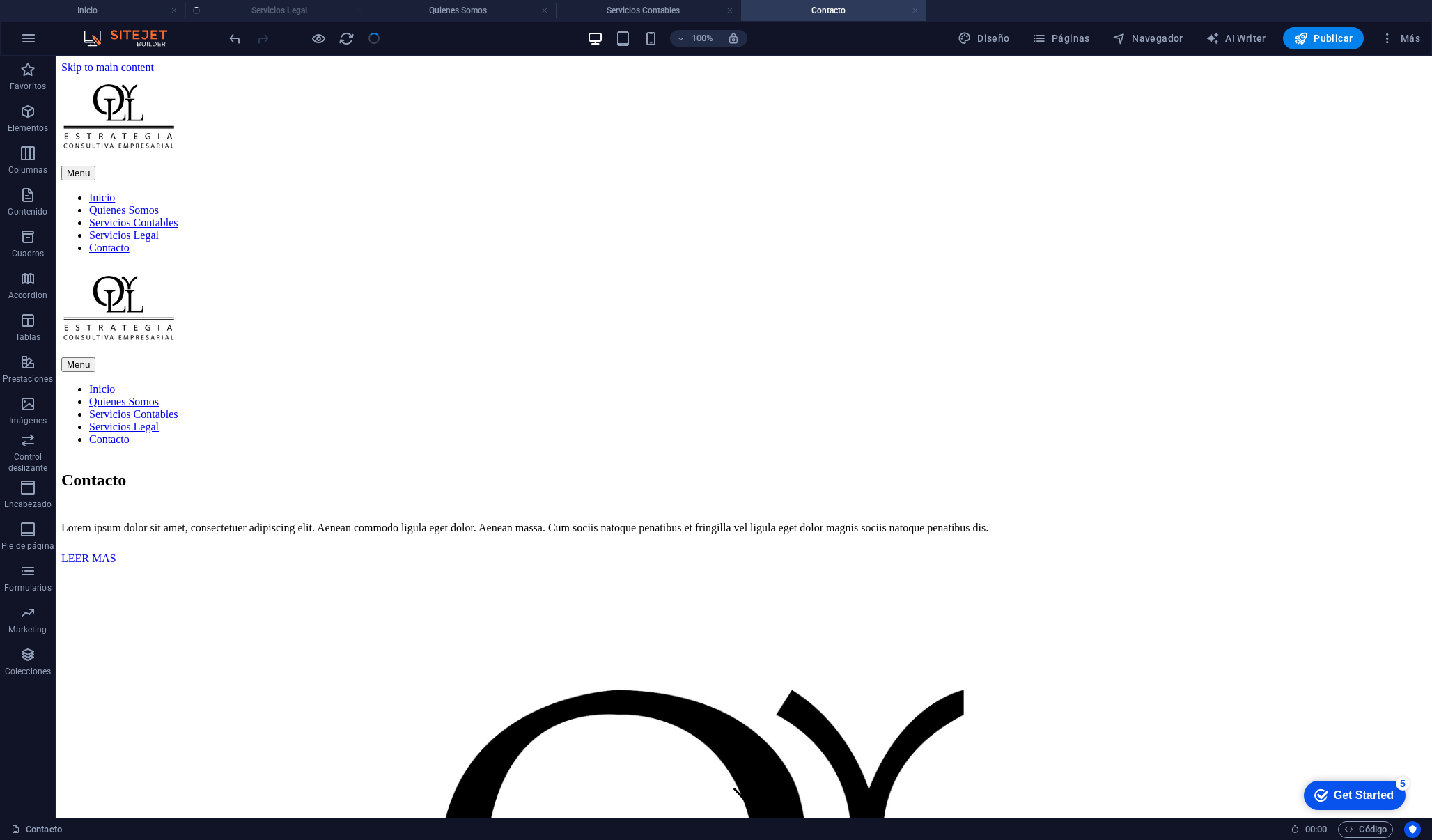
click at [915, 12] on link at bounding box center [915, 10] width 9 height 13
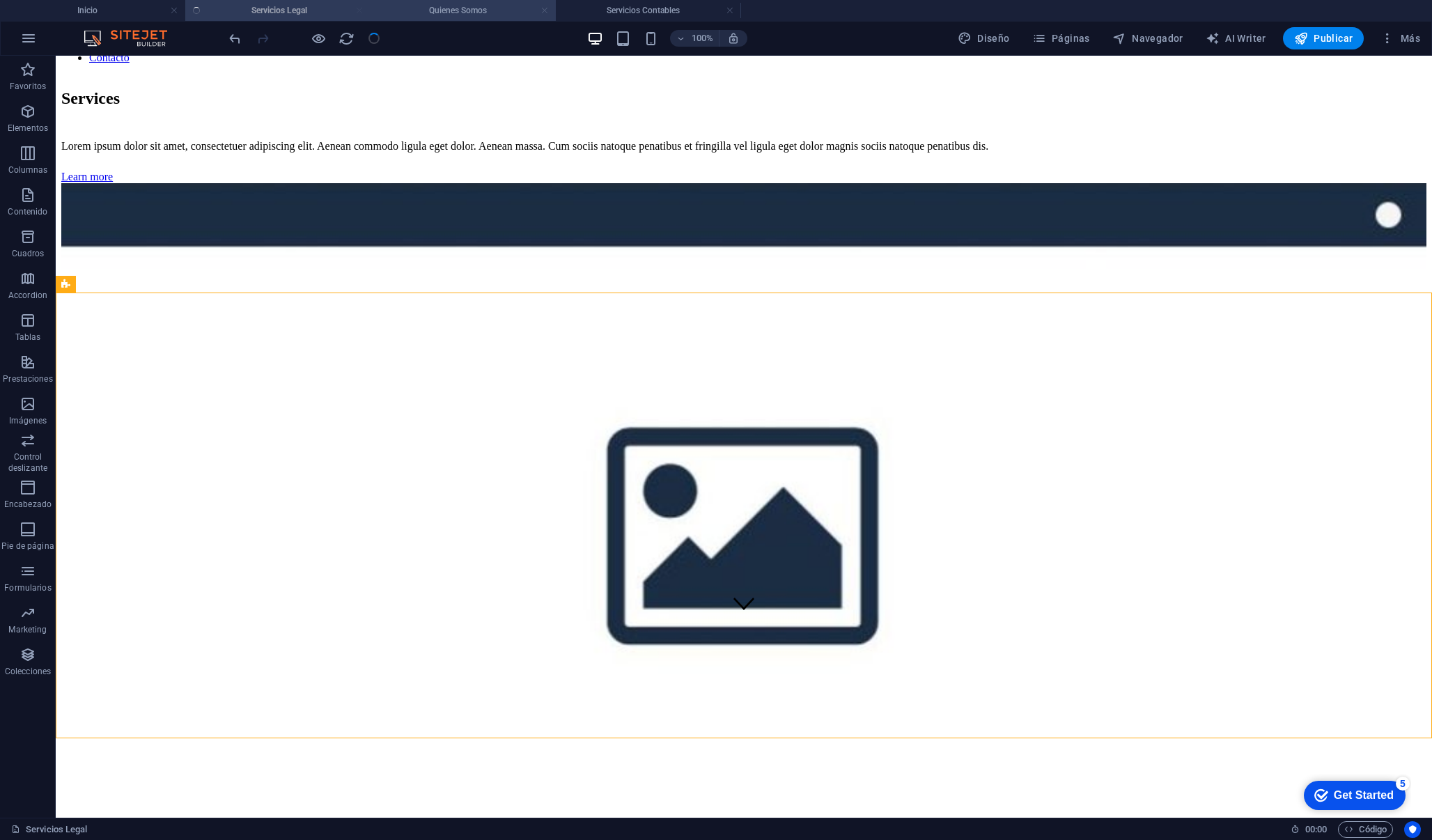
click at [542, 11] on link at bounding box center [545, 10] width 9 height 13
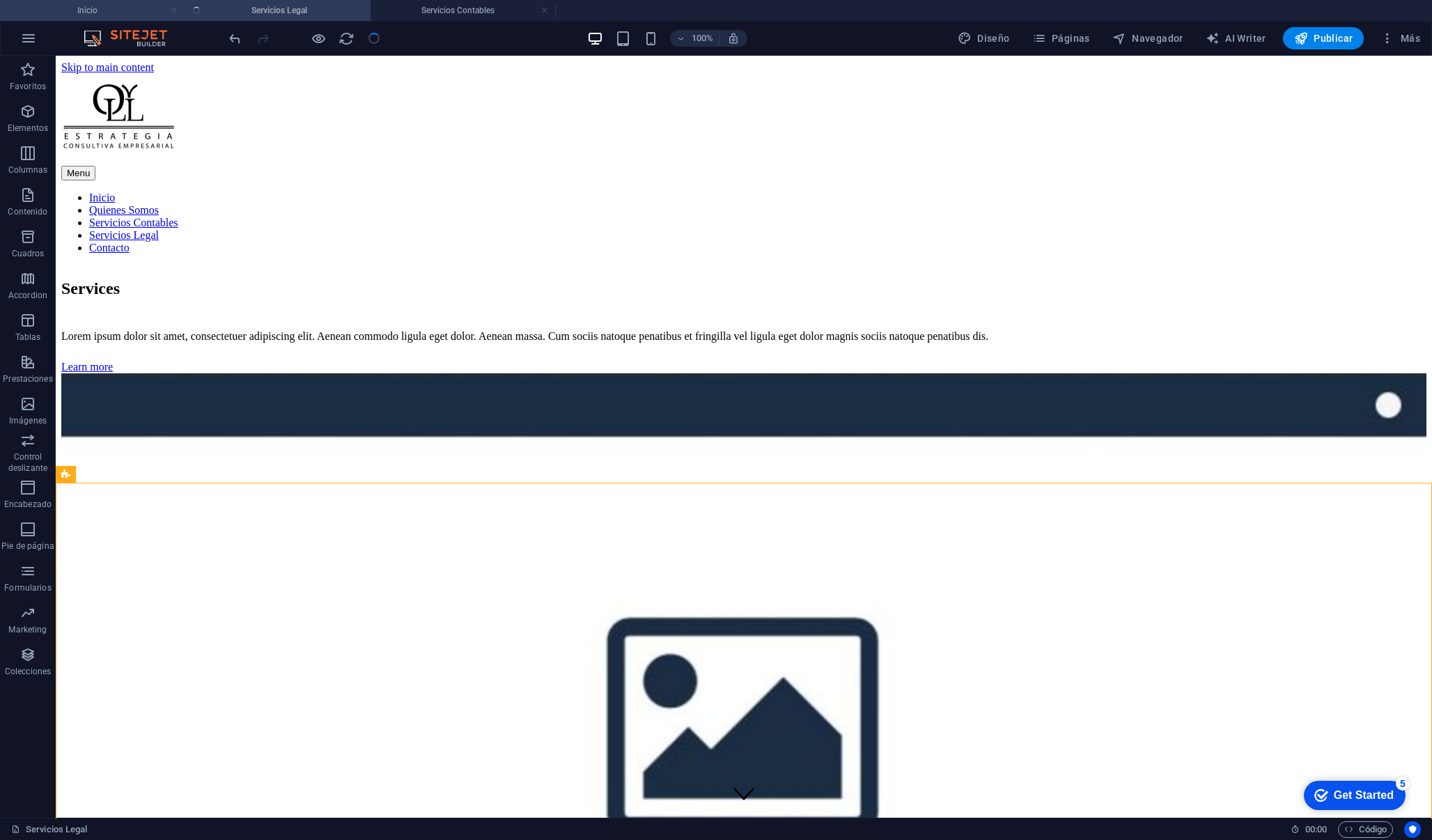
click at [174, 9] on link at bounding box center [174, 10] width 9 height 13
click at [1402, 41] on span "Más" at bounding box center [1400, 39] width 39 height 14
